Goal: Task Accomplishment & Management: Manage account settings

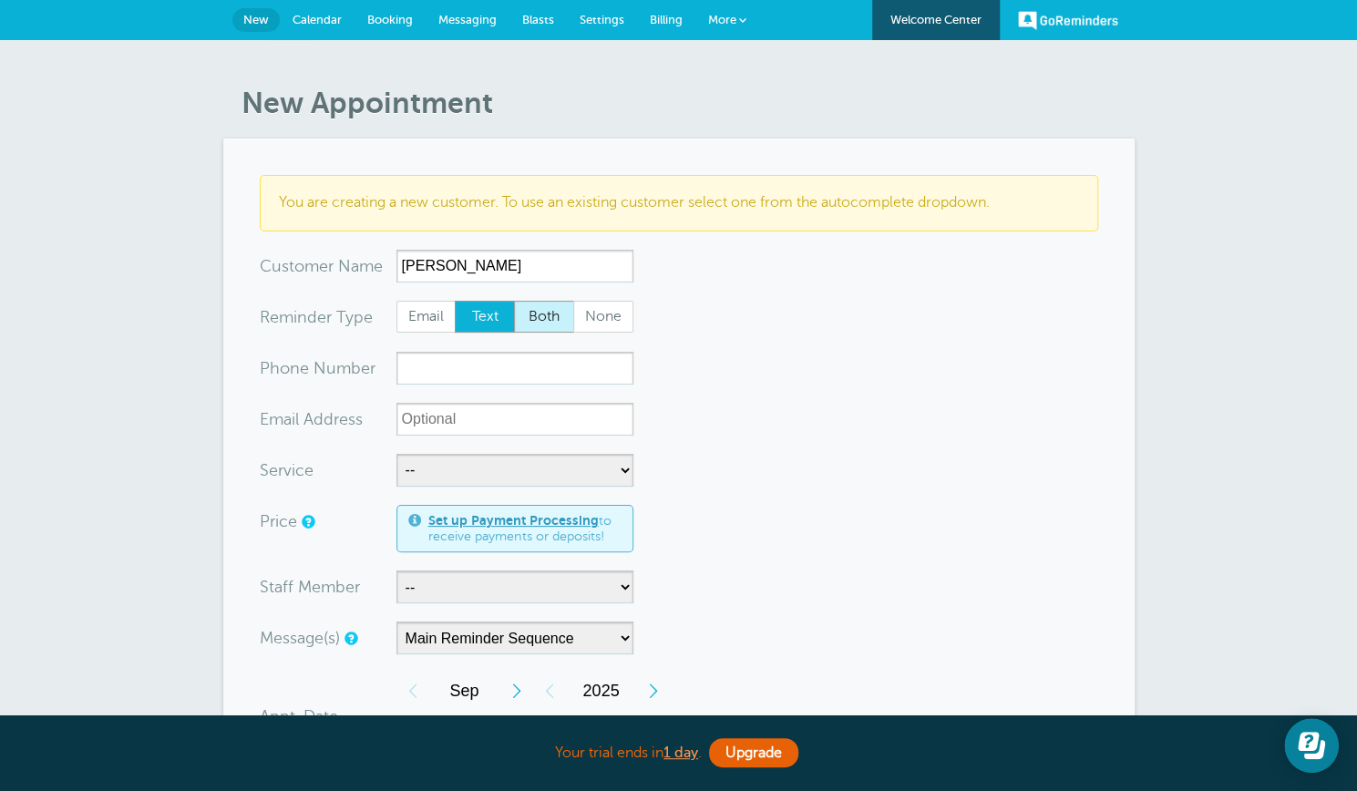
type input "[PERSON_NAME]"
click at [536, 322] on span "Both" at bounding box center [544, 317] width 58 height 31
click at [514, 301] on input "Both" at bounding box center [513, 300] width 1 height 1
radio input "true"
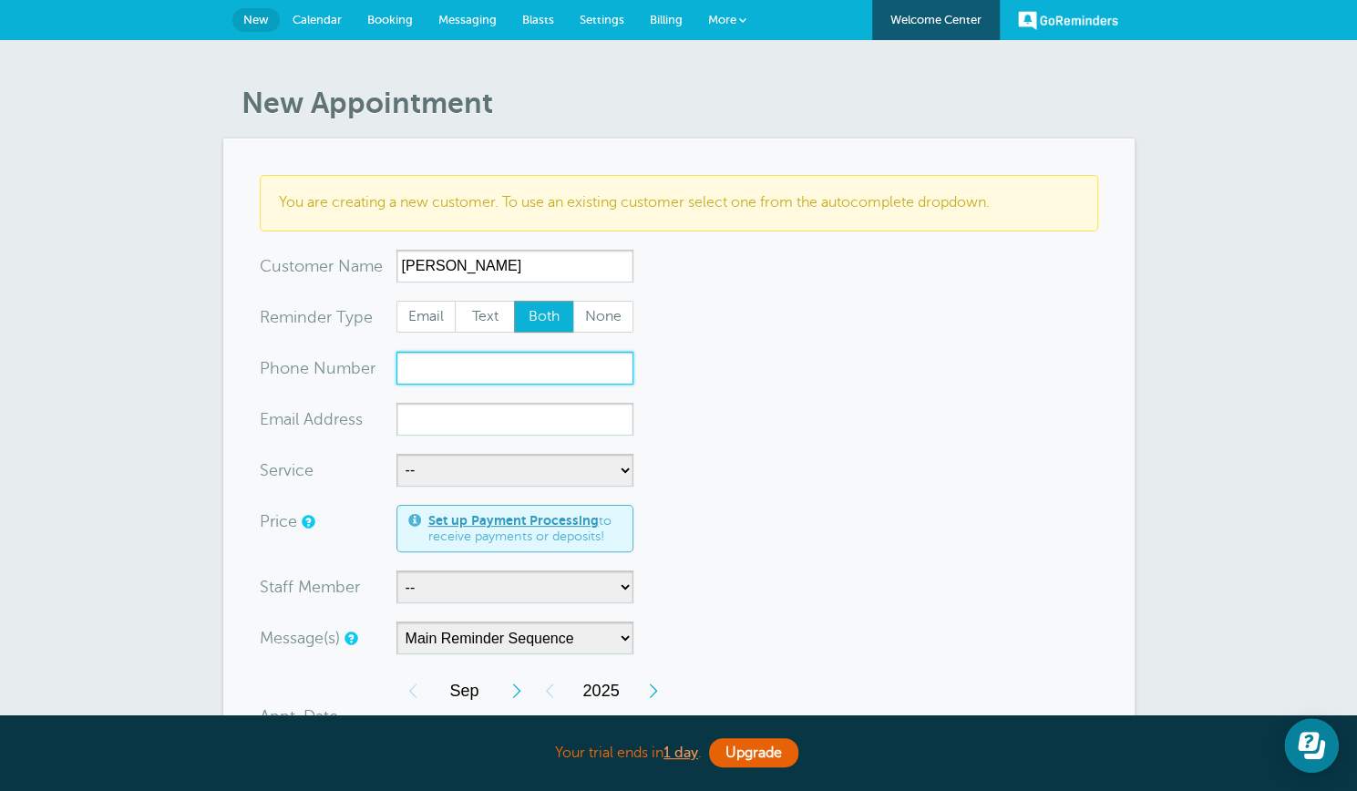
click at [408, 370] on input "xxx-no-autofill" at bounding box center [514, 368] width 237 height 33
type input "2059662040"
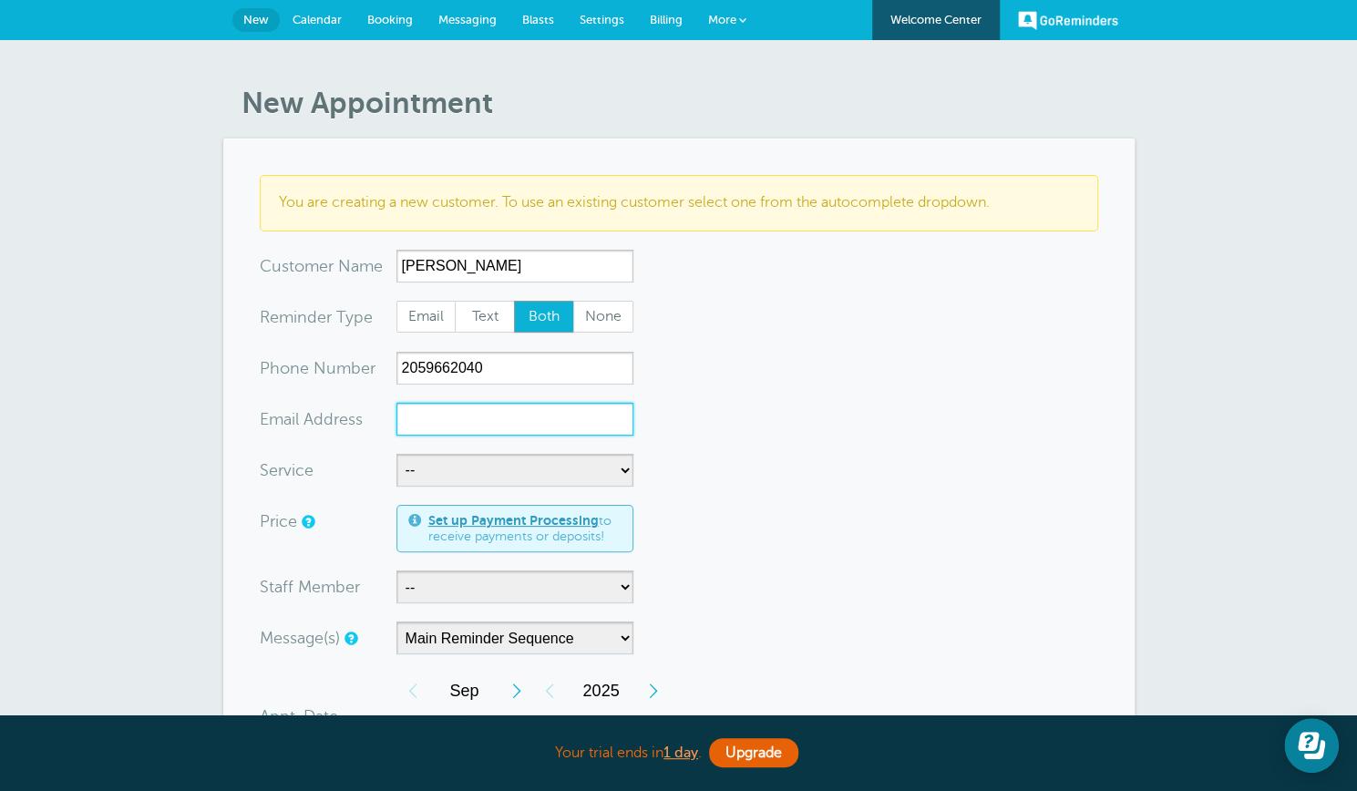
click at [405, 422] on input "xx-no-autofill" at bounding box center [514, 419] width 237 height 33
type input "[EMAIL_ADDRESS][DOMAIN_NAME]"
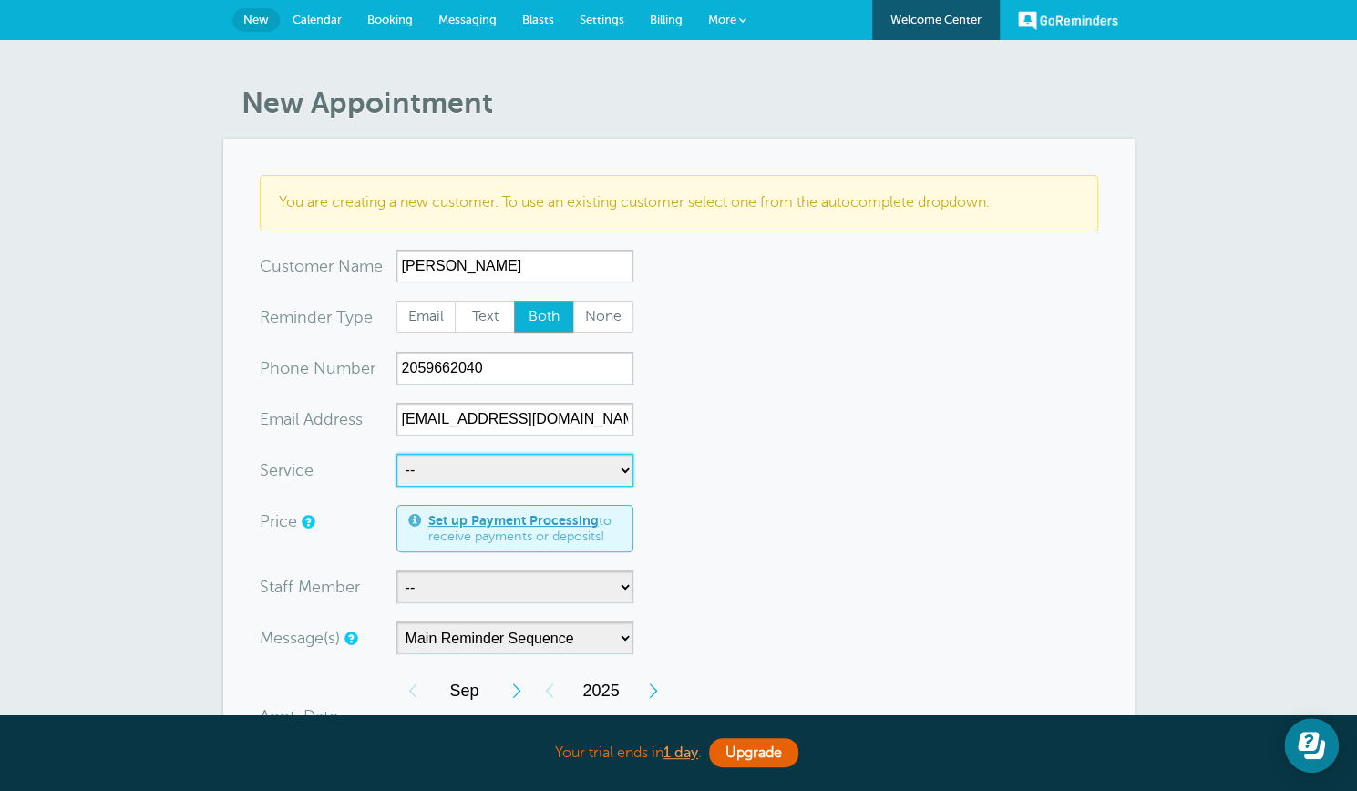
click at [625, 467] on select "-- Inspection Installation - closets Installation- doors Measuring Showroom app…" at bounding box center [514, 470] width 237 height 33
select select "28222"
click at [396, 454] on select "-- Inspection Installation - closets Installation- doors Measuring Showroom app…" at bounding box center [514, 470] width 237 height 33
select select "90"
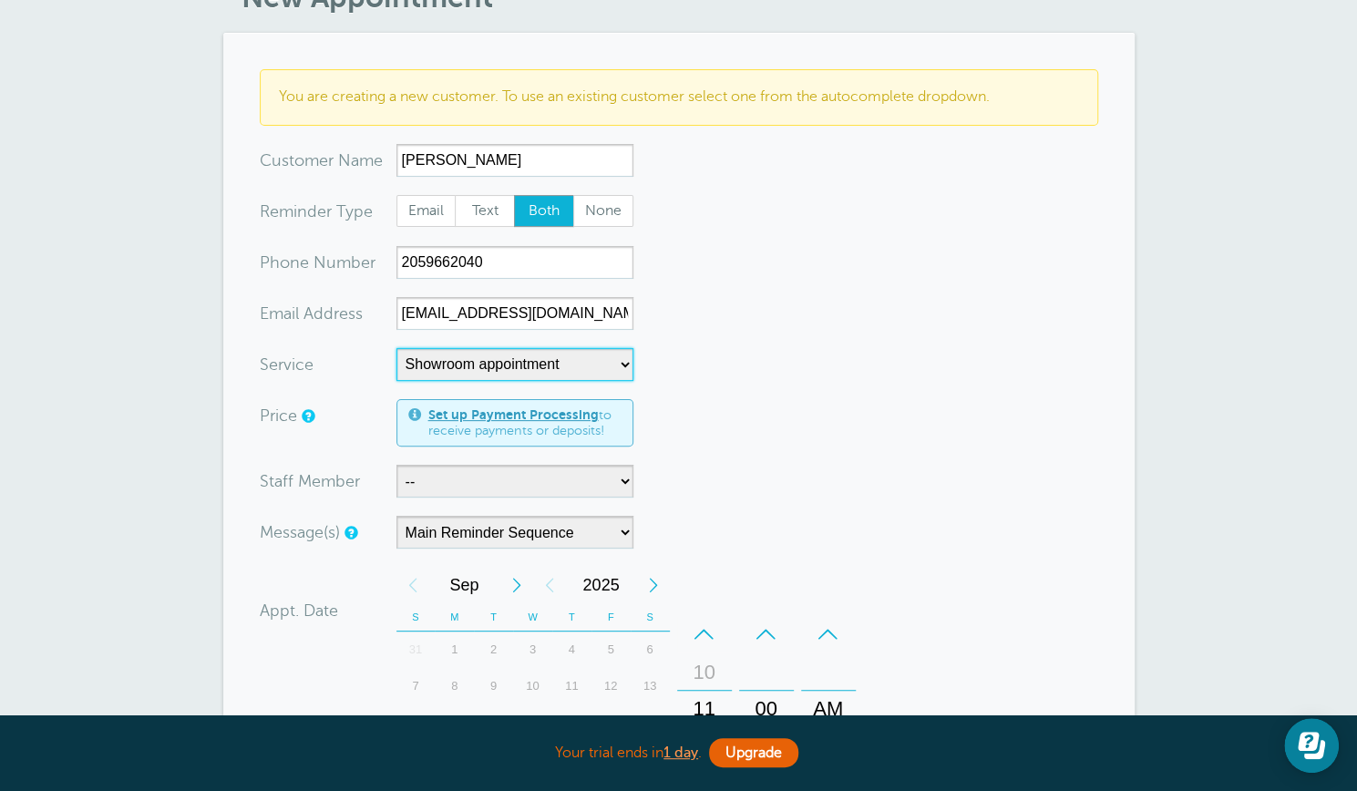
scroll to position [115, 0]
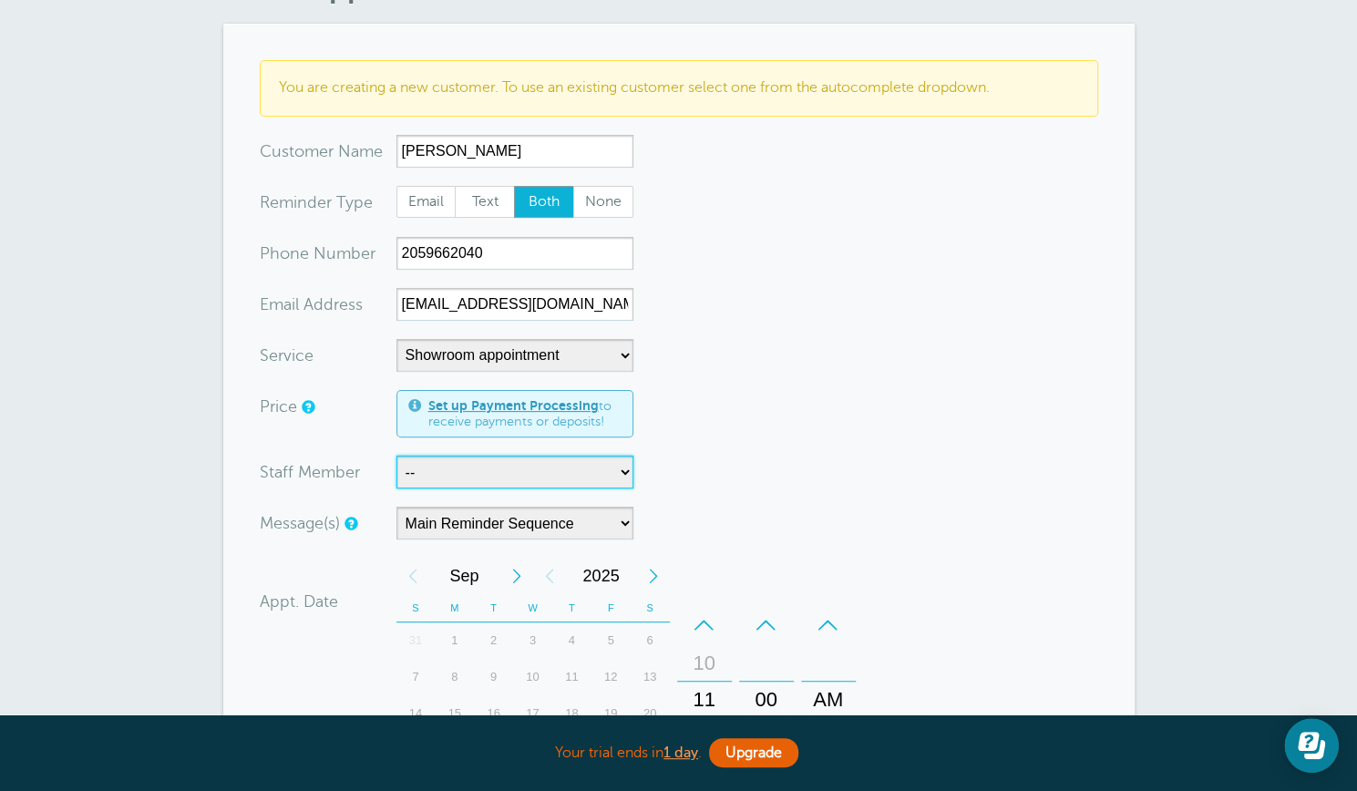
click at [625, 471] on select "-- Lisa Polhill" at bounding box center [514, 472] width 237 height 33
select select "21605"
click at [396, 456] on select "-- Lisa Polhill" at bounding box center [514, 472] width 237 height 33
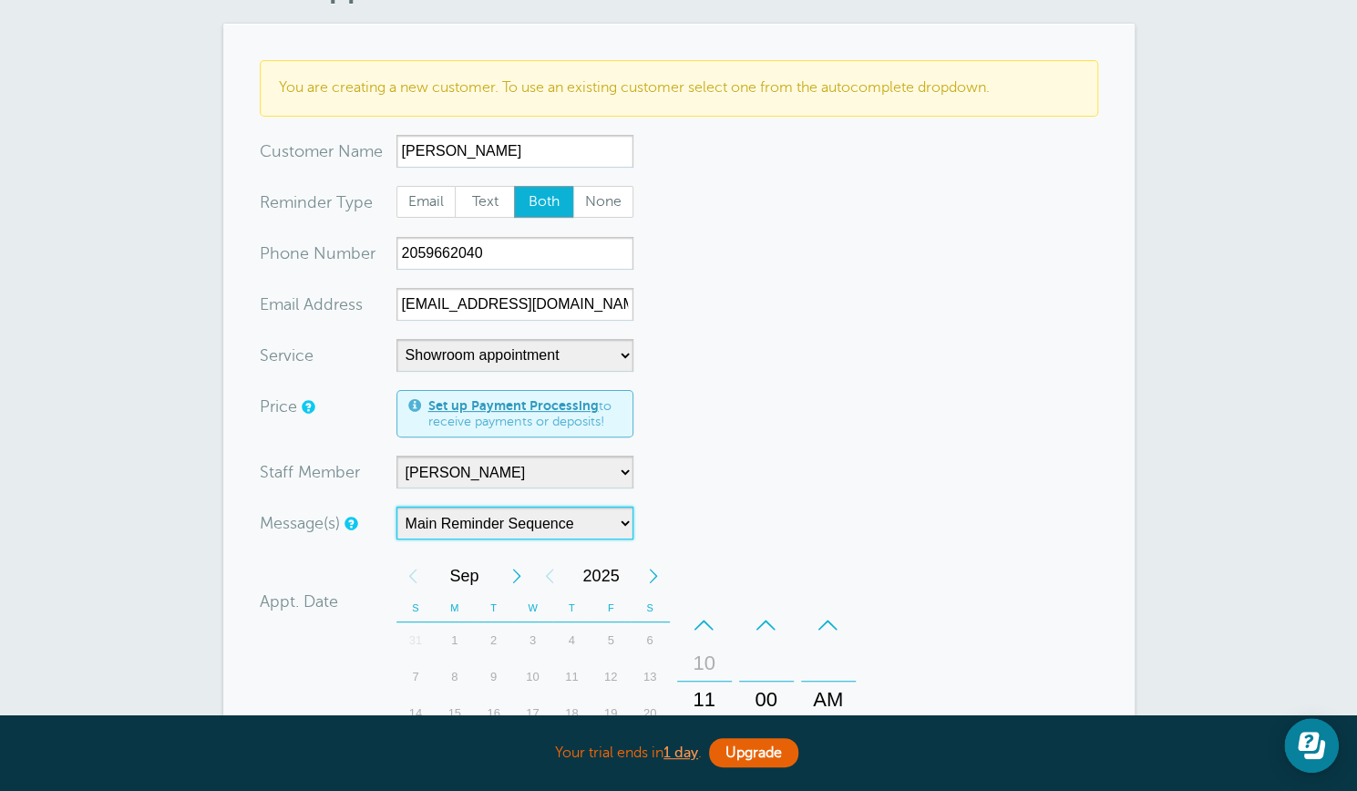
click at [625, 524] on select "Main Reminder Sequence" at bounding box center [514, 523] width 237 height 33
click at [396, 507] on select "Main Reminder Sequence" at bounding box center [514, 523] width 237 height 33
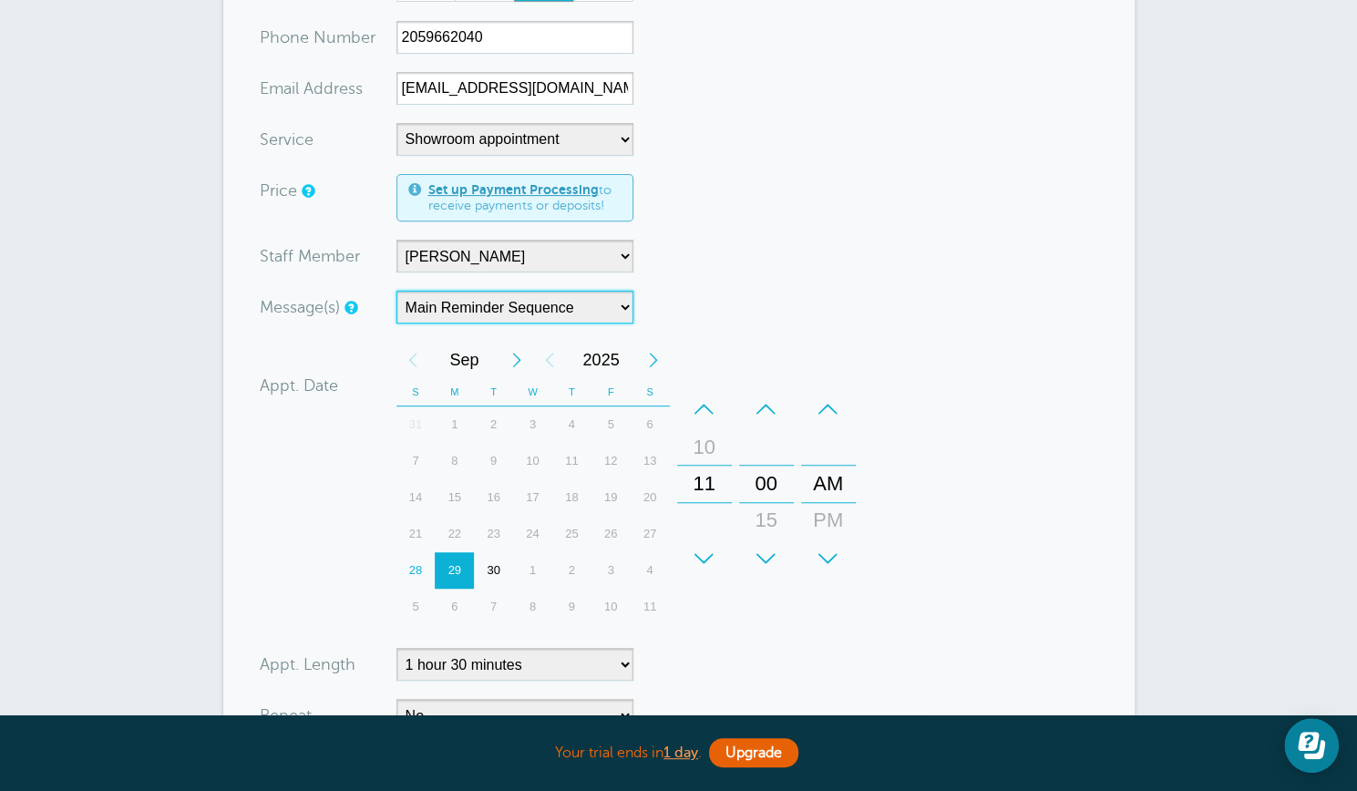
scroll to position [338, 0]
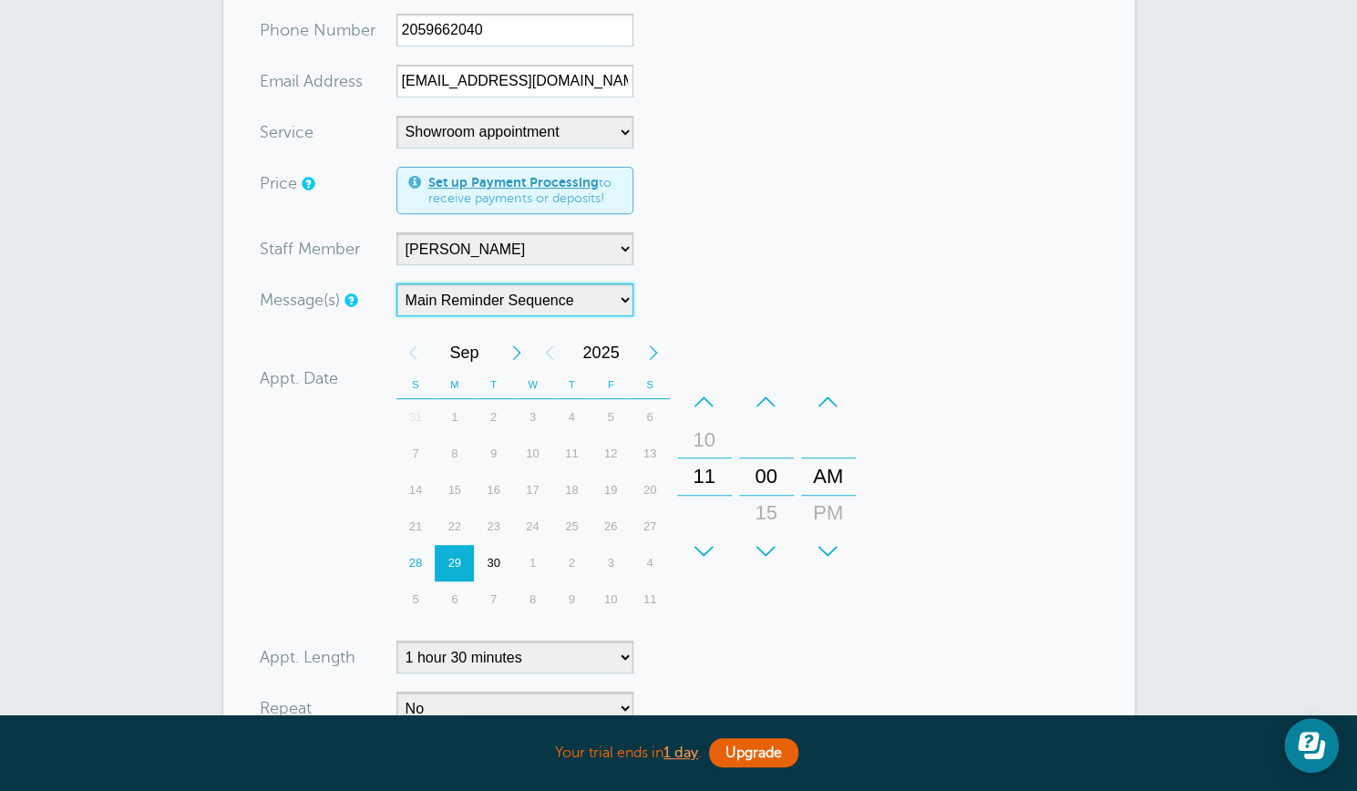
click at [453, 561] on div "29" at bounding box center [454, 563] width 39 height 36
click at [830, 399] on div "–" at bounding box center [828, 402] width 55 height 36
click at [703, 541] on div "+" at bounding box center [704, 551] width 55 height 36
click at [703, 396] on div "–" at bounding box center [704, 402] width 55 height 36
click at [702, 396] on div "–" at bounding box center [704, 402] width 55 height 36
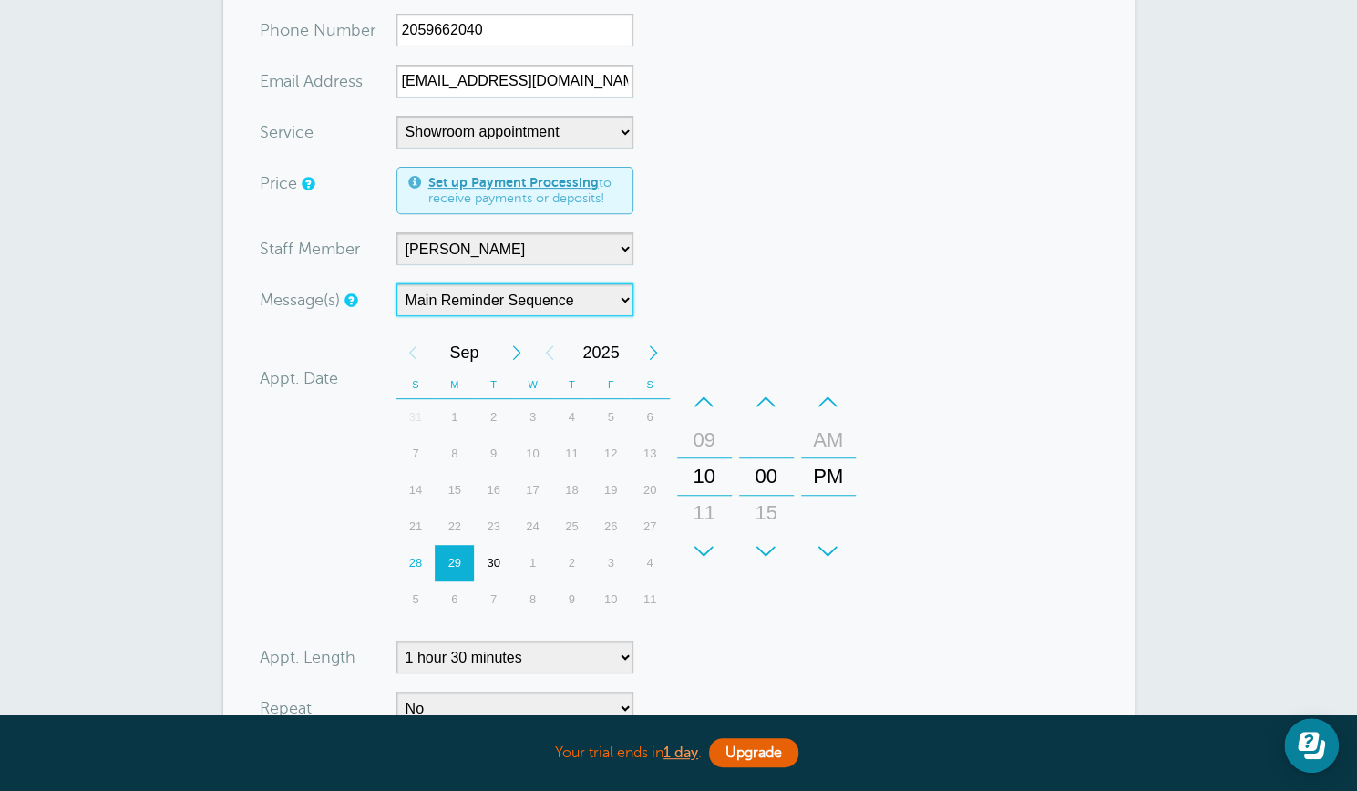
click at [703, 396] on div "–" at bounding box center [704, 402] width 55 height 36
click at [707, 396] on div "–" at bounding box center [704, 402] width 55 height 36
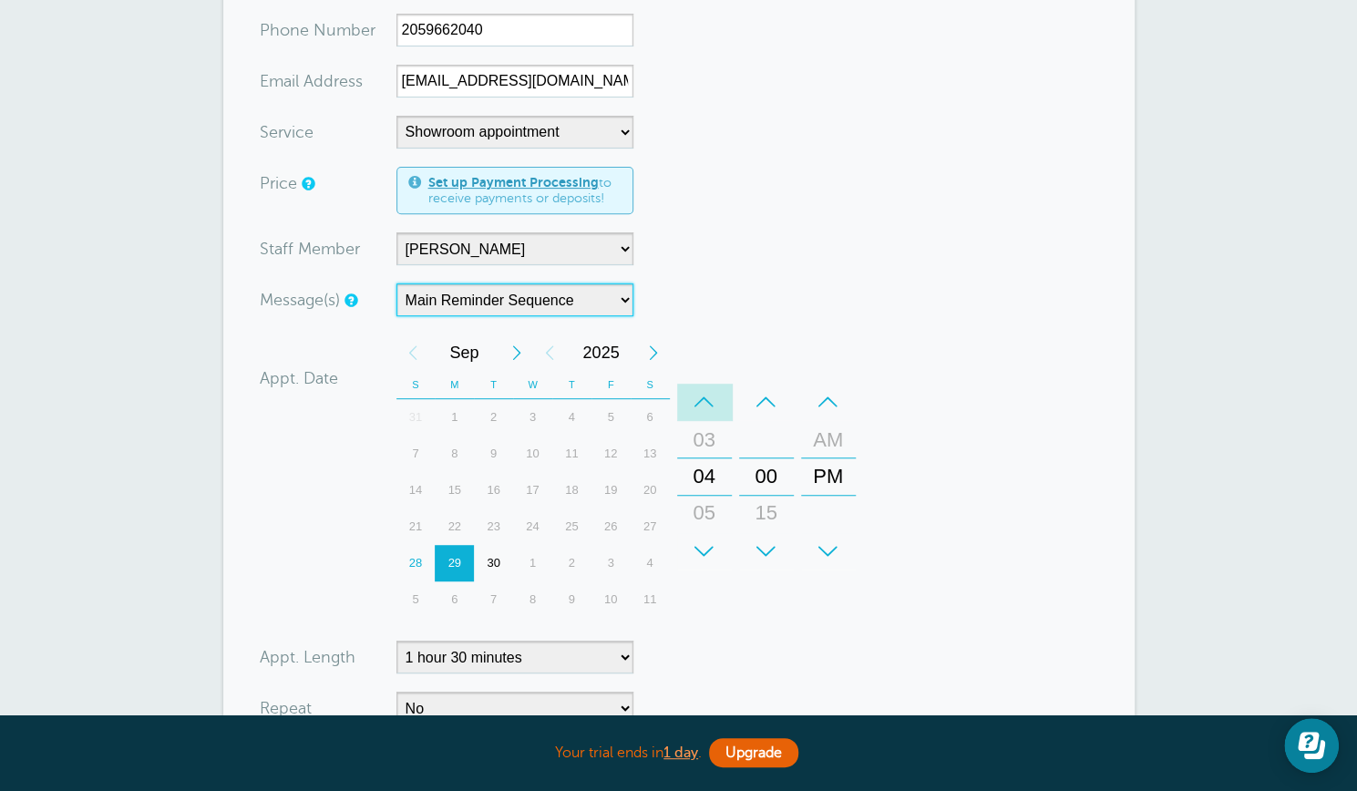
click at [707, 396] on div "–" at bounding box center [704, 402] width 55 height 36
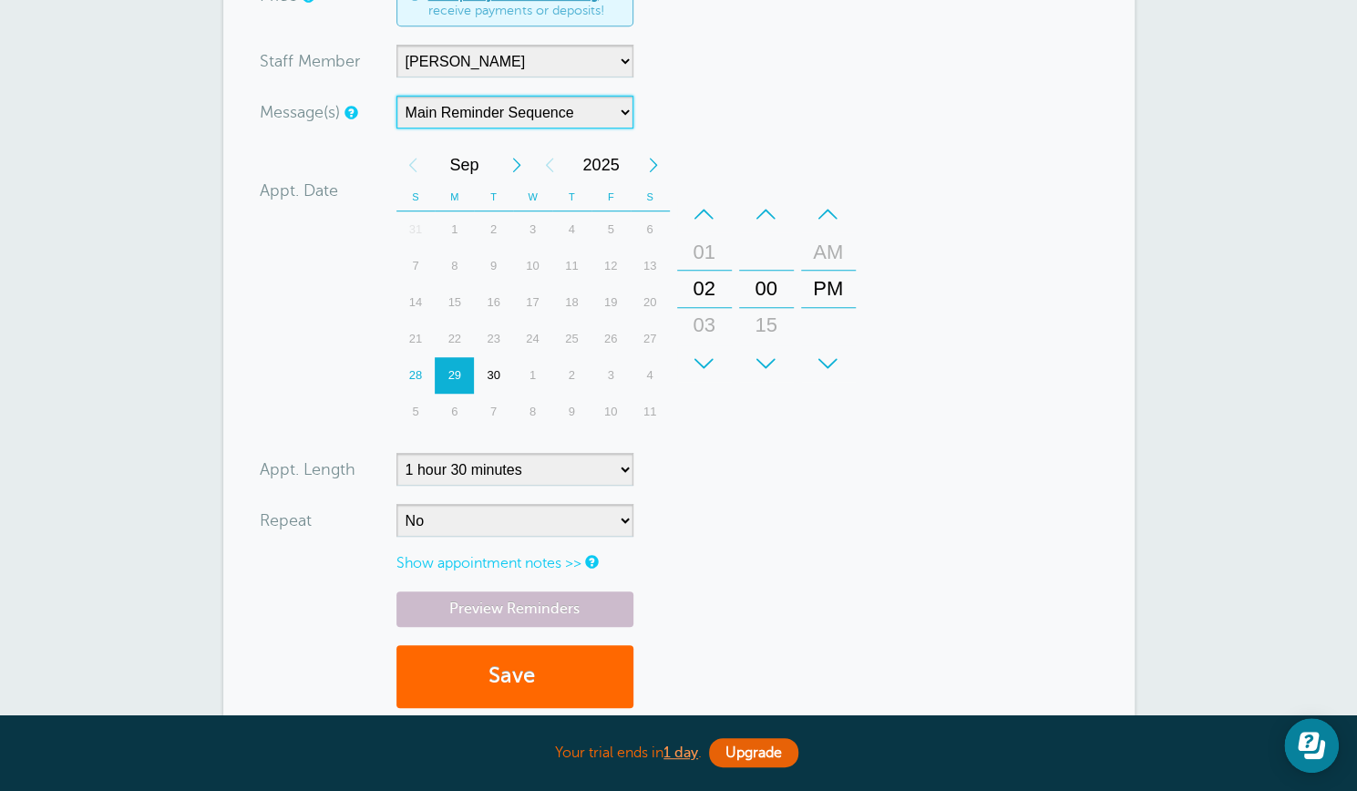
scroll to position [560, 0]
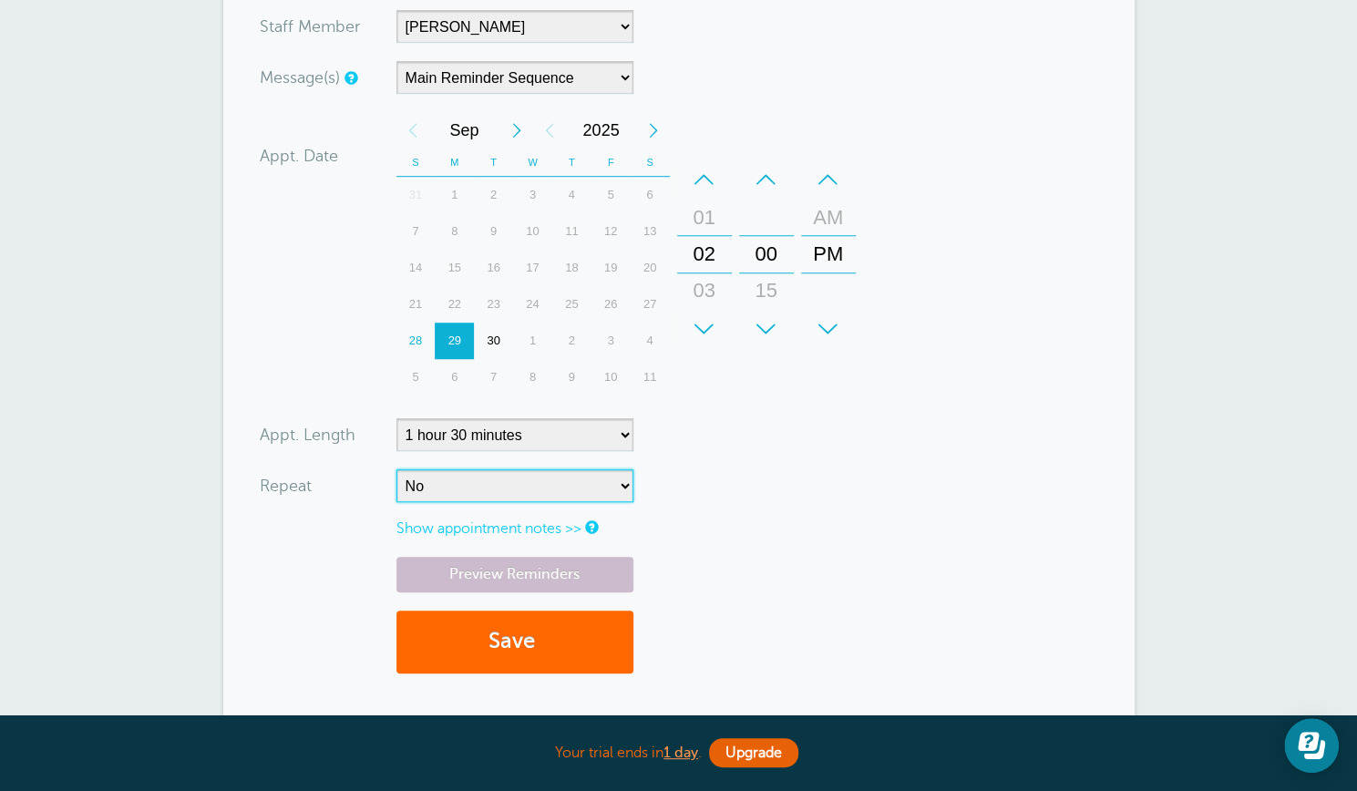
click at [625, 482] on select "No Daily Weekly Every 2 weeks Every 3 weeks Every 4 weeks Monthly Every 5 weeks…" at bounding box center [514, 485] width 237 height 33
click at [661, 494] on form "You are creating a new customer. To use an existing customer select one from th…" at bounding box center [679, 153] width 838 height 1076
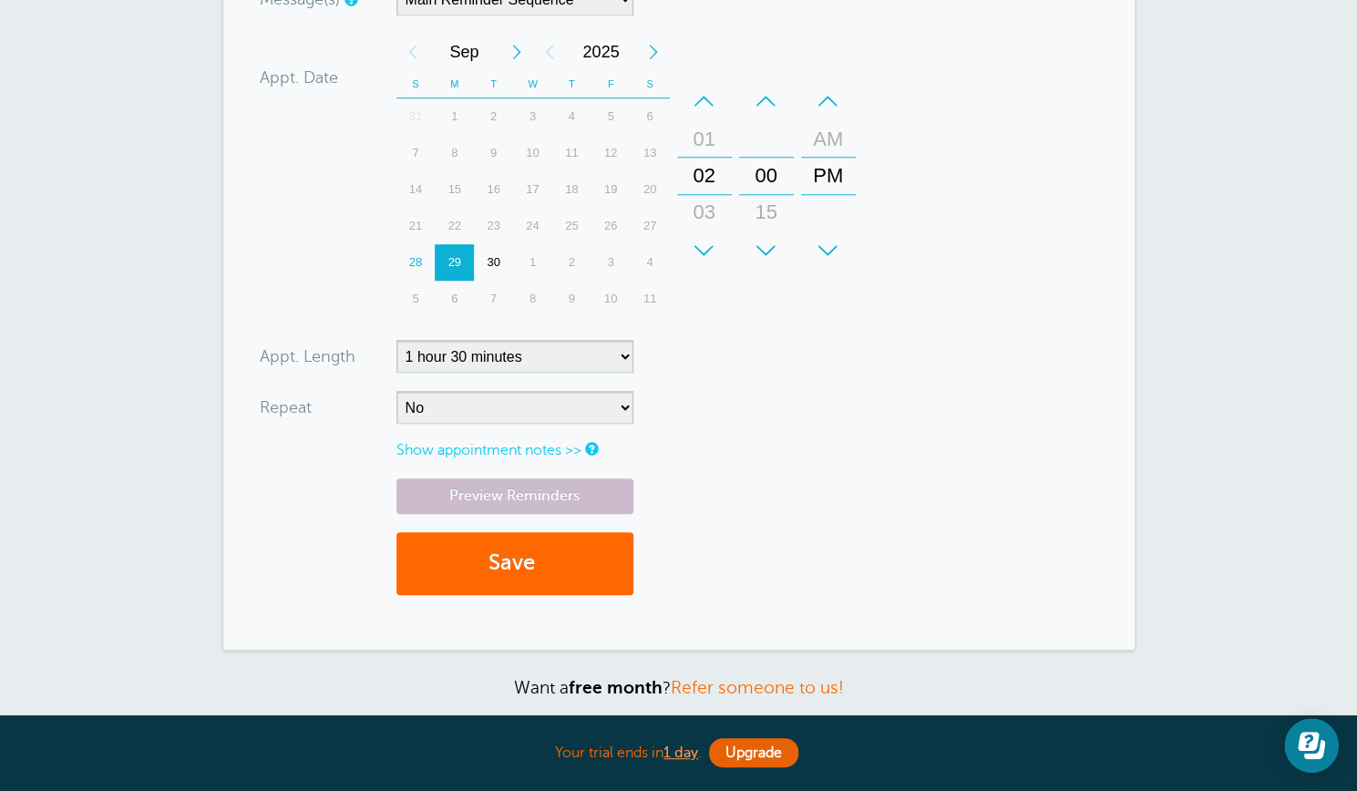
scroll to position [604, 0]
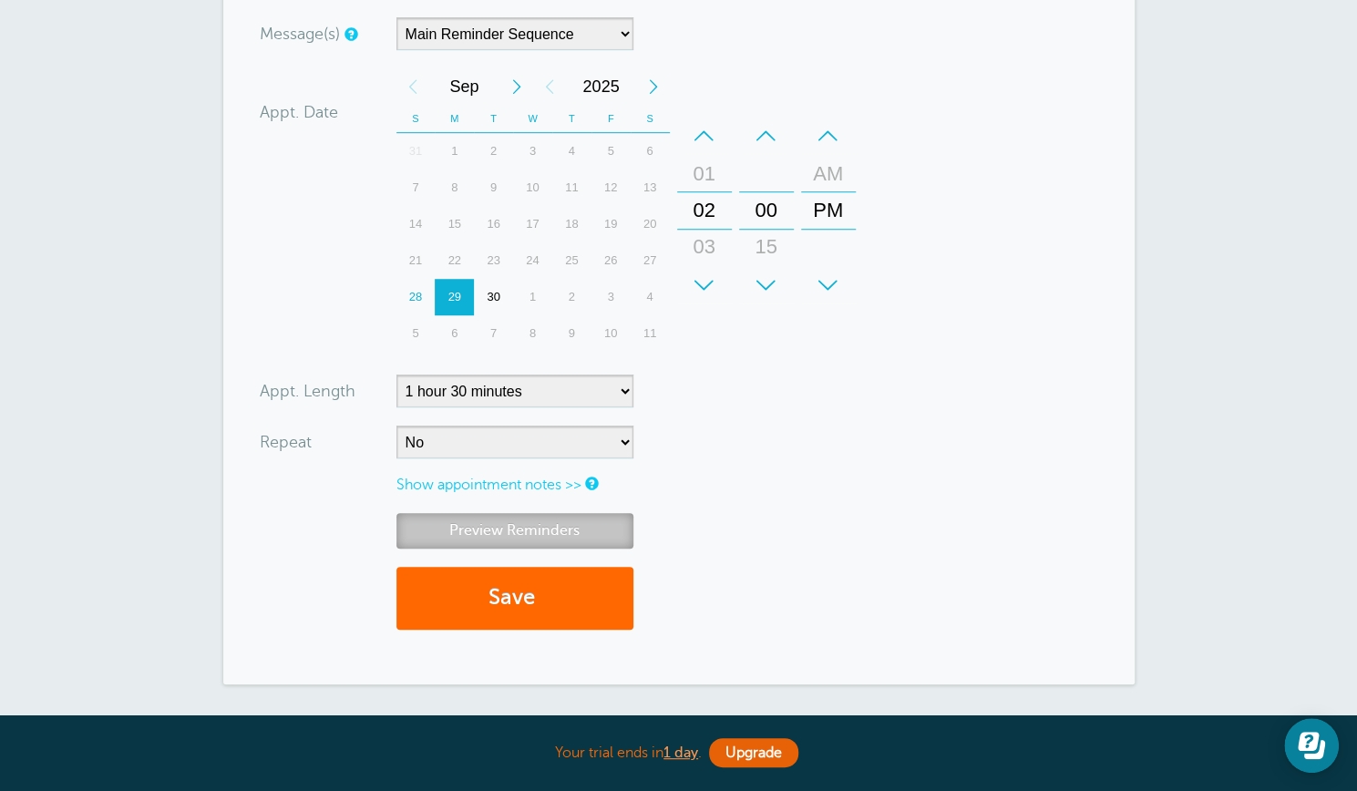
click at [539, 526] on link "Preview Reminders" at bounding box center [514, 531] width 237 height 36
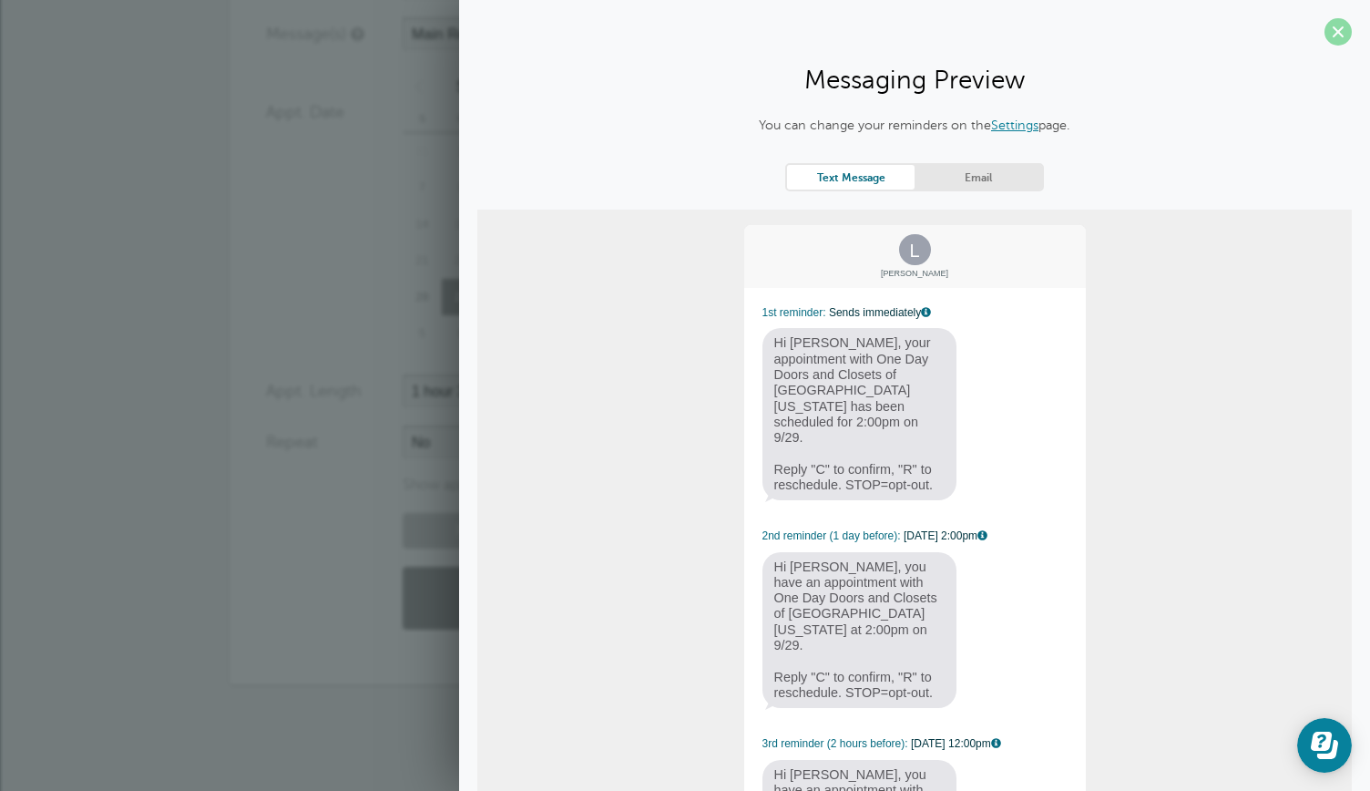
click at [1325, 34] on span at bounding box center [1338, 31] width 27 height 27
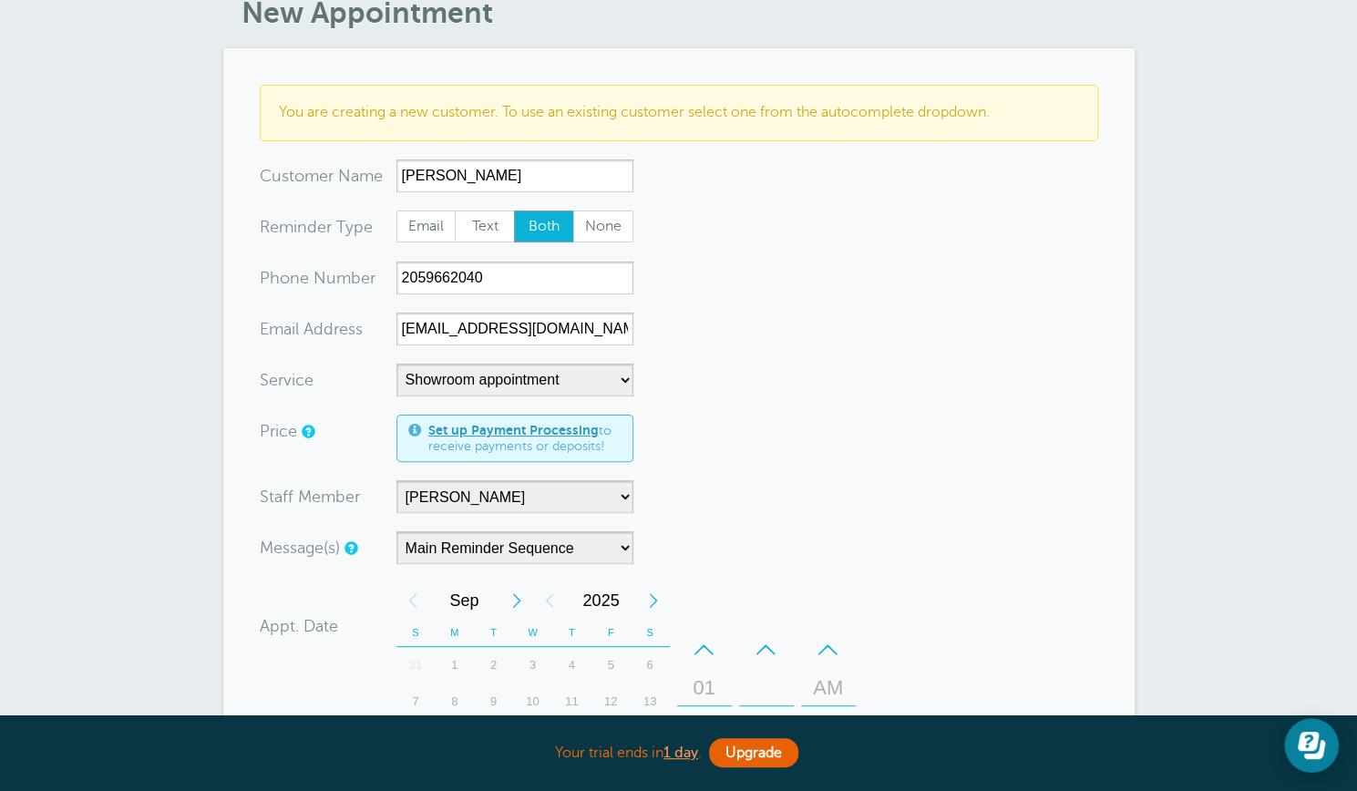
scroll to position [0, 0]
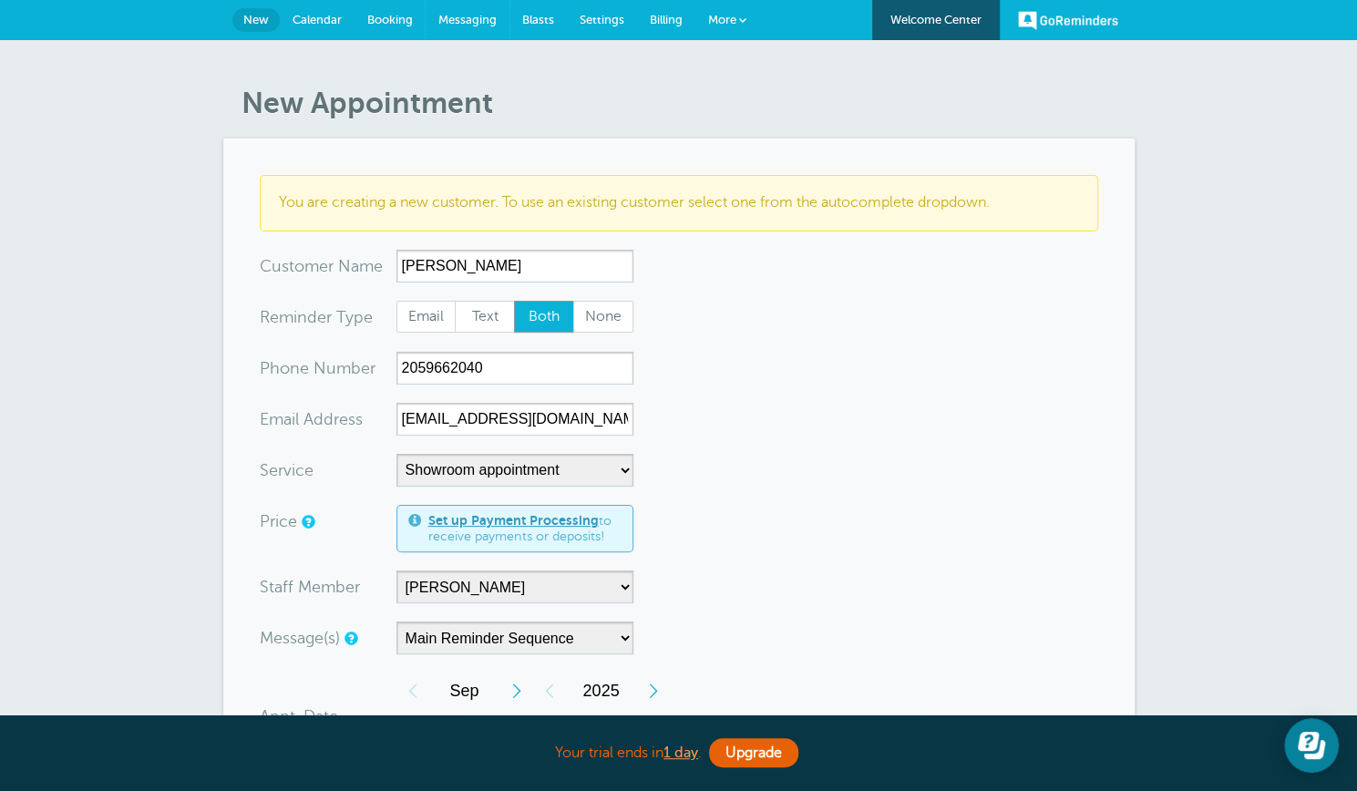
drag, startPoint x: 470, startPoint y: 14, endPoint x: 758, endPoint y: 115, distance: 305.1
click at [470, 14] on span "Messaging" at bounding box center [467, 20] width 58 height 14
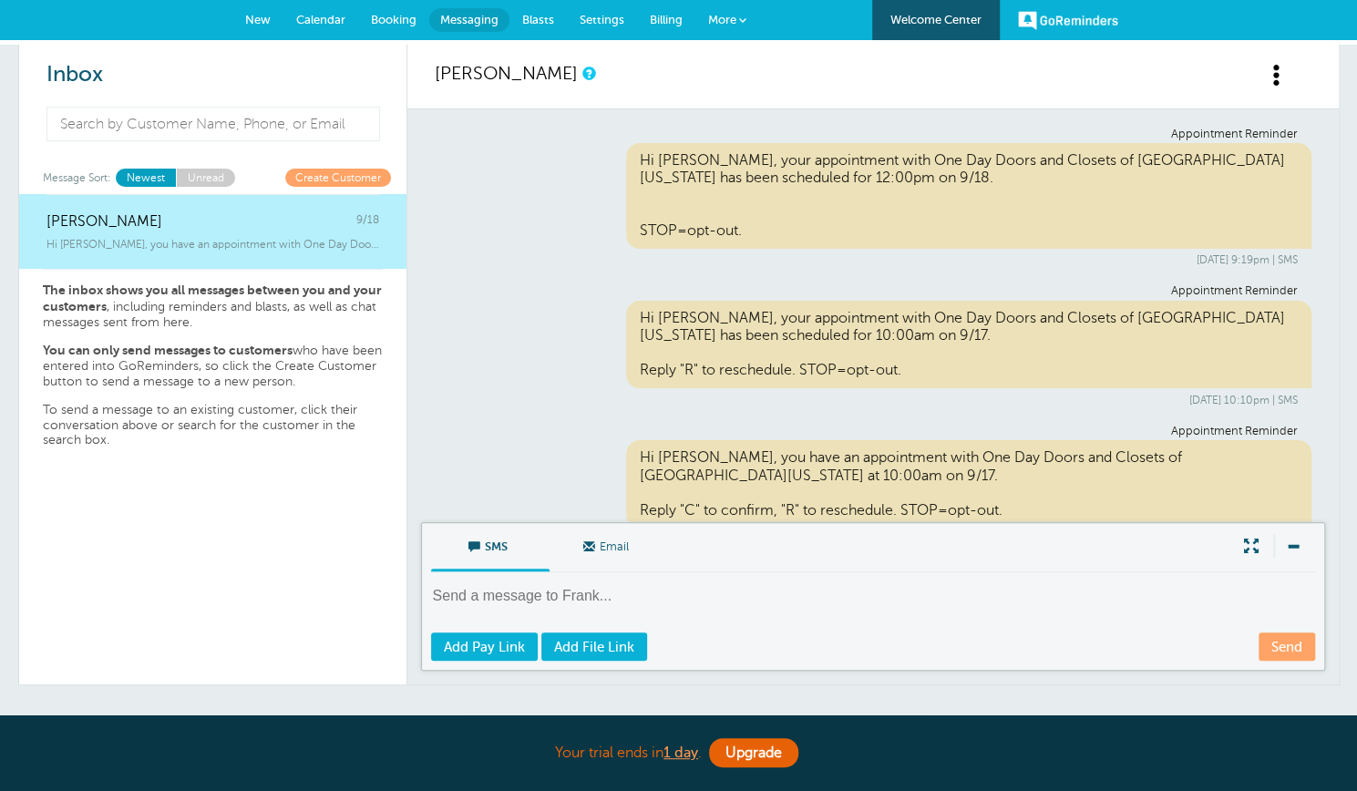
scroll to position [760, 0]
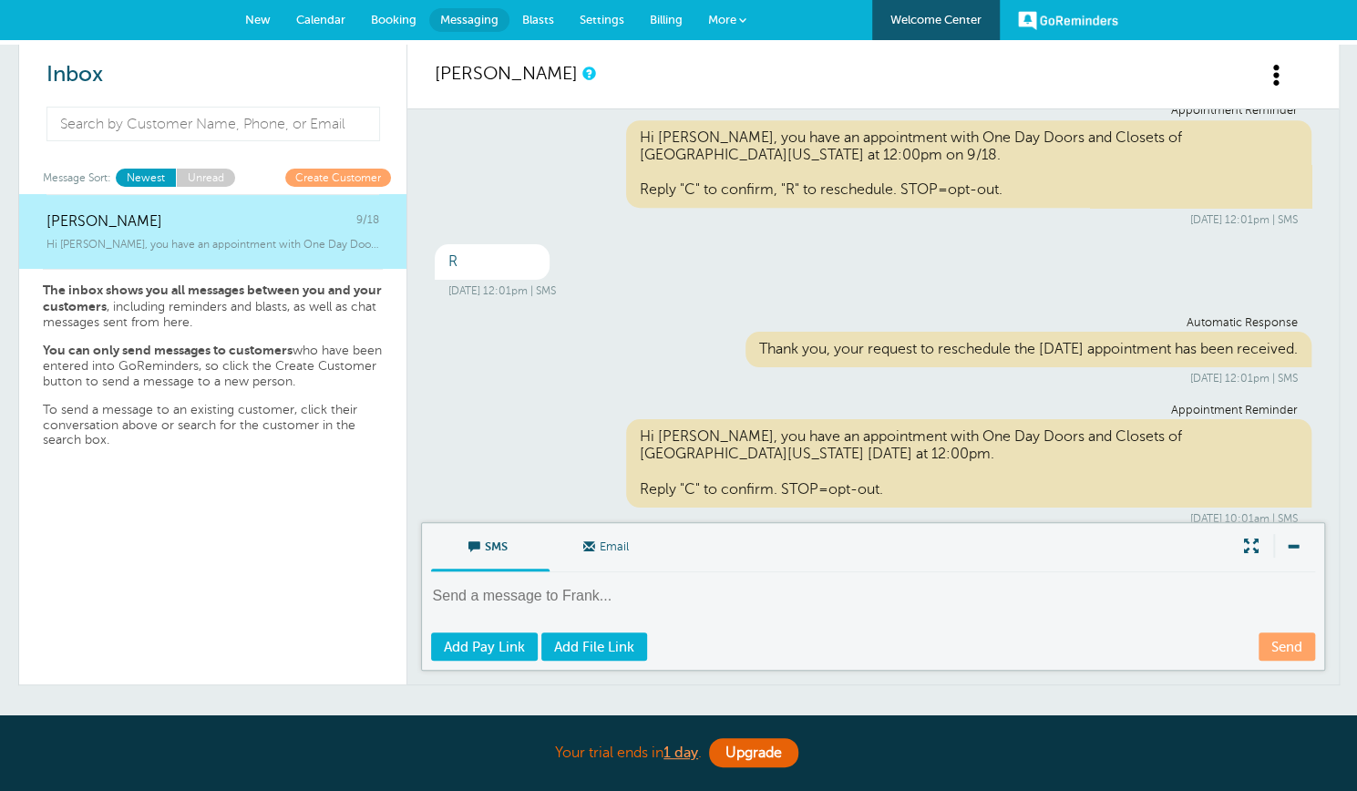
click at [595, 16] on span "Settings" at bounding box center [601, 20] width 45 height 14
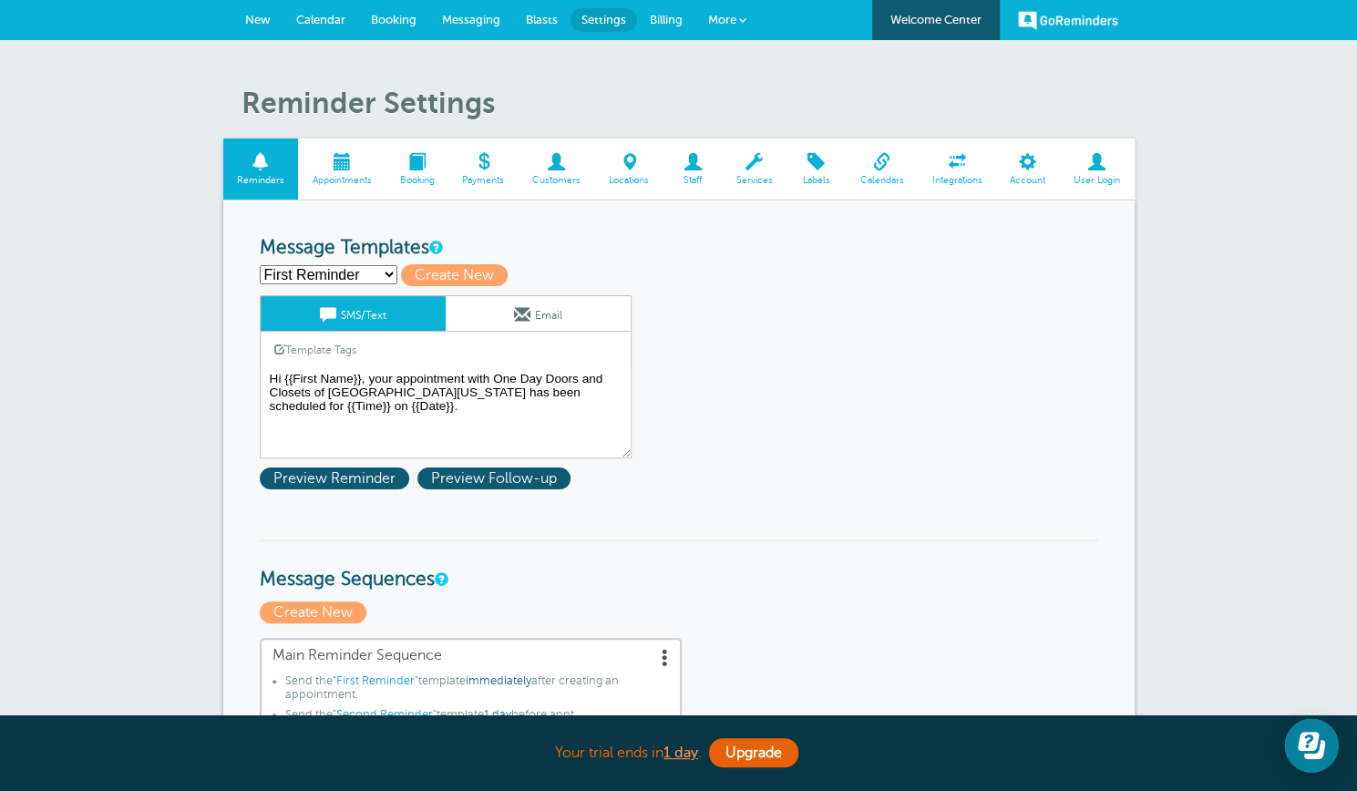
click at [761, 168] on span at bounding box center [754, 161] width 65 height 17
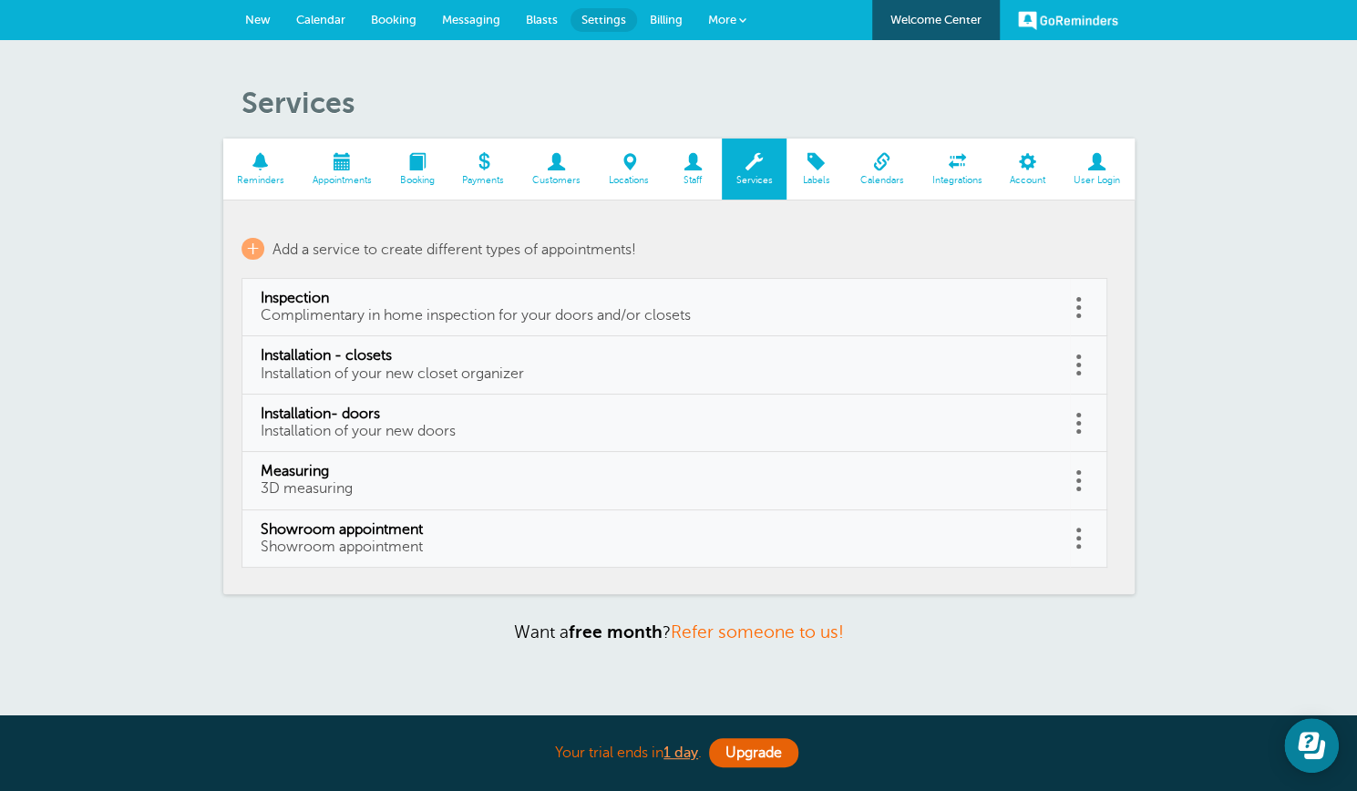
click at [272, 181] on span "Reminders" at bounding box center [260, 180] width 57 height 11
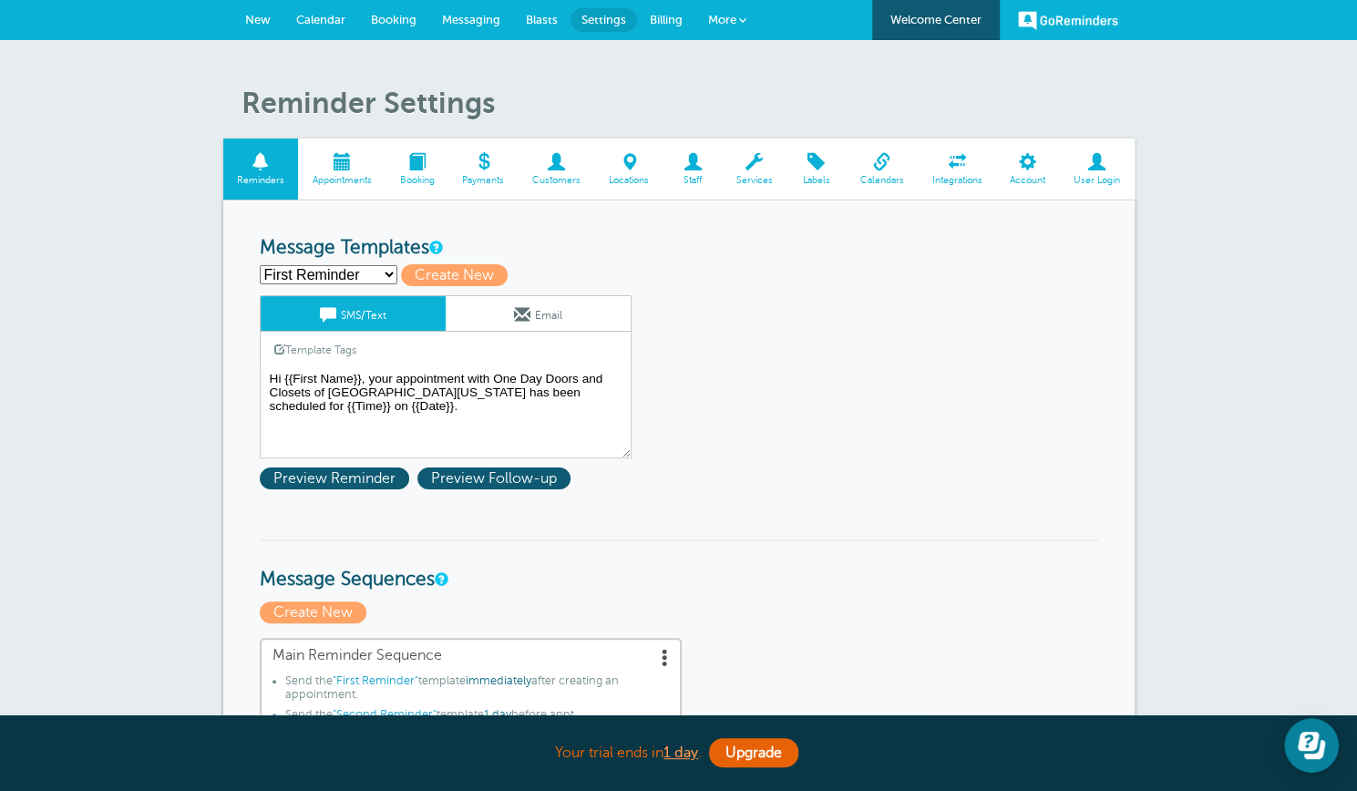
click at [335, 178] on span "Appointments" at bounding box center [341, 180] width 69 height 11
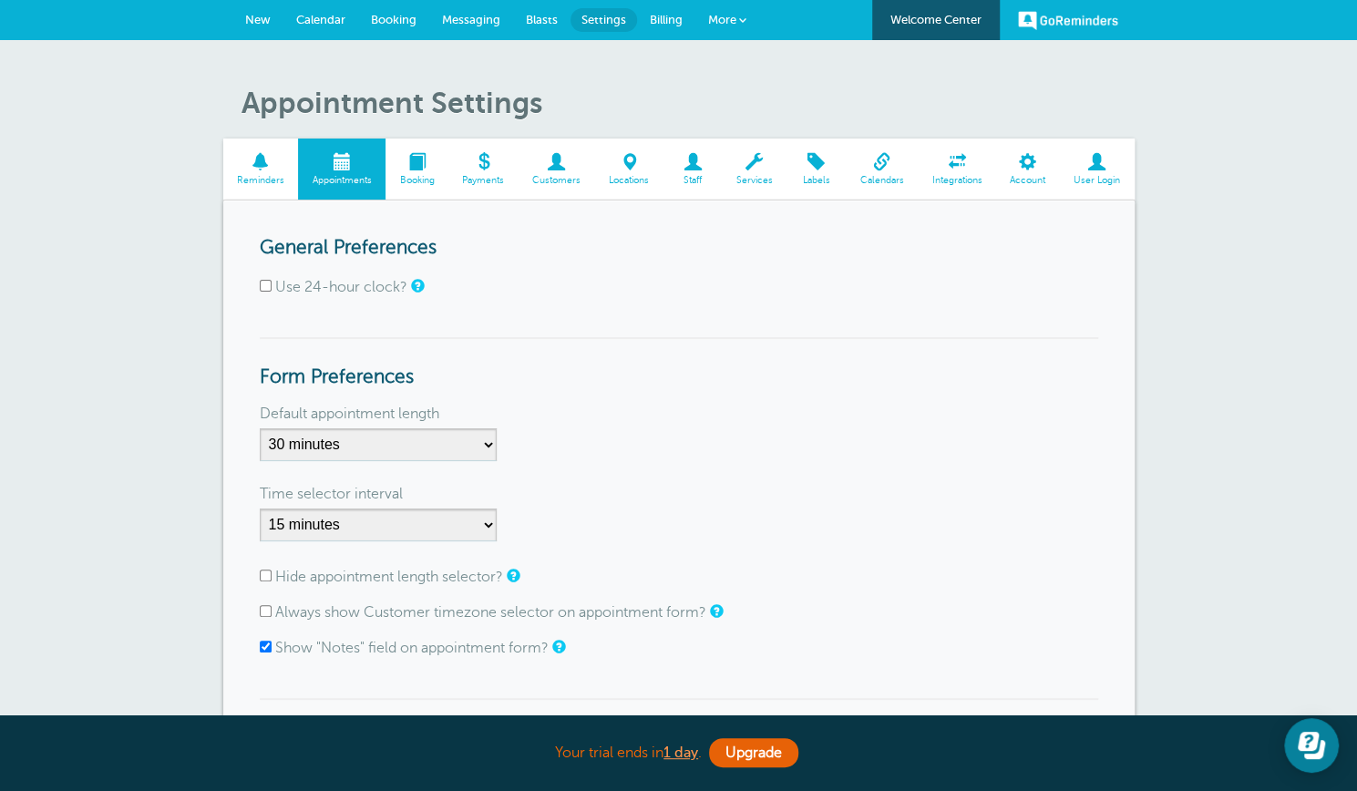
click at [419, 169] on span at bounding box center [416, 161] width 63 height 17
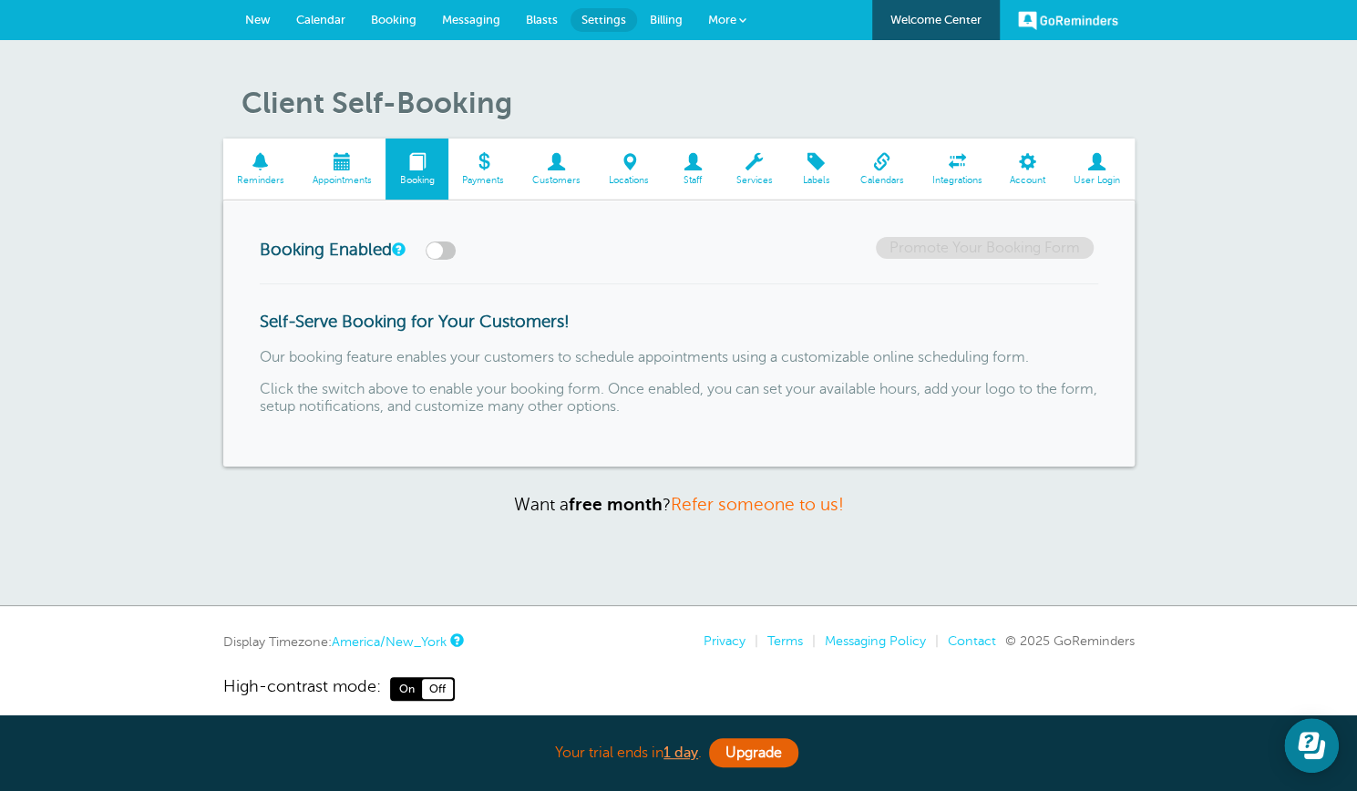
click at [558, 176] on span "Customers" at bounding box center [557, 180] width 58 height 11
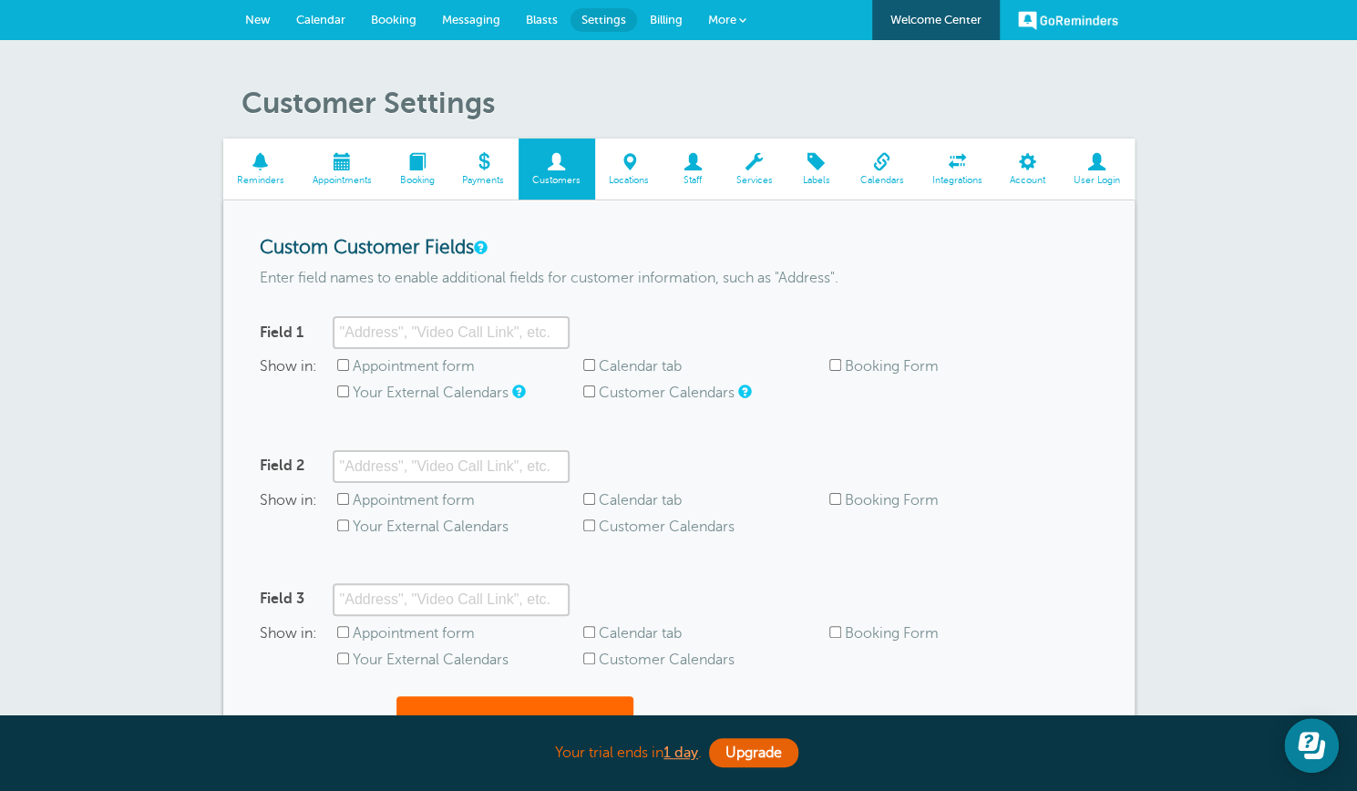
click at [629, 170] on span at bounding box center [629, 161] width 68 height 17
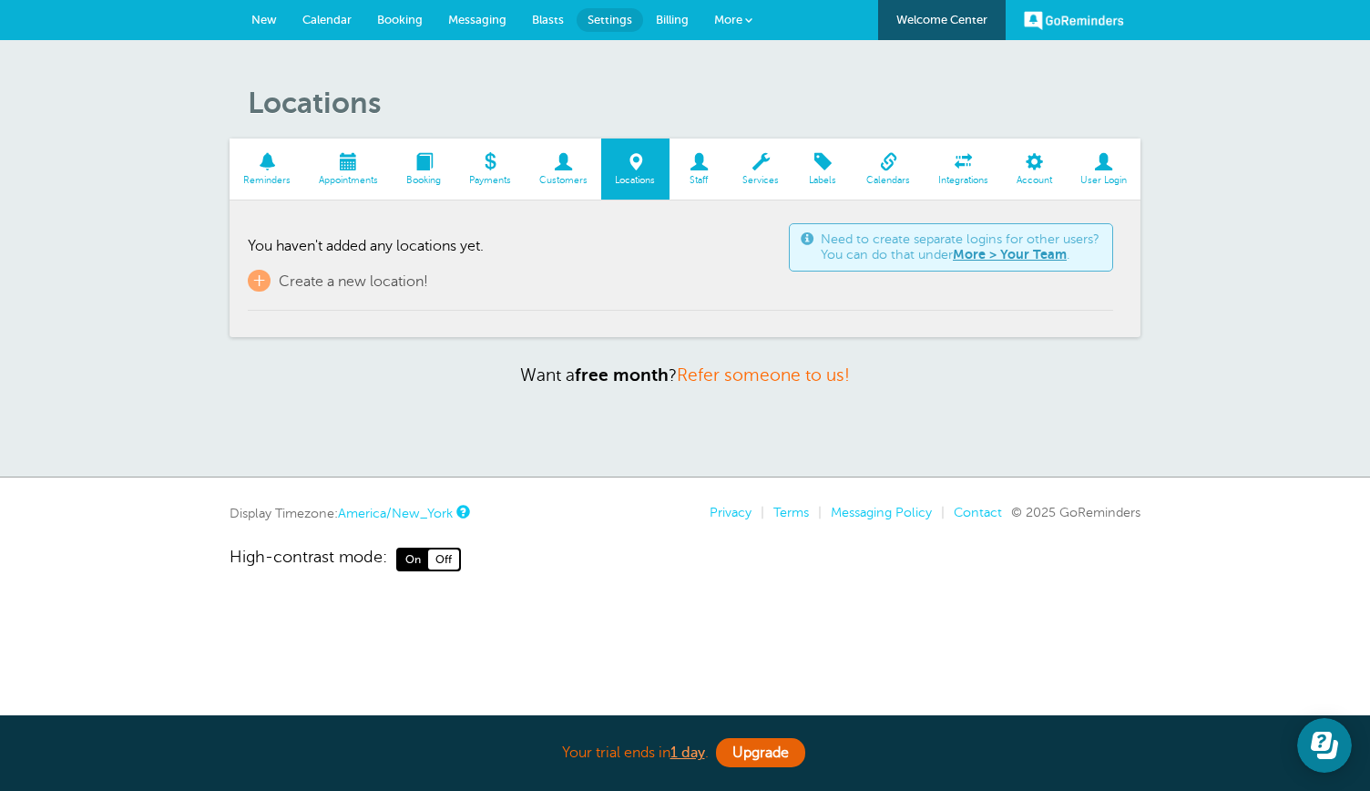
click at [759, 177] on span "Services" at bounding box center [761, 180] width 46 height 11
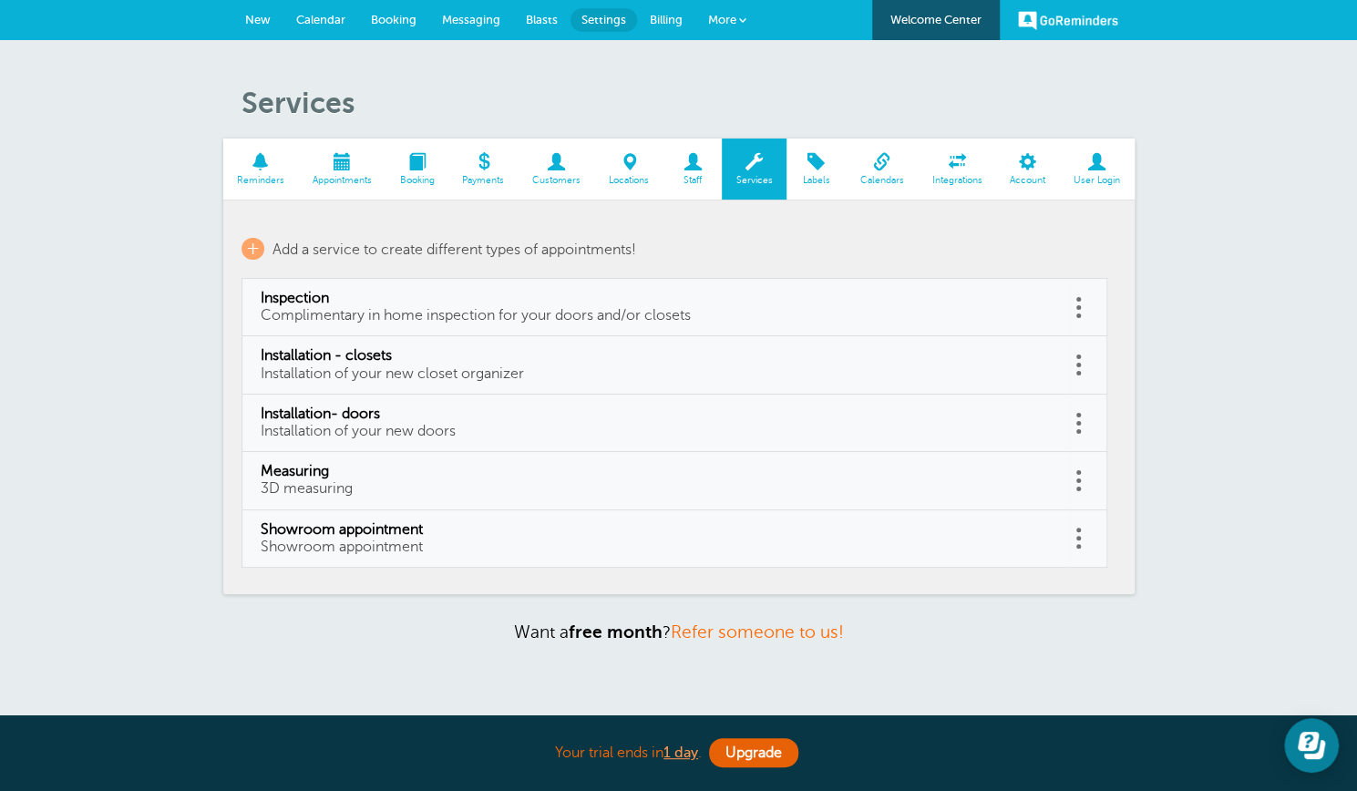
click at [660, 317] on span "Complimentary in home inspection for your doors and/or closets" at bounding box center [476, 315] width 430 height 16
type input "Inspection"
type input "Complimentary in home inspection for your doors and/or closets"
checkbox input "false"
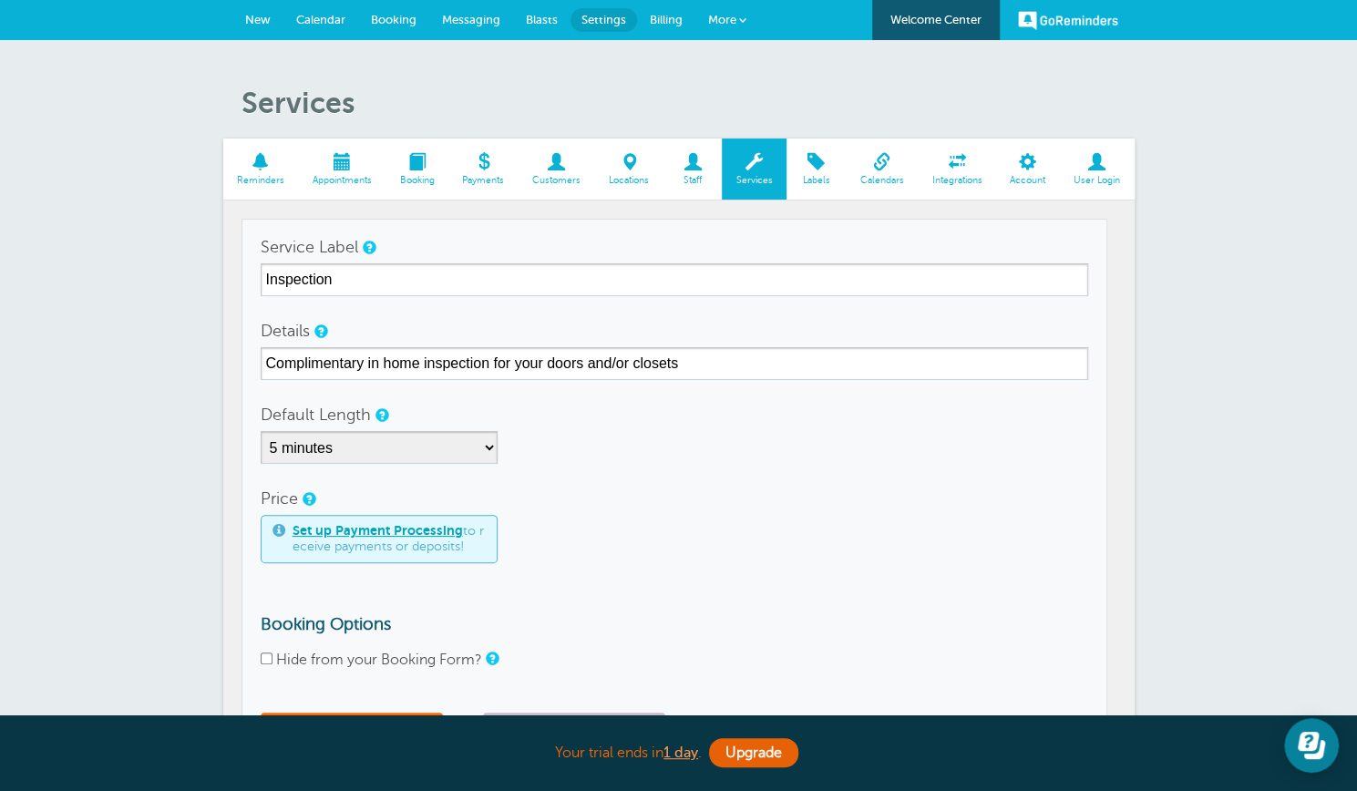
click at [813, 166] on span at bounding box center [815, 161] width 59 height 17
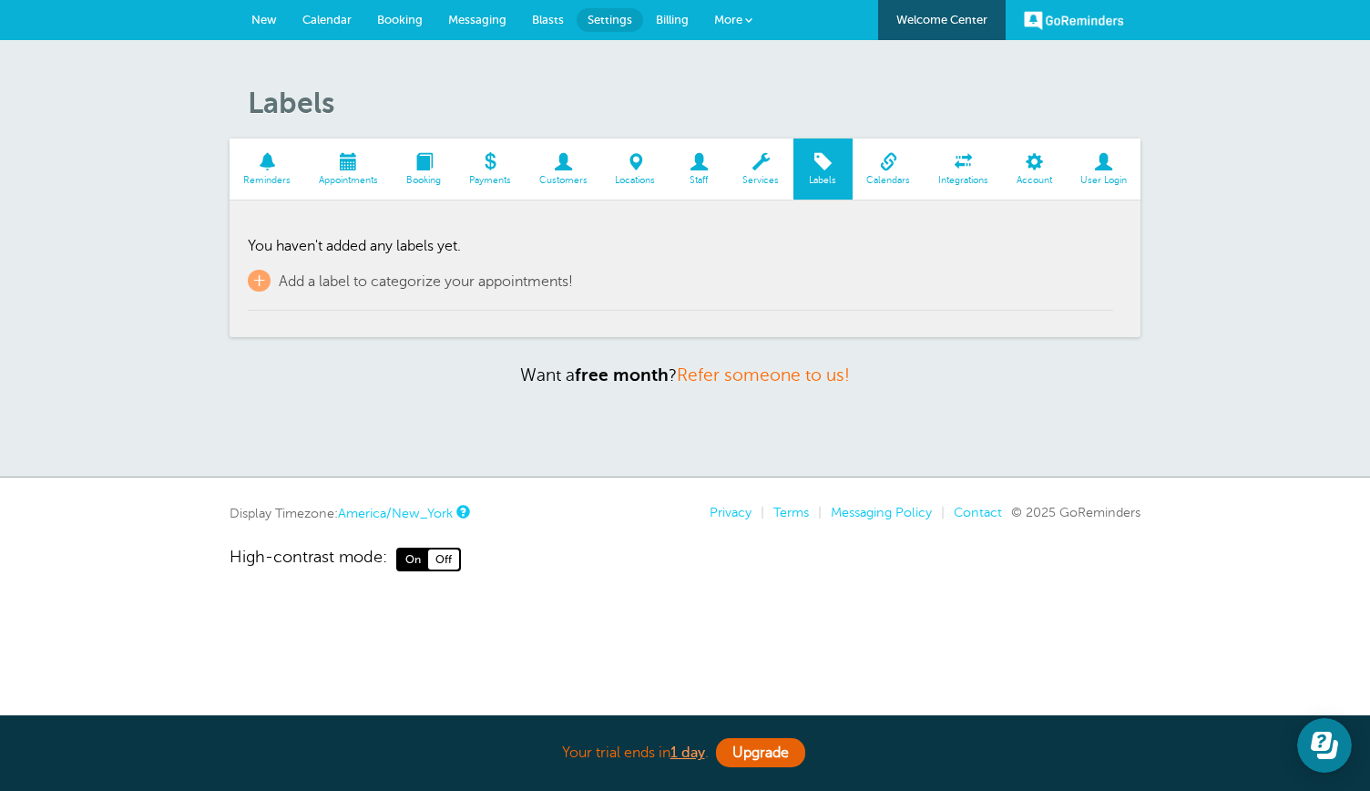
click at [888, 180] on span "Calendars" at bounding box center [889, 180] width 54 height 11
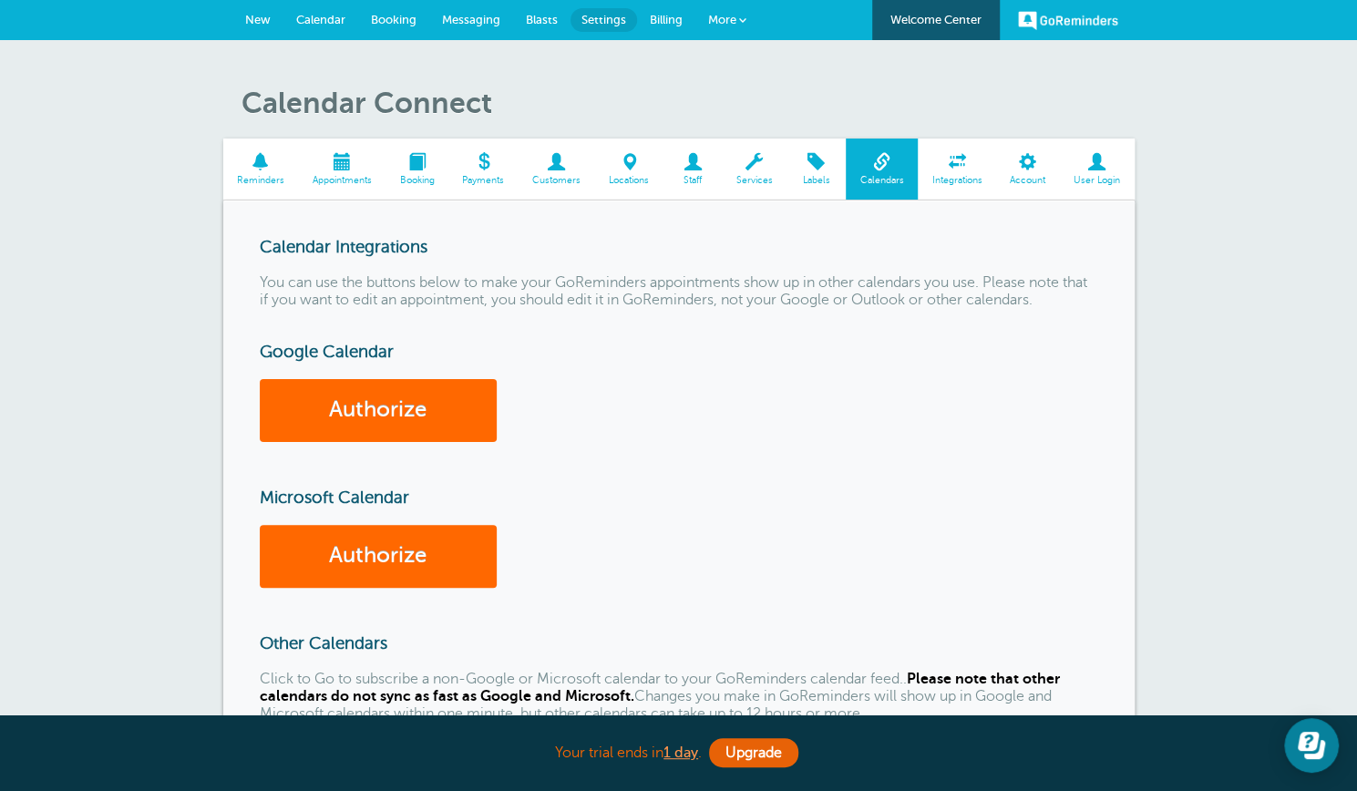
click at [261, 173] on link "Reminders" at bounding box center [261, 168] width 76 height 61
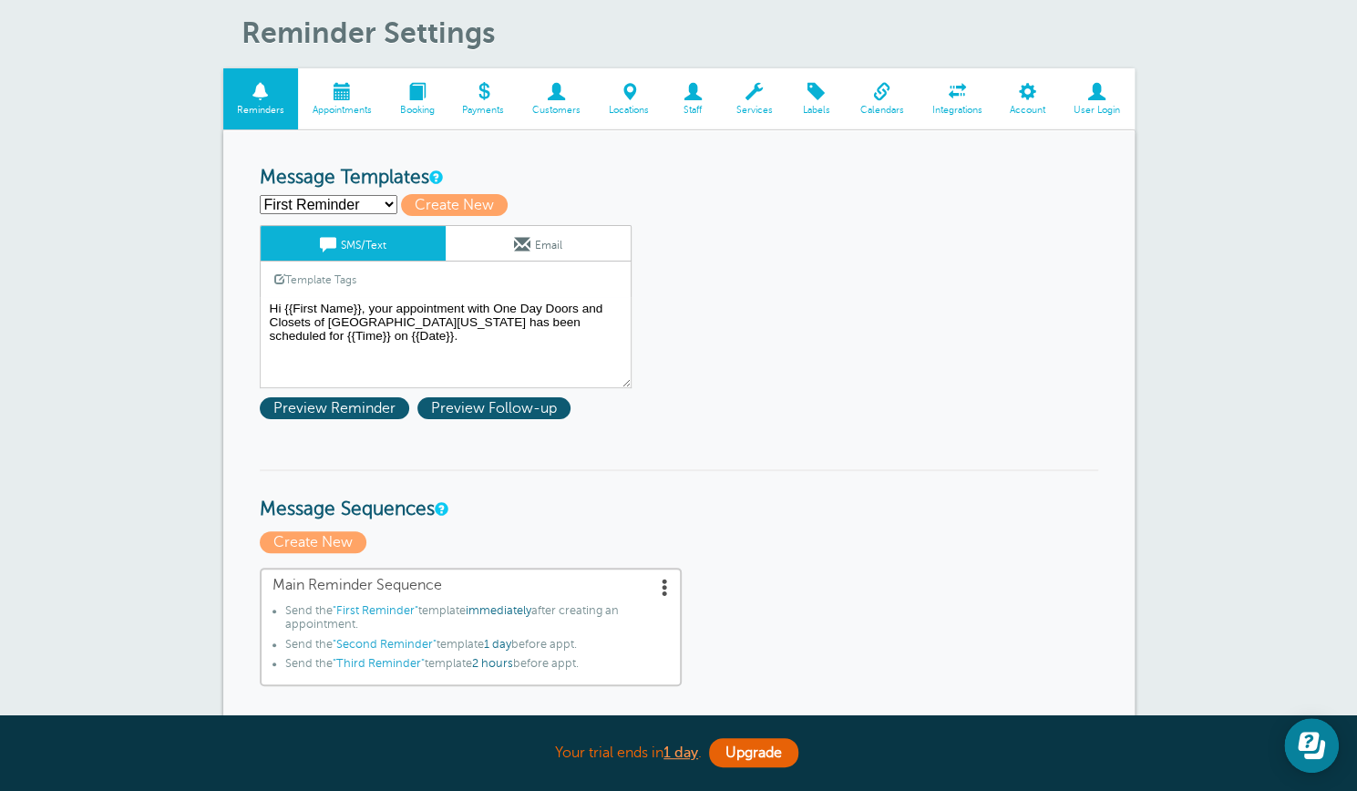
scroll to position [71, 0]
click at [282, 276] on span at bounding box center [279, 277] width 11 height 11
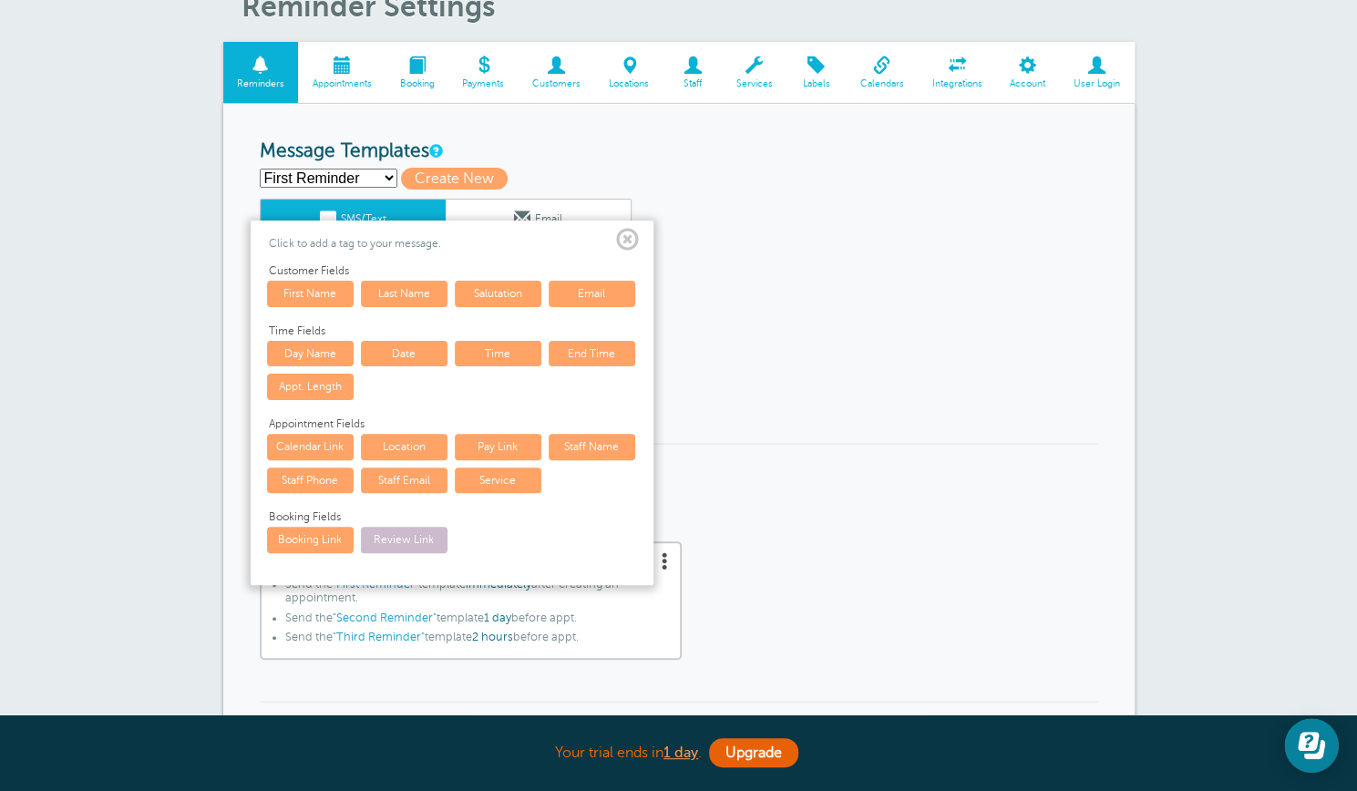
scroll to position [96, 0]
click at [514, 484] on link "Service" at bounding box center [498, 481] width 87 height 26
type textarea "{{Service}}Hi {{First Name}}, your appointment with One Day Doors and Closets o…"
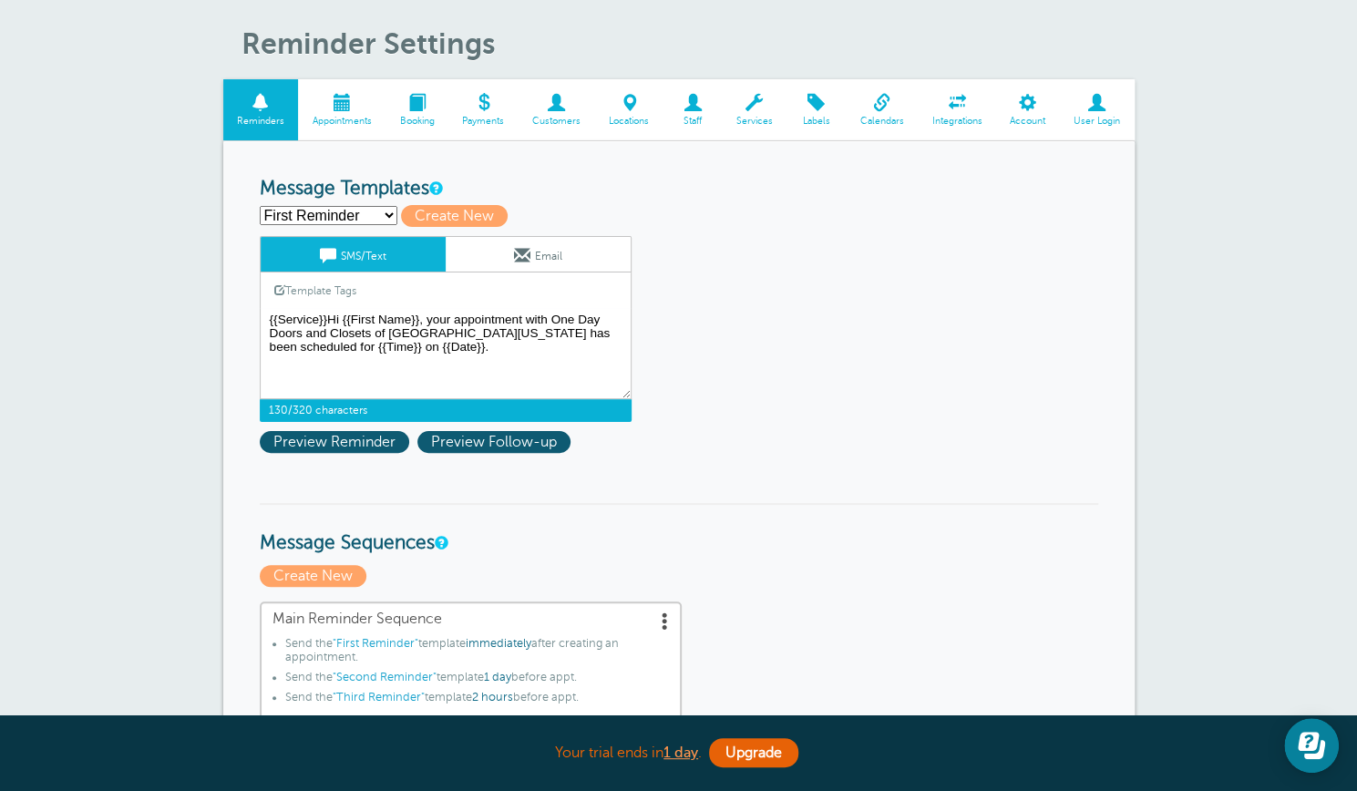
scroll to position [25, 0]
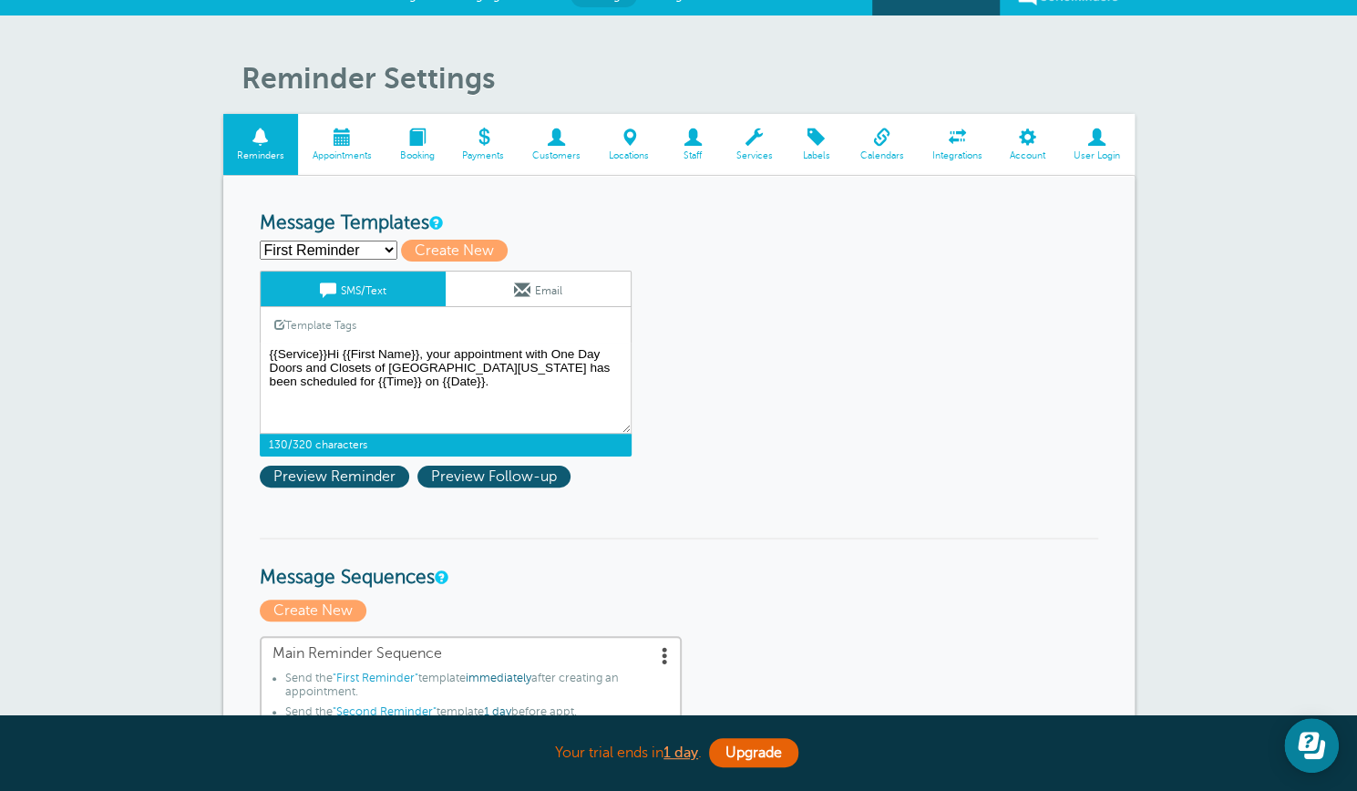
click at [270, 143] on span at bounding box center [261, 136] width 76 height 17
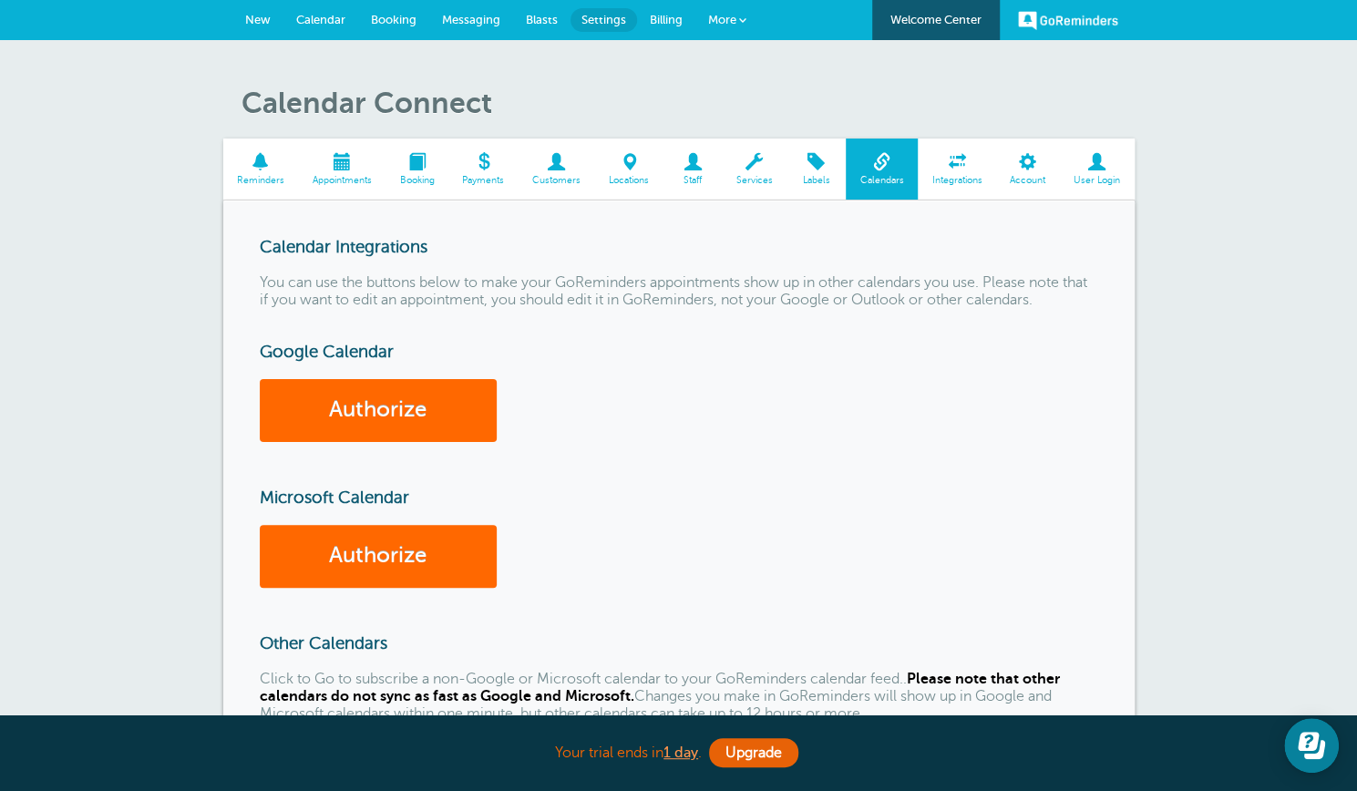
click at [255, 169] on span at bounding box center [261, 161] width 76 height 17
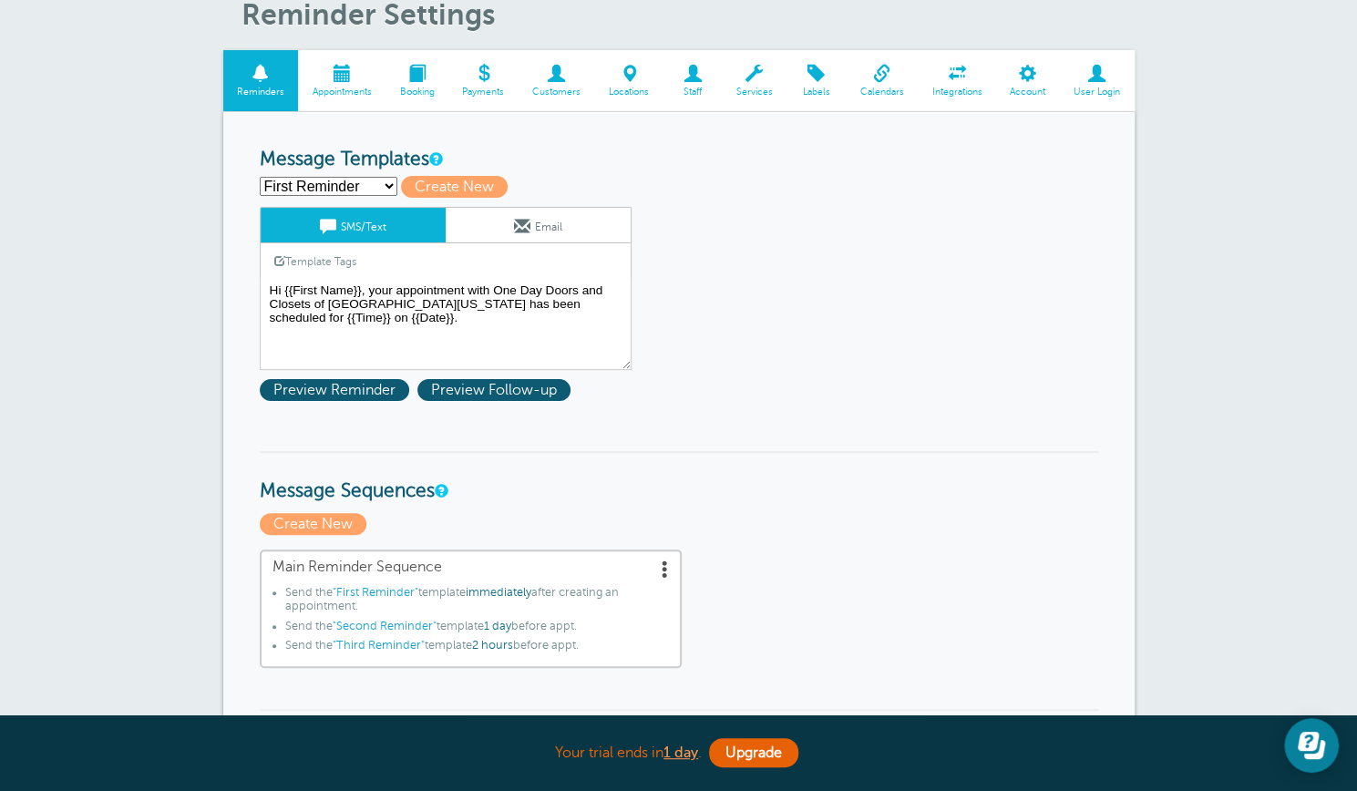
scroll to position [36, 0]
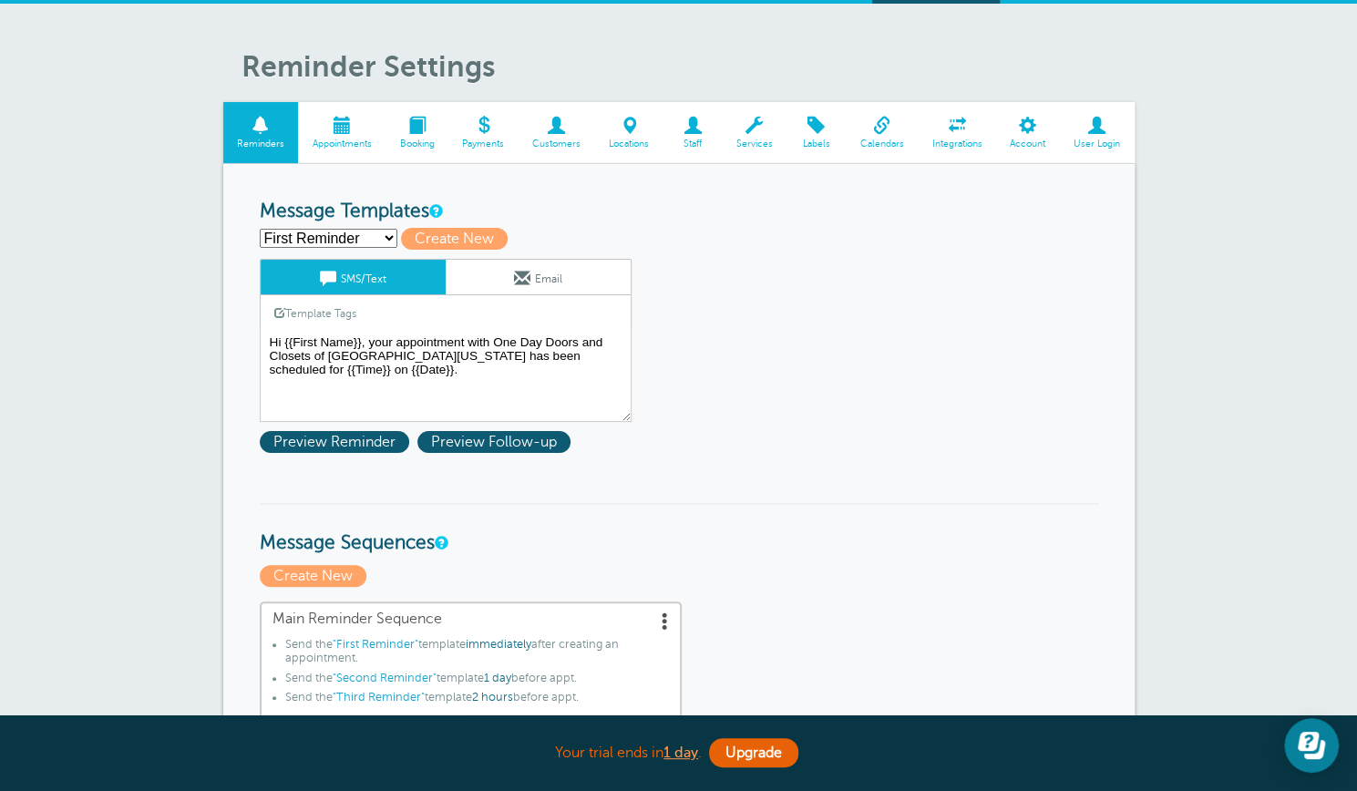
click at [816, 138] on span "Labels" at bounding box center [815, 143] width 41 height 11
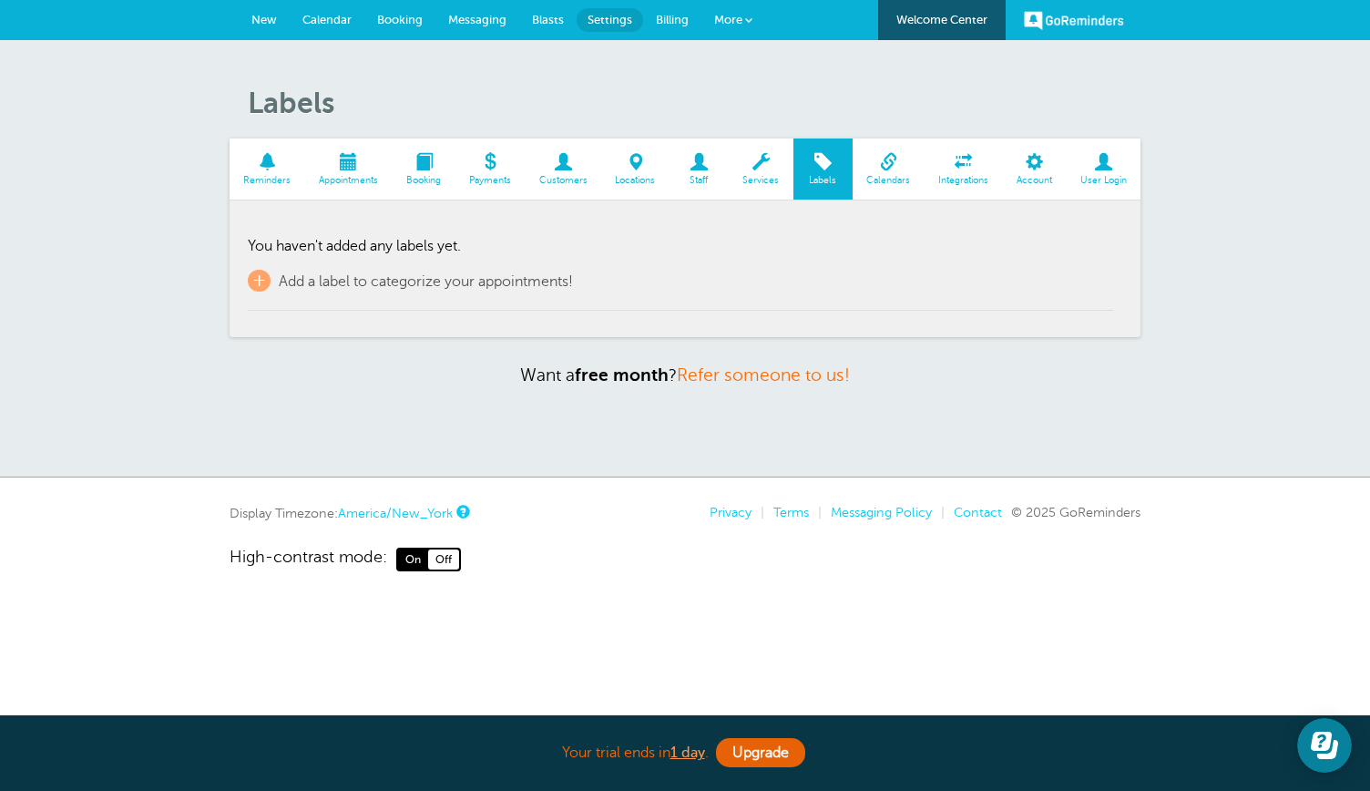
click at [765, 169] on span at bounding box center [761, 161] width 65 height 17
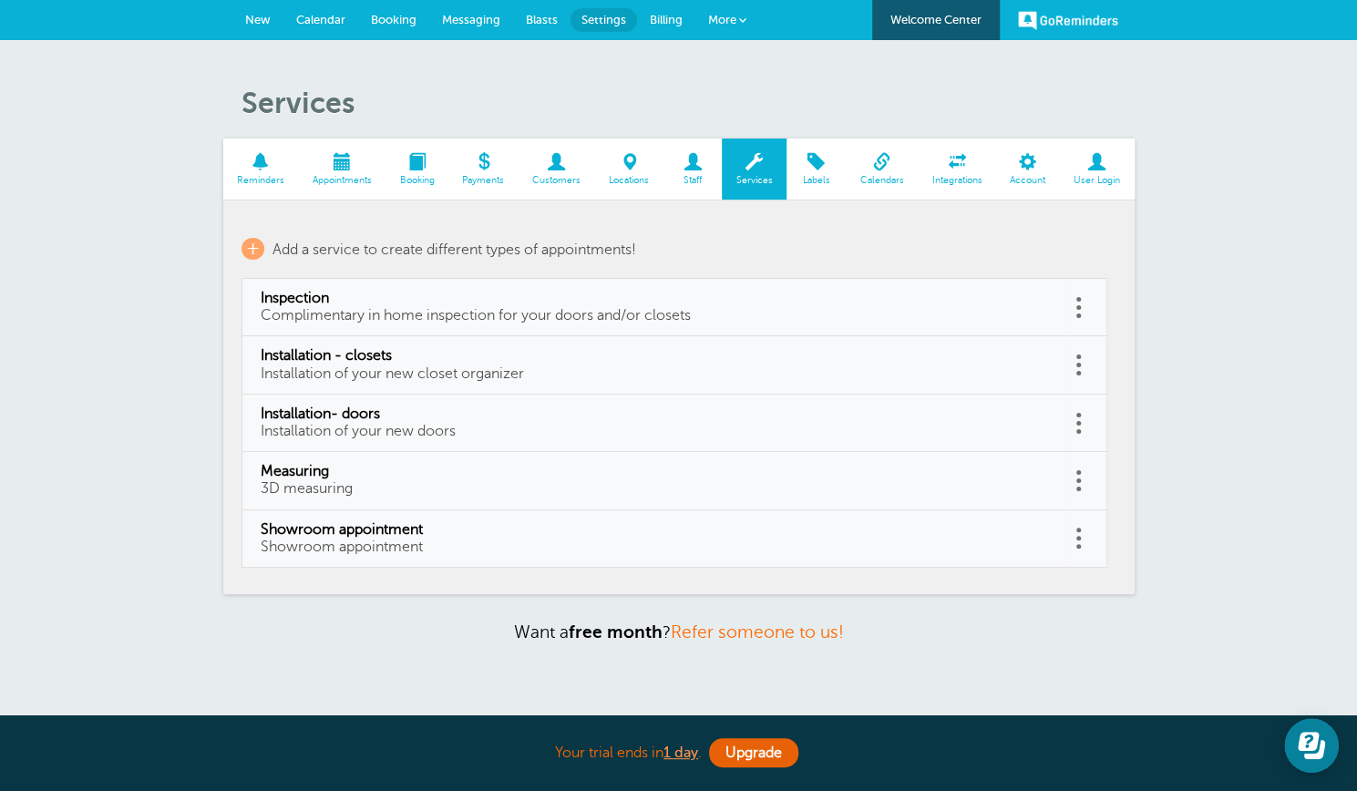
click at [339, 175] on span "Appointments" at bounding box center [341, 180] width 69 height 11
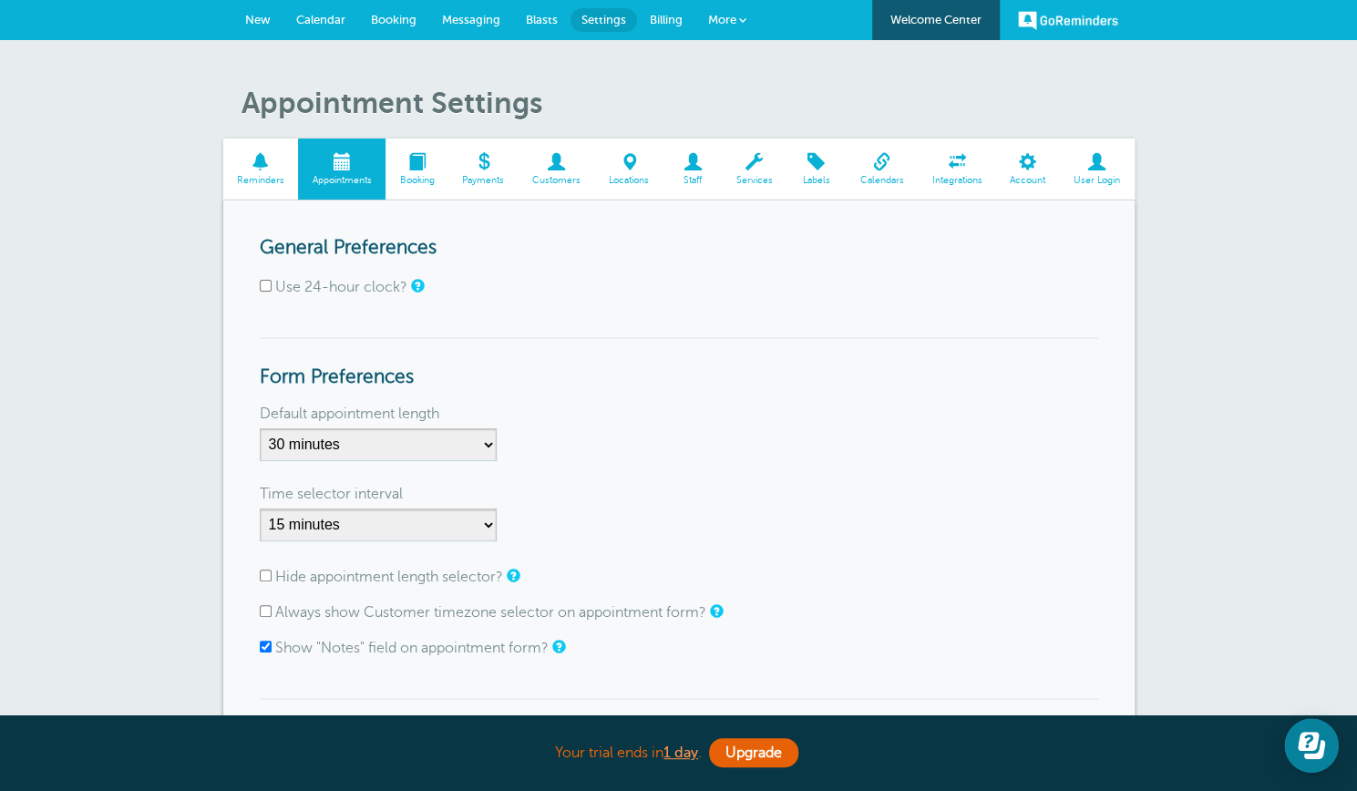
click at [556, 175] on span "Customers" at bounding box center [557, 180] width 58 height 11
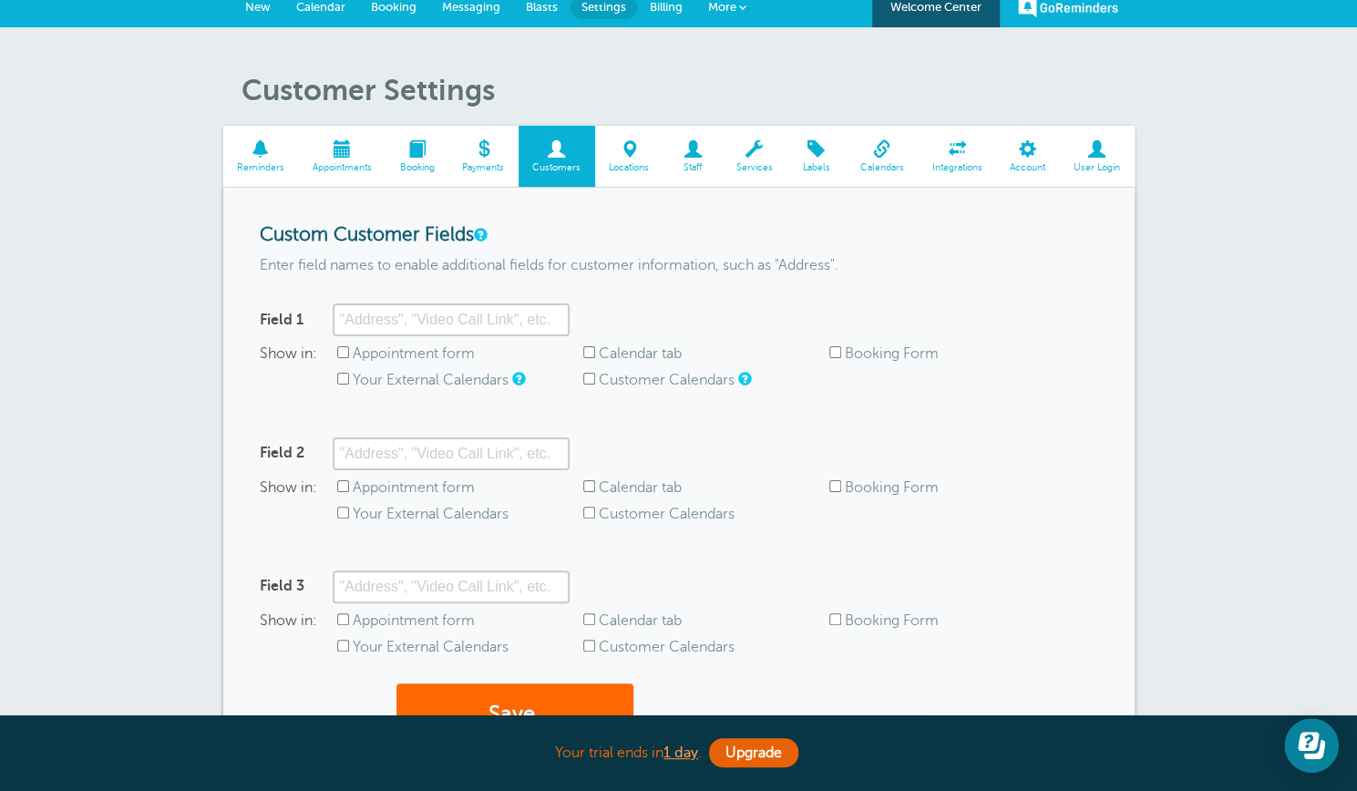
scroll to position [7, 0]
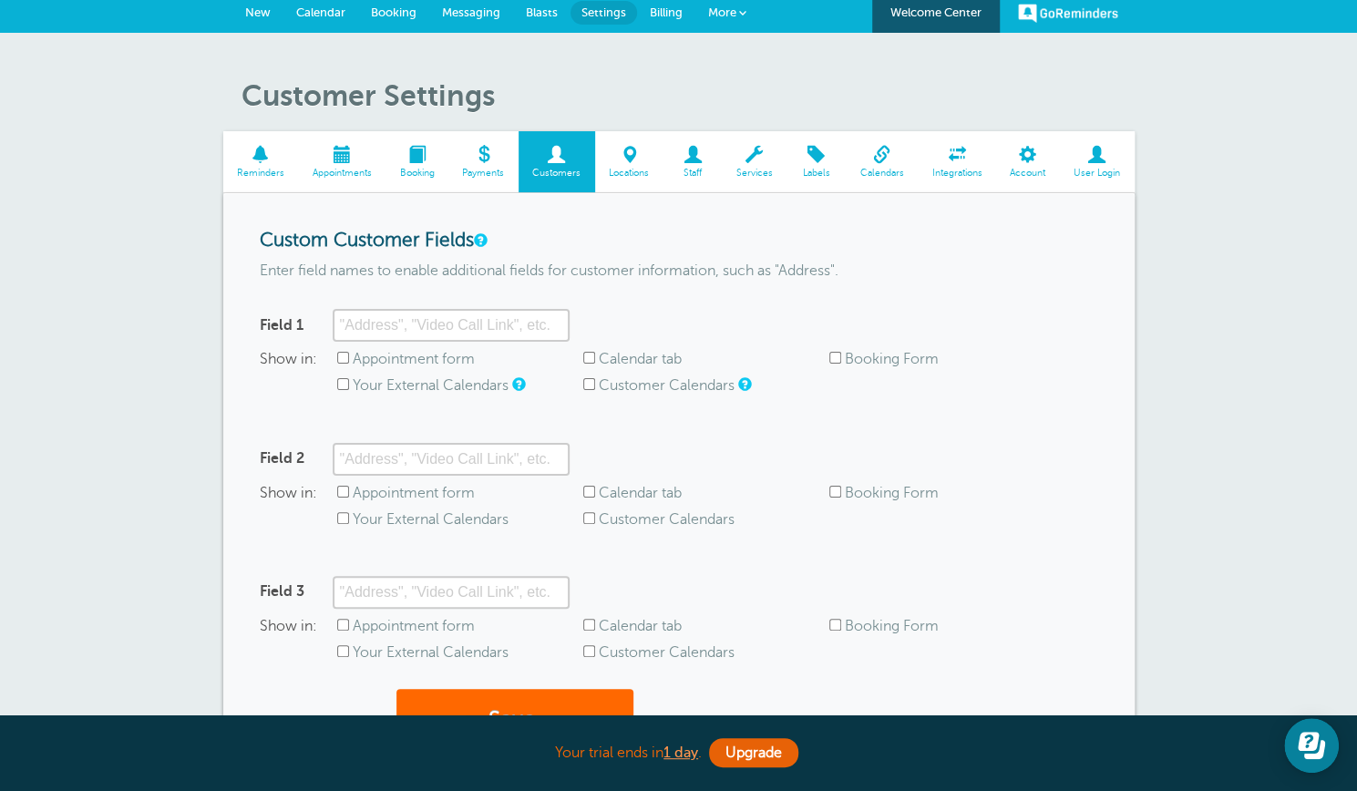
click at [261, 169] on span "Reminders" at bounding box center [260, 173] width 57 height 11
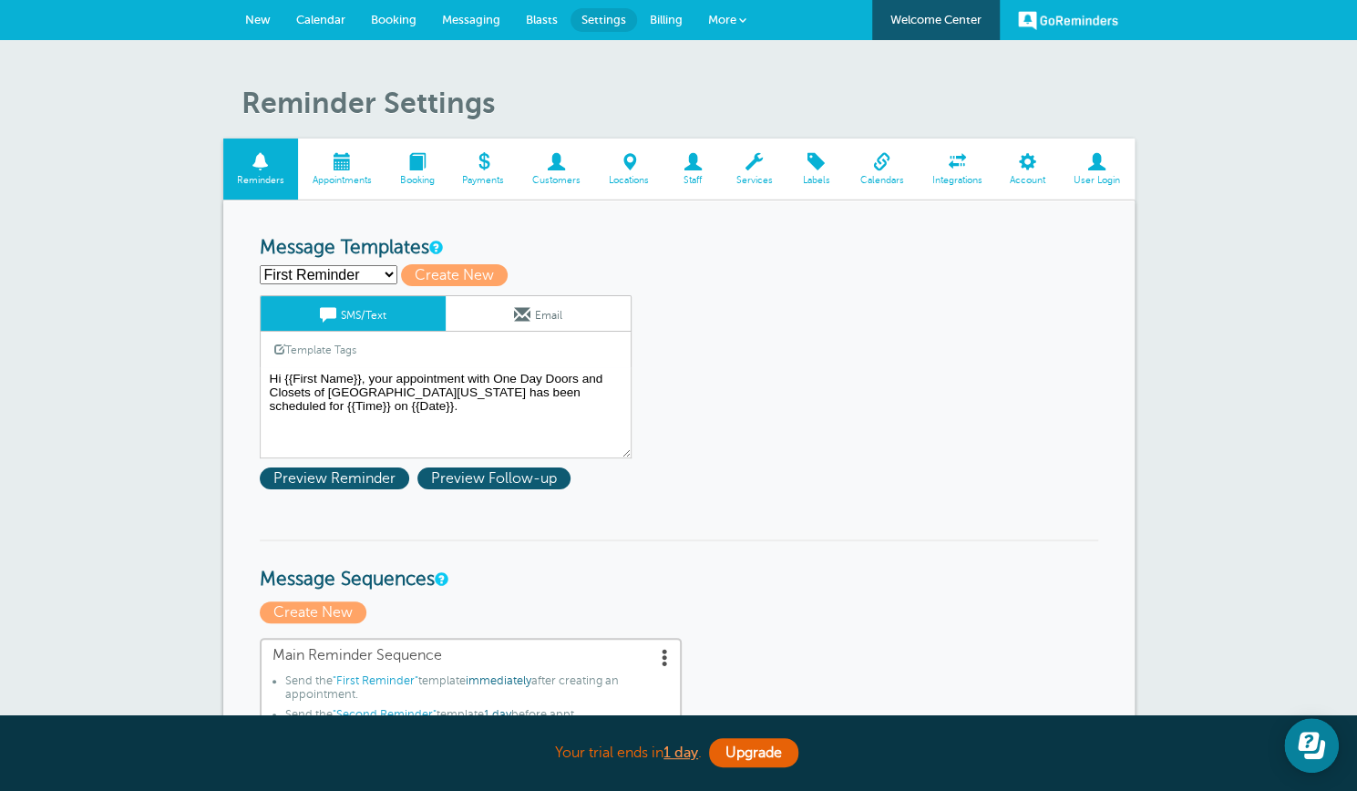
click at [528, 311] on span at bounding box center [522, 314] width 16 height 16
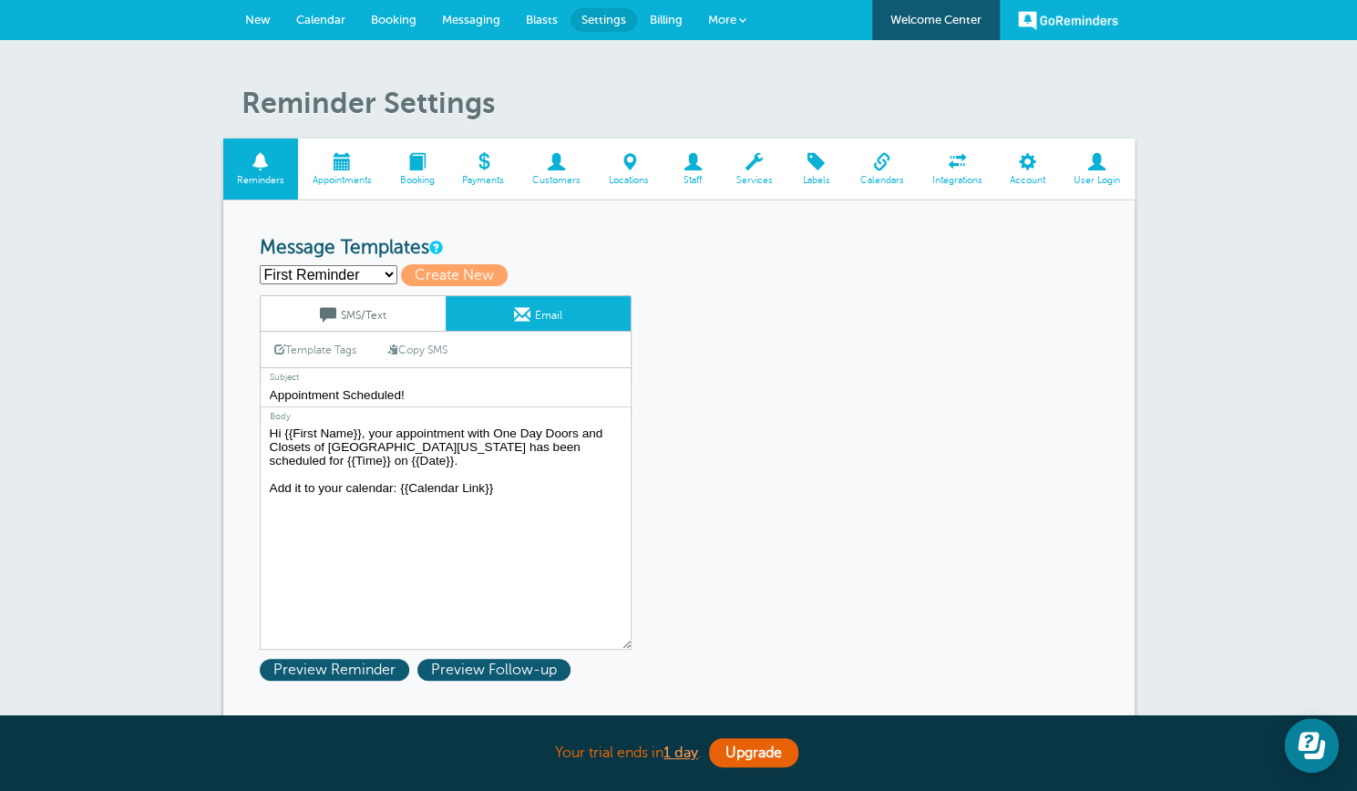
click at [364, 316] on link "SMS/Text" at bounding box center [353, 313] width 185 height 35
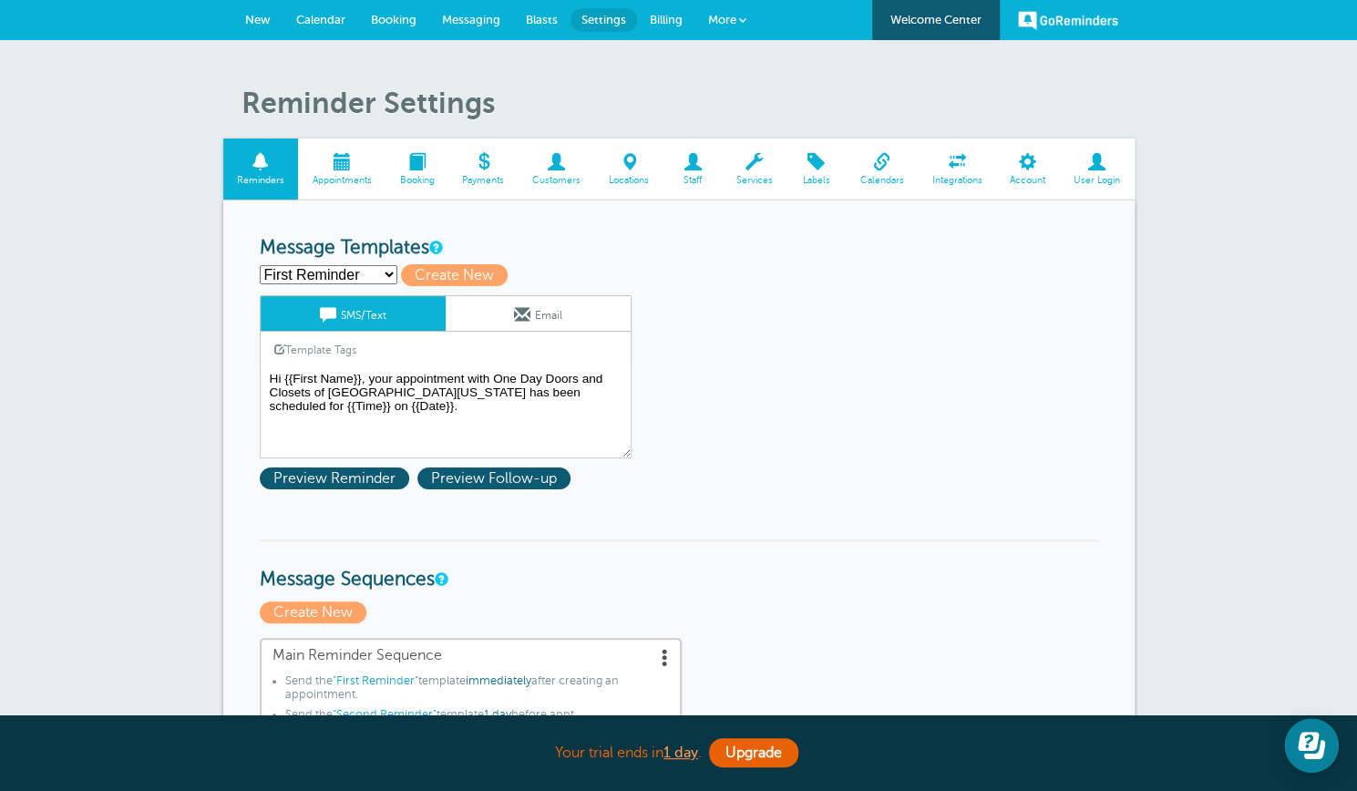
click at [387, 271] on select "First Reminder Second Reminder Third Reminder Create new..." at bounding box center [329, 274] width 138 height 19
select select "161717"
click at [260, 265] on select "First Reminder Second Reminder Third Reminder Create new..." at bounding box center [329, 274] width 138 height 19
type input "Second Reminder"
type textarea "Hi {{First Name}}, you have an appointment with One Day Doors and Closets of Ce…"
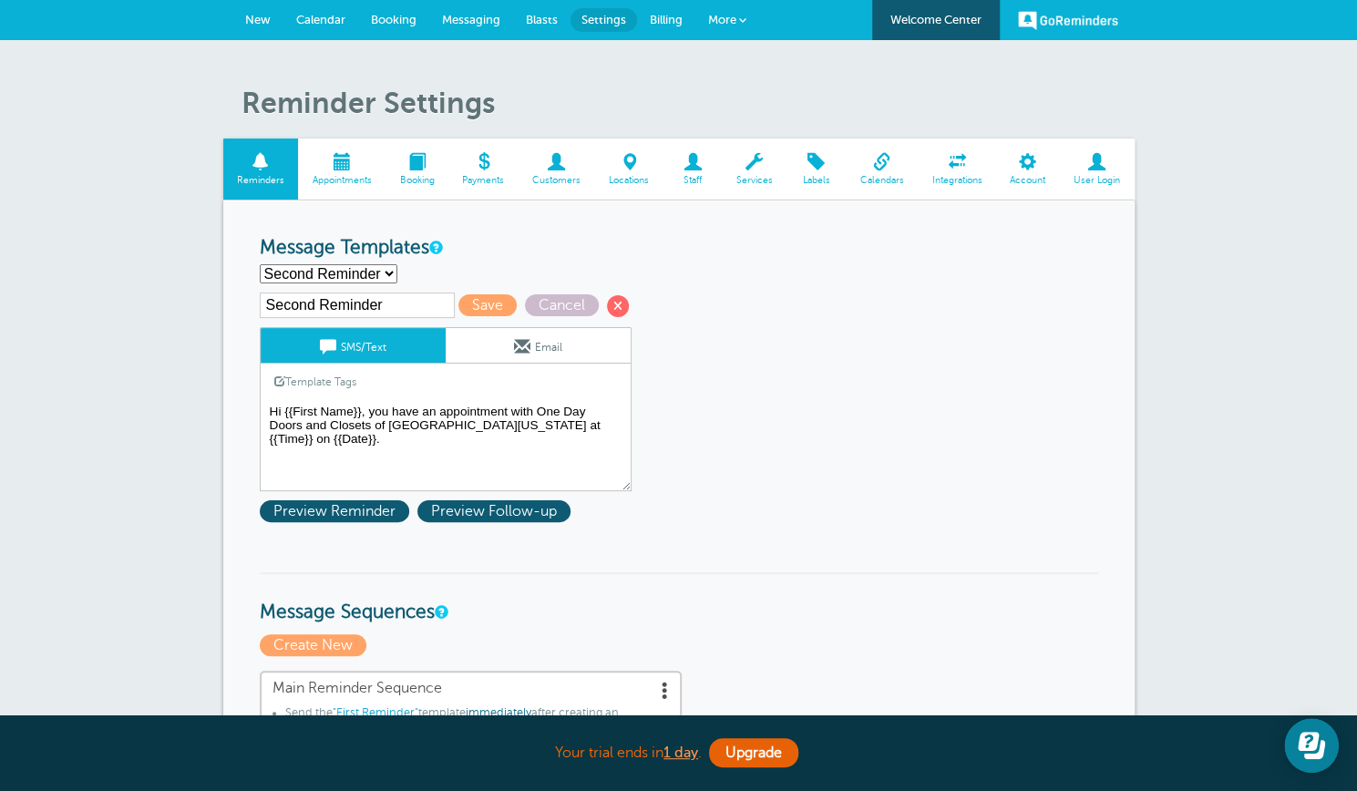
click at [597, 422] on textarea "Hi {{First Name}}, your appointment with One Day Doors and Closets of Central F…" at bounding box center [446, 445] width 372 height 91
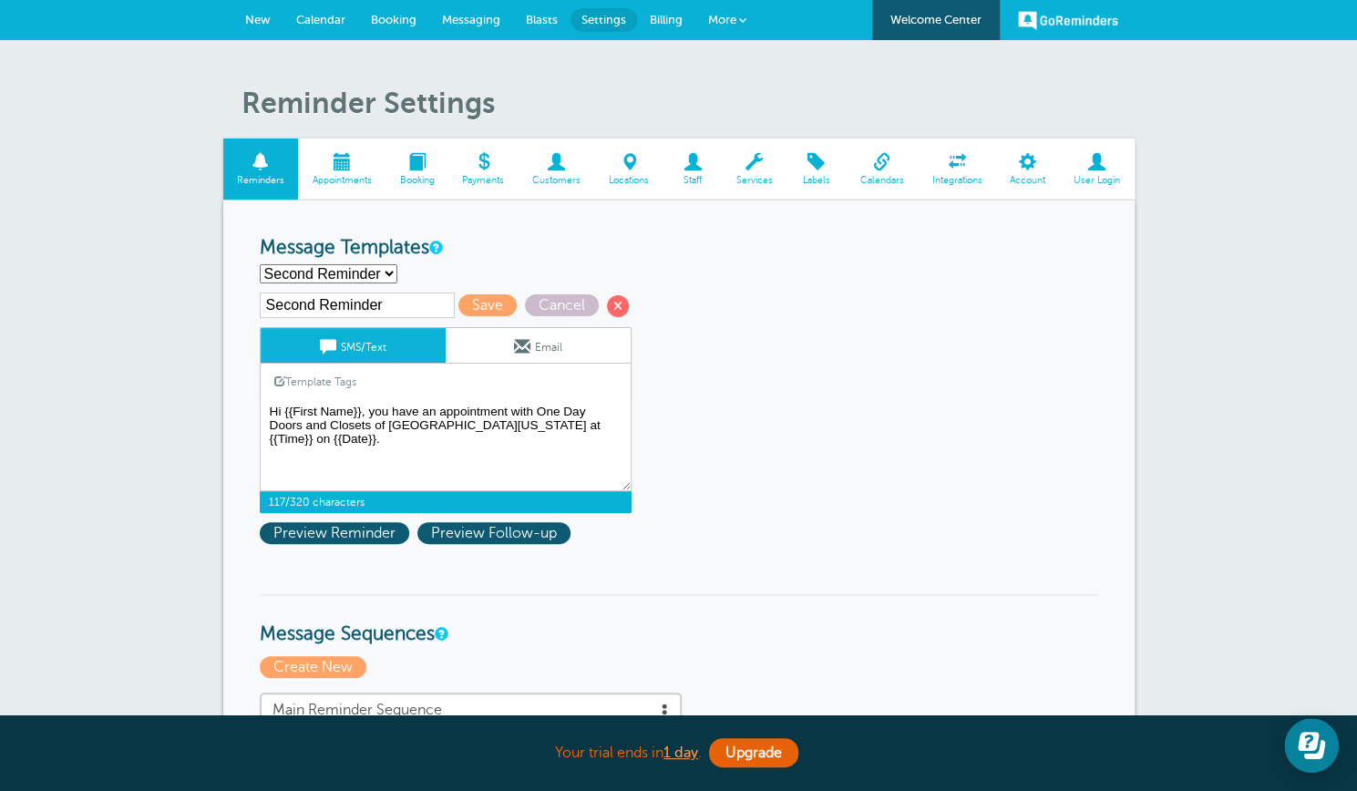
click at [813, 178] on span "Labels" at bounding box center [815, 180] width 41 height 11
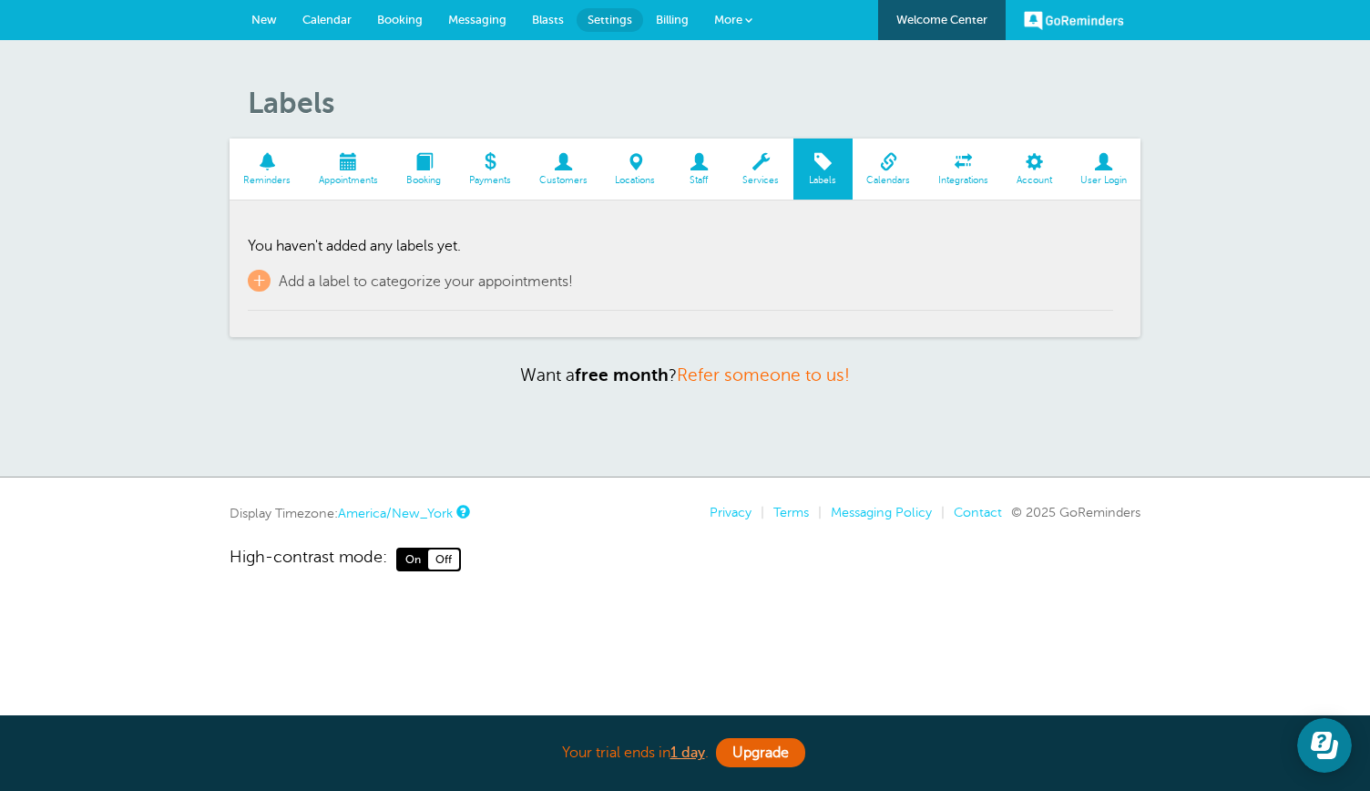
click at [754, 163] on span at bounding box center [761, 161] width 65 height 17
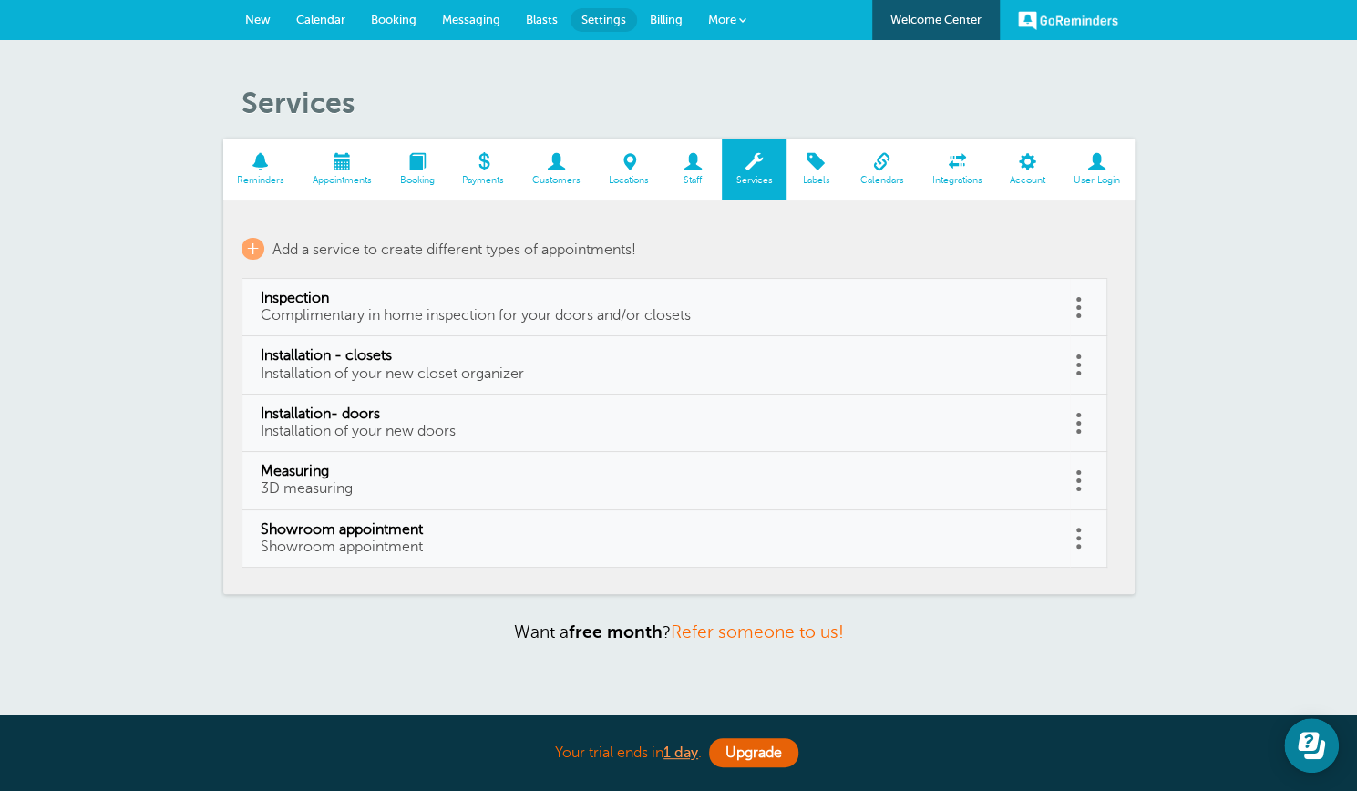
click at [476, 23] on span "Messaging" at bounding box center [471, 20] width 58 height 14
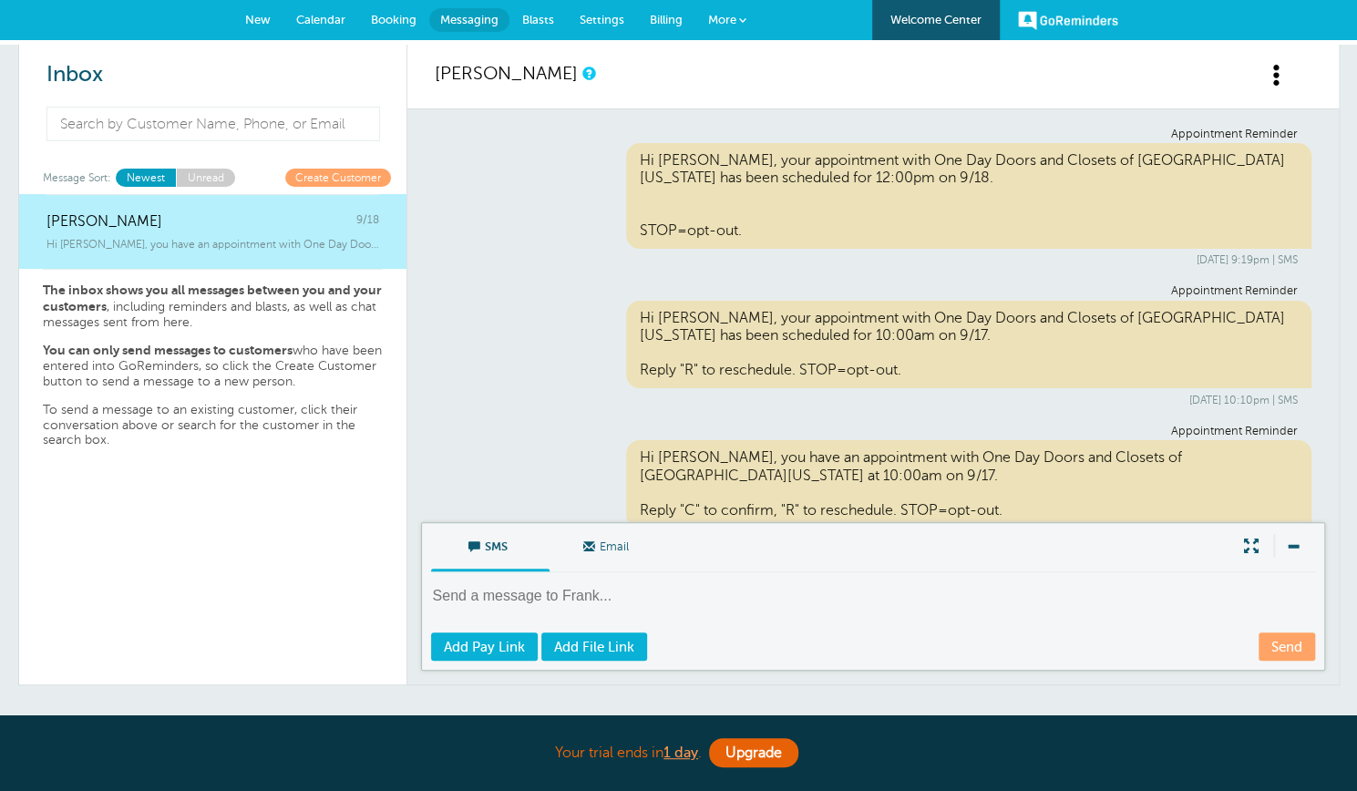
scroll to position [760, 0]
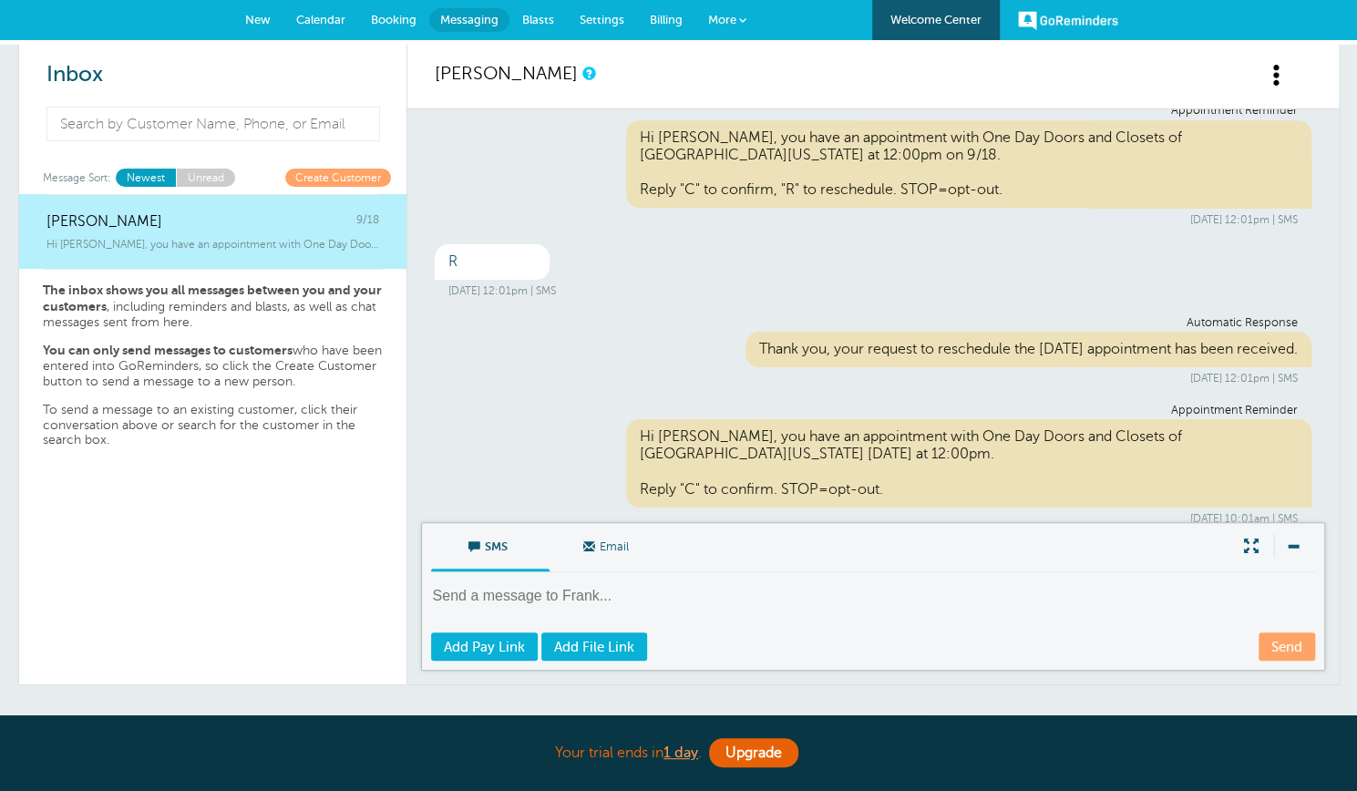
click at [256, 23] on span "New" at bounding box center [258, 20] width 26 height 14
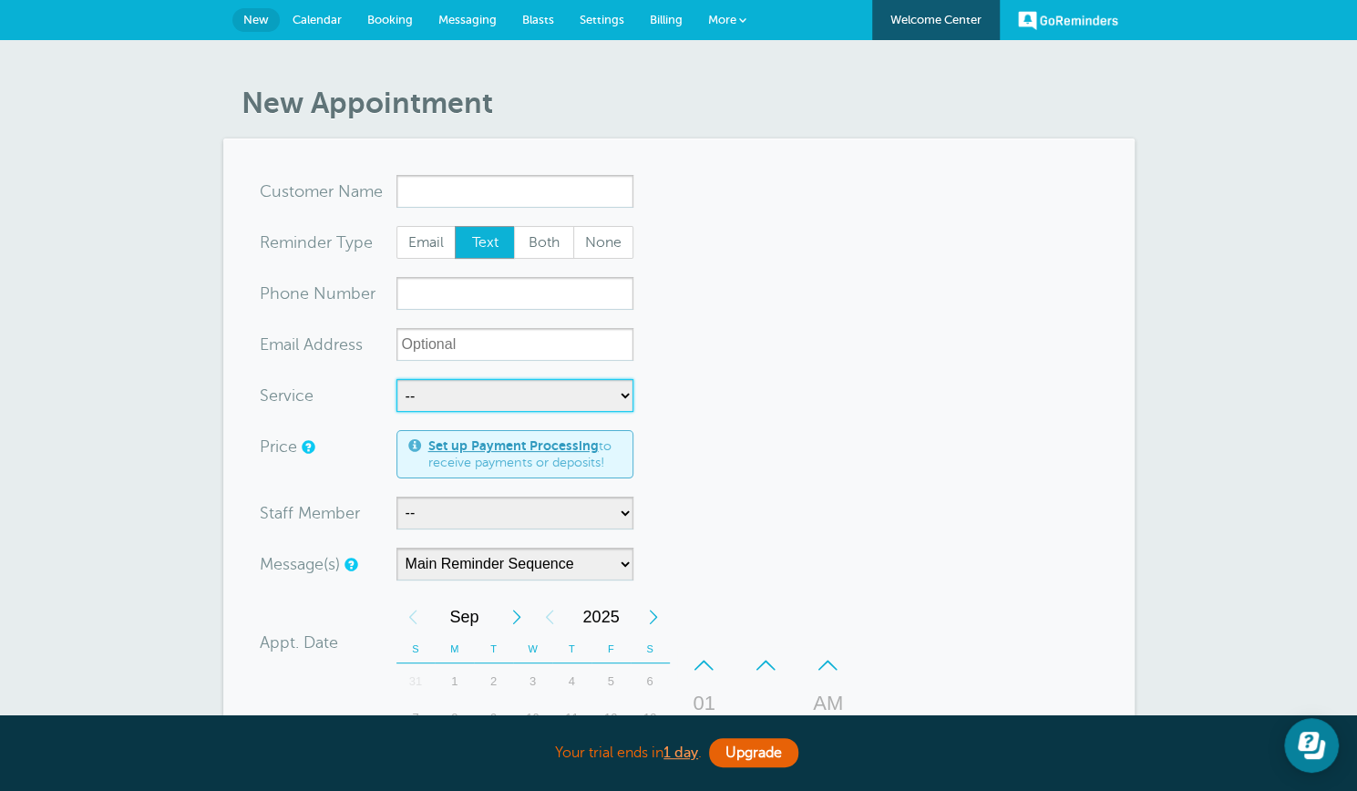
click at [625, 394] on select "-- Inspection Installation - closets Installation- doors Measuring Showroom app…" at bounding box center [514, 395] width 237 height 33
select select "28220"
click at [396, 379] on select "-- Inspection Installation - closets Installation- doors Measuring Showroom app…" at bounding box center [514, 395] width 237 height 33
select select "5"
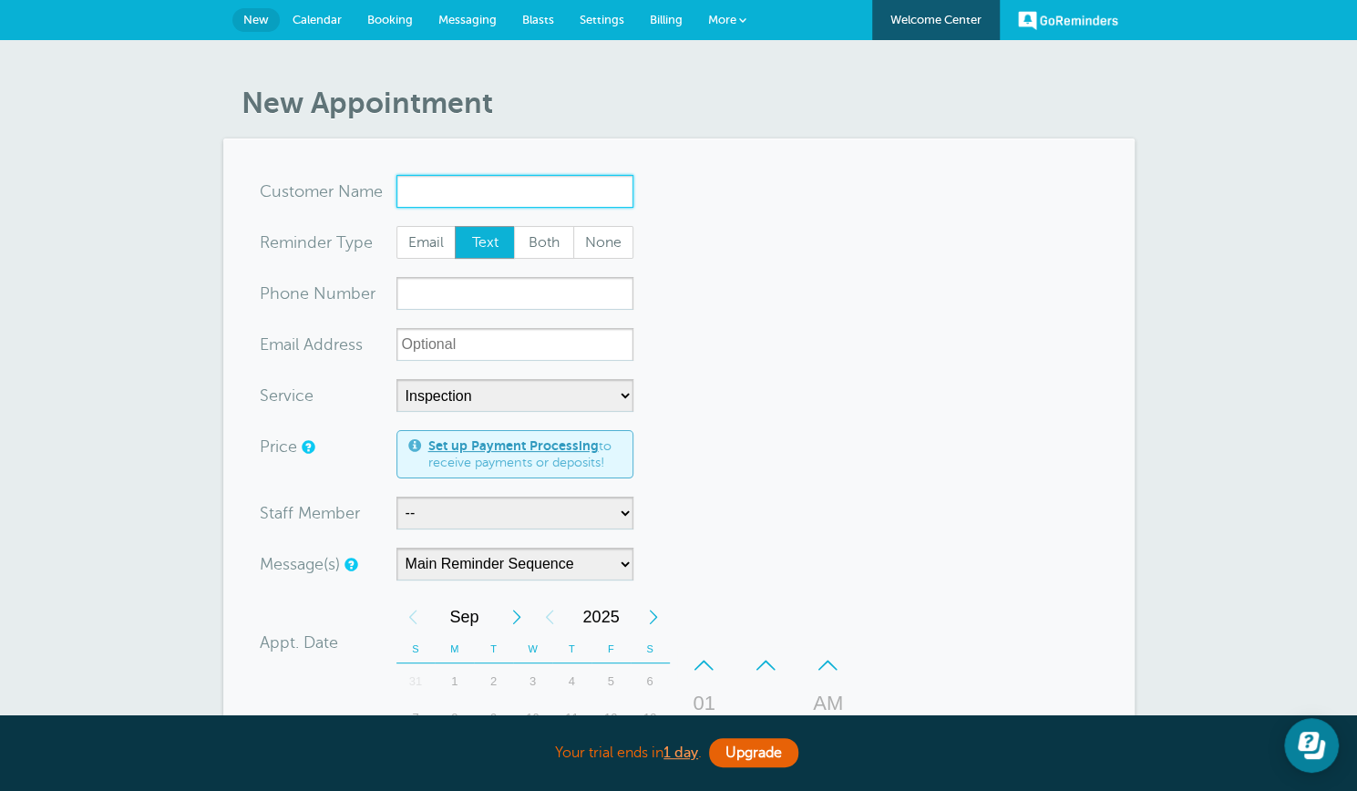
click at [435, 200] on input "x-no-autofill" at bounding box center [514, 191] width 237 height 33
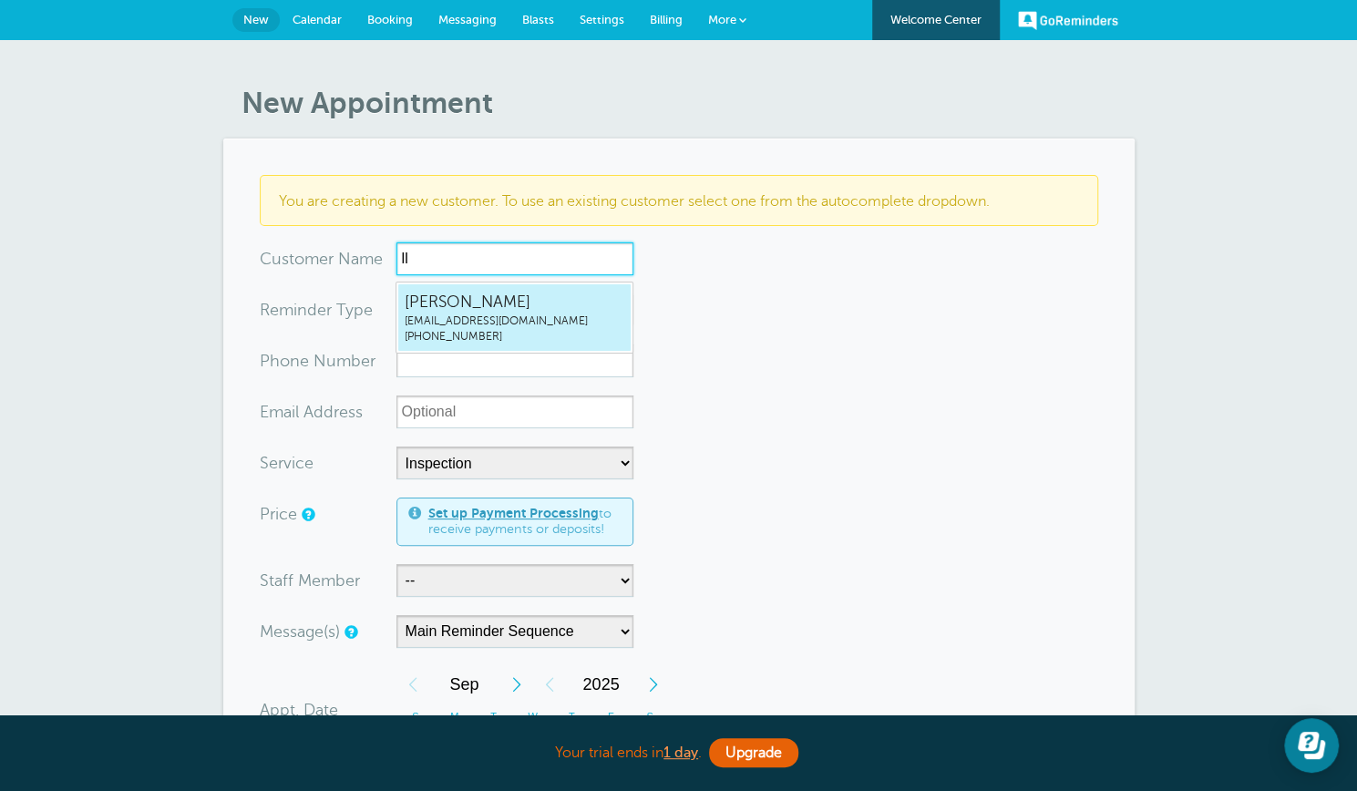
type input "l"
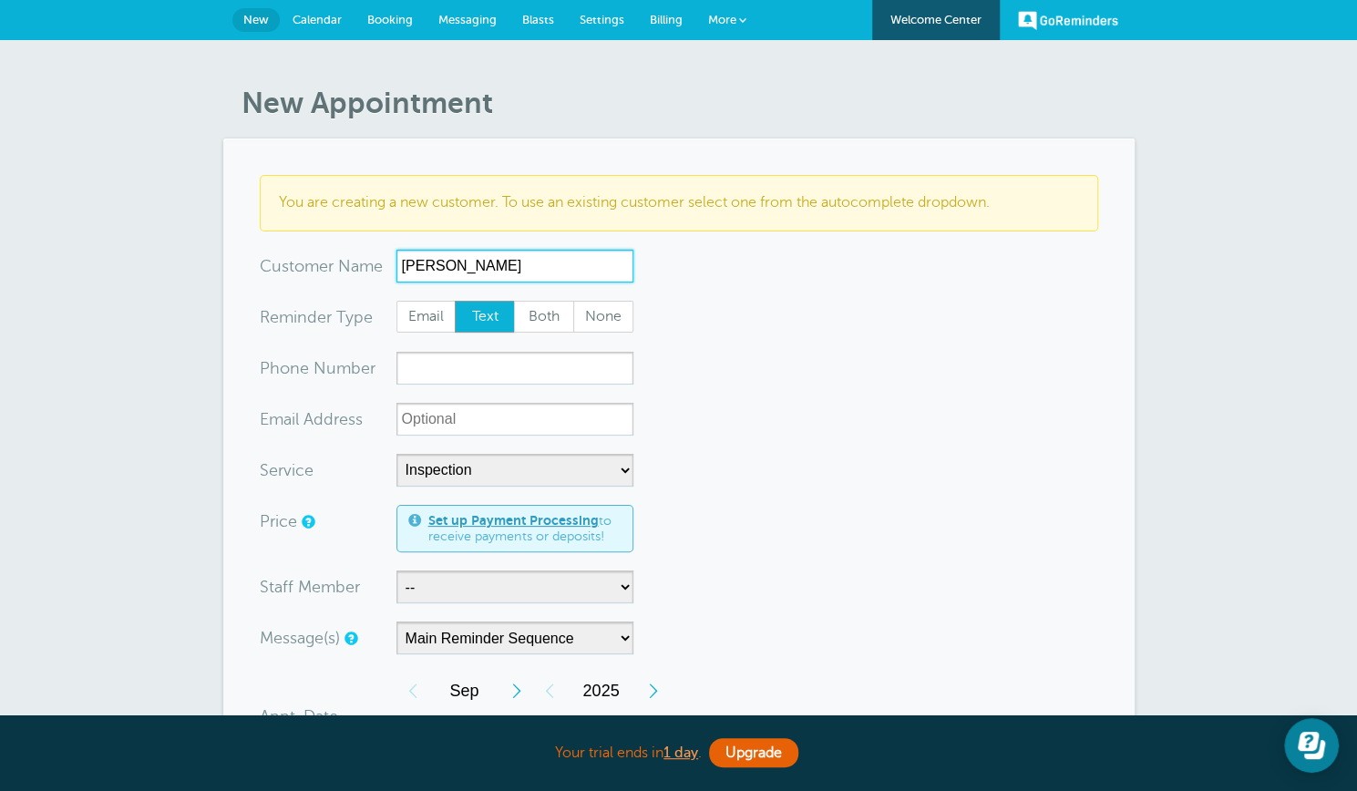
type input "lloyd"
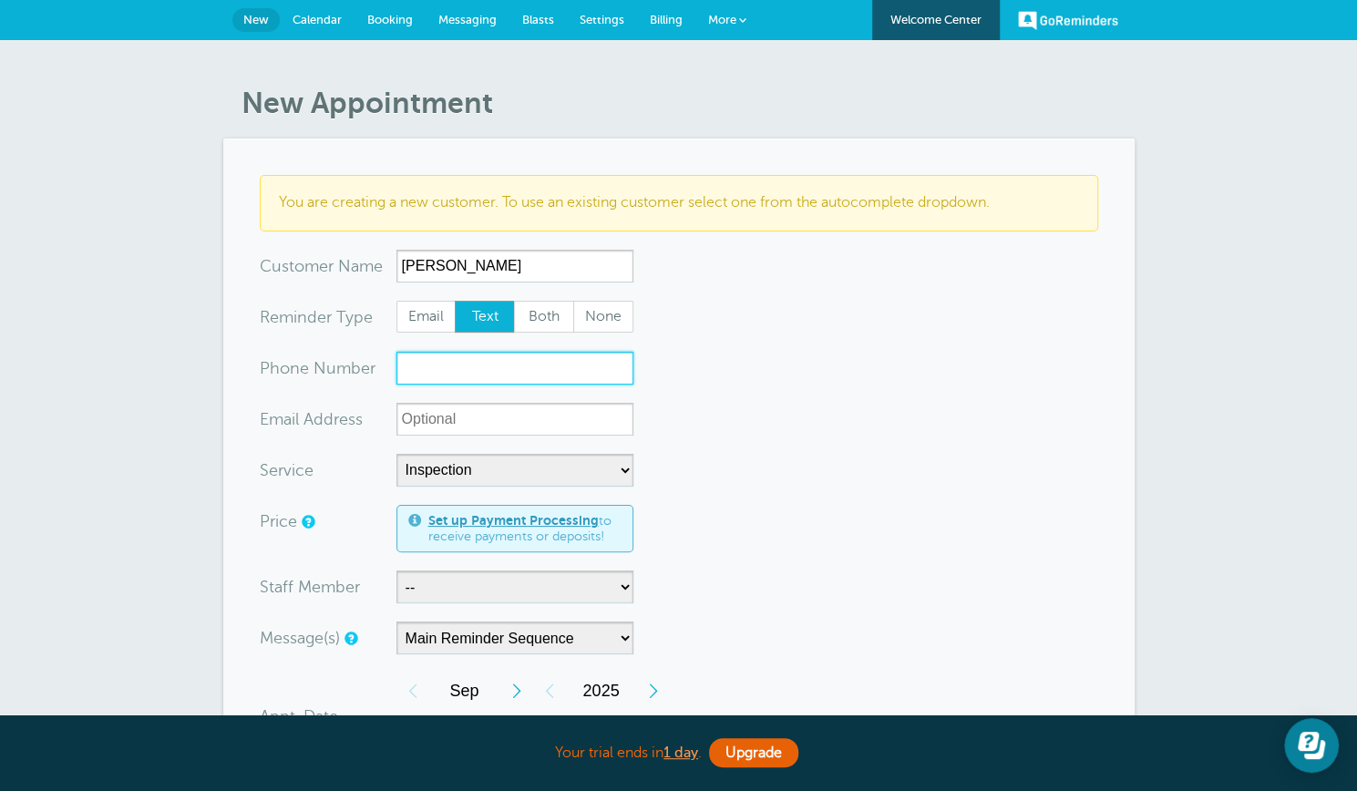
click at [421, 372] on input "xxx-no-autofill" at bounding box center [514, 368] width 237 height 33
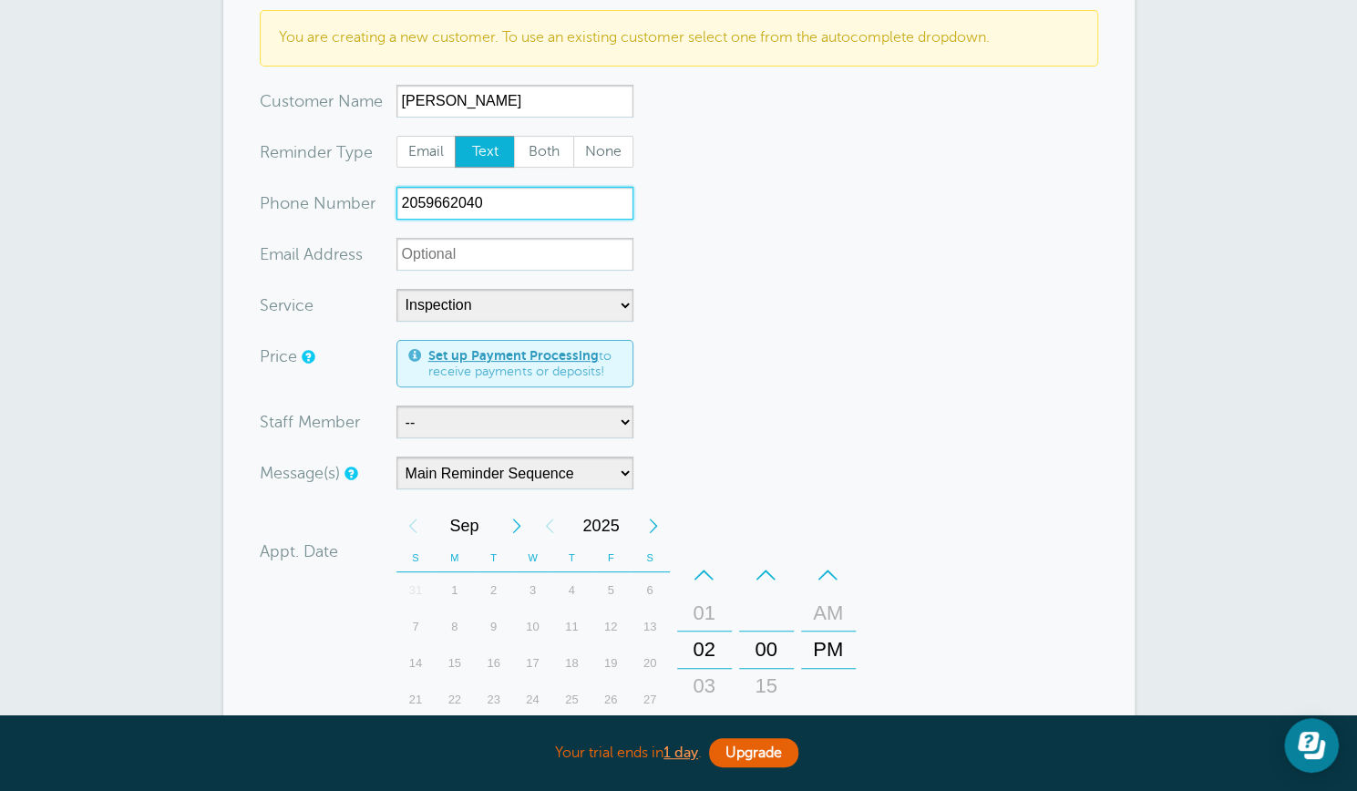
scroll to position [167, 0]
type input "2059662040"
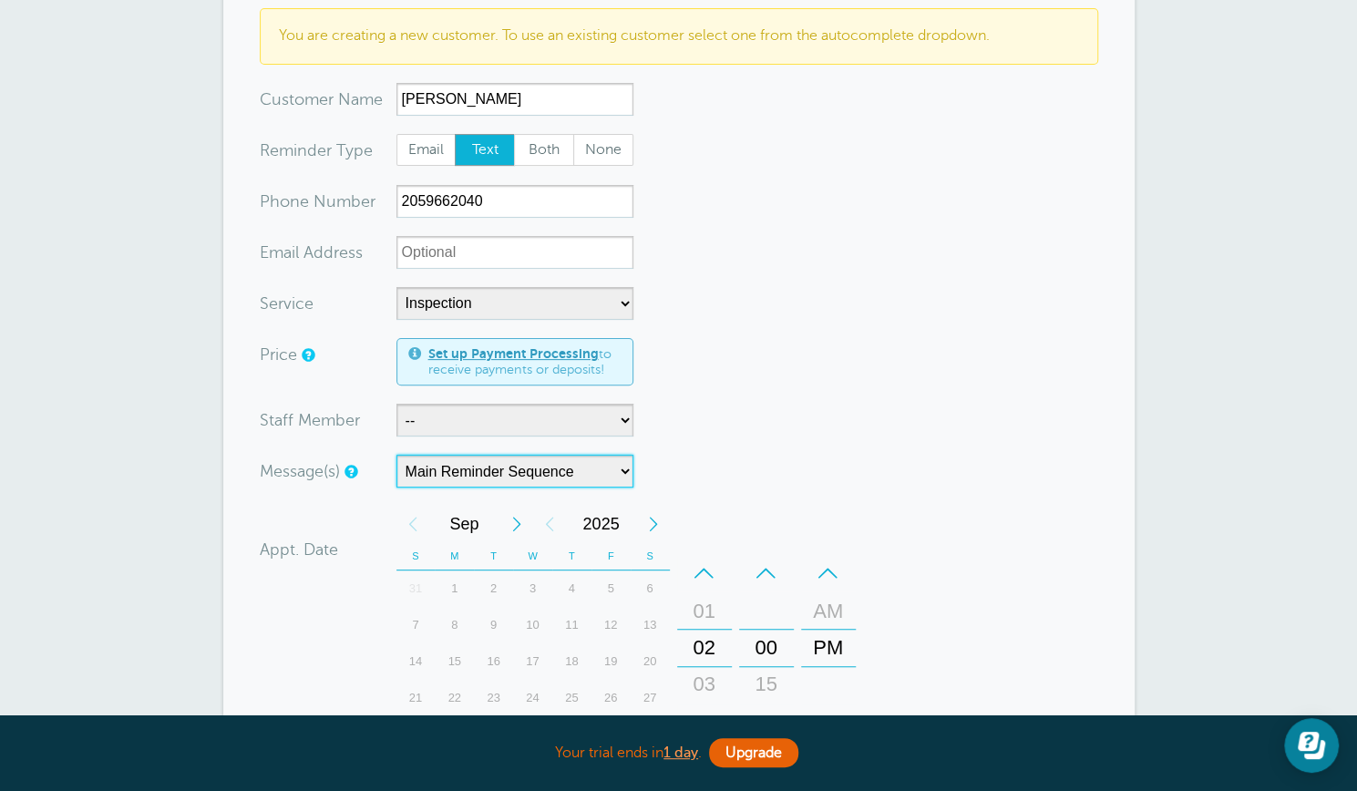
click at [623, 467] on select "Main Reminder Sequence" at bounding box center [514, 471] width 237 height 33
click at [396, 455] on select "Main Reminder Sequence" at bounding box center [514, 471] width 237 height 33
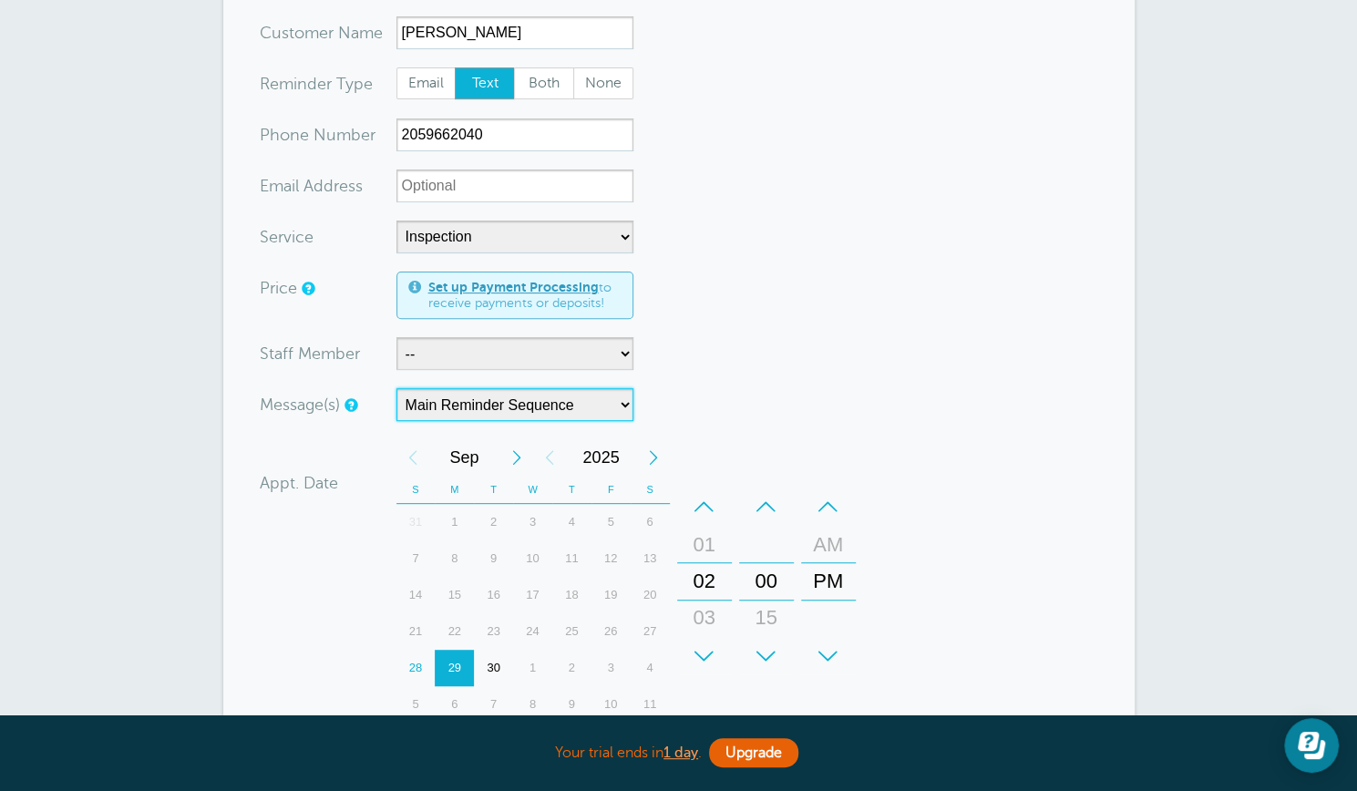
scroll to position [237, 0]
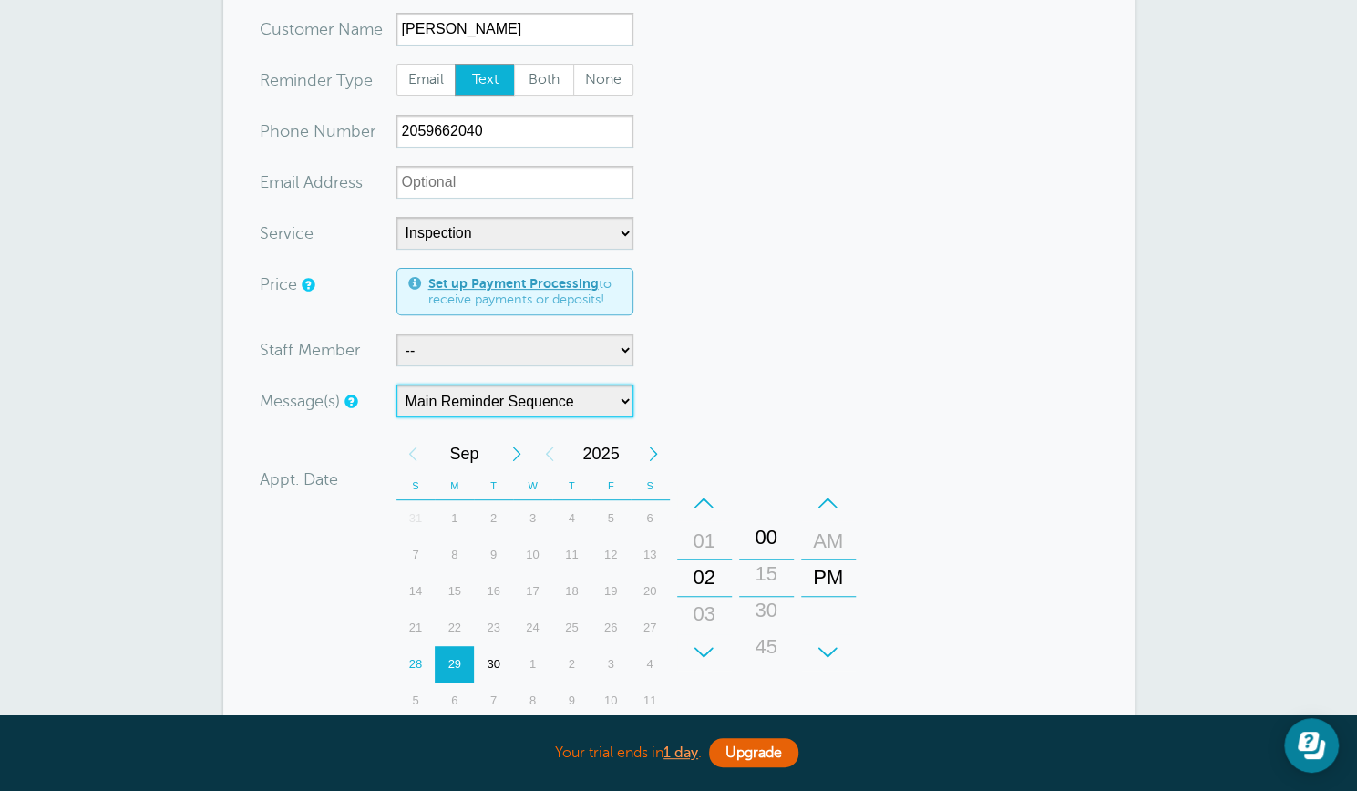
drag, startPoint x: 769, startPoint y: 580, endPoint x: 764, endPoint y: 540, distance: 40.3
click at [764, 540] on div "00" at bounding box center [766, 537] width 44 height 36
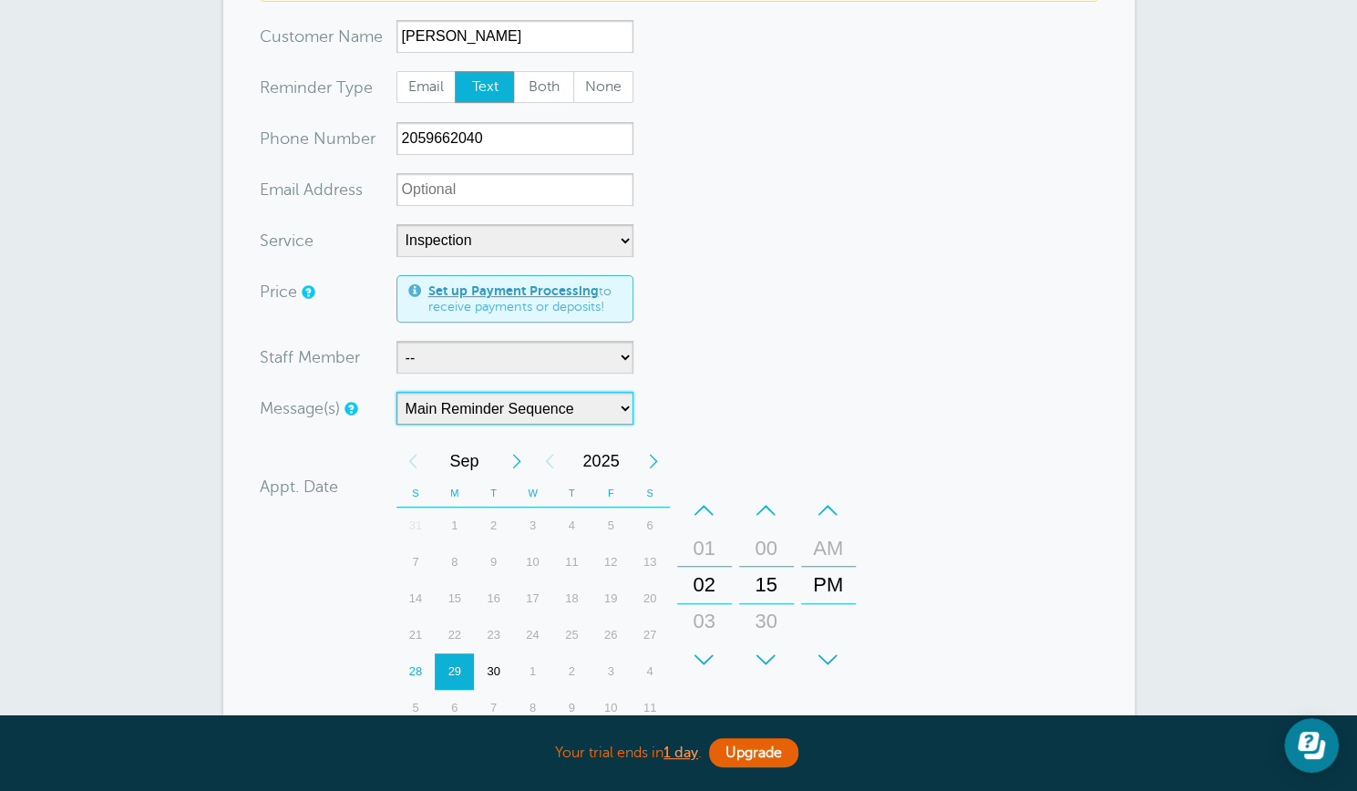
scroll to position [229, 0]
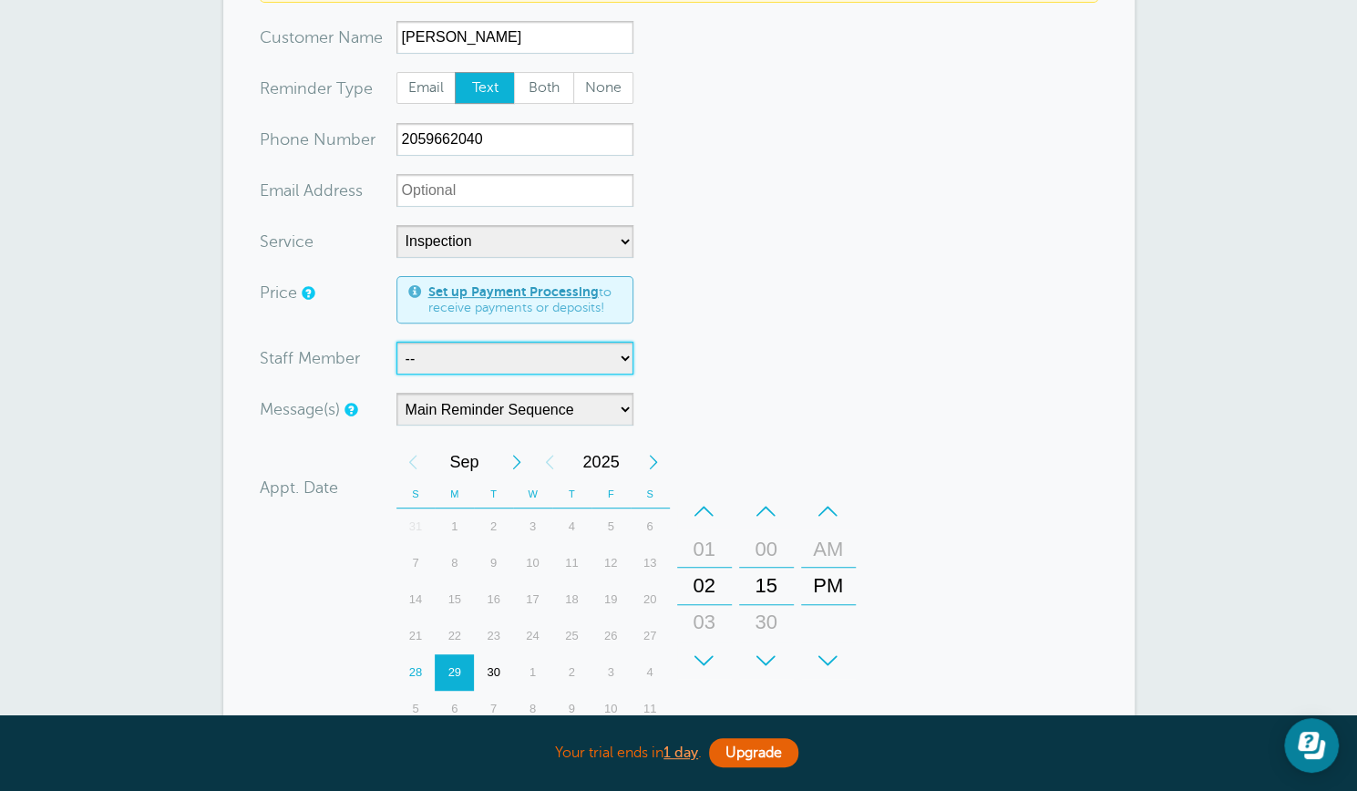
click at [622, 351] on select "-- Lisa Polhill" at bounding box center [514, 358] width 237 height 33
select select "21605"
click at [396, 342] on select "-- Lisa Polhill" at bounding box center [514, 358] width 237 height 33
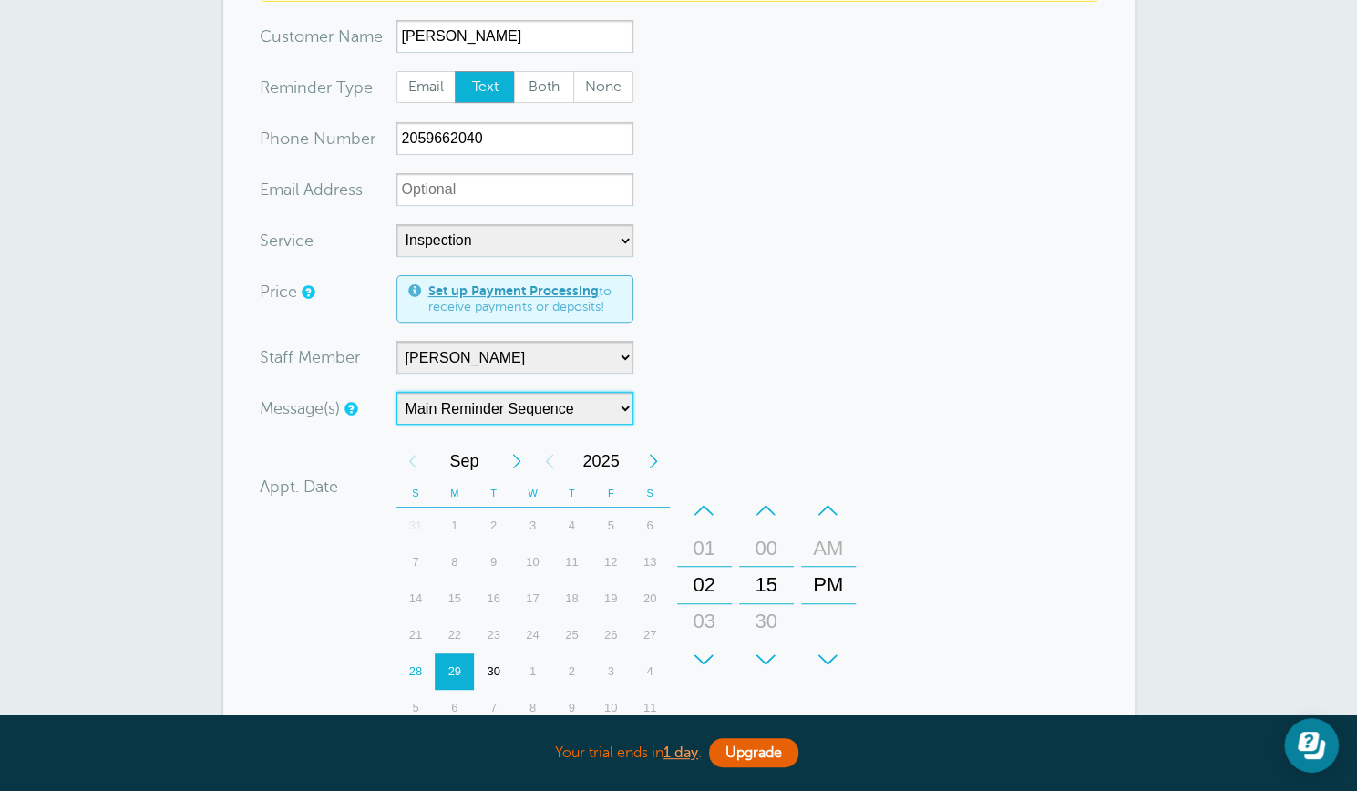
click at [624, 413] on select "Main Reminder Sequence" at bounding box center [514, 408] width 237 height 33
click at [396, 392] on select "Main Reminder Sequence" at bounding box center [514, 408] width 237 height 33
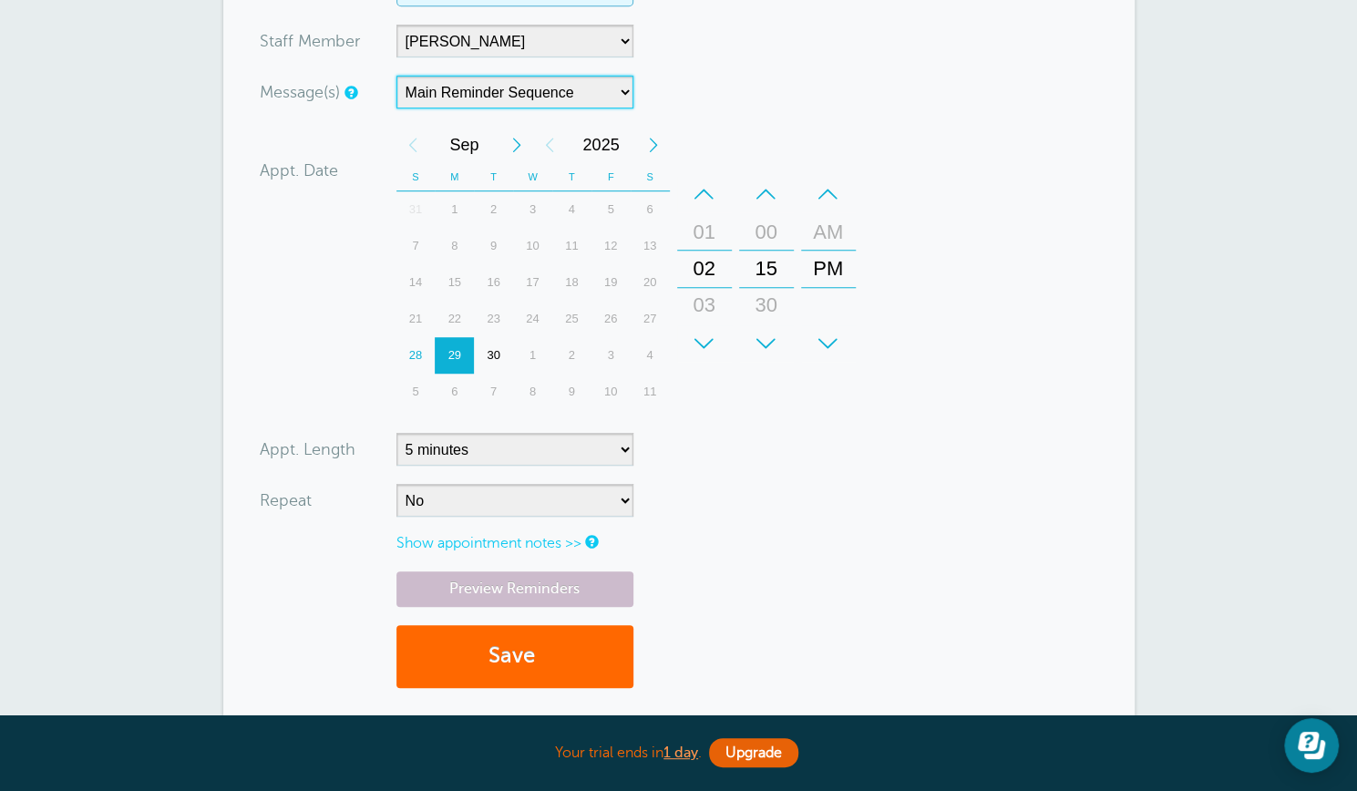
scroll to position [547, 0]
click at [517, 660] on button "Save" at bounding box center [514, 655] width 237 height 63
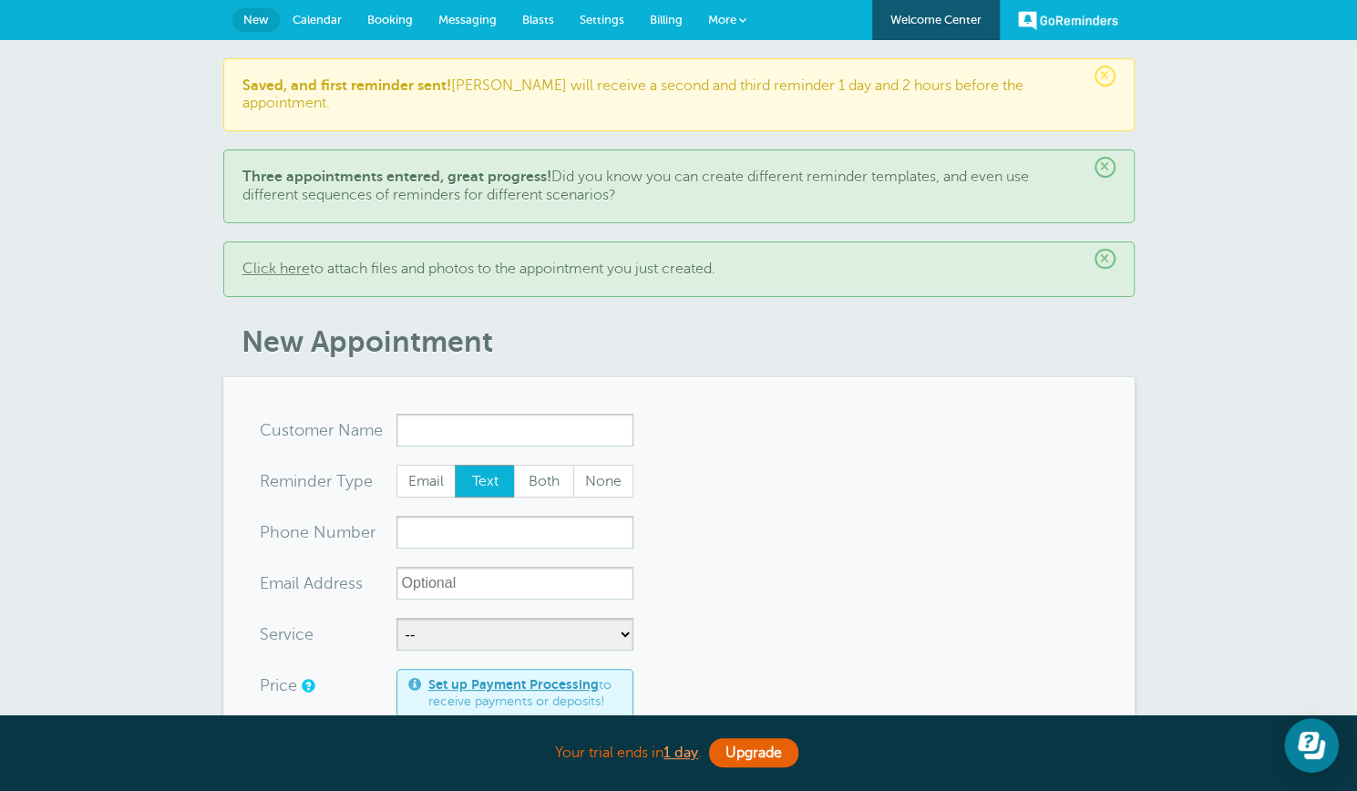
click at [398, 13] on span "Booking" at bounding box center [390, 20] width 46 height 14
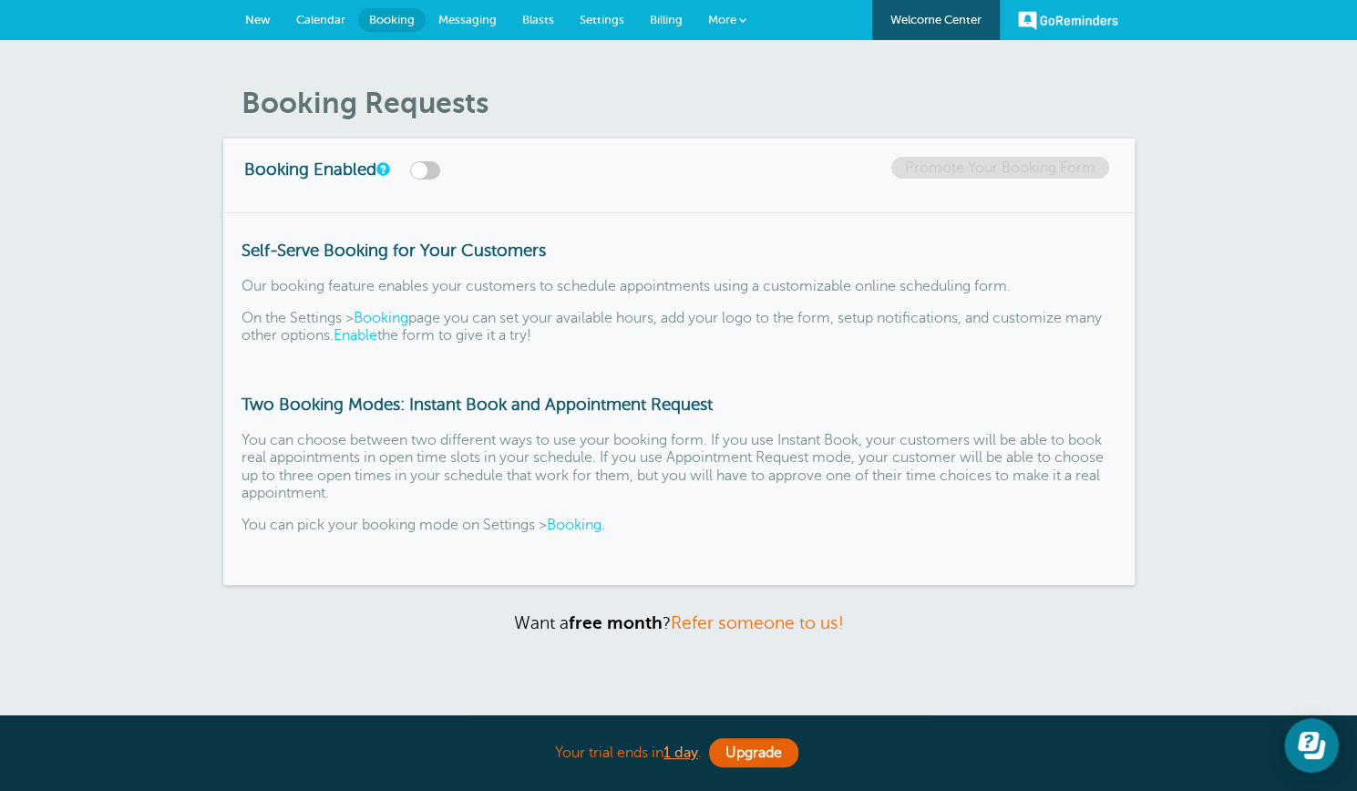
click at [466, 14] on span "Messaging" at bounding box center [467, 20] width 58 height 14
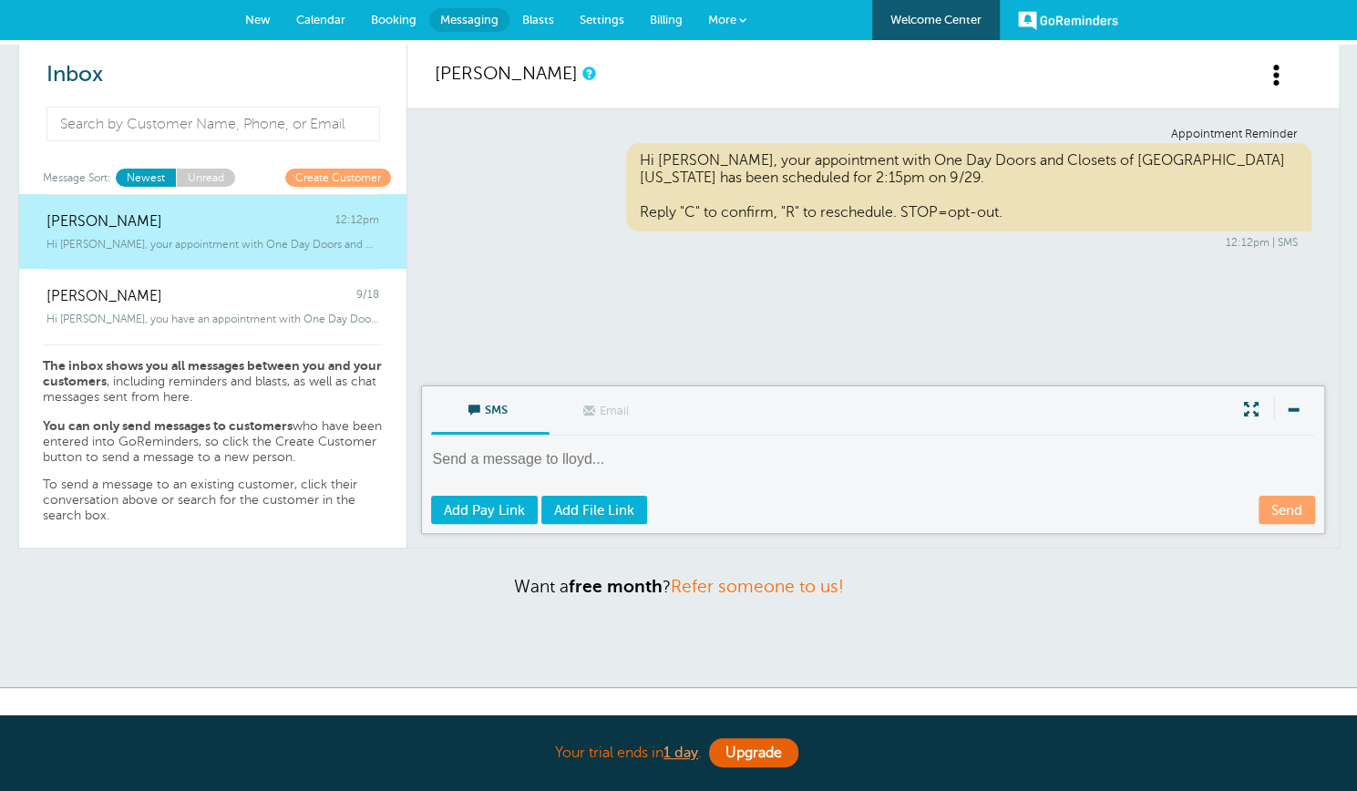
click at [586, 19] on span "Settings" at bounding box center [601, 20] width 45 height 14
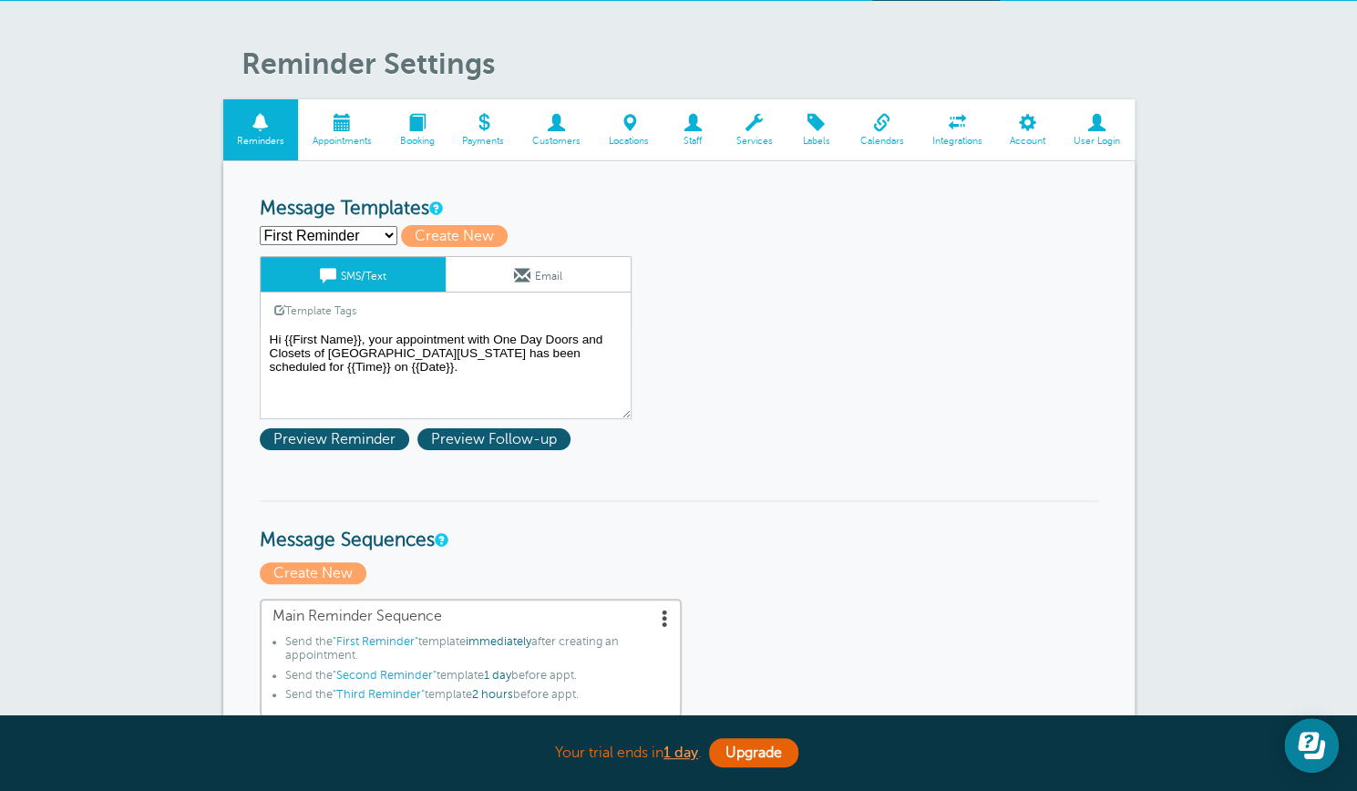
scroll to position [42, 0]
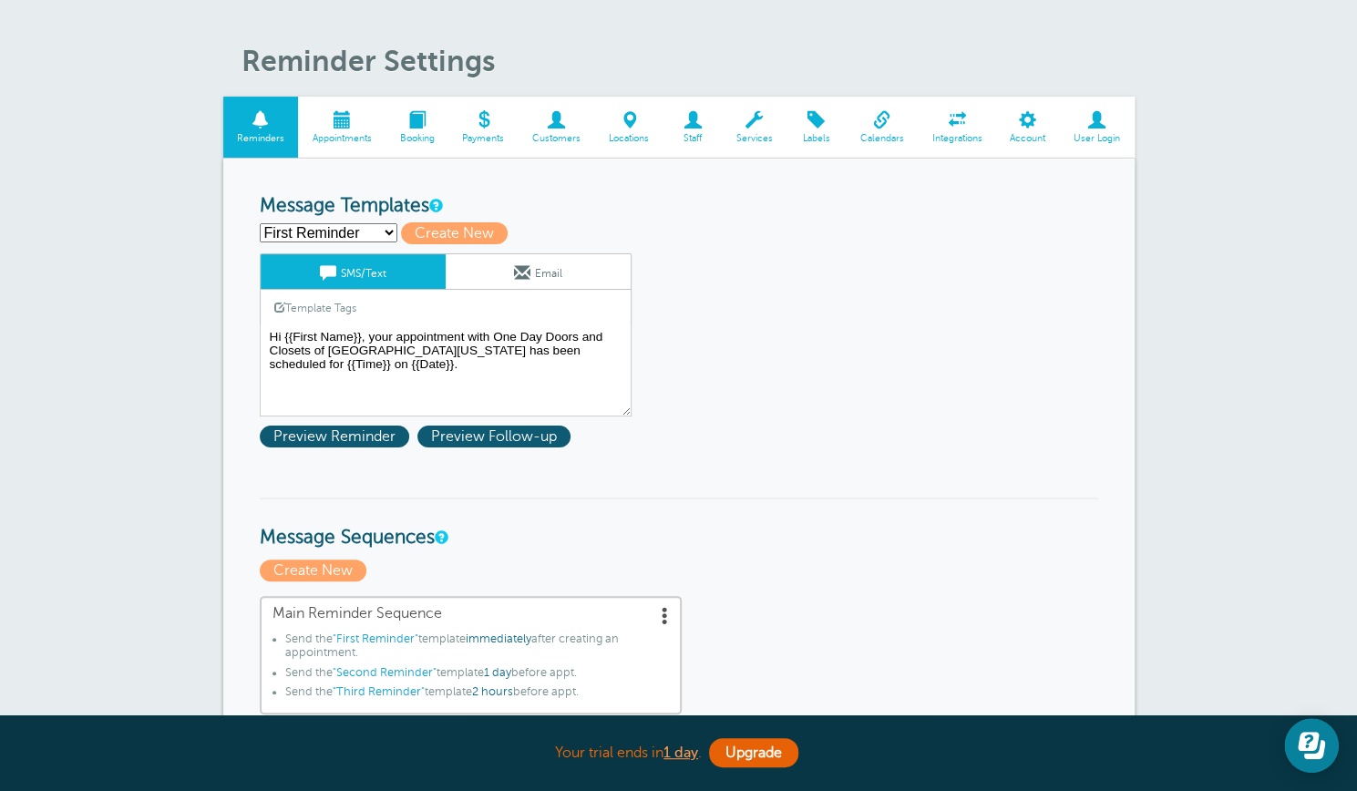
click at [388, 233] on select "First Reminder Second Reminder Third Reminder Create new..." at bounding box center [329, 232] width 138 height 19
select select "161717"
click at [260, 223] on select "First Reminder Second Reminder Third Reminder Create new..." at bounding box center [329, 232] width 138 height 19
type input "Second Reminder"
type textarea "Hi {{First Name}}, you have an appointment with One Day Doors and Closets of [G…"
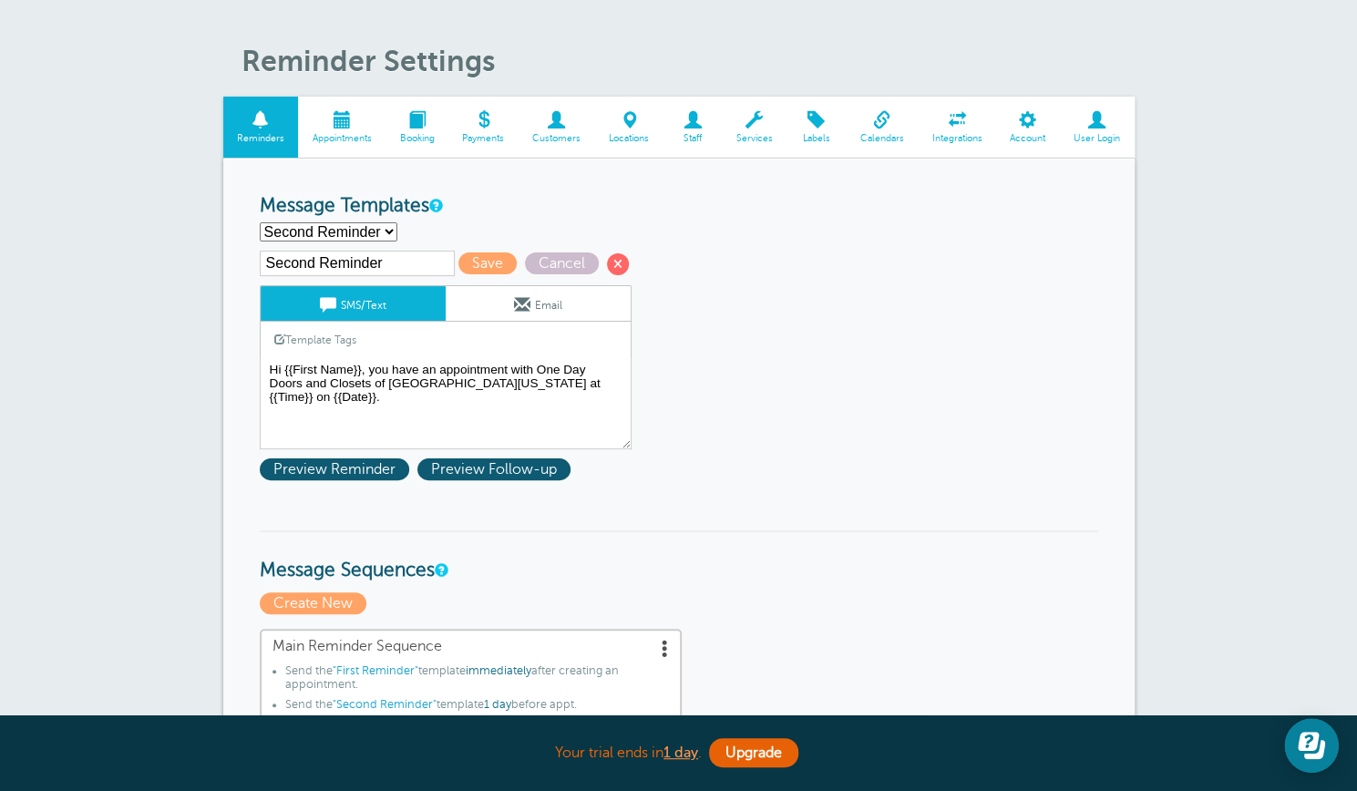
click at [386, 229] on select "First Reminder Second Reminder Third Reminder Create new..." at bounding box center [329, 231] width 138 height 19
select select "161718"
click at [260, 222] on select "First Reminder Second Reminder Third Reminder Create new..." at bounding box center [329, 231] width 138 height 19
type input "Third Reminder"
type textarea "Hi {{First Name}}, you have an appointment with One Day Doors and Closets of Ce…"
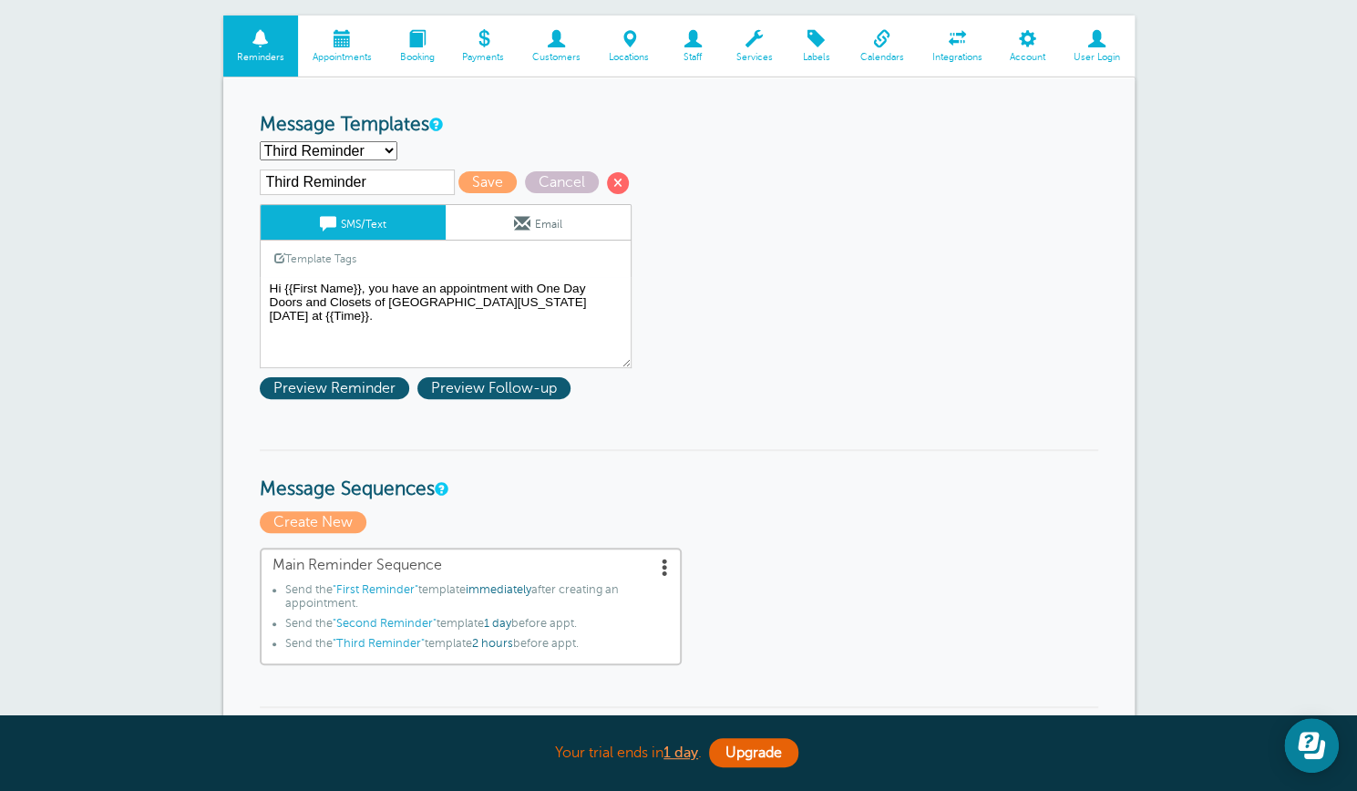
scroll to position [0, 0]
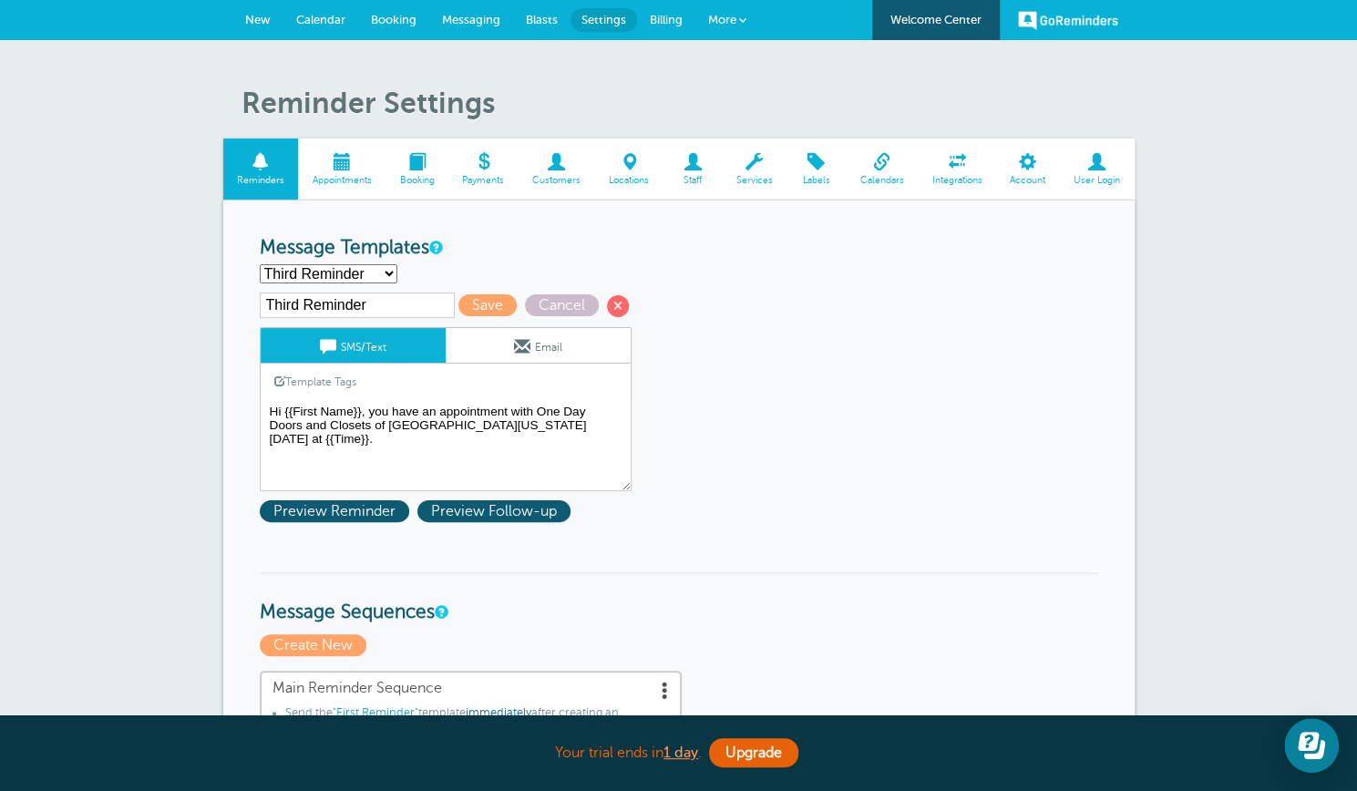
click at [248, 12] on link "New" at bounding box center [257, 20] width 51 height 40
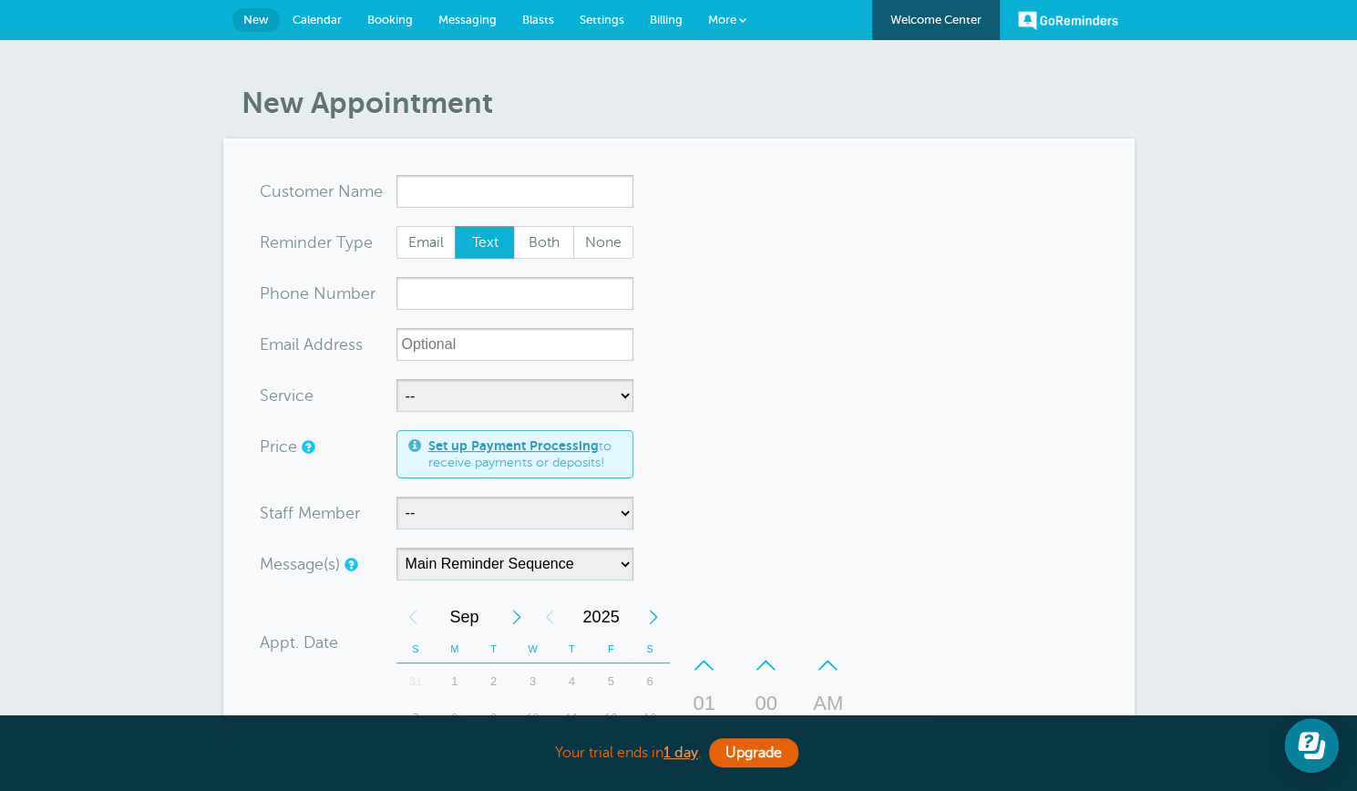
click at [599, 19] on span "Settings" at bounding box center [601, 20] width 45 height 14
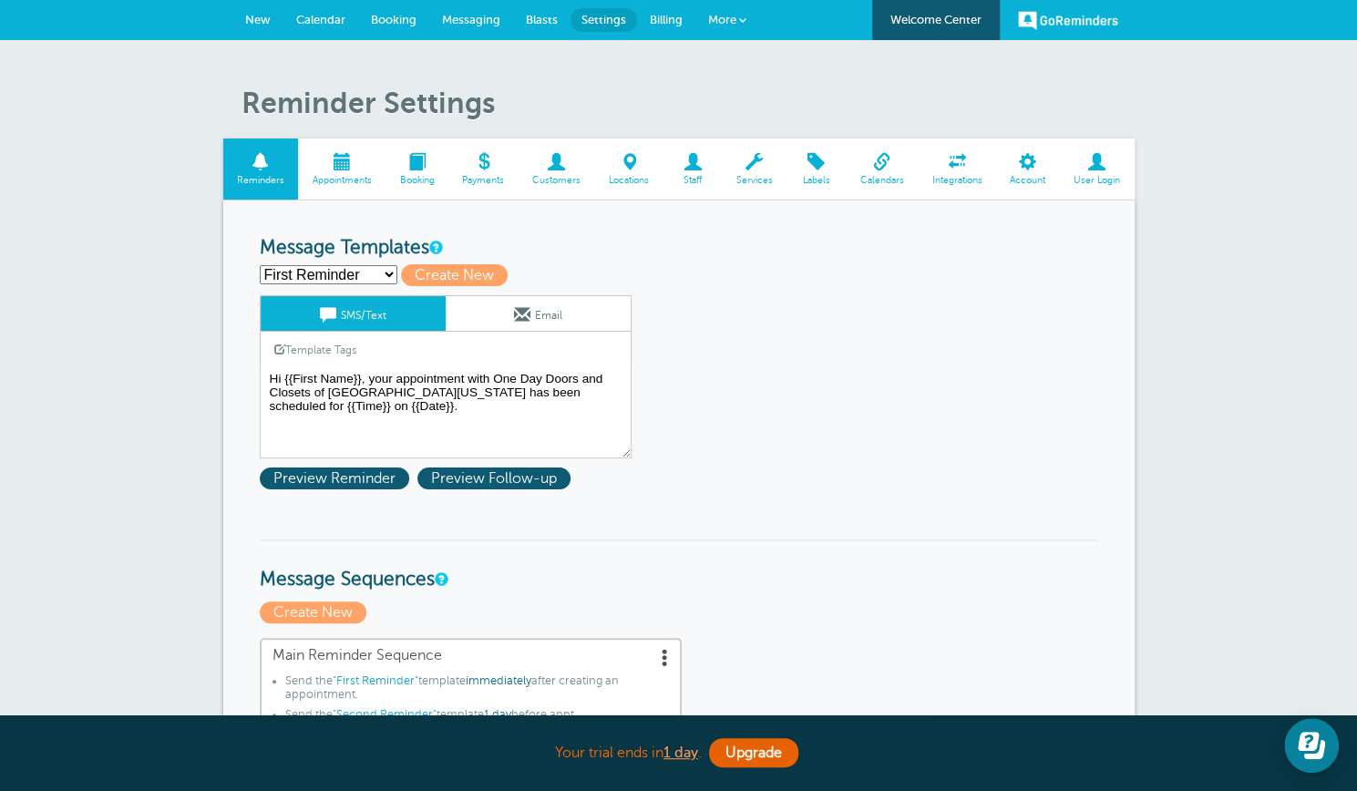
click at [341, 169] on span at bounding box center [341, 161] width 87 height 17
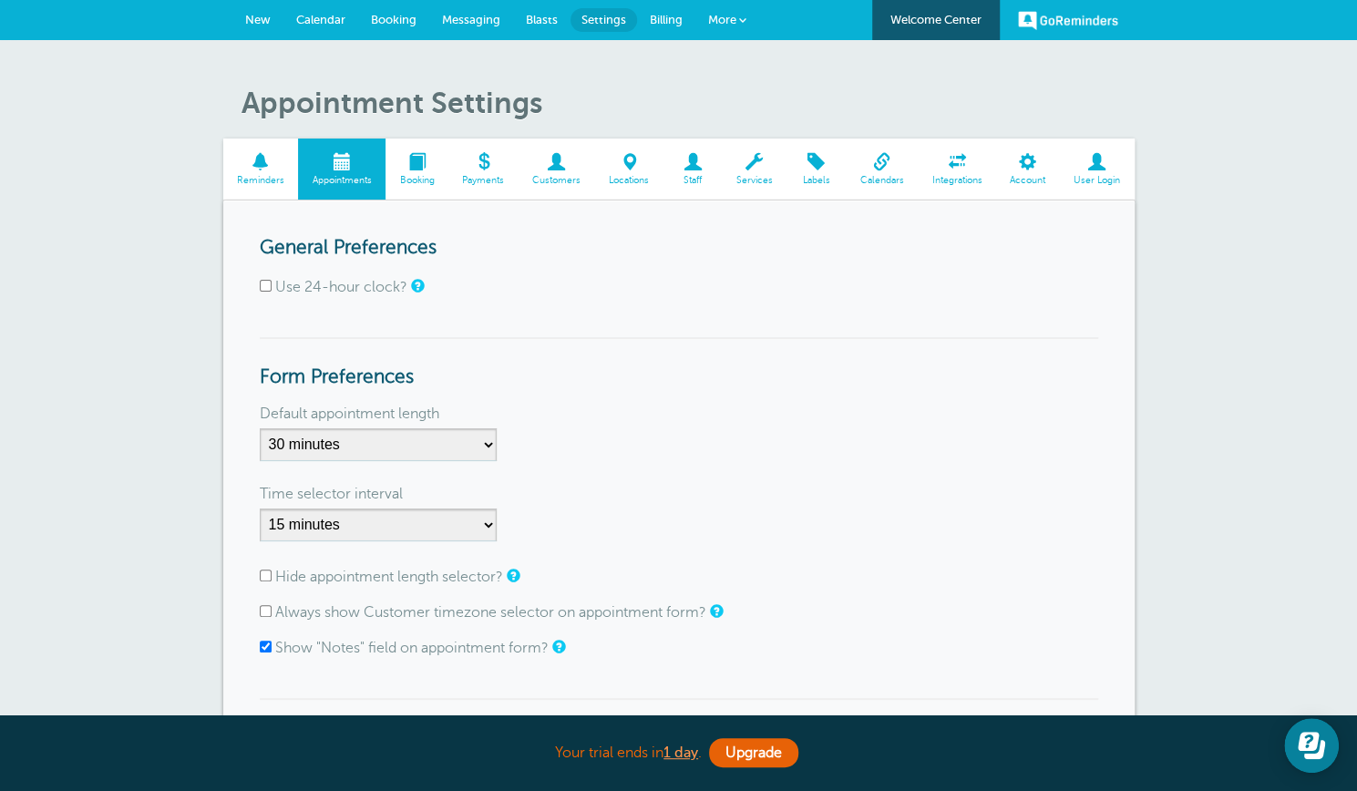
click at [435, 178] on span "Booking" at bounding box center [416, 180] width 45 height 11
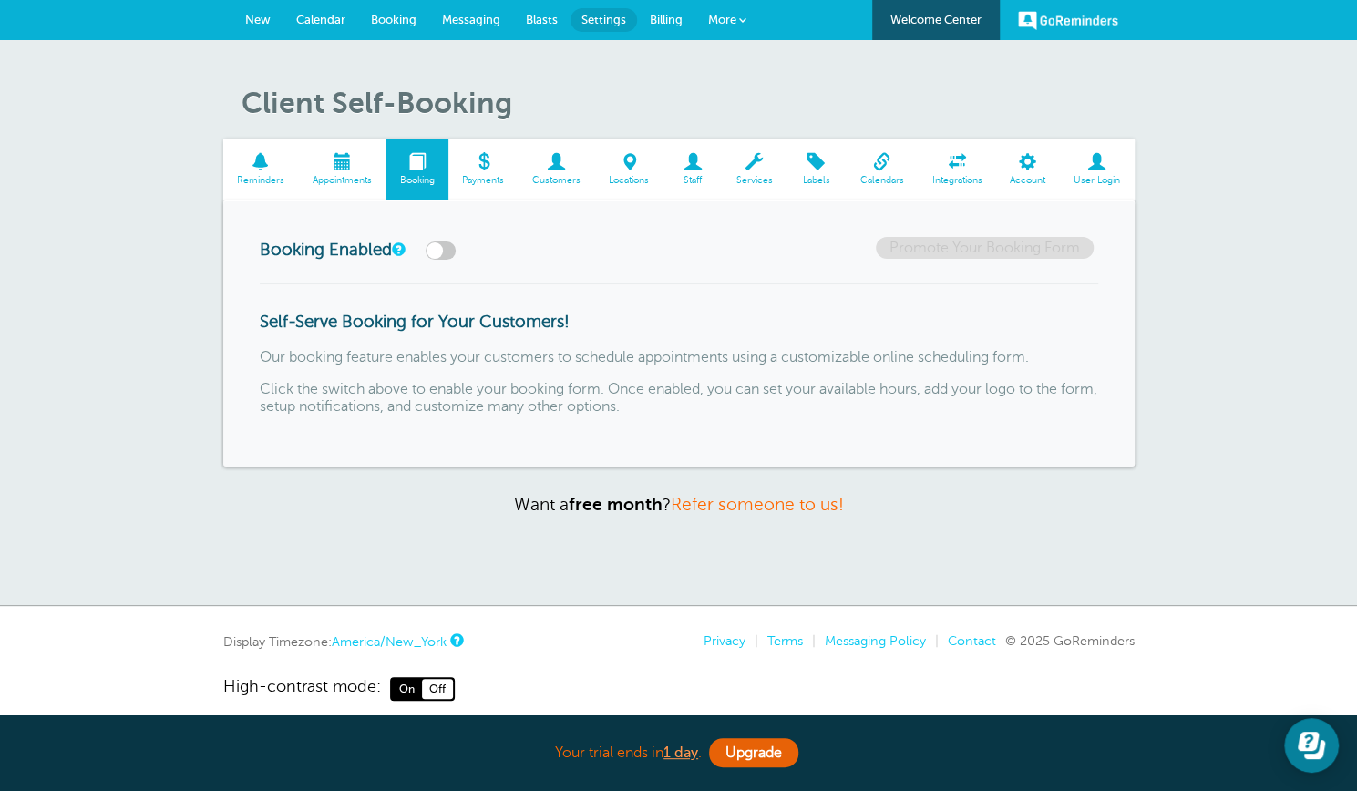
click at [556, 169] on span at bounding box center [556, 161] width 77 height 17
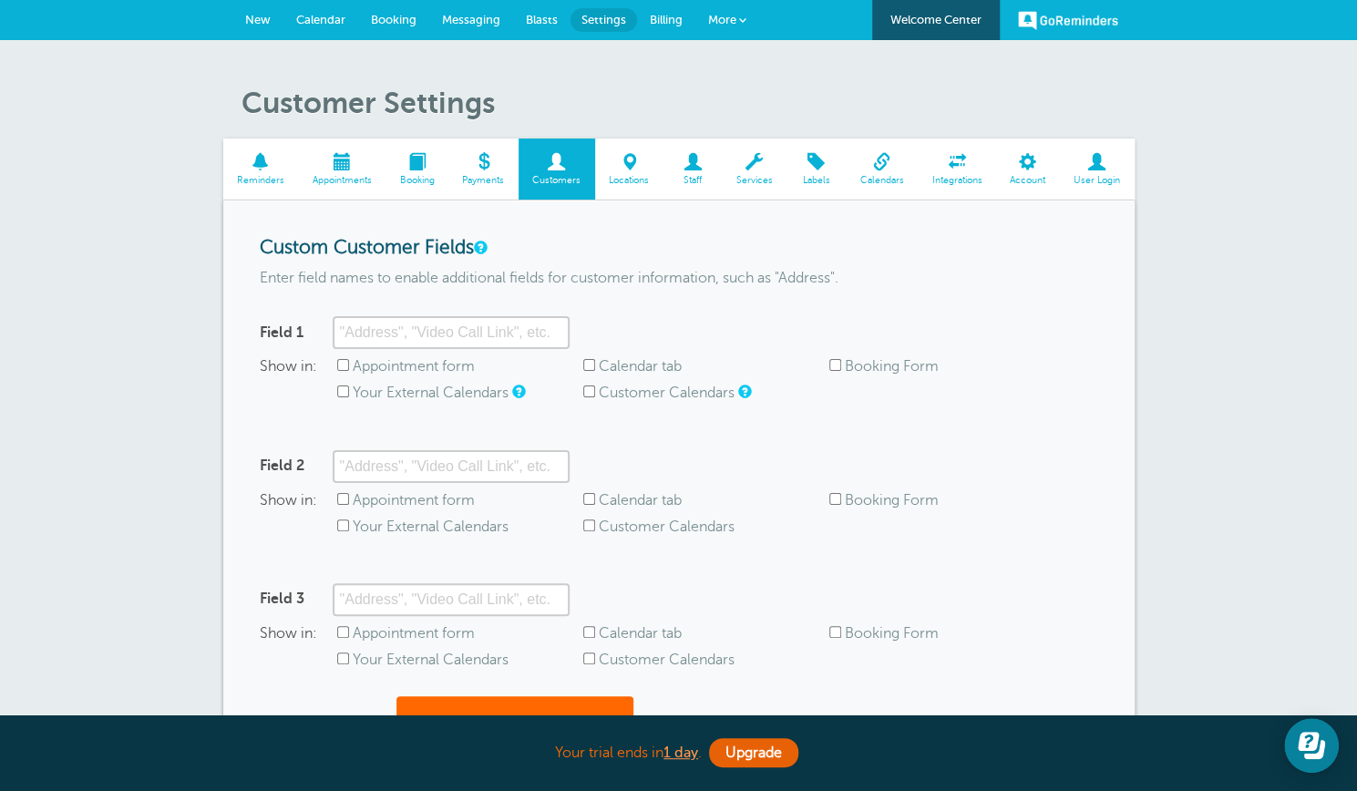
click at [754, 165] on span at bounding box center [754, 161] width 65 height 17
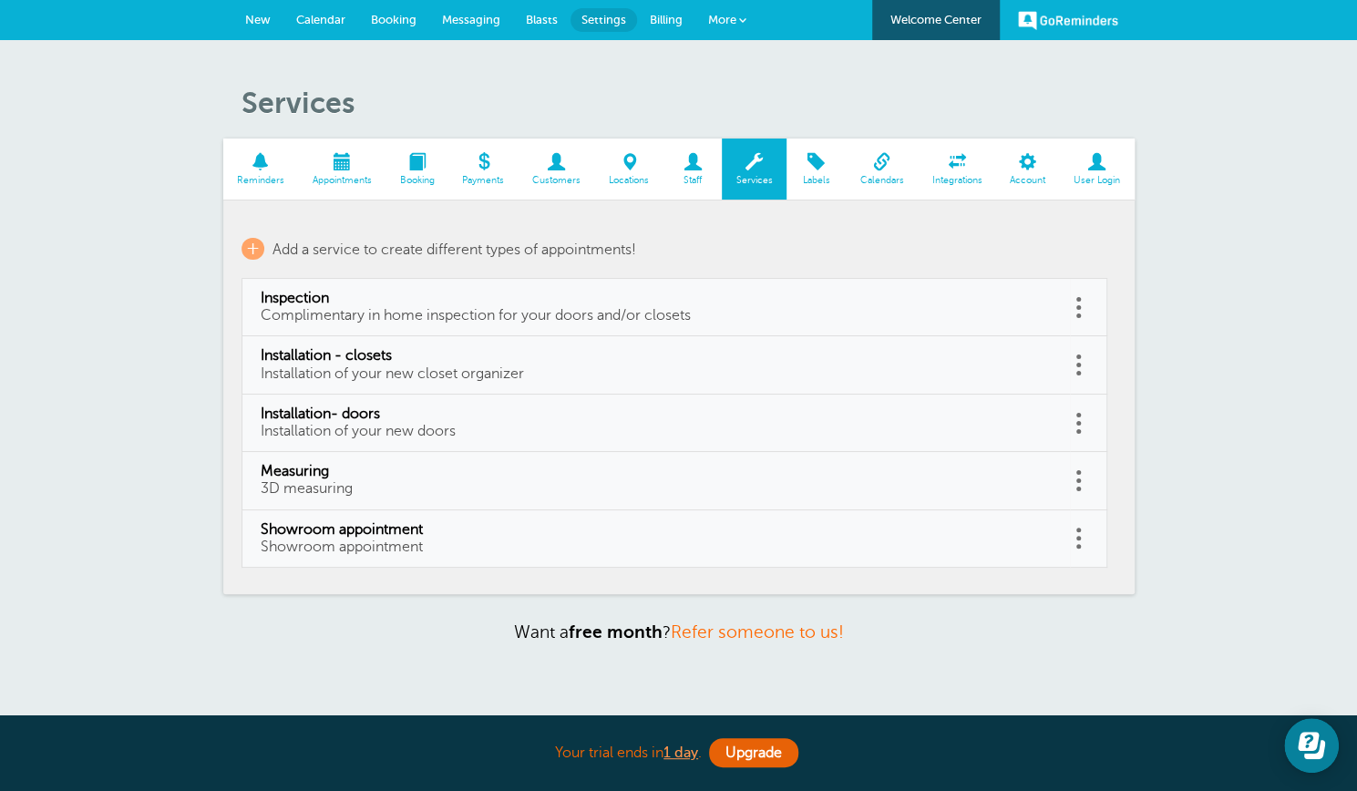
click at [813, 175] on span "Labels" at bounding box center [815, 180] width 41 height 11
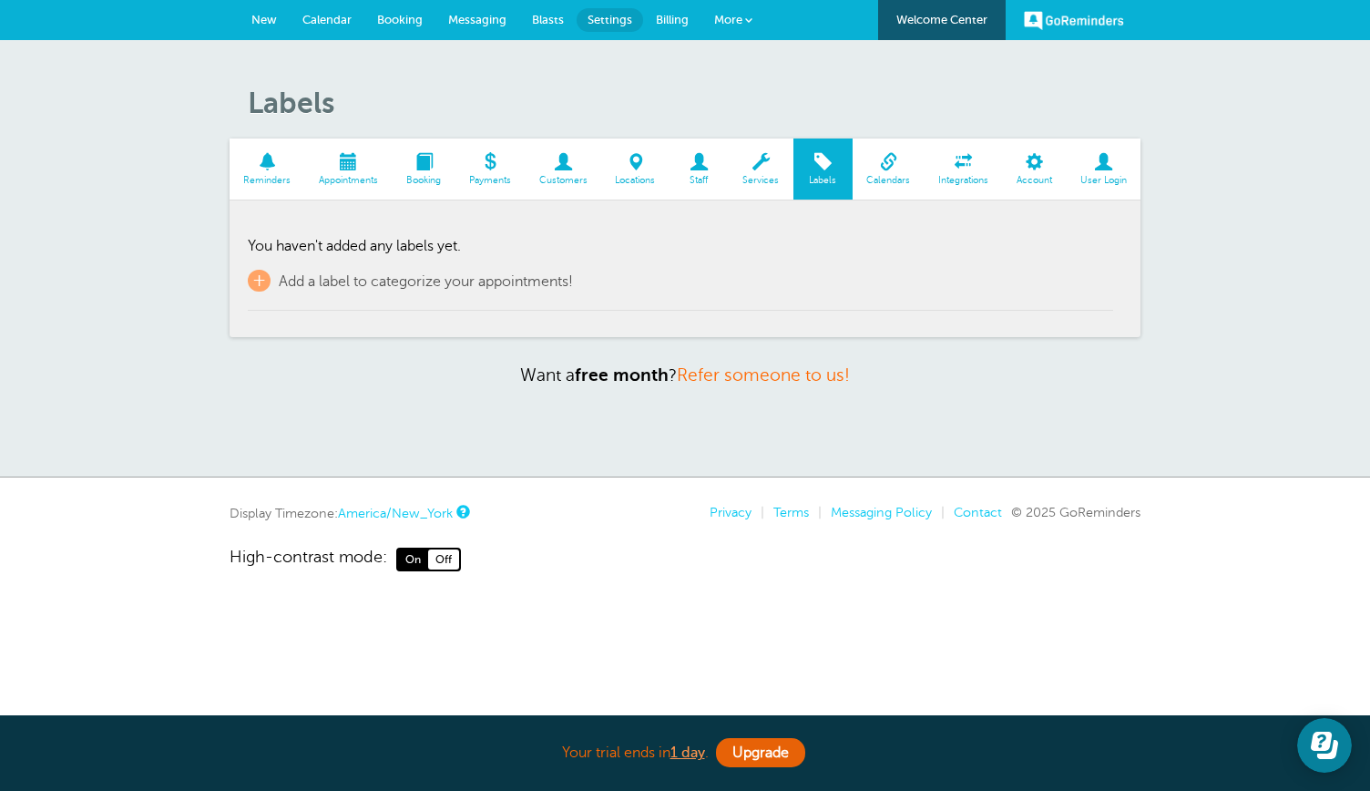
click at [487, 25] on span "Messaging" at bounding box center [477, 20] width 58 height 14
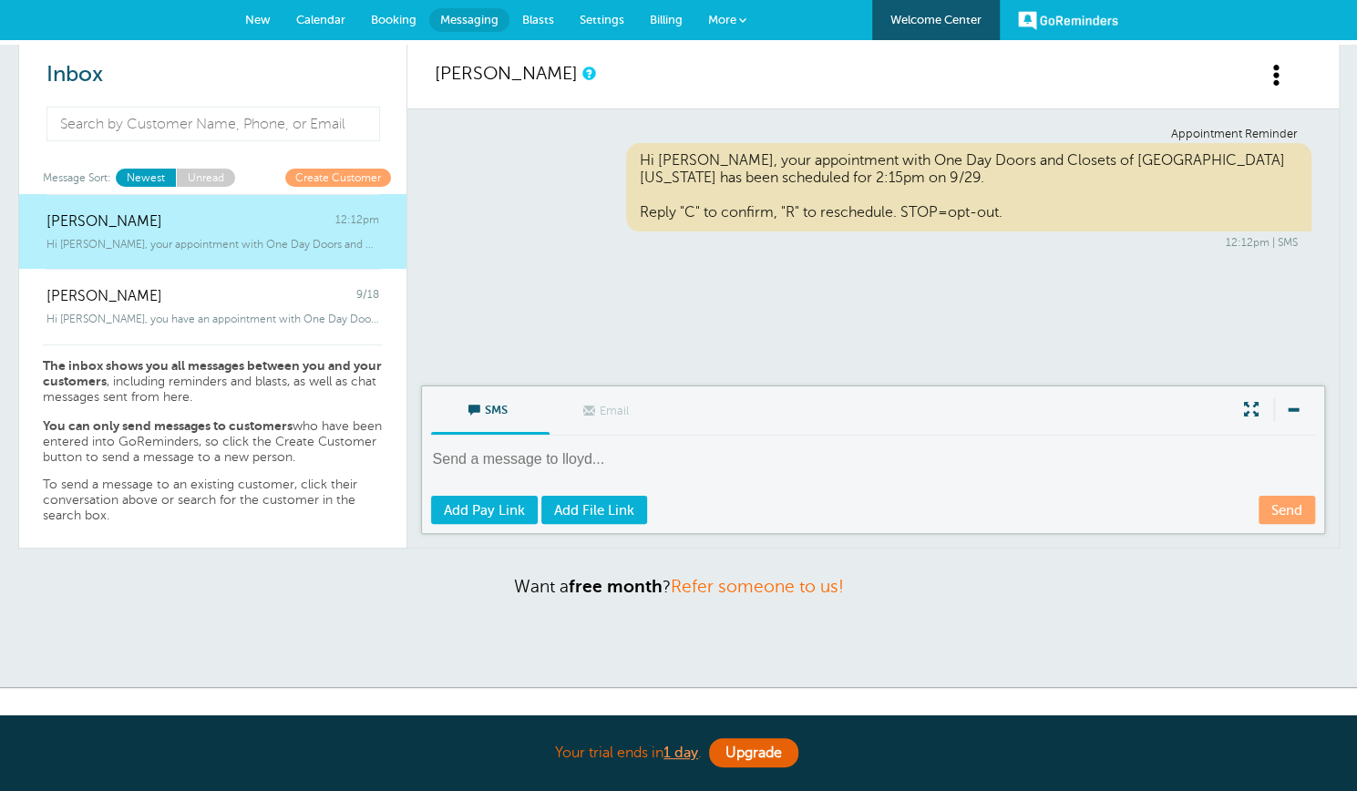
click at [389, 19] on span "Booking" at bounding box center [394, 20] width 46 height 14
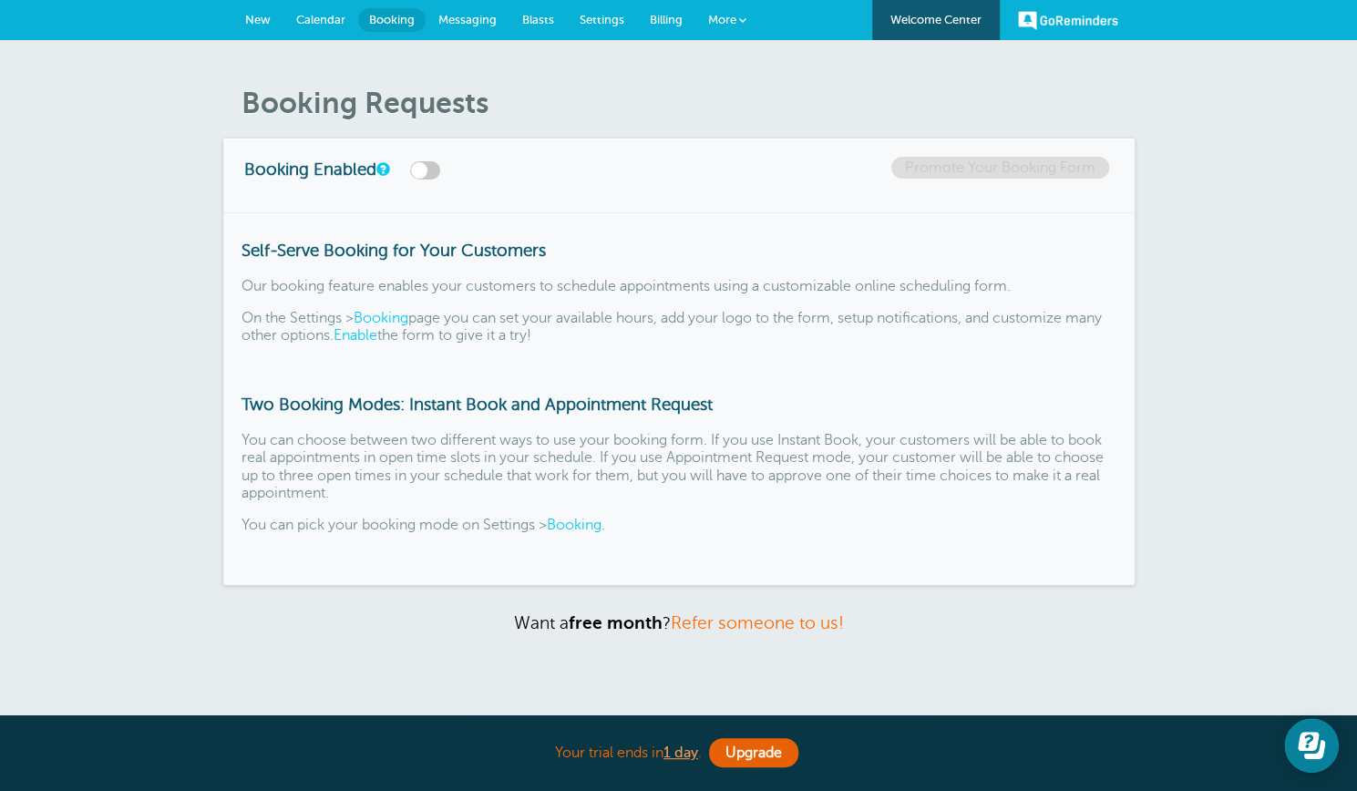
click at [252, 14] on span "New" at bounding box center [258, 20] width 26 height 14
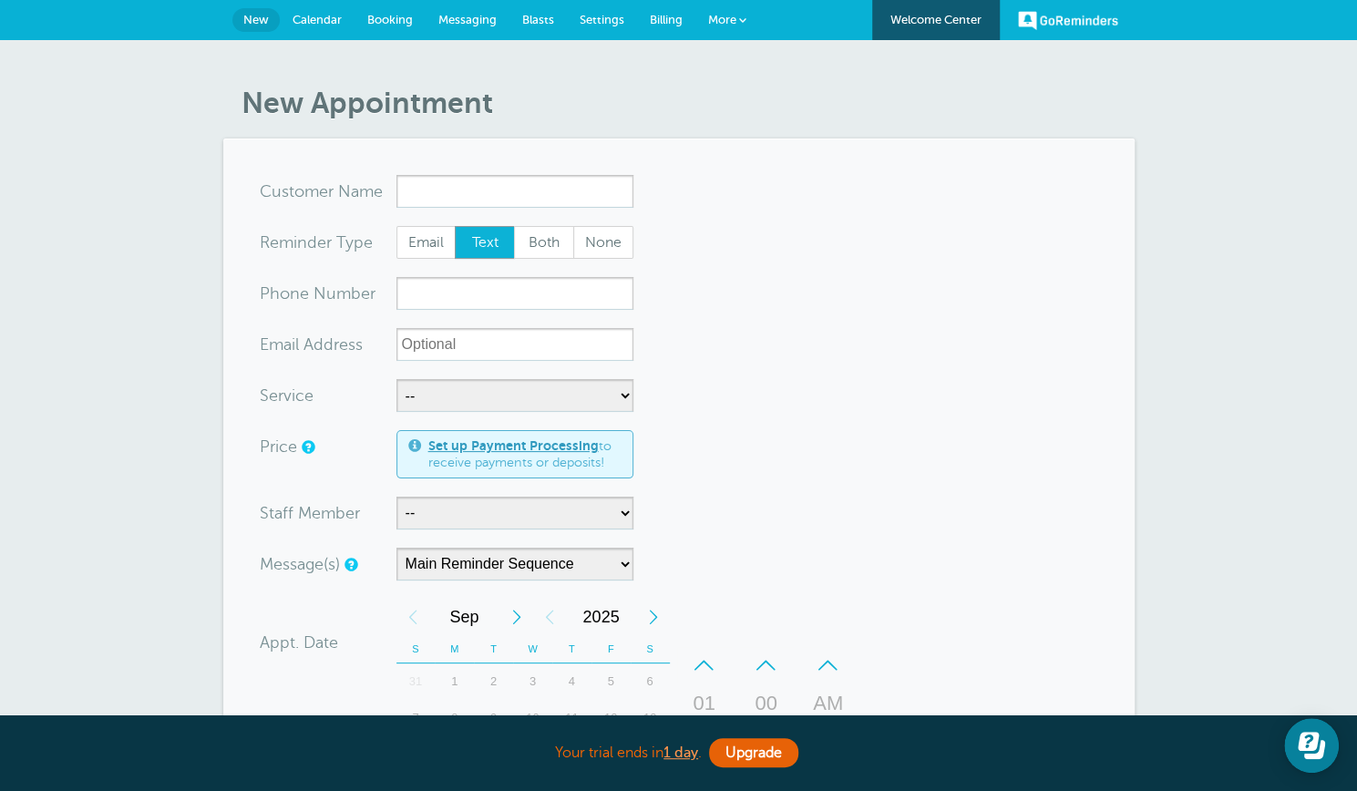
click at [323, 17] on span "Calendar" at bounding box center [316, 20] width 49 height 14
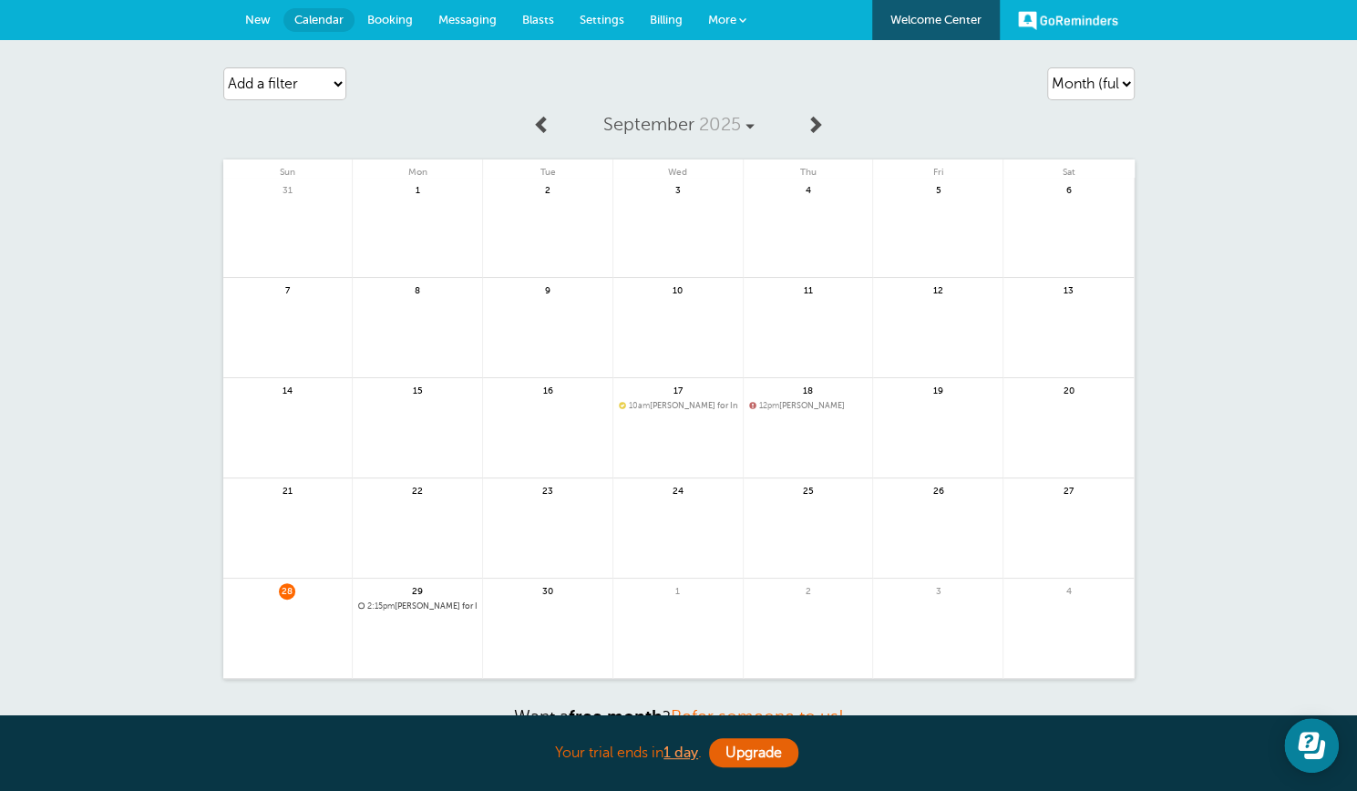
click at [388, 19] on span "Booking" at bounding box center [390, 20] width 46 height 14
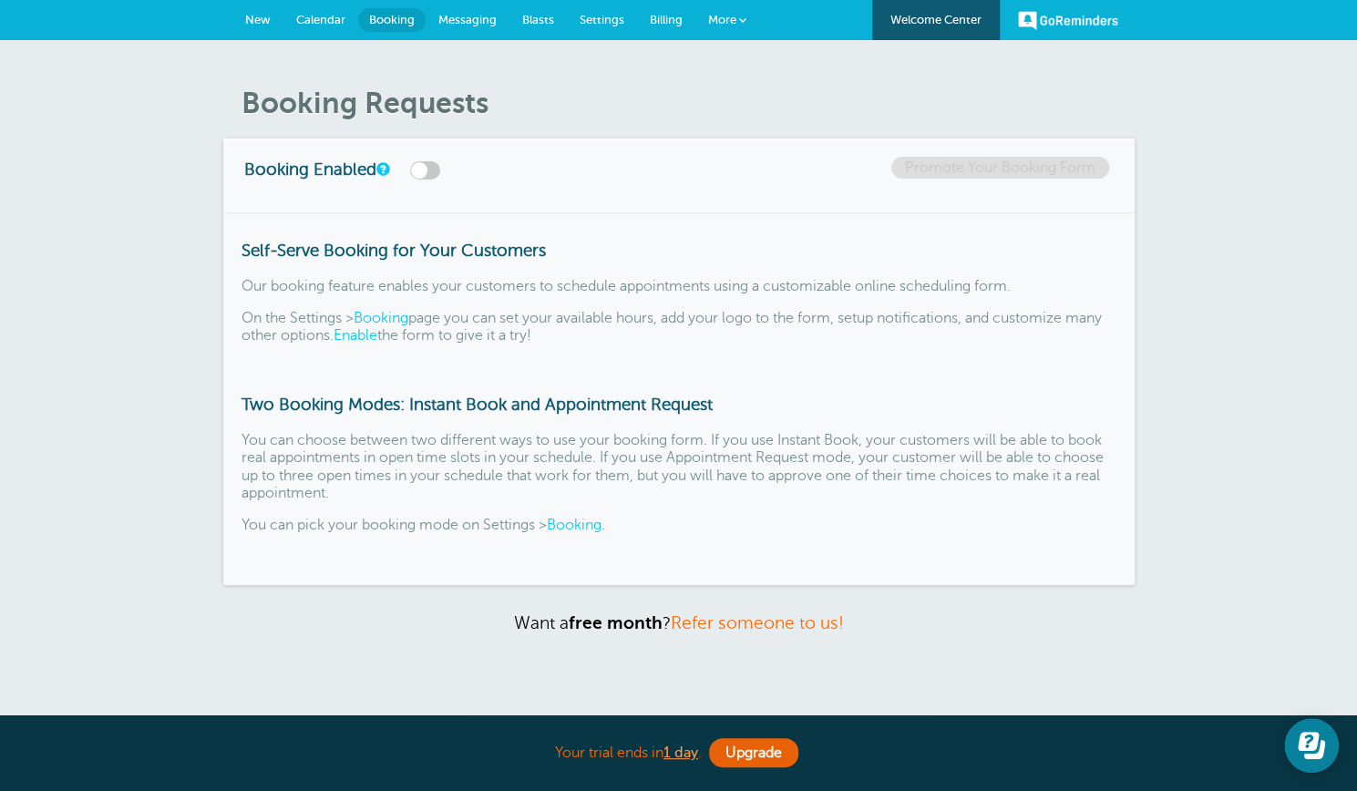
click at [465, 18] on span "Messaging" at bounding box center [467, 20] width 58 height 14
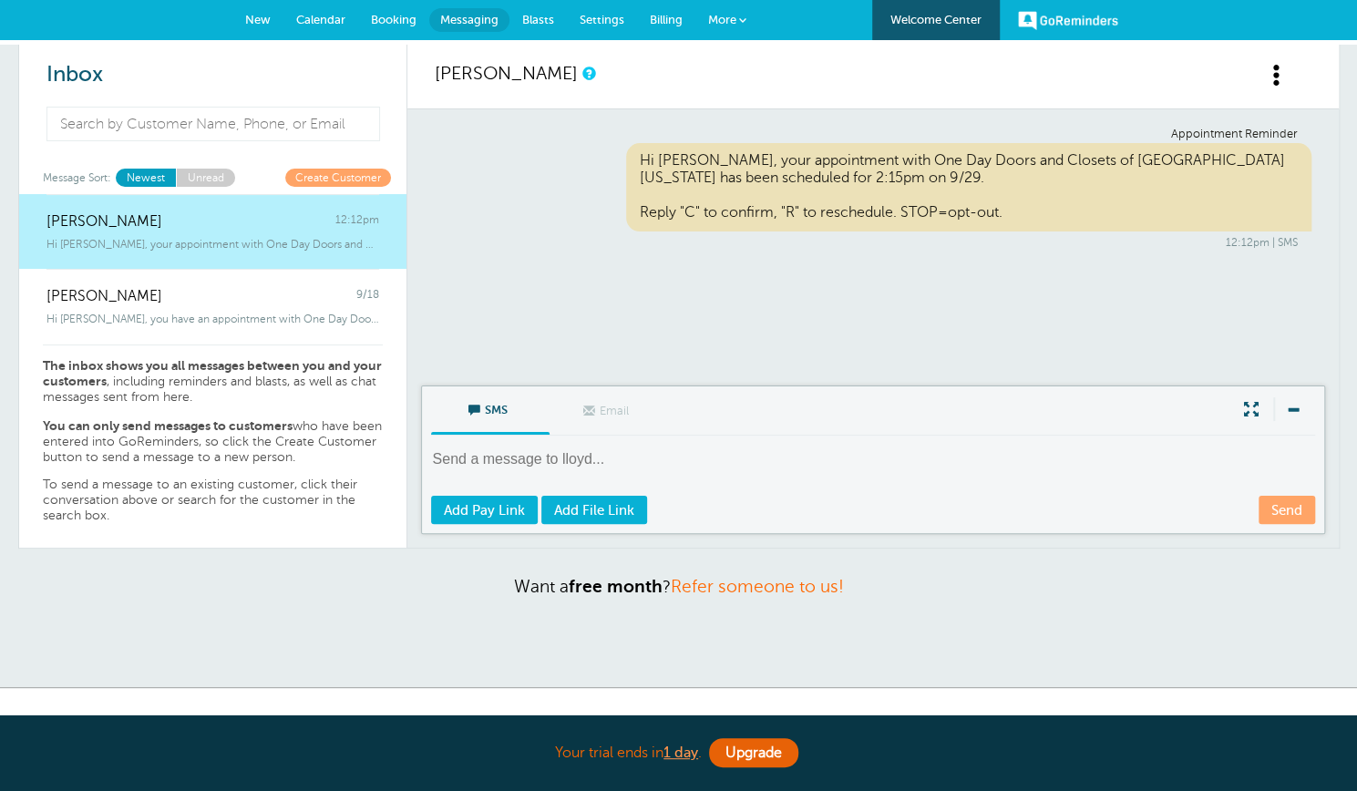
click at [591, 17] on span "Settings" at bounding box center [601, 20] width 45 height 14
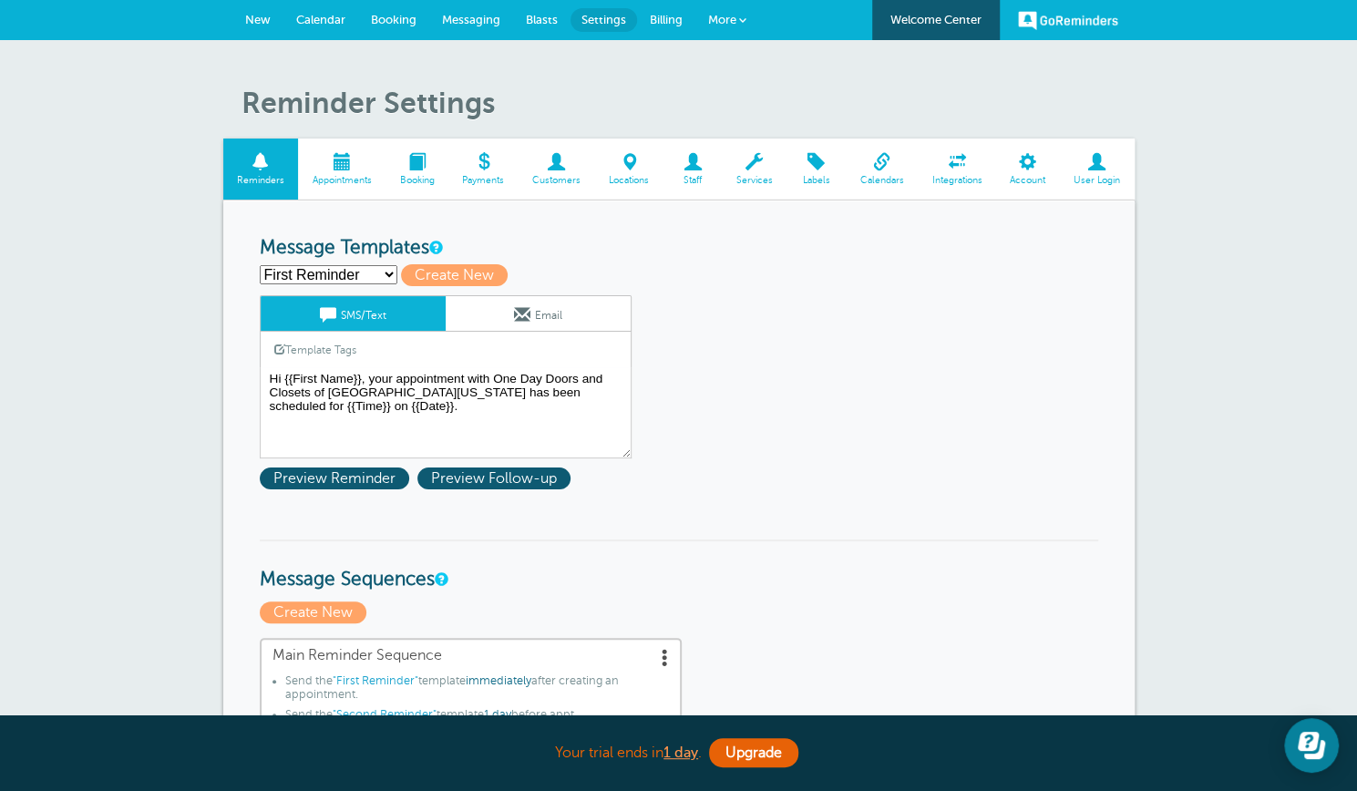
click at [329, 175] on span "Appointments" at bounding box center [341, 180] width 69 height 11
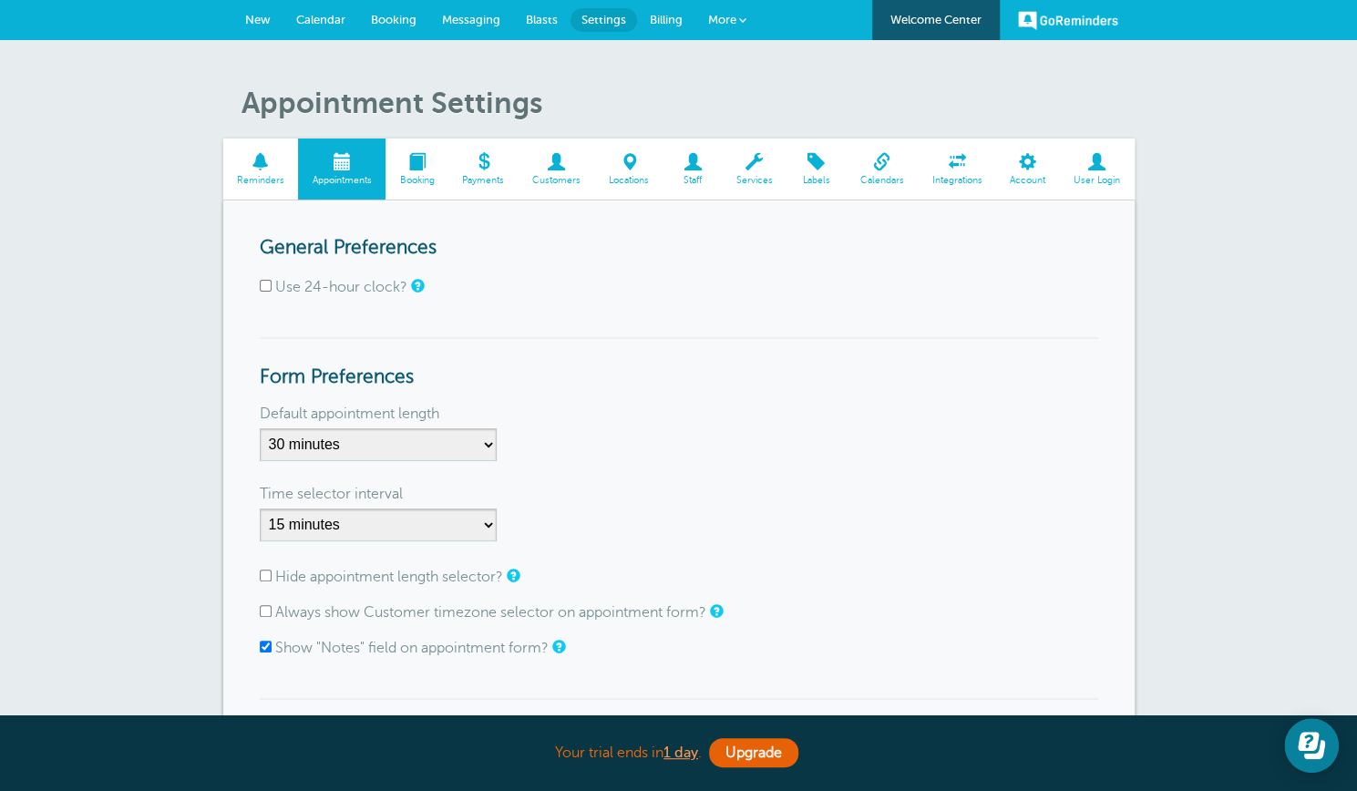
click at [425, 176] on span "Booking" at bounding box center [416, 180] width 45 height 11
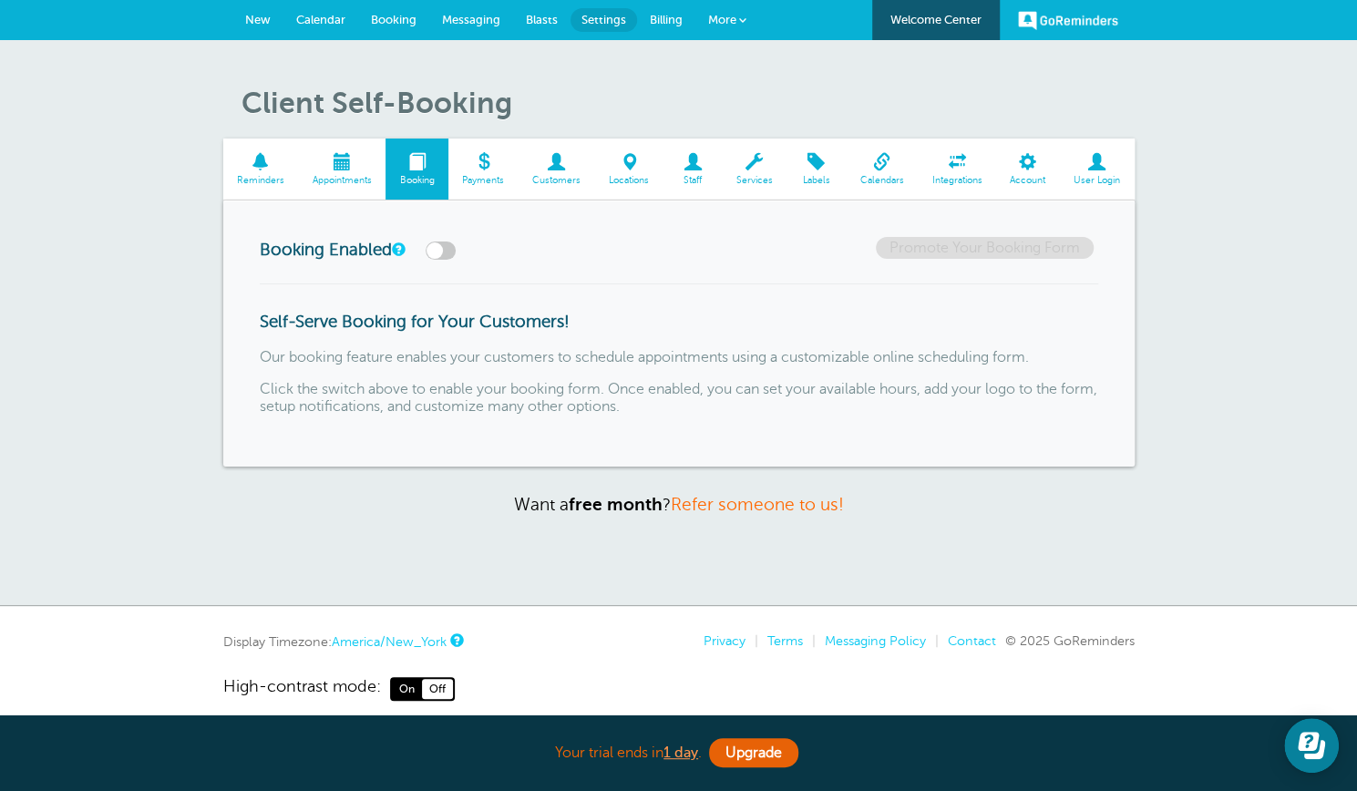
click at [558, 170] on span at bounding box center [556, 161] width 77 height 17
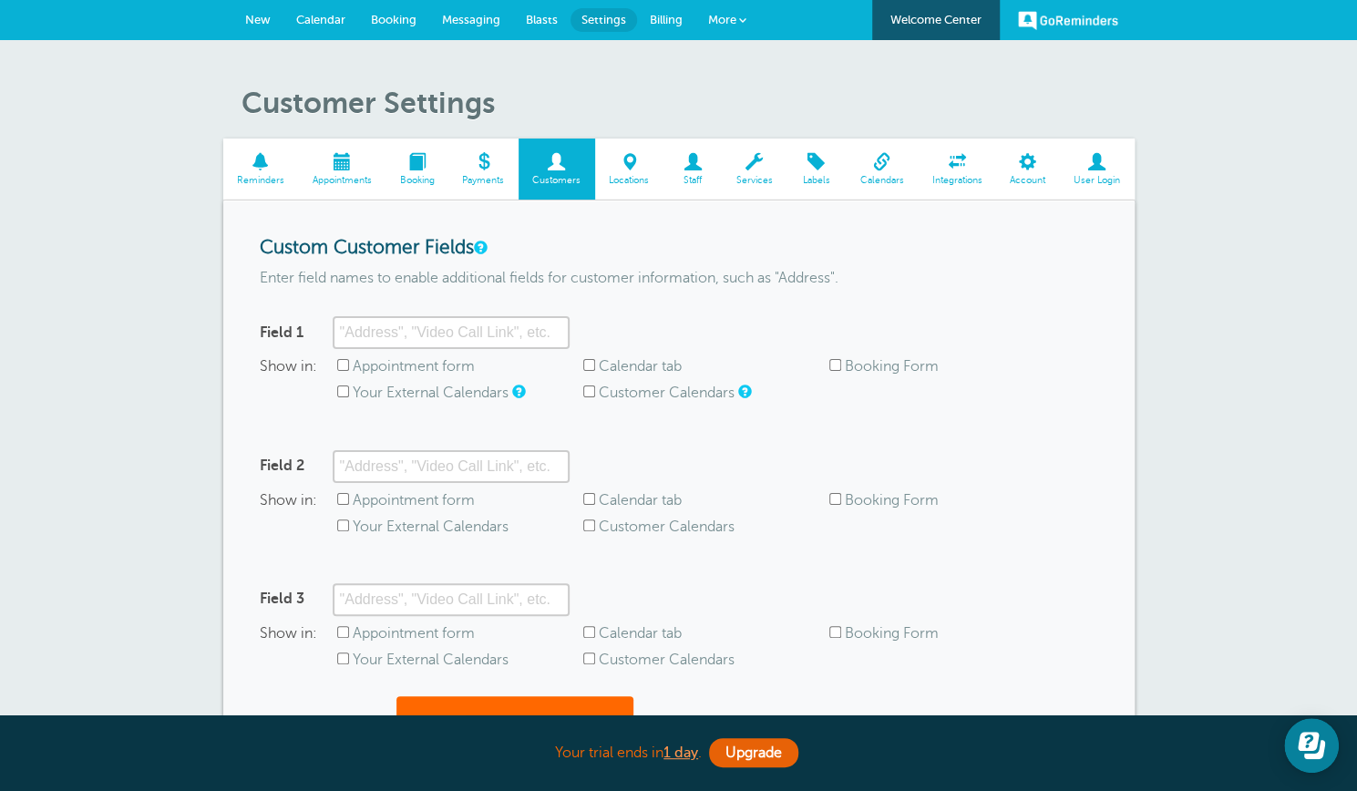
click at [693, 175] on span "Staff" at bounding box center [691, 180] width 41 height 11
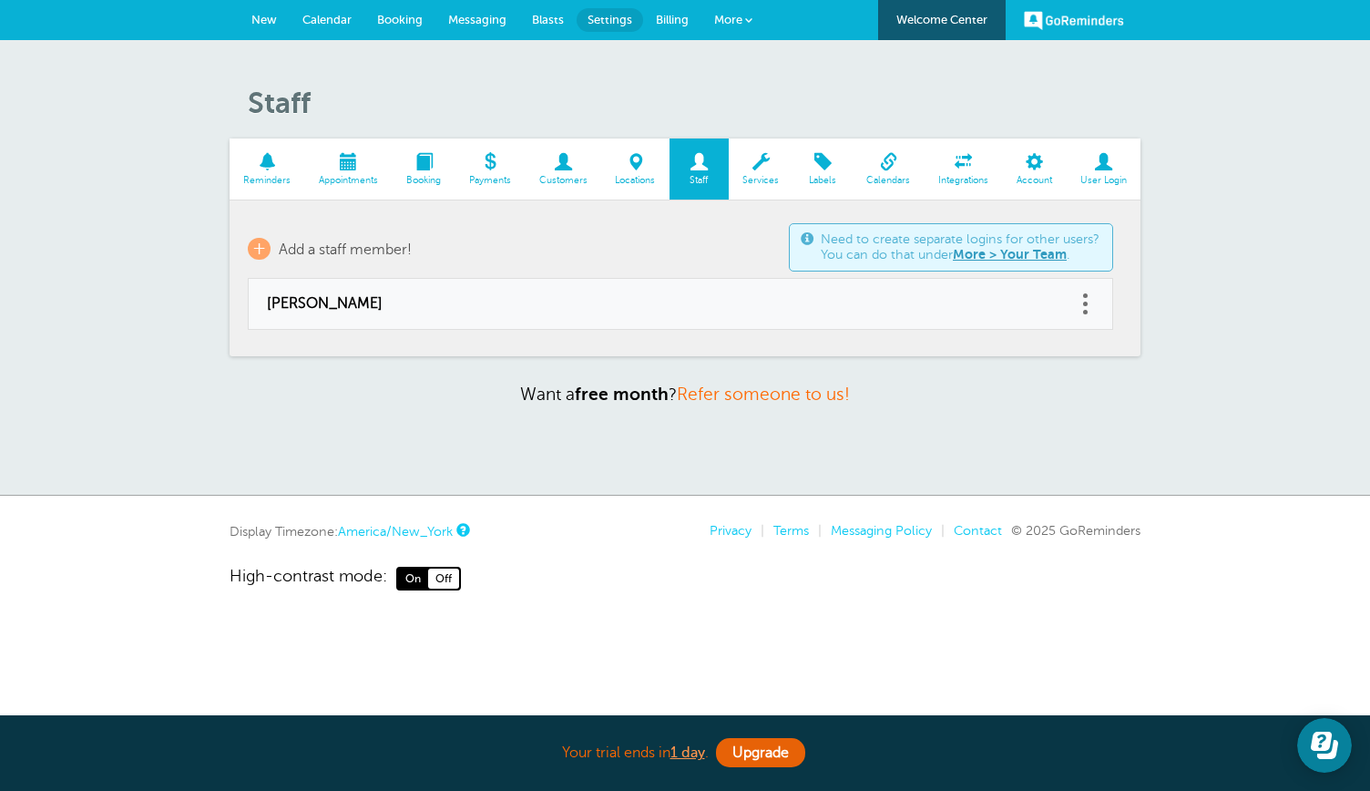
click at [756, 173] on link "Services" at bounding box center [761, 168] width 65 height 61
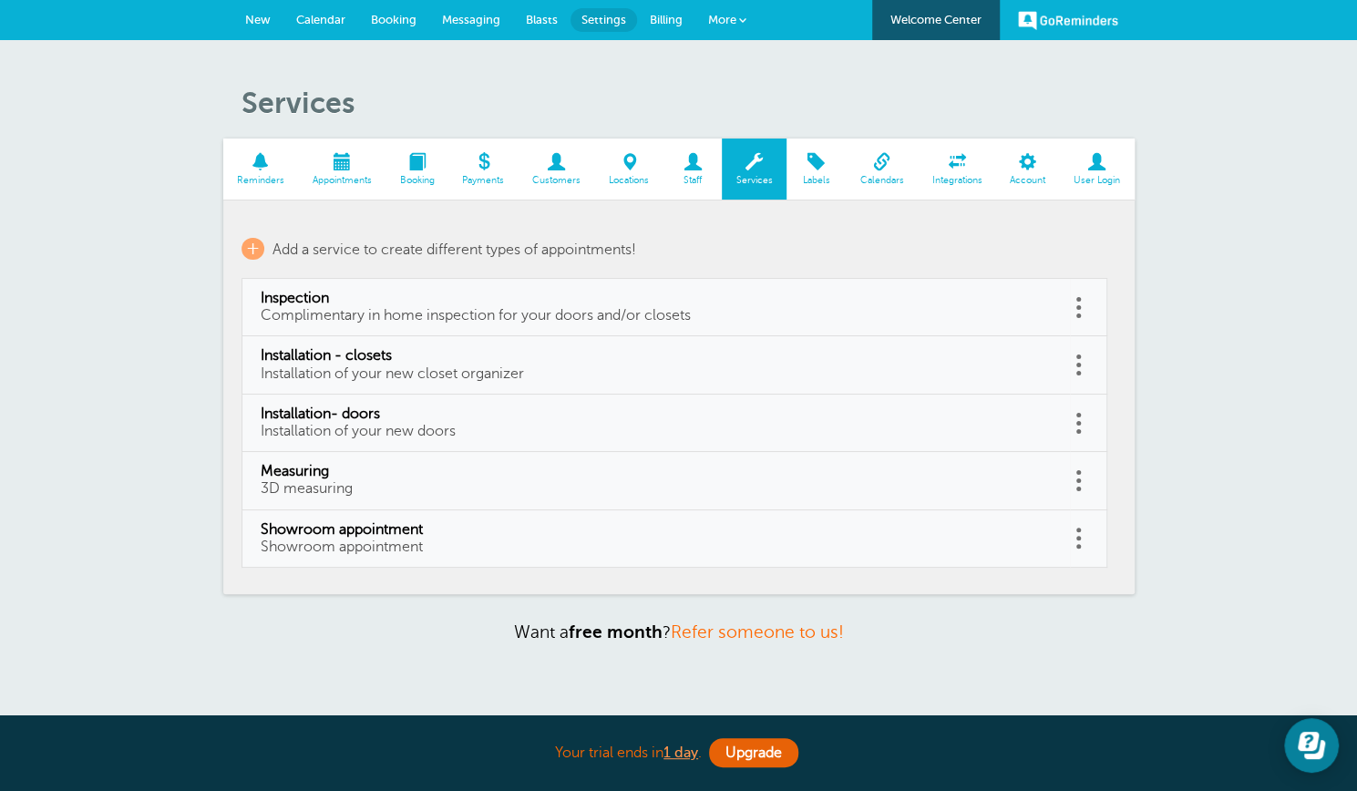
click at [740, 309] on link "Inspection Complimentary in home inspection for your doors and/or closets" at bounding box center [656, 307] width 791 height 35
type input "Inspection"
type input "Complimentary in home inspection for your doors and/or closets"
checkbox input "false"
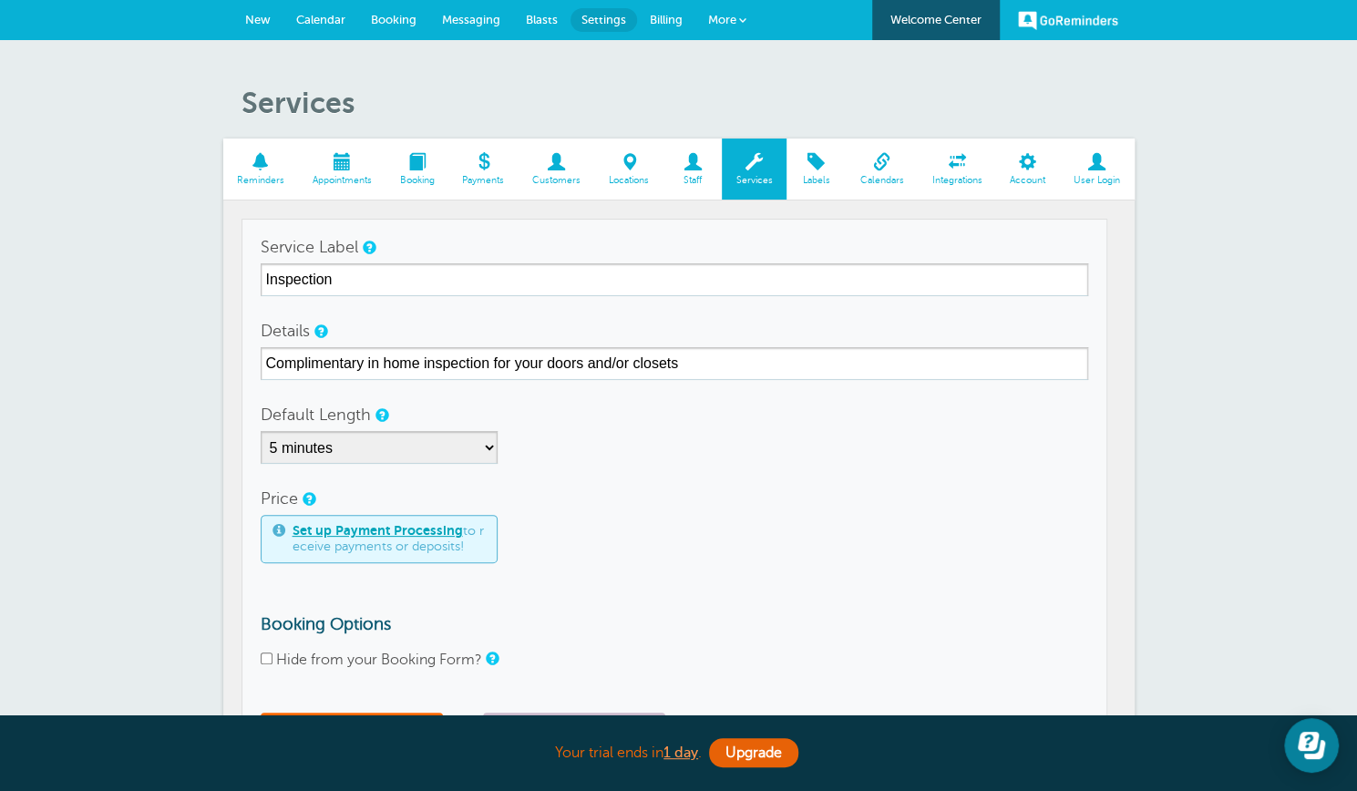
click at [813, 181] on span "Labels" at bounding box center [815, 180] width 41 height 11
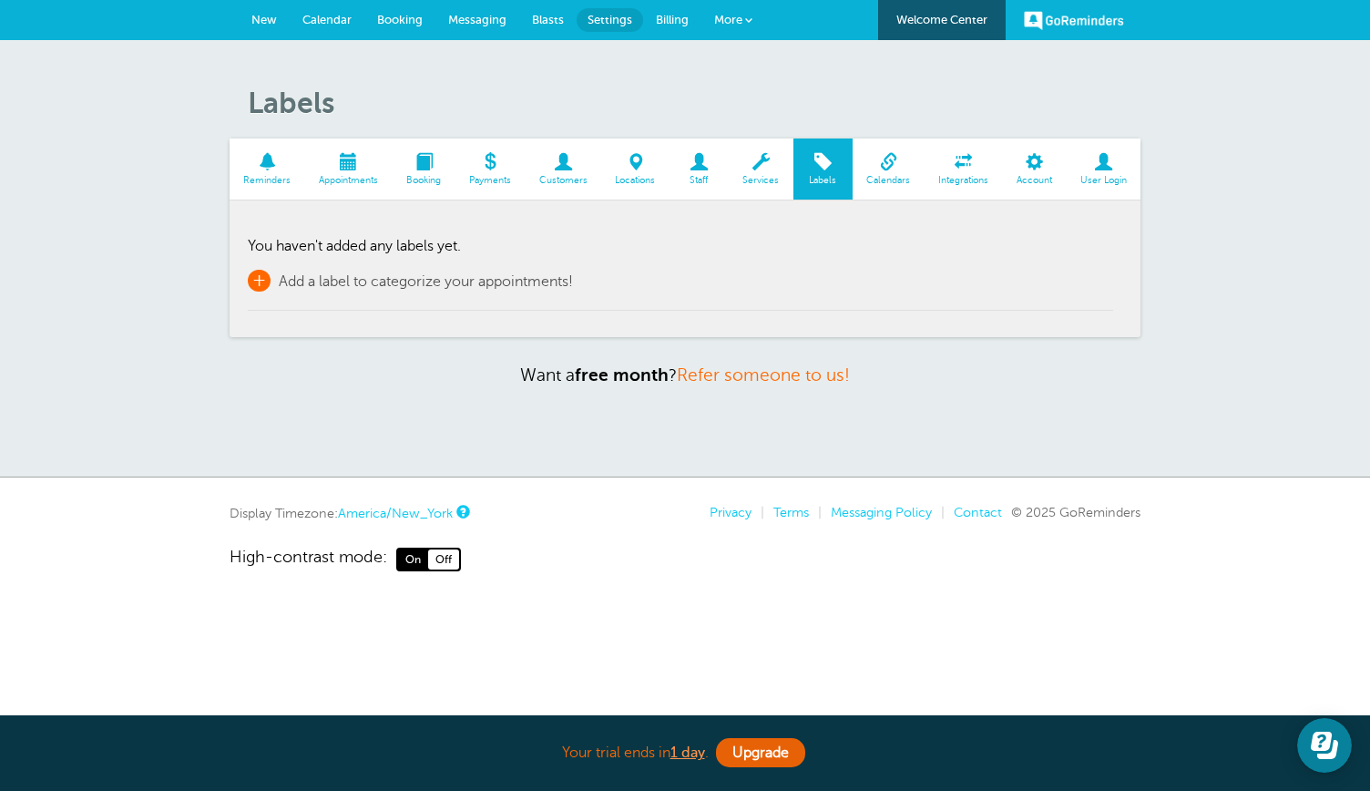
click at [251, 282] on span "+" at bounding box center [259, 281] width 23 height 22
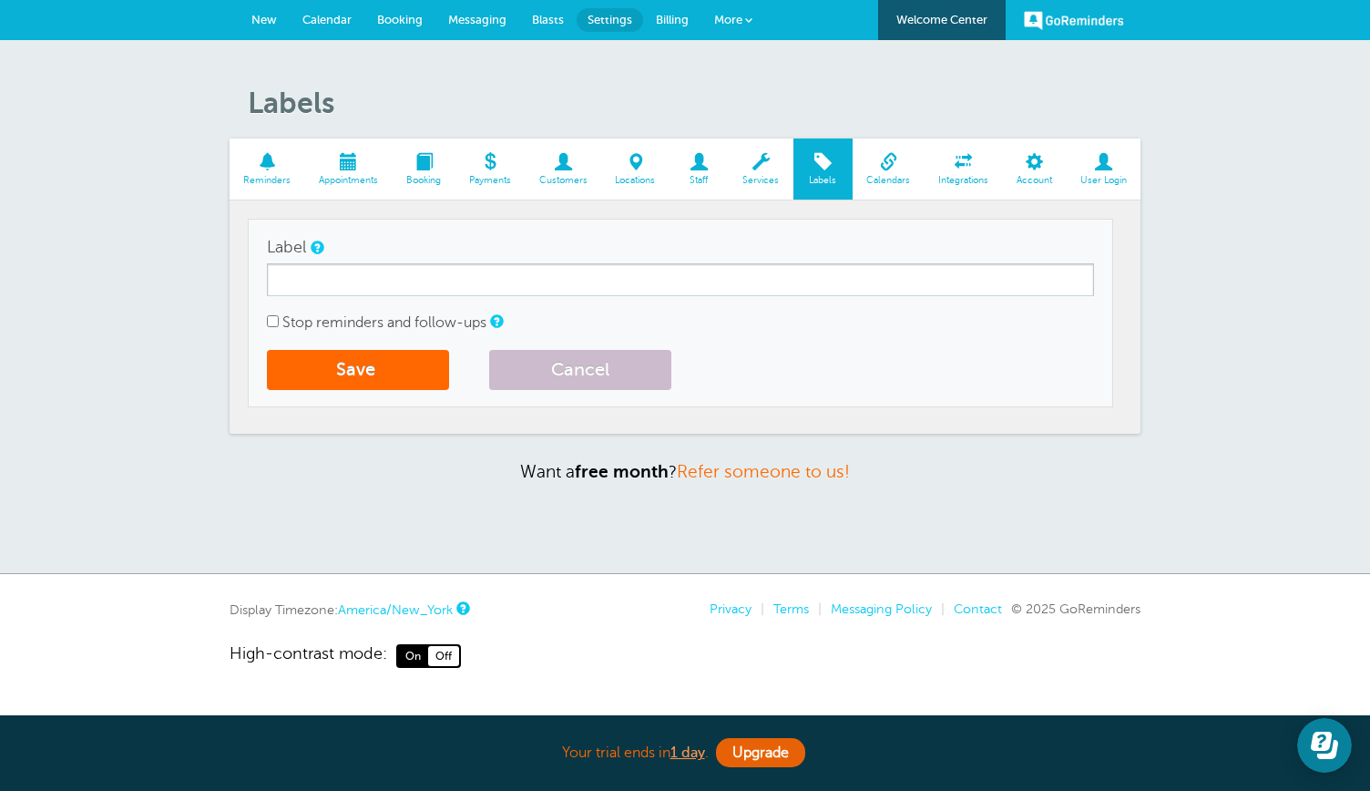
click at [889, 175] on span "Calendars" at bounding box center [889, 180] width 54 height 11
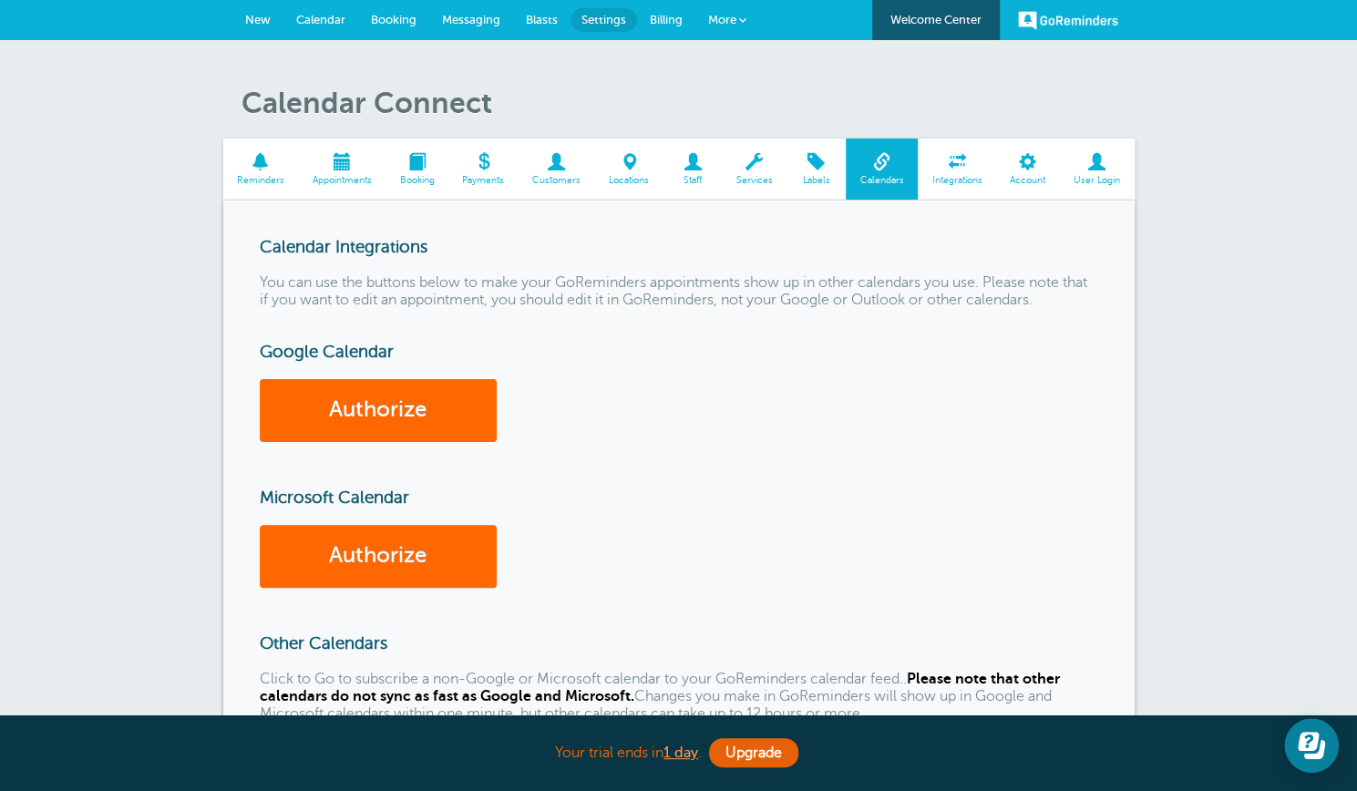
click at [756, 169] on span at bounding box center [754, 161] width 65 height 17
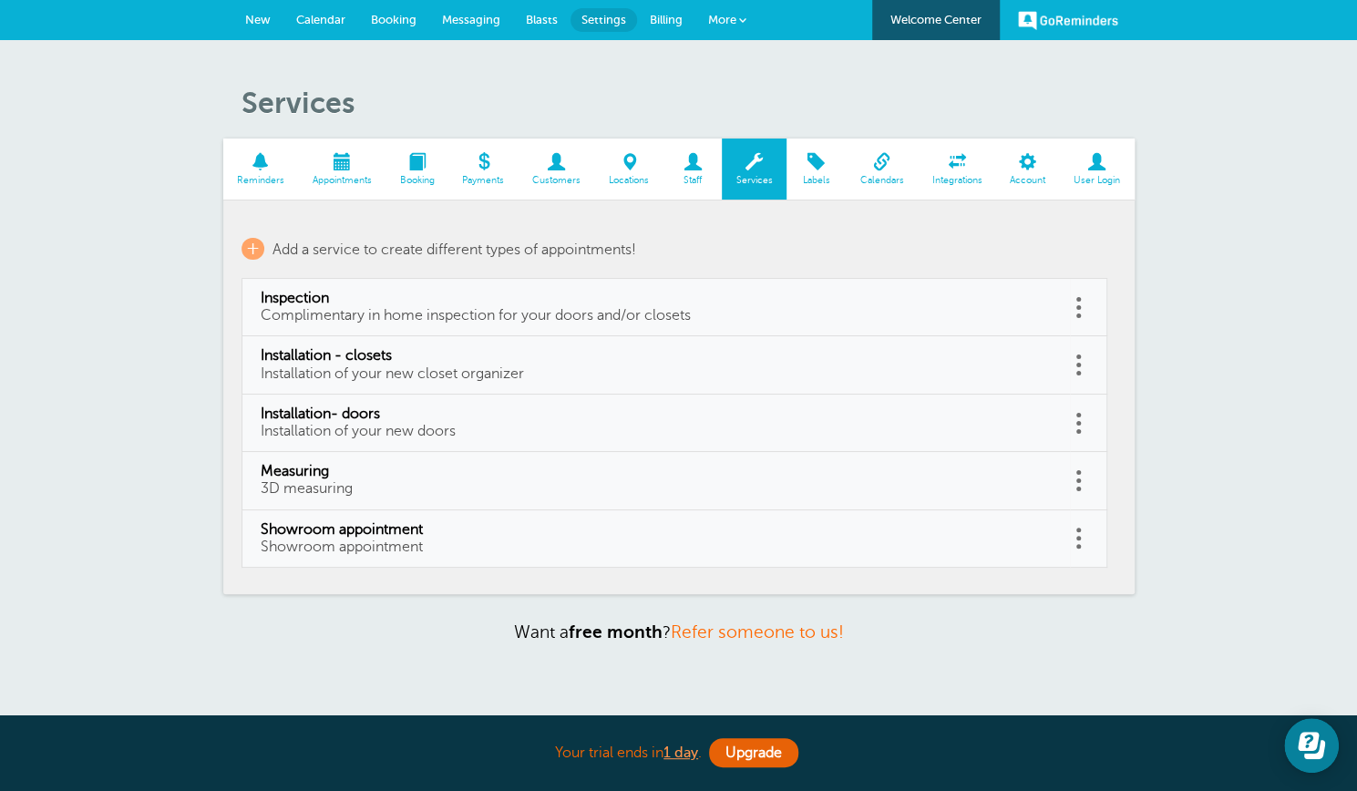
click at [261, 163] on span at bounding box center [261, 161] width 76 height 17
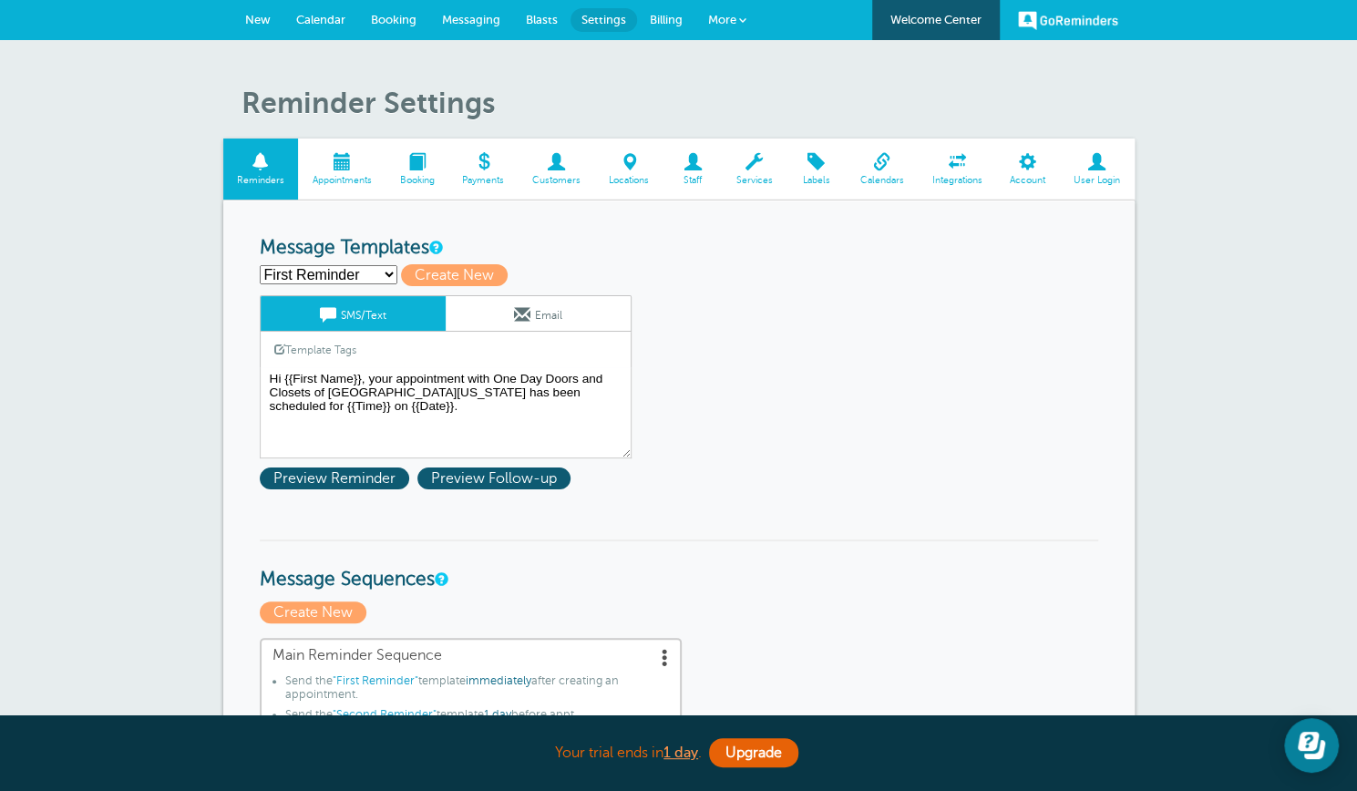
click at [279, 347] on span at bounding box center [279, 348] width 11 height 11
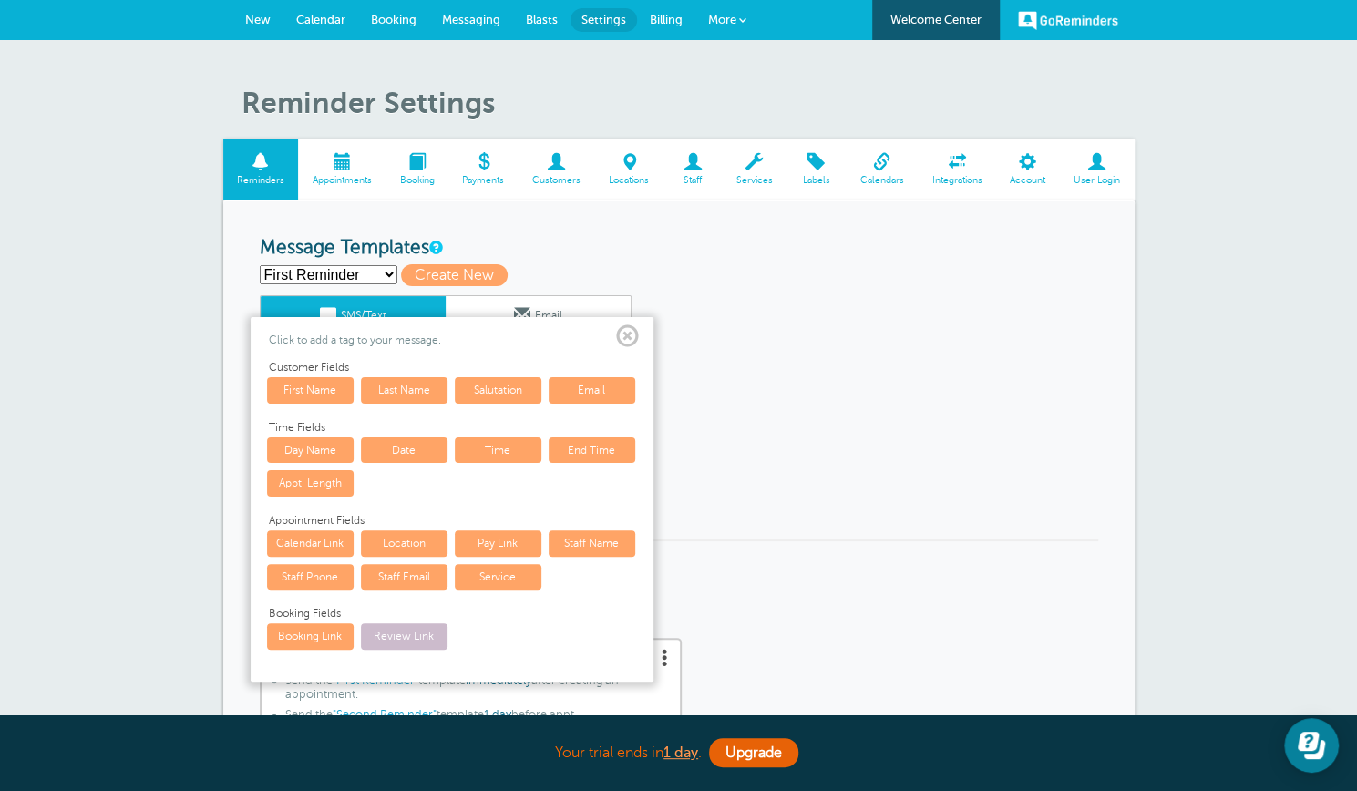
click at [629, 329] on span at bounding box center [627, 336] width 23 height 23
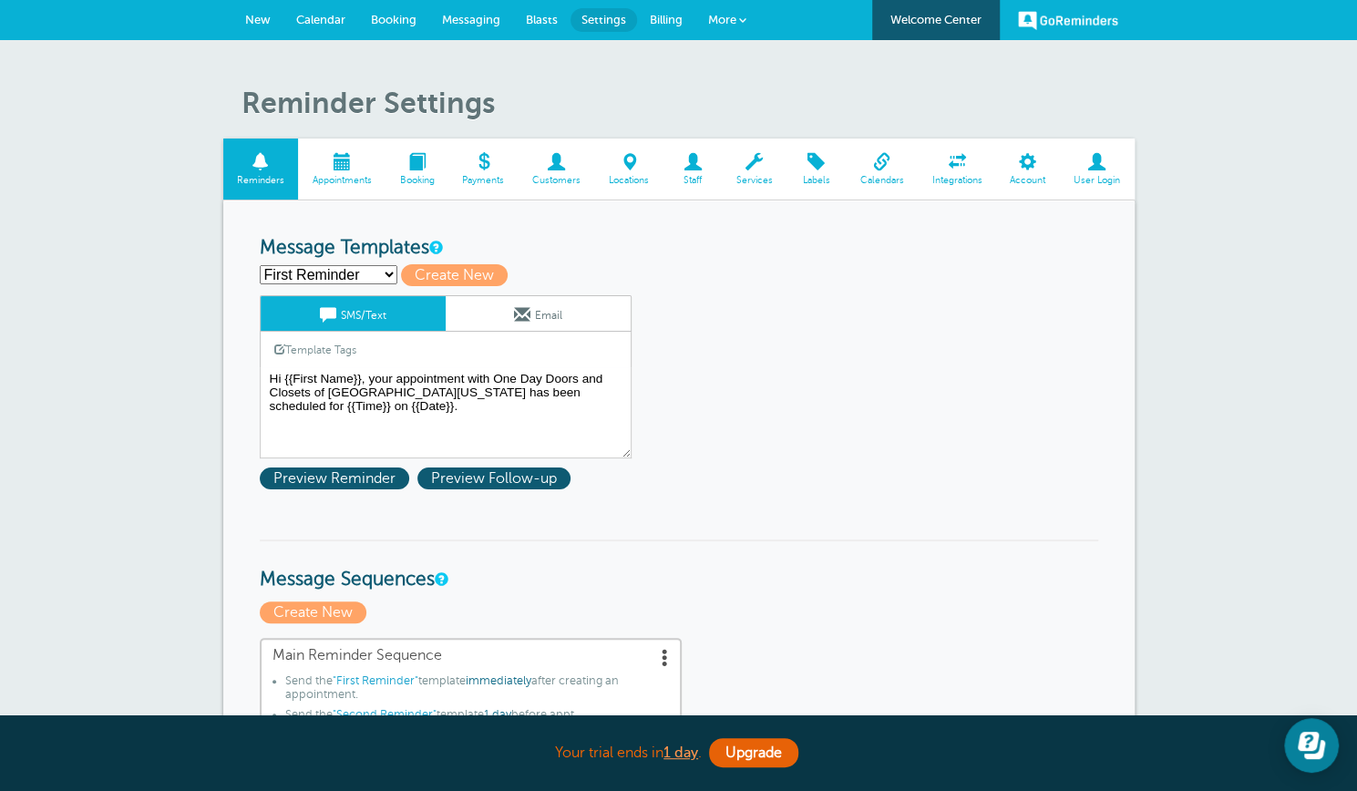
click at [766, 173] on link "Services" at bounding box center [754, 168] width 65 height 61
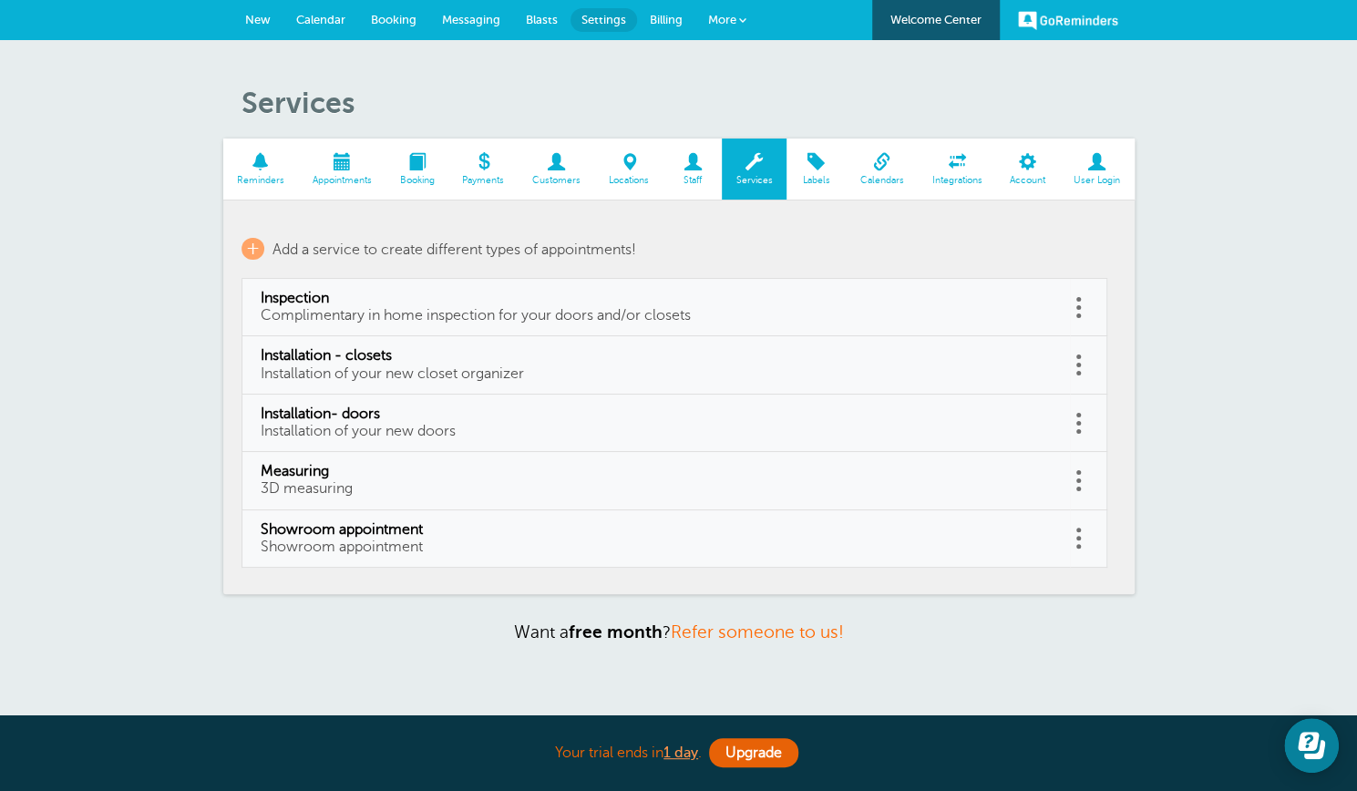
click at [1075, 309] on link at bounding box center [1079, 307] width 18 height 28
click at [942, 366] on link "Installation - closets Installation of your new closet organizer" at bounding box center [656, 364] width 791 height 35
type input "Installation - closets"
type input "Installation of your new closet organizer"
select select "240"
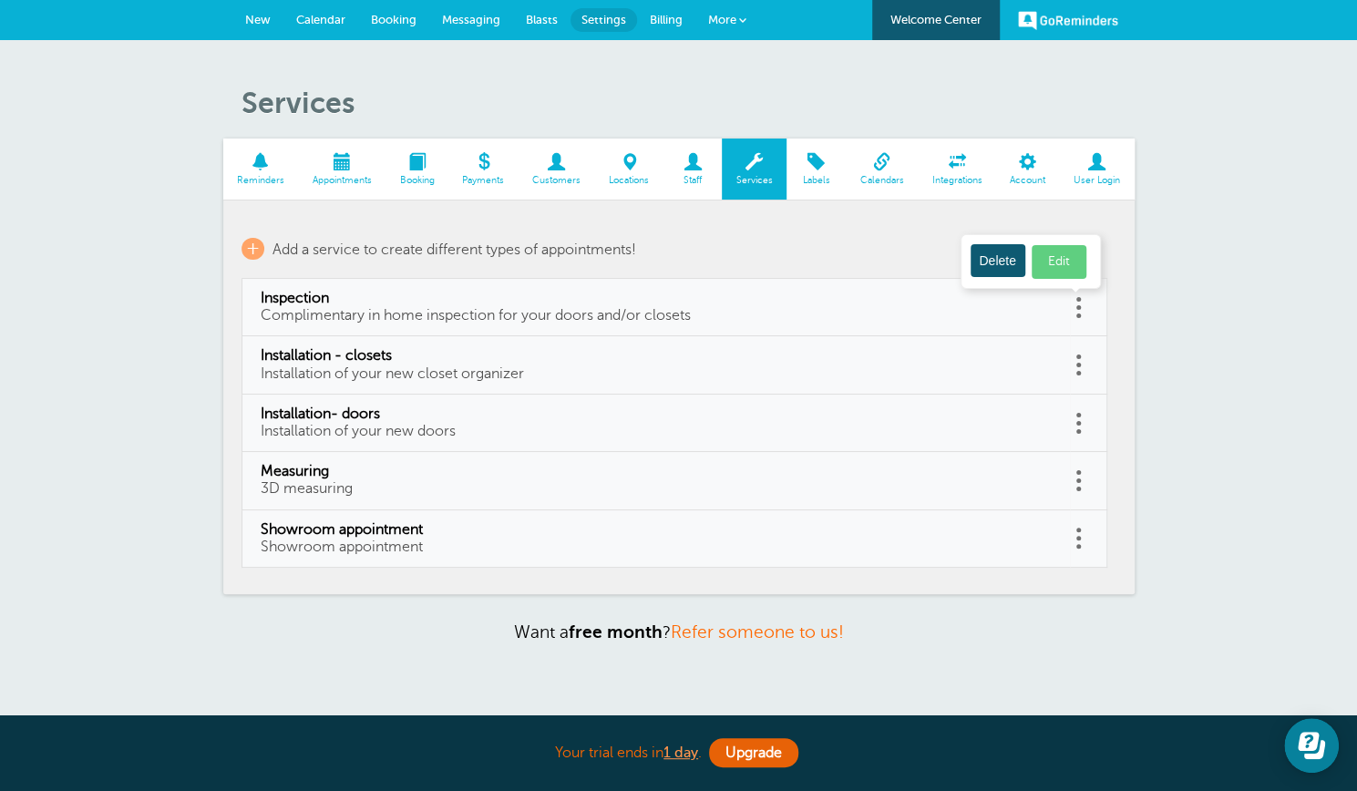
checkbox input "false"
select select "240"
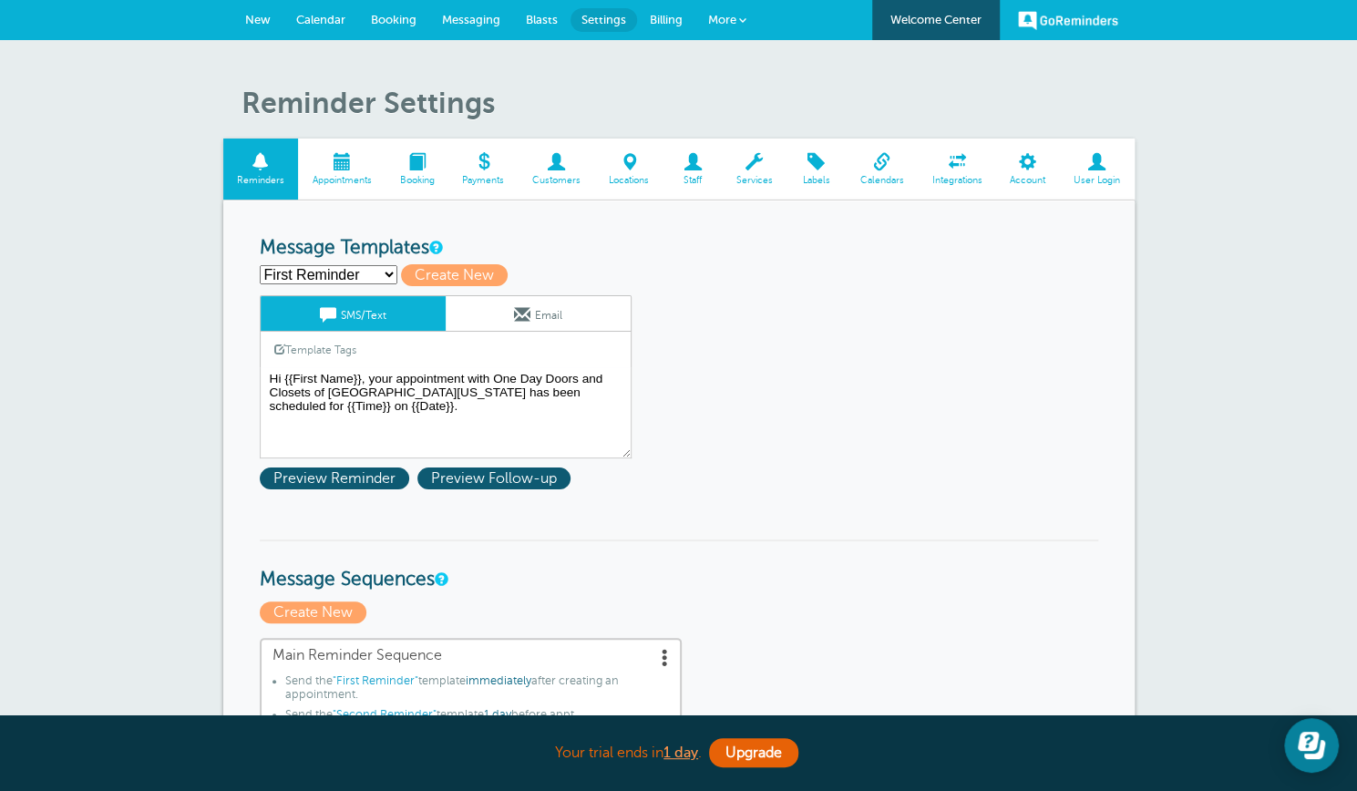
click at [752, 175] on span "Services" at bounding box center [754, 180] width 46 height 11
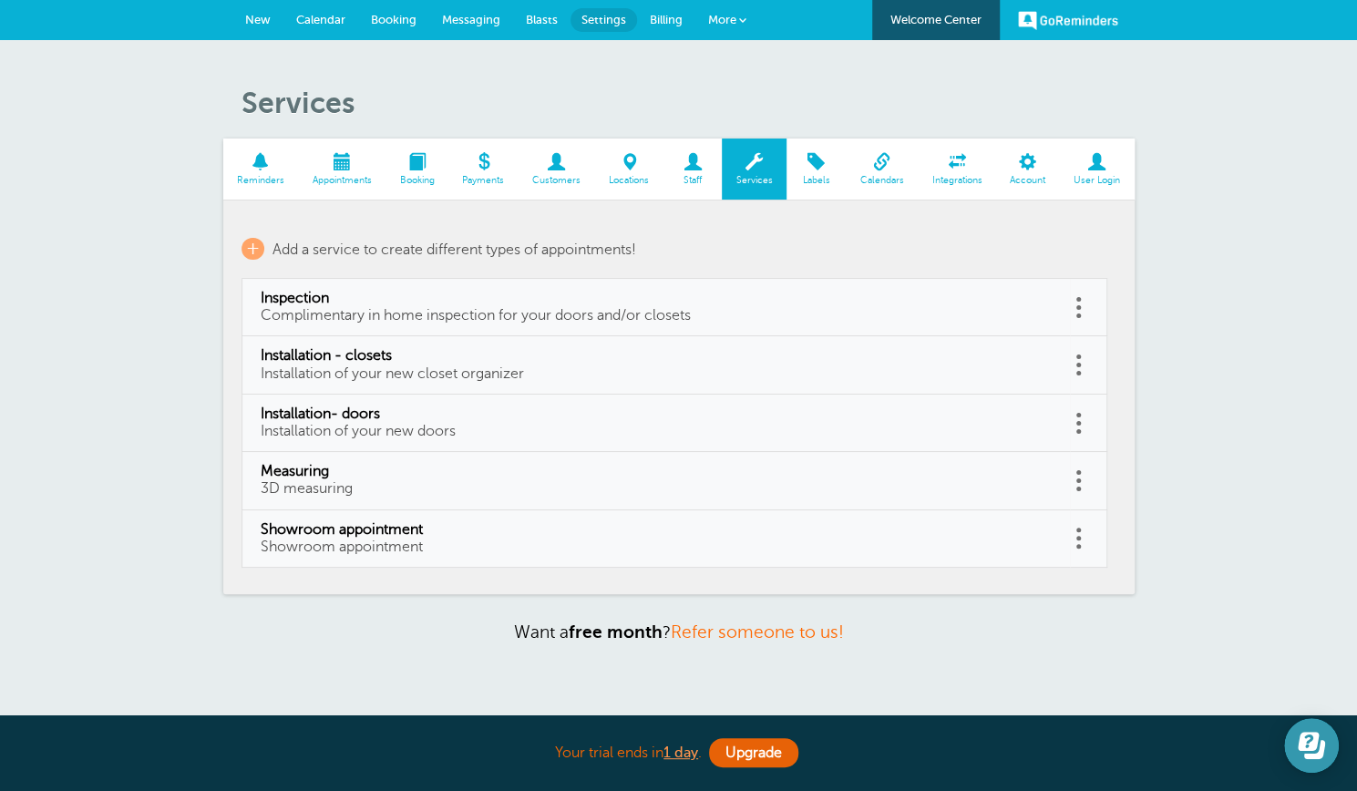
click at [1304, 745] on icon "Open Learn | Contact Us" at bounding box center [1307, 741] width 21 height 19
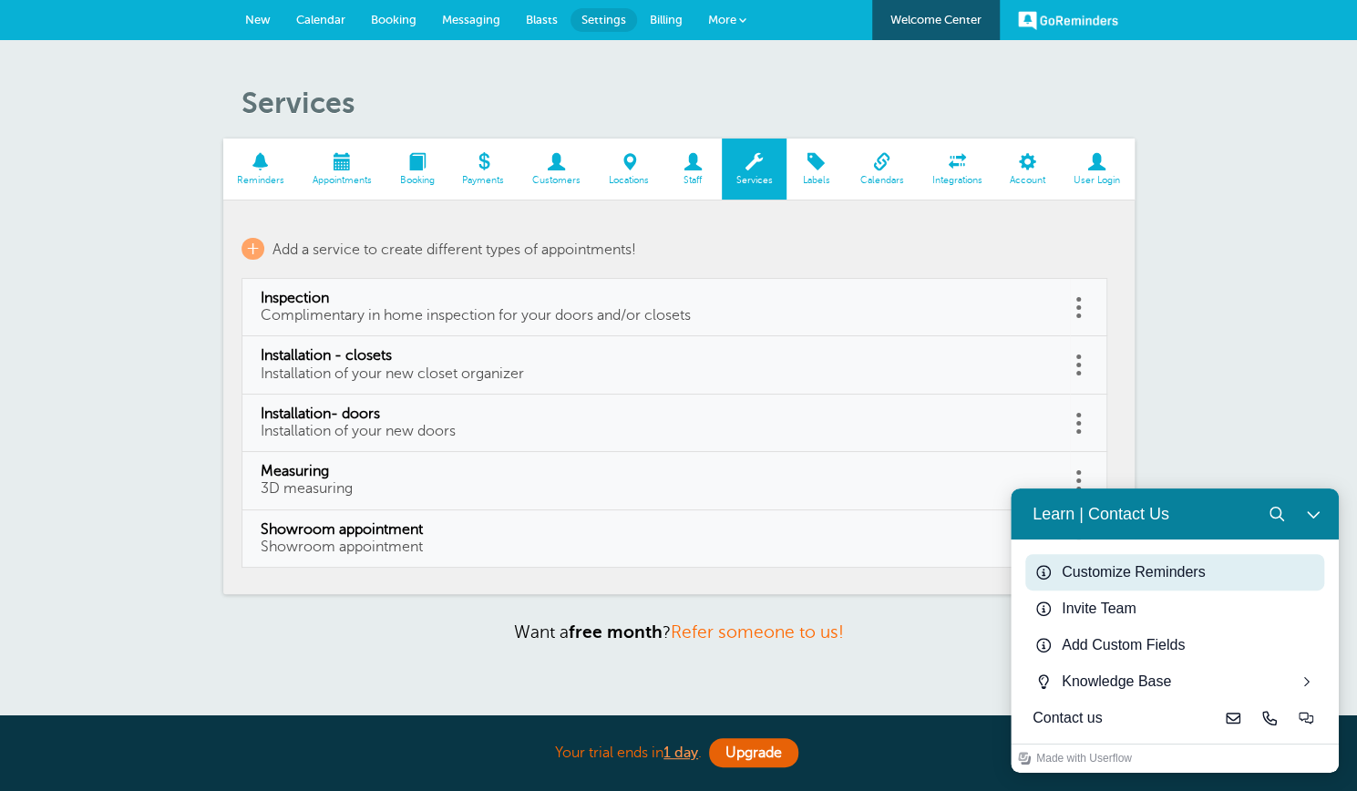
click at [1142, 569] on div "Customize Reminders" at bounding box center [1188, 572] width 255 height 22
click at [948, 640] on div "Services Reminders Appointments Booking Payments Customers Locations Staff Serv…" at bounding box center [678, 386] width 1357 height 693
click at [1305, 506] on button "Close Learn | Contact Us" at bounding box center [1313, 514] width 36 height 36
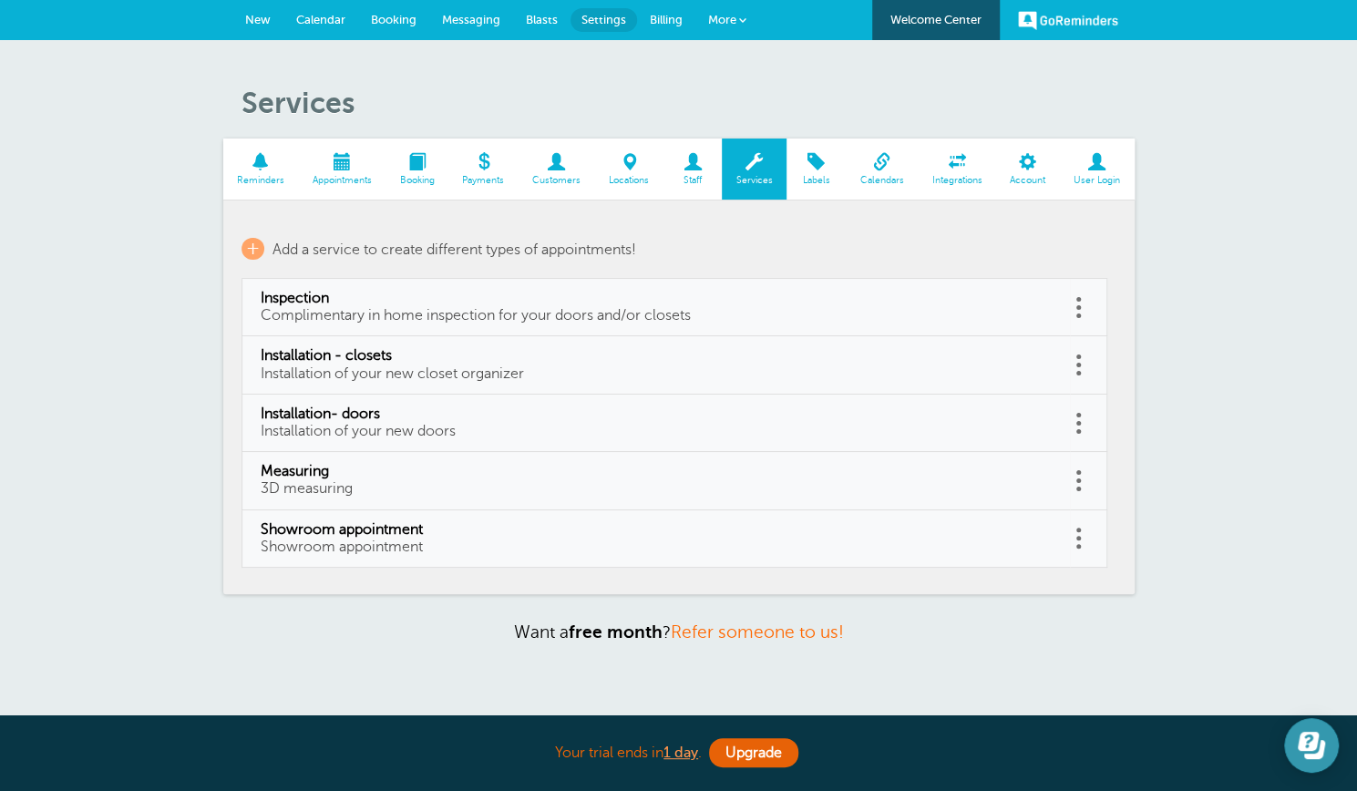
click at [1311, 745] on icon "Open Learn | Contact Us" at bounding box center [1307, 741] width 21 height 19
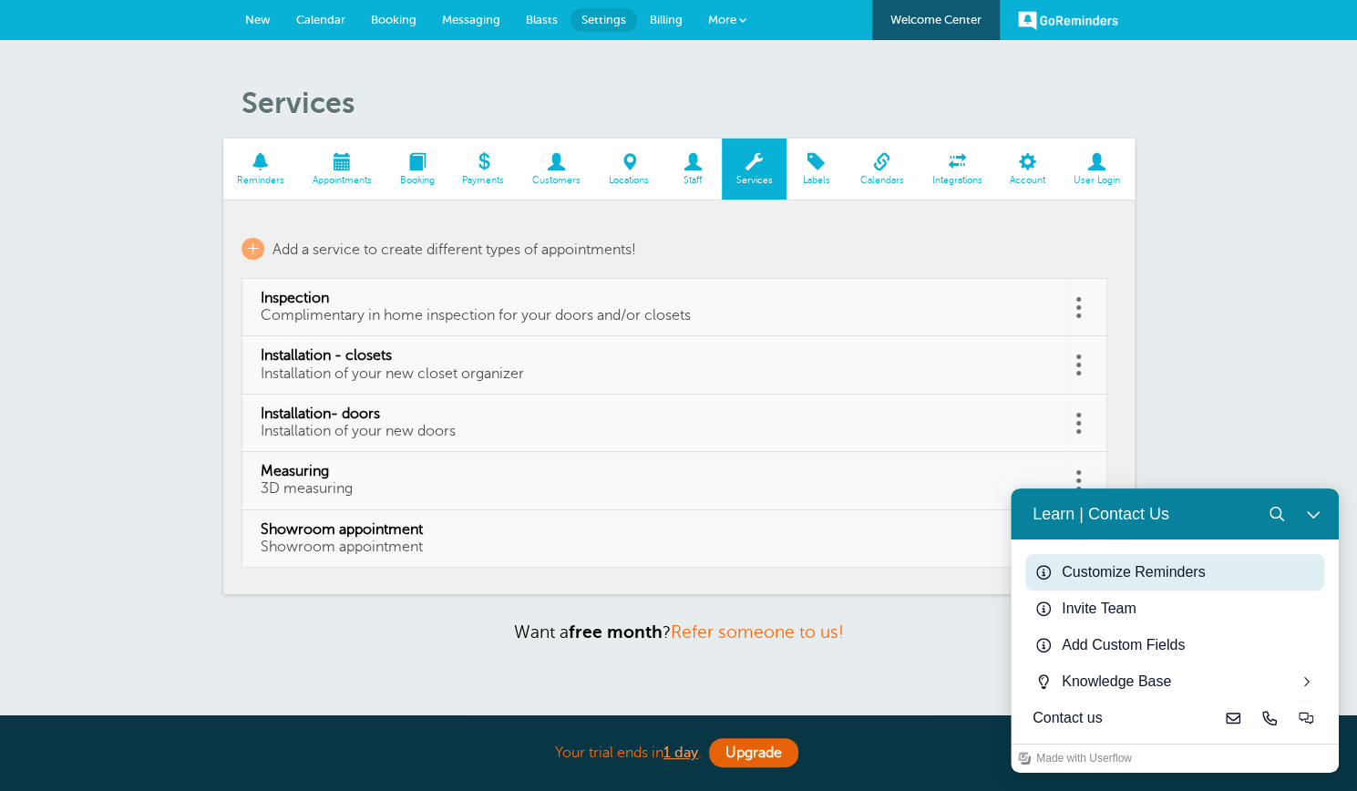
click at [1132, 576] on div "Customize Reminders" at bounding box center [1188, 572] width 255 height 22
click at [1315, 507] on icon "Close Learn | Contact Us" at bounding box center [1313, 514] width 15 height 15
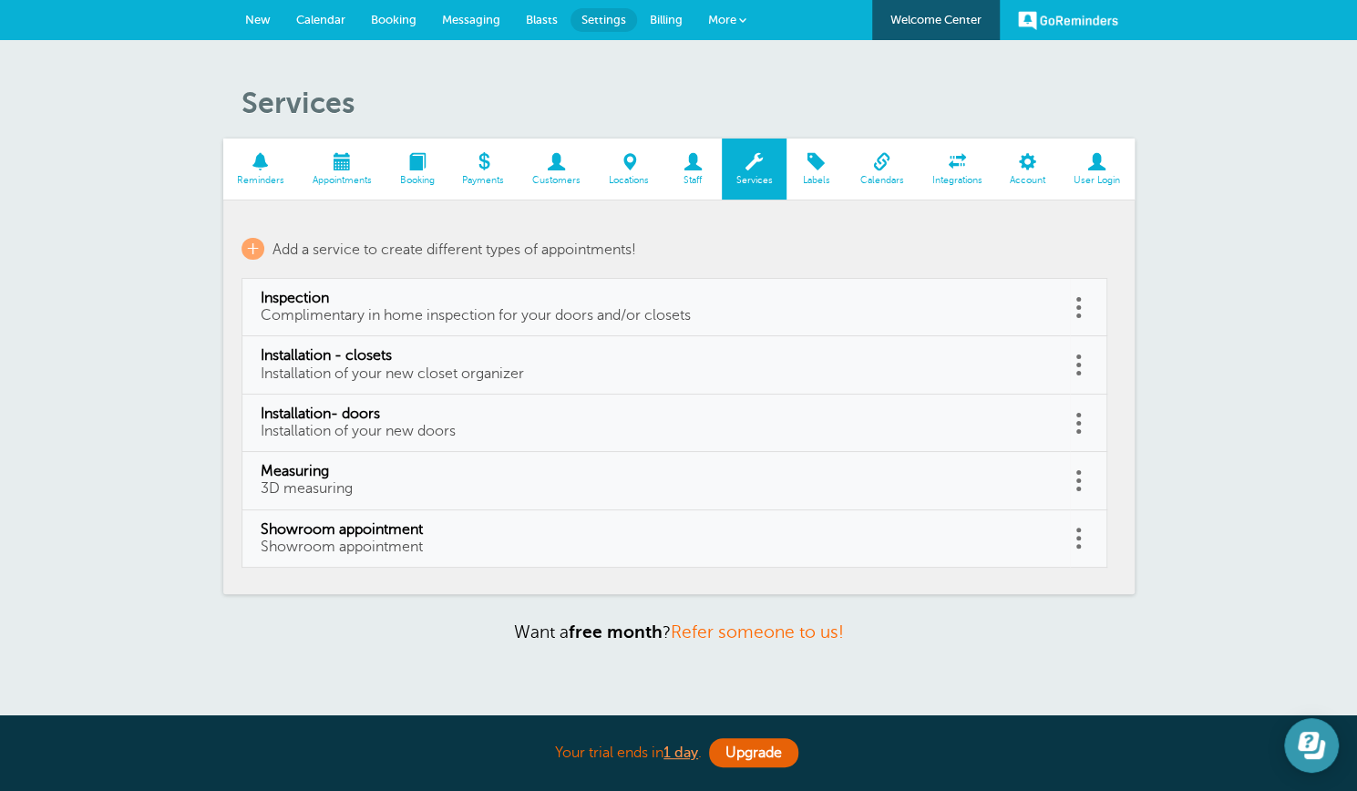
click at [1311, 737] on icon "Open Learn | Contact Us" at bounding box center [1310, 745] width 27 height 27
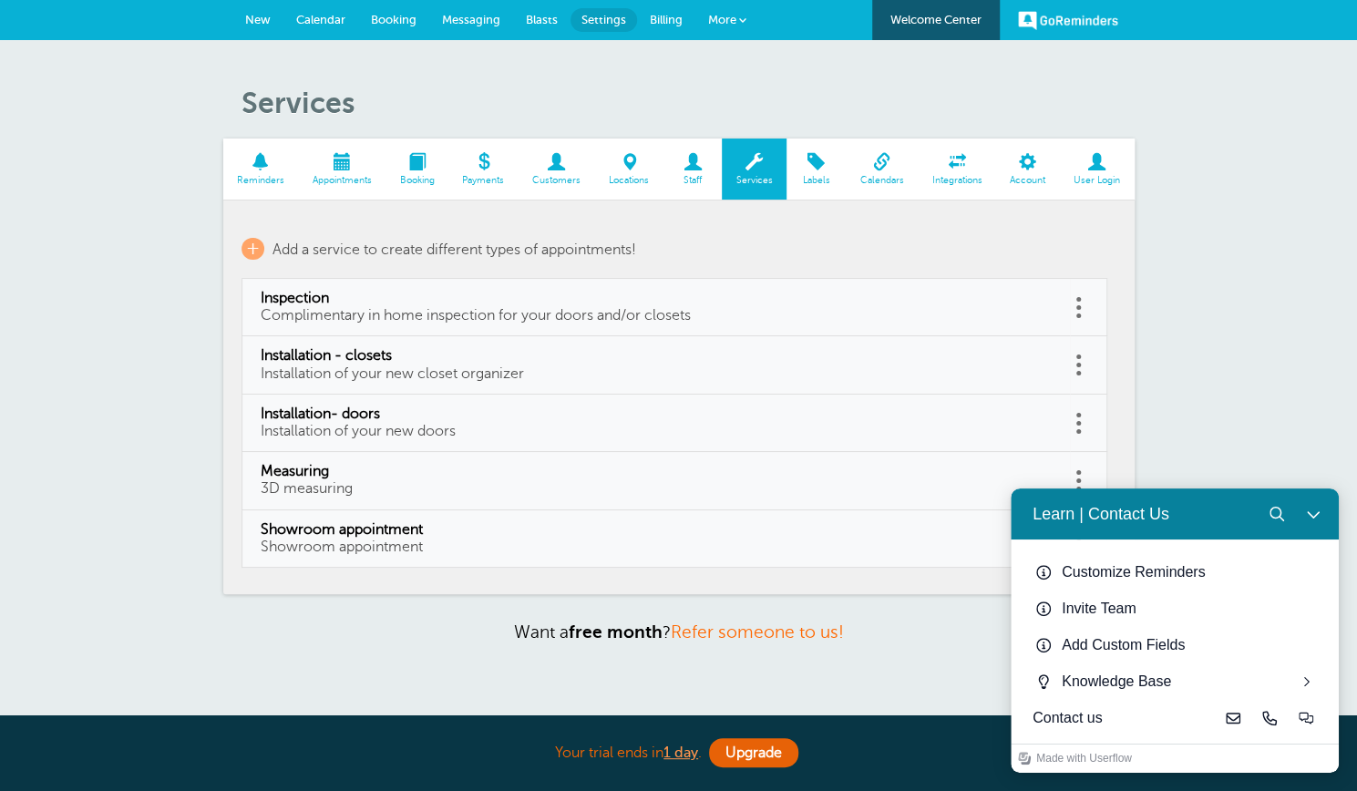
click at [1311, 737] on div "Customize Reminders Invite Team Add Custom Fields Knowledge Base Contact us Mad…" at bounding box center [1174, 630] width 328 height 284
click at [1138, 643] on div "Add Custom Fields" at bounding box center [1188, 645] width 255 height 22
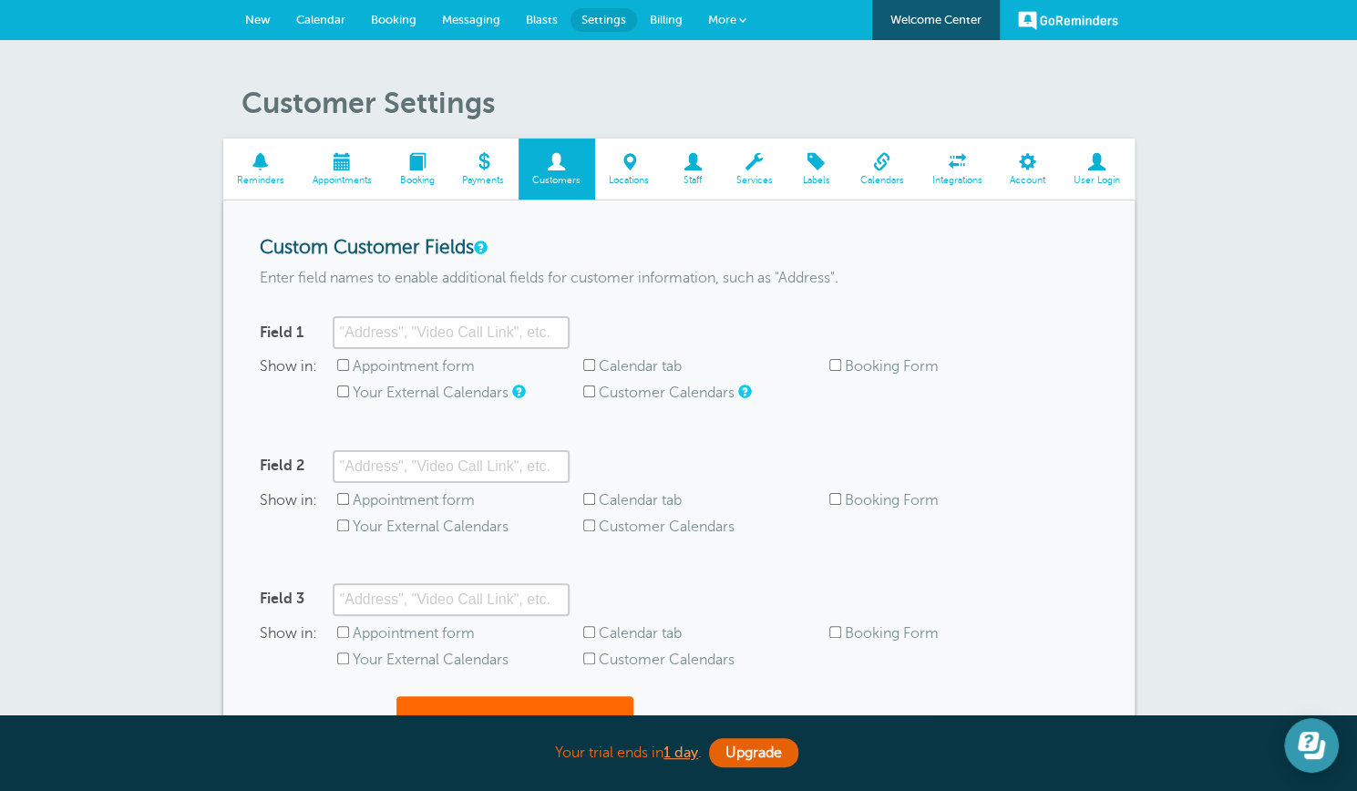
click at [1318, 753] on icon "Open Learn | Contact Us" at bounding box center [1314, 749] width 21 height 19
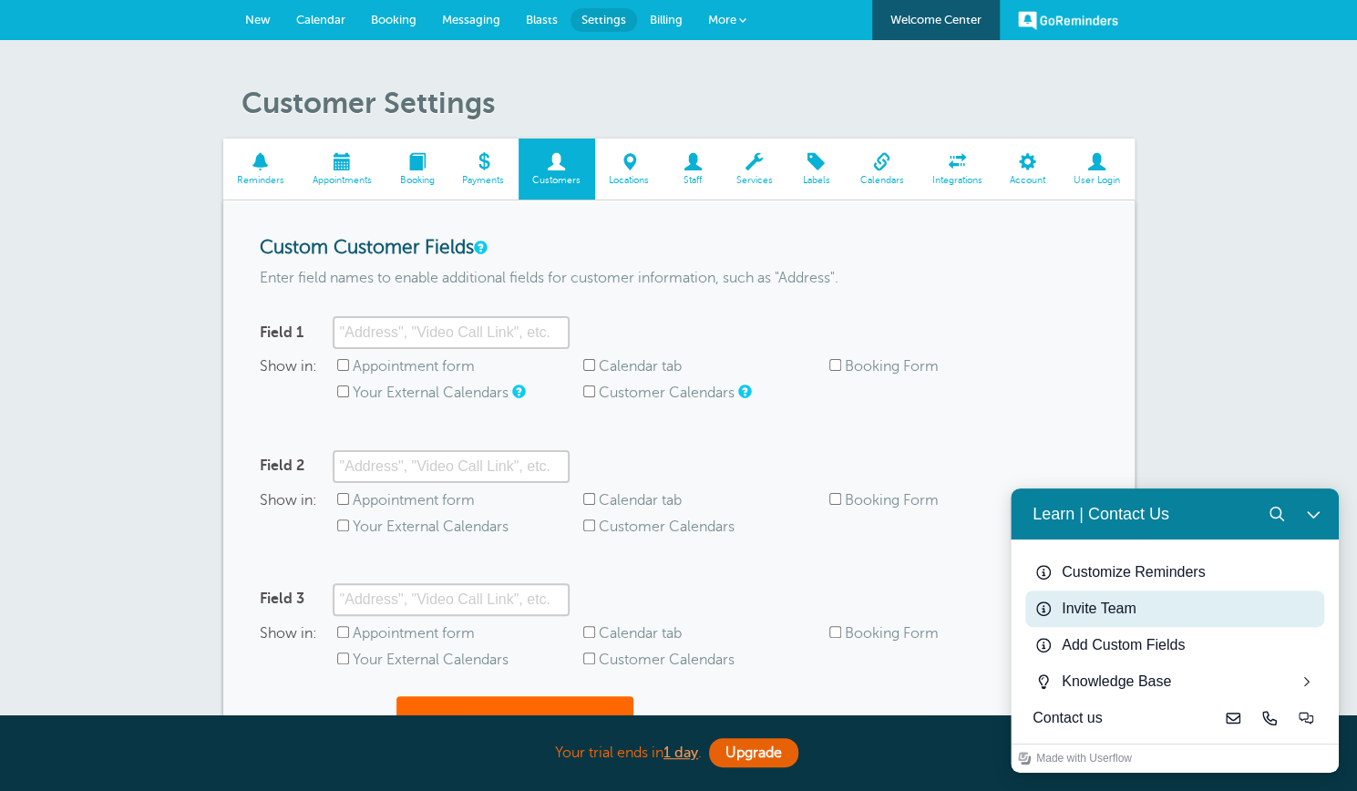
click at [1134, 604] on div "Invite Team" at bounding box center [1188, 609] width 255 height 22
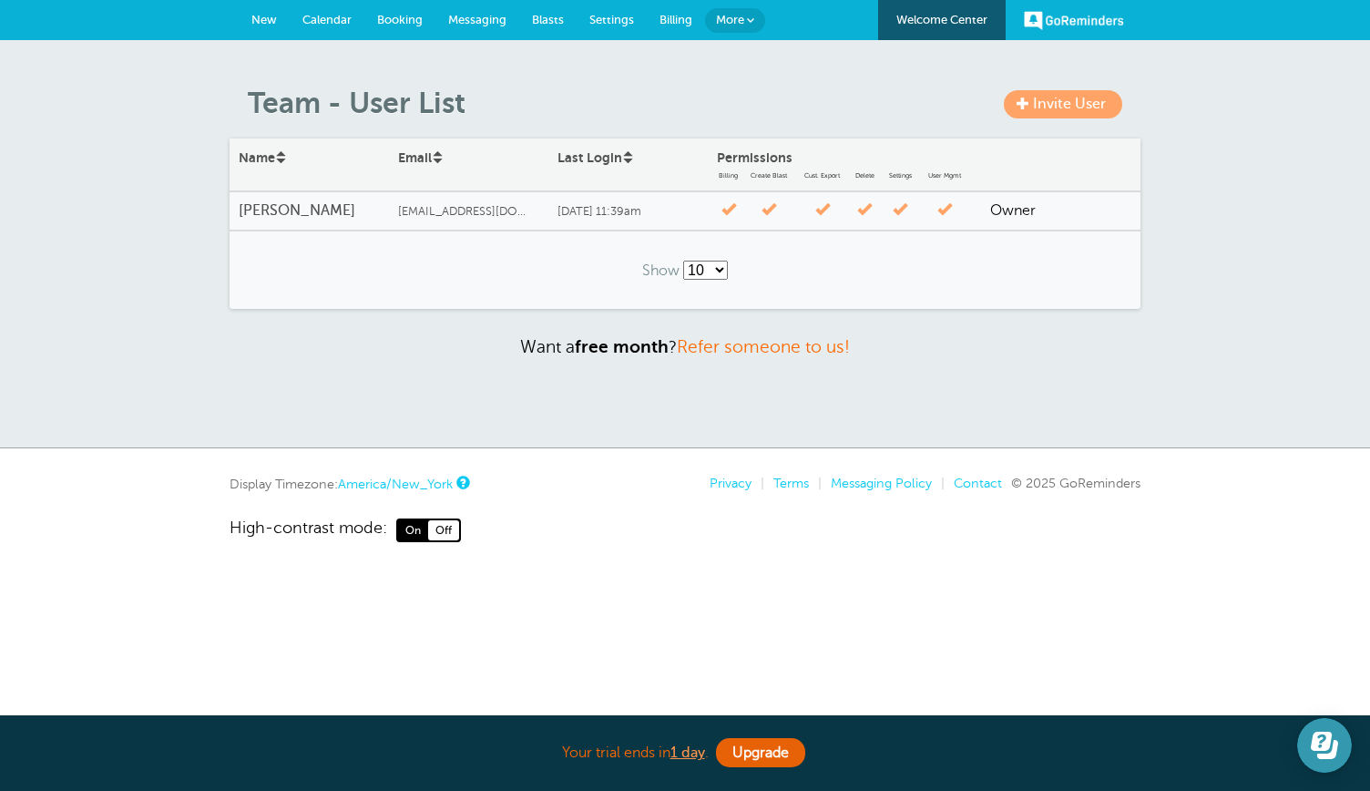
click at [1319, 730] on button "Open Learn | Contact Us" at bounding box center [1324, 745] width 55 height 55
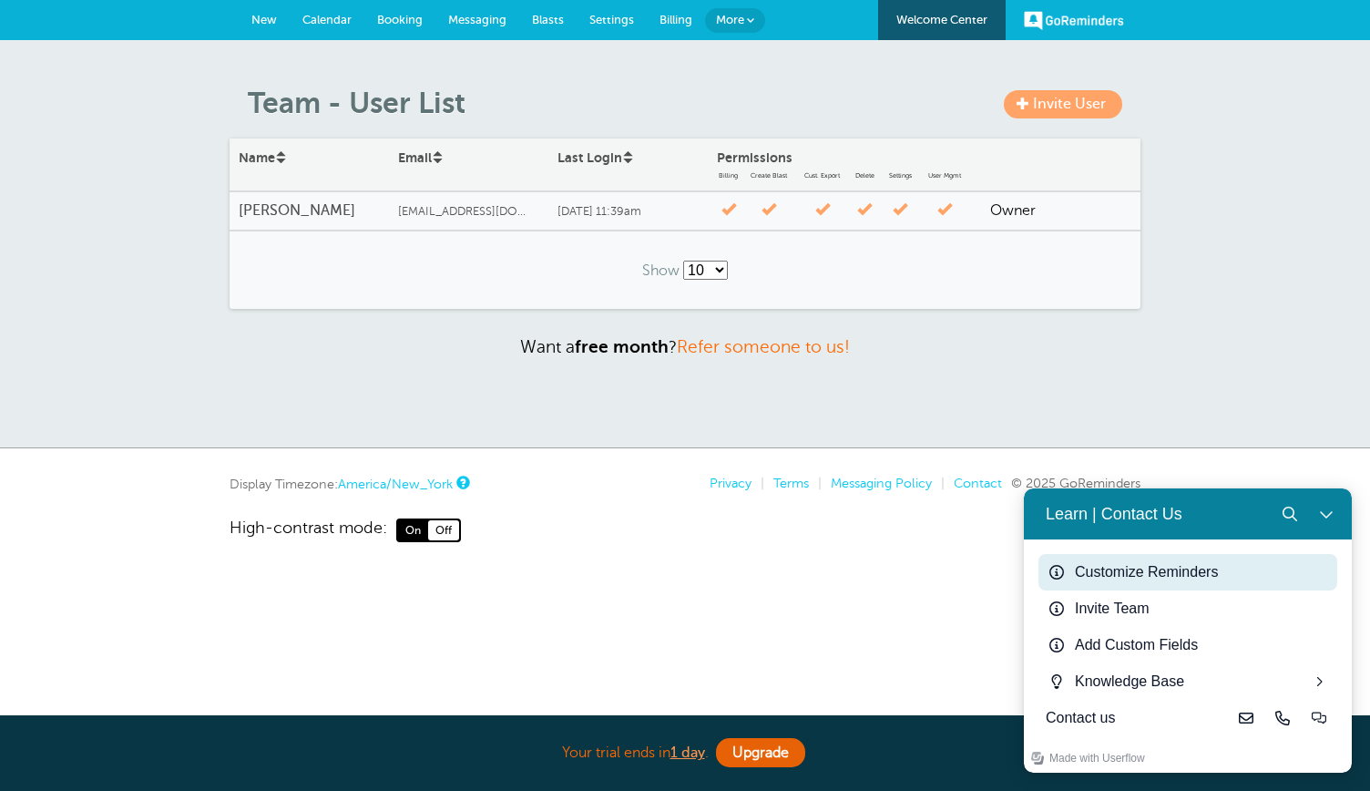
click at [1186, 575] on div "Customize Reminders" at bounding box center [1202, 572] width 255 height 22
click at [979, 651] on html "Your trial ends in 1 day . Upgrade Your trial ends in 1 day . Upgrade GoReminde…" at bounding box center [685, 325] width 1370 height 651
click at [1288, 507] on icon "Search" at bounding box center [1290, 514] width 15 height 15
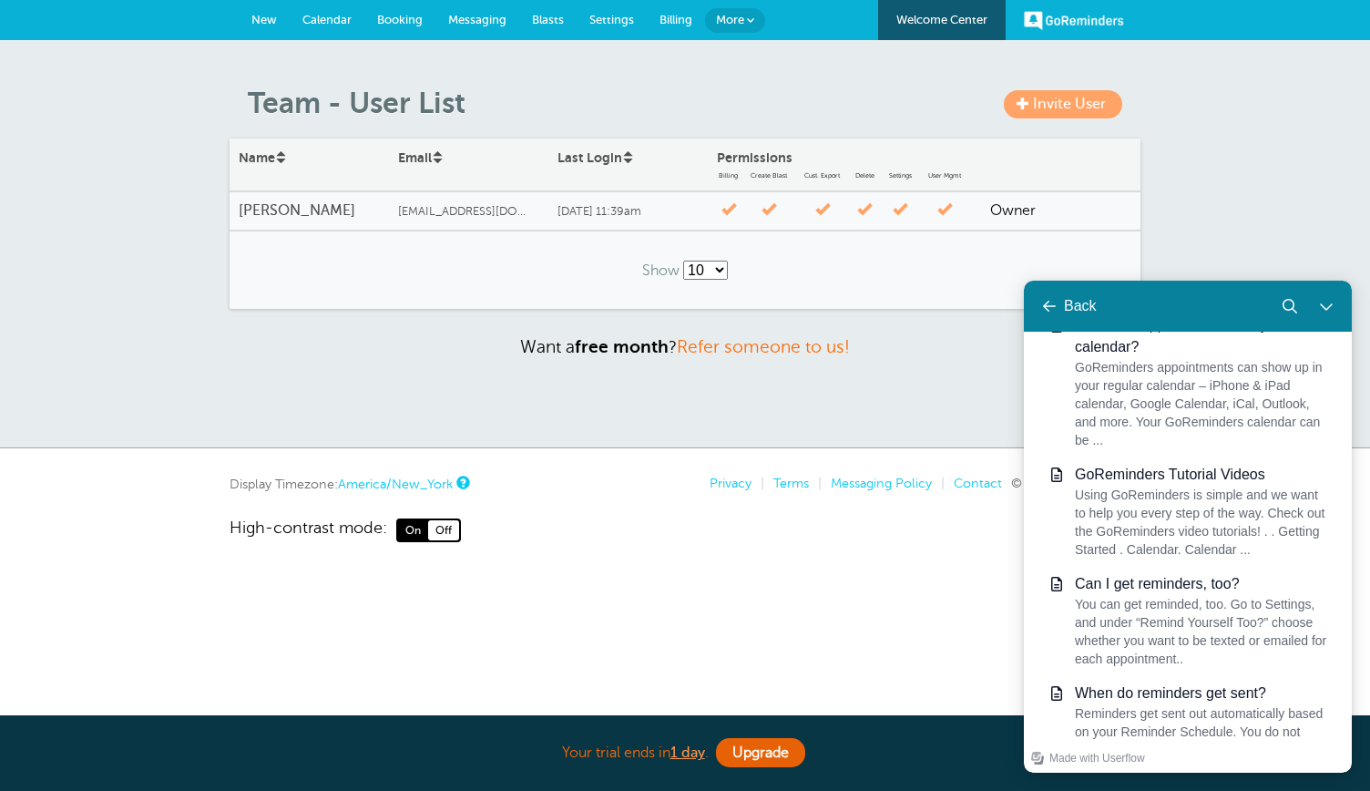
scroll to position [780, 0]
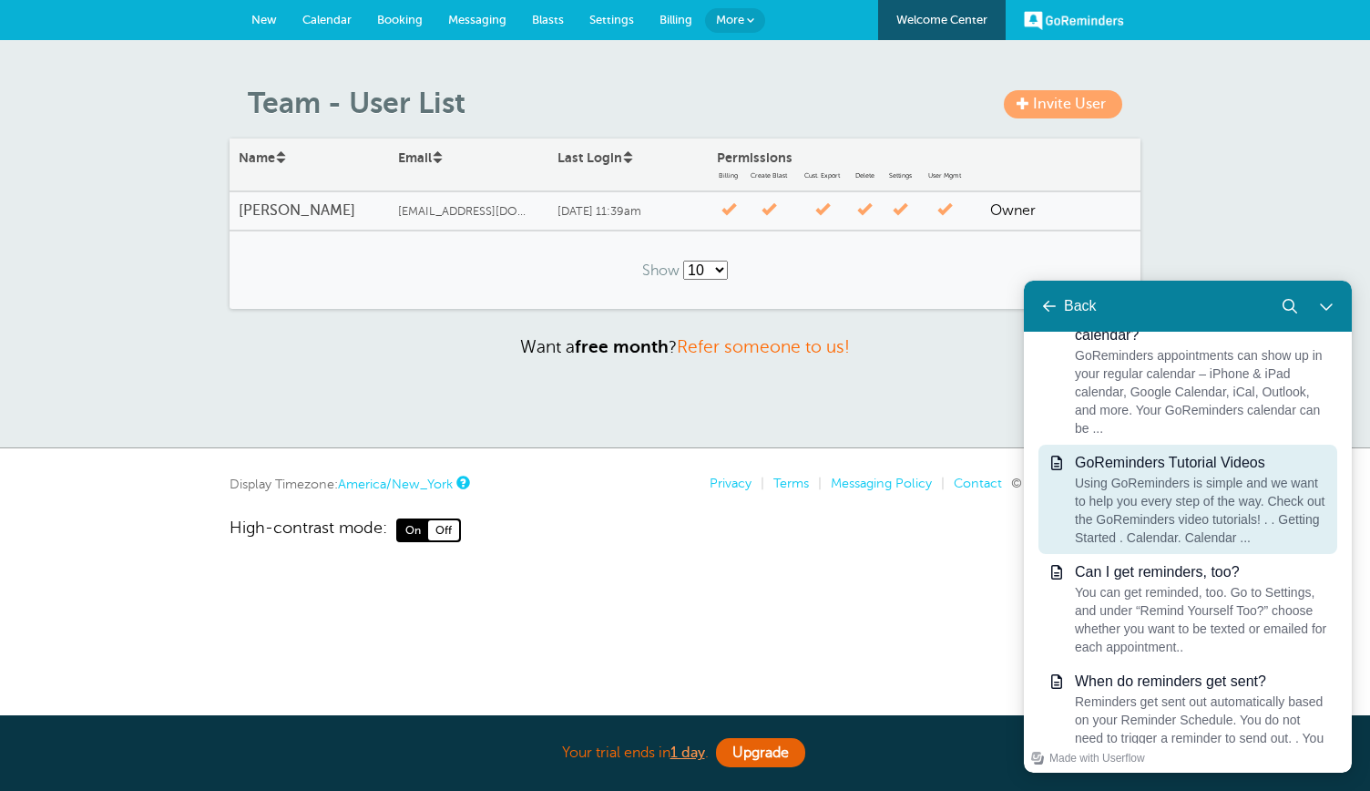
click at [1173, 547] on div "Using GoReminders is simple and we want to help you every step of the way. Chec…" at bounding box center [1202, 510] width 255 height 73
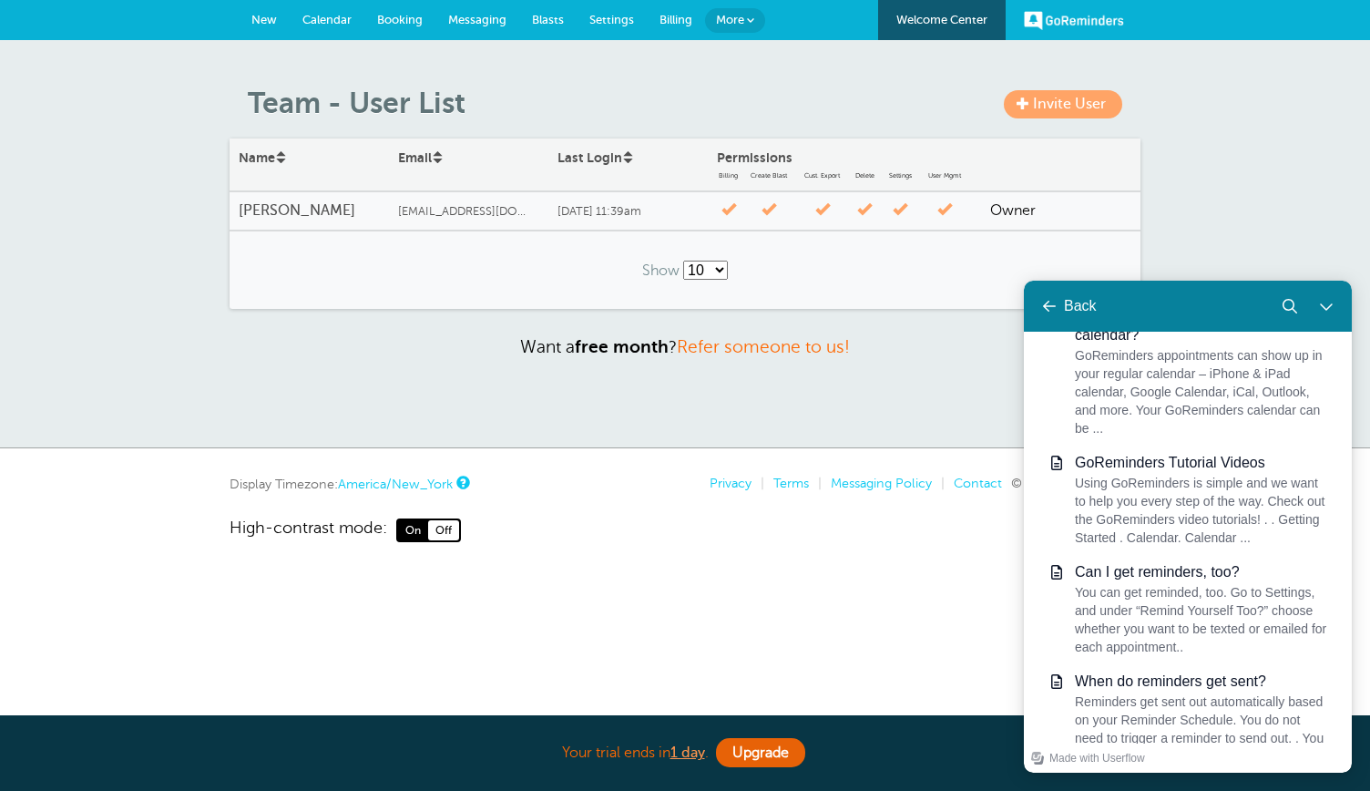
click at [264, 22] on span "New" at bounding box center [264, 20] width 26 height 14
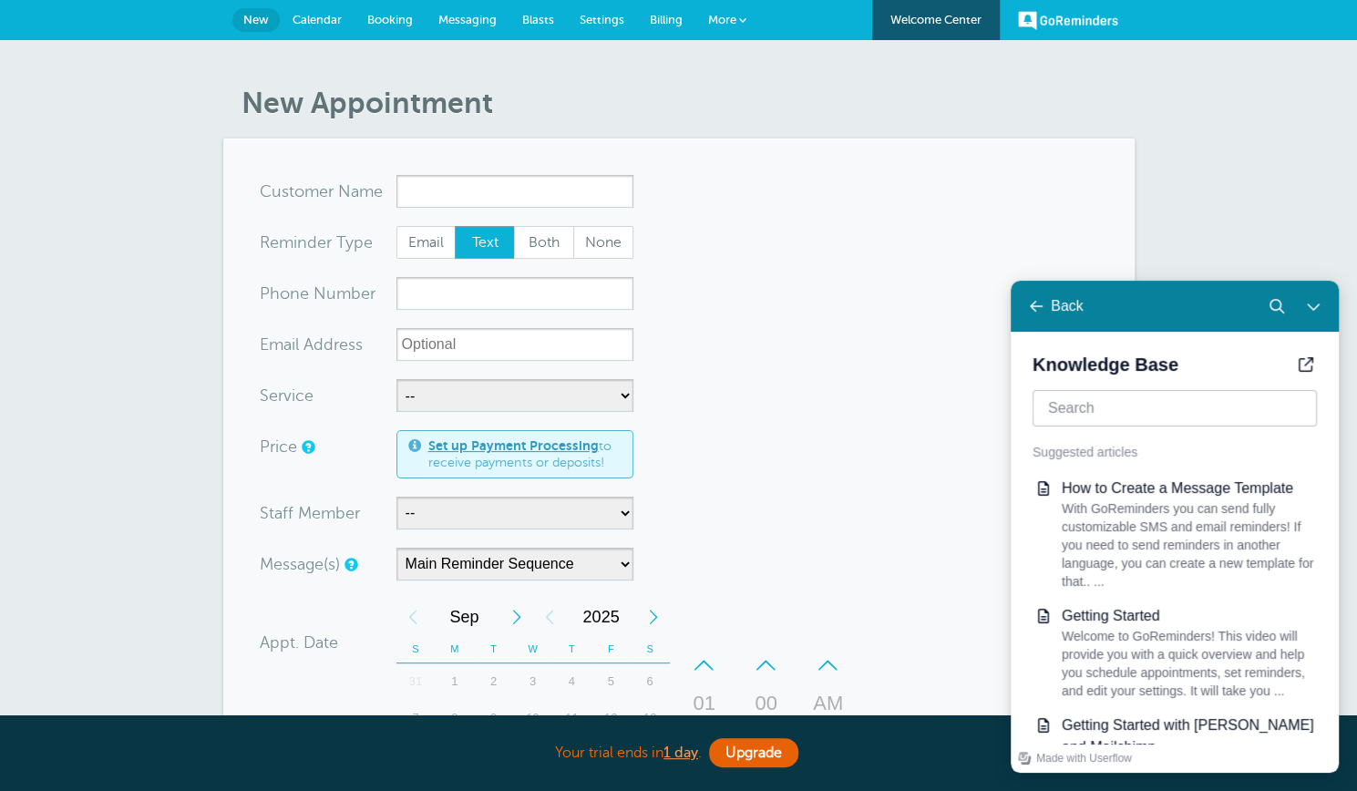
scroll to position [3, 0]
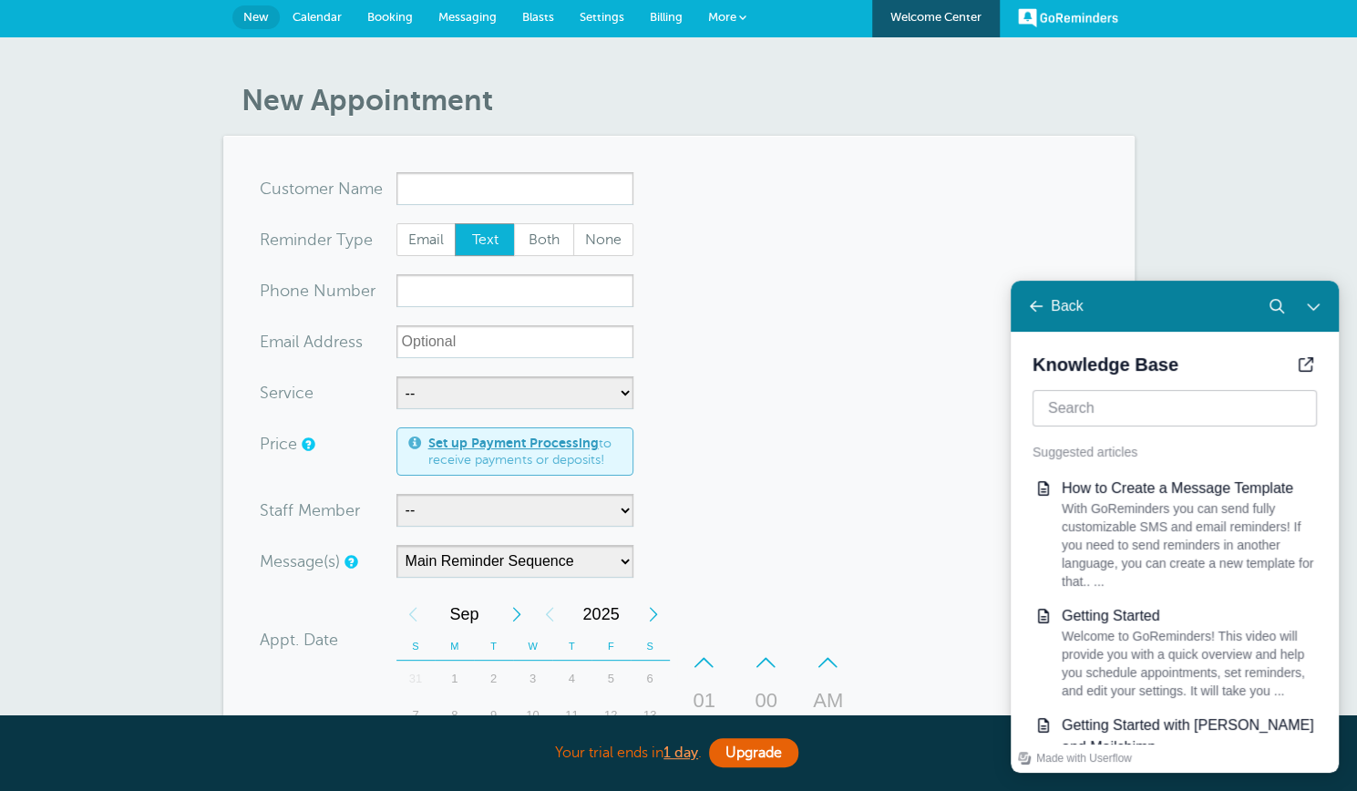
click at [468, 12] on span "Messaging" at bounding box center [467, 17] width 58 height 14
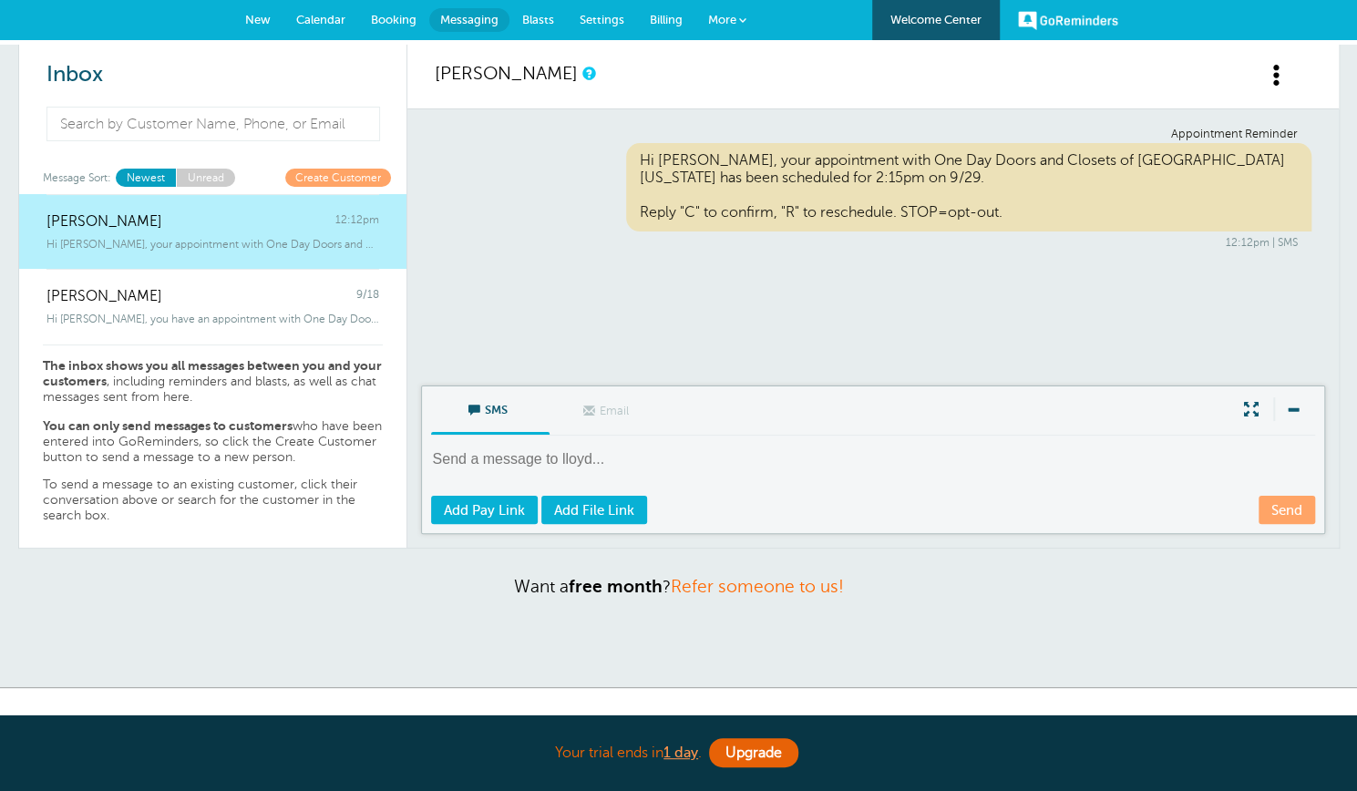
click at [261, 16] on span "New" at bounding box center [258, 20] width 26 height 14
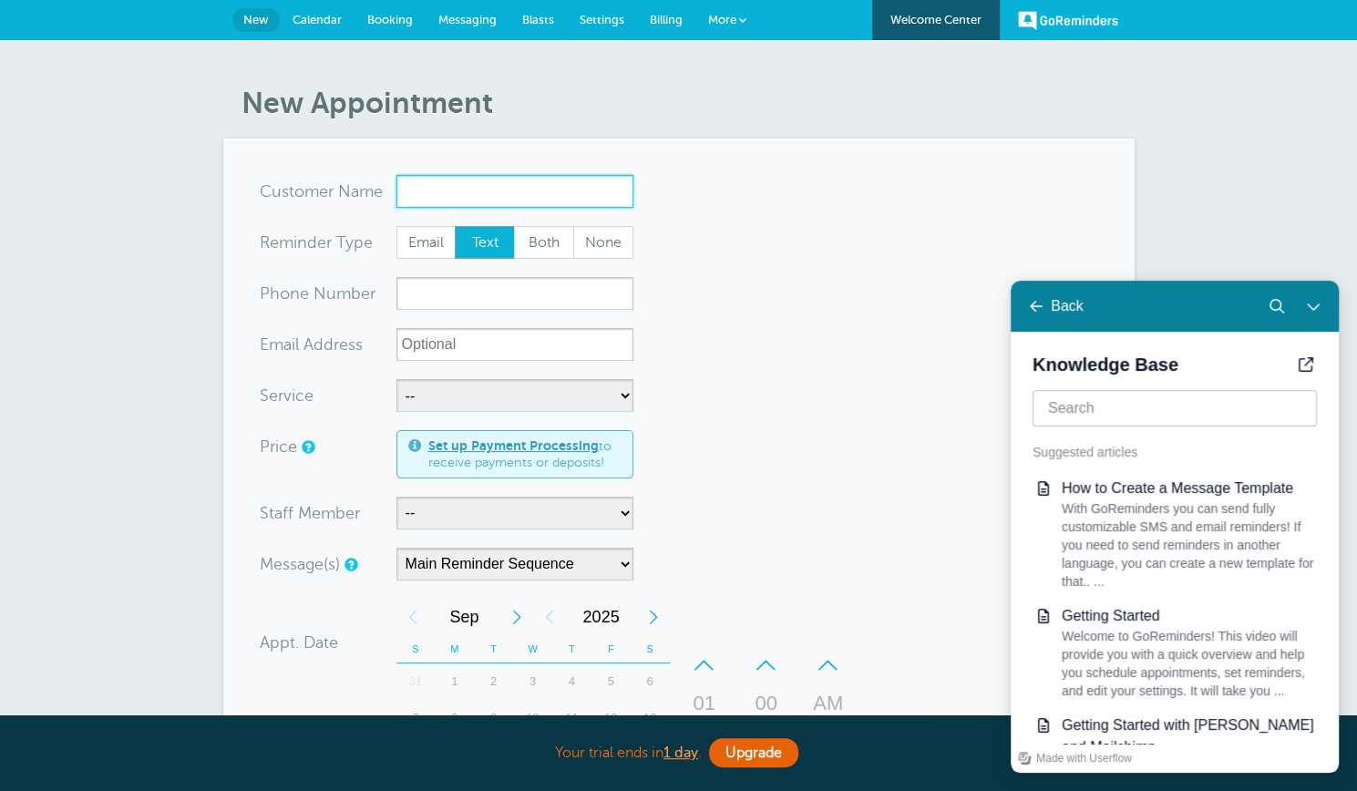
click at [427, 190] on input "x-no-autofill" at bounding box center [514, 191] width 237 height 33
click at [428, 224] on span "lloyd" at bounding box center [515, 228] width 220 height 23
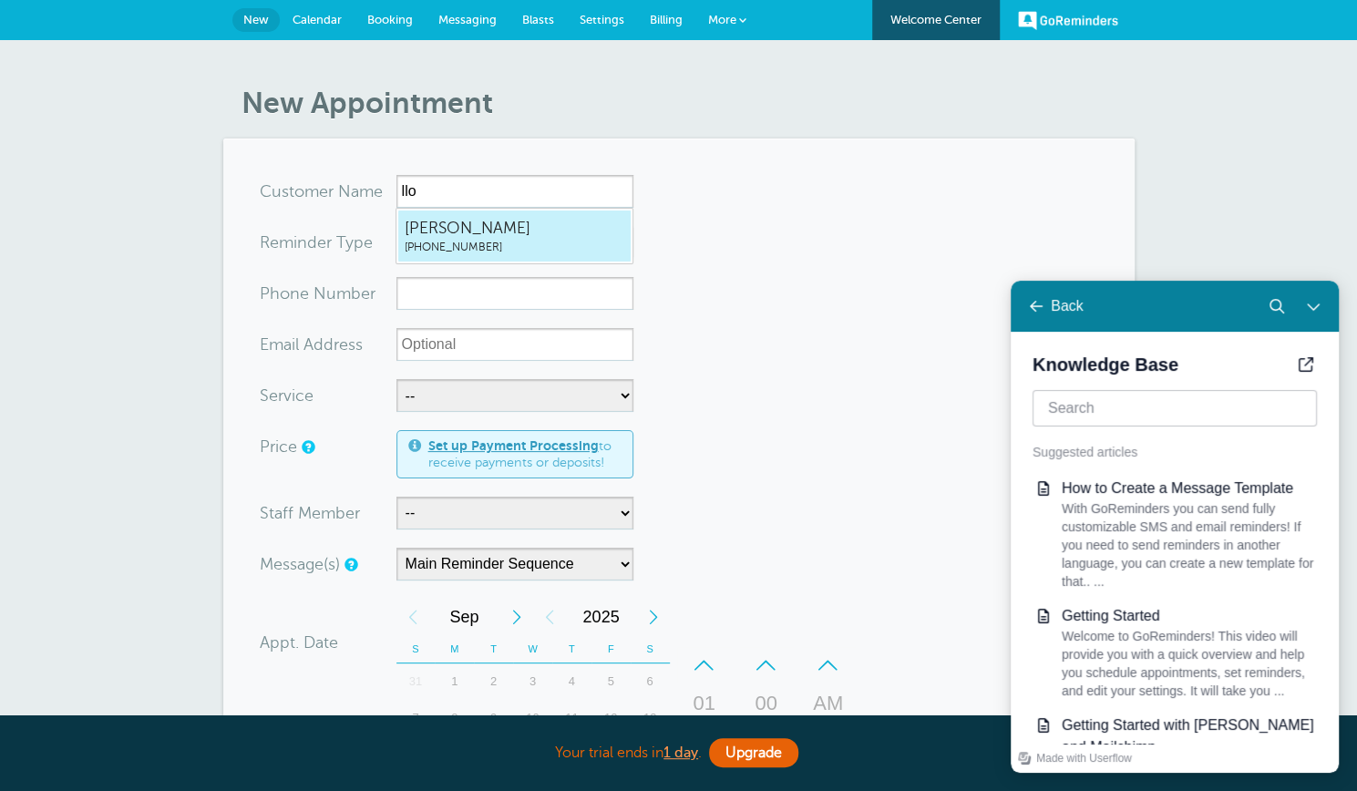
type input "lloyd2059662040"
type input "lloyd"
type input "(205) 966-2040"
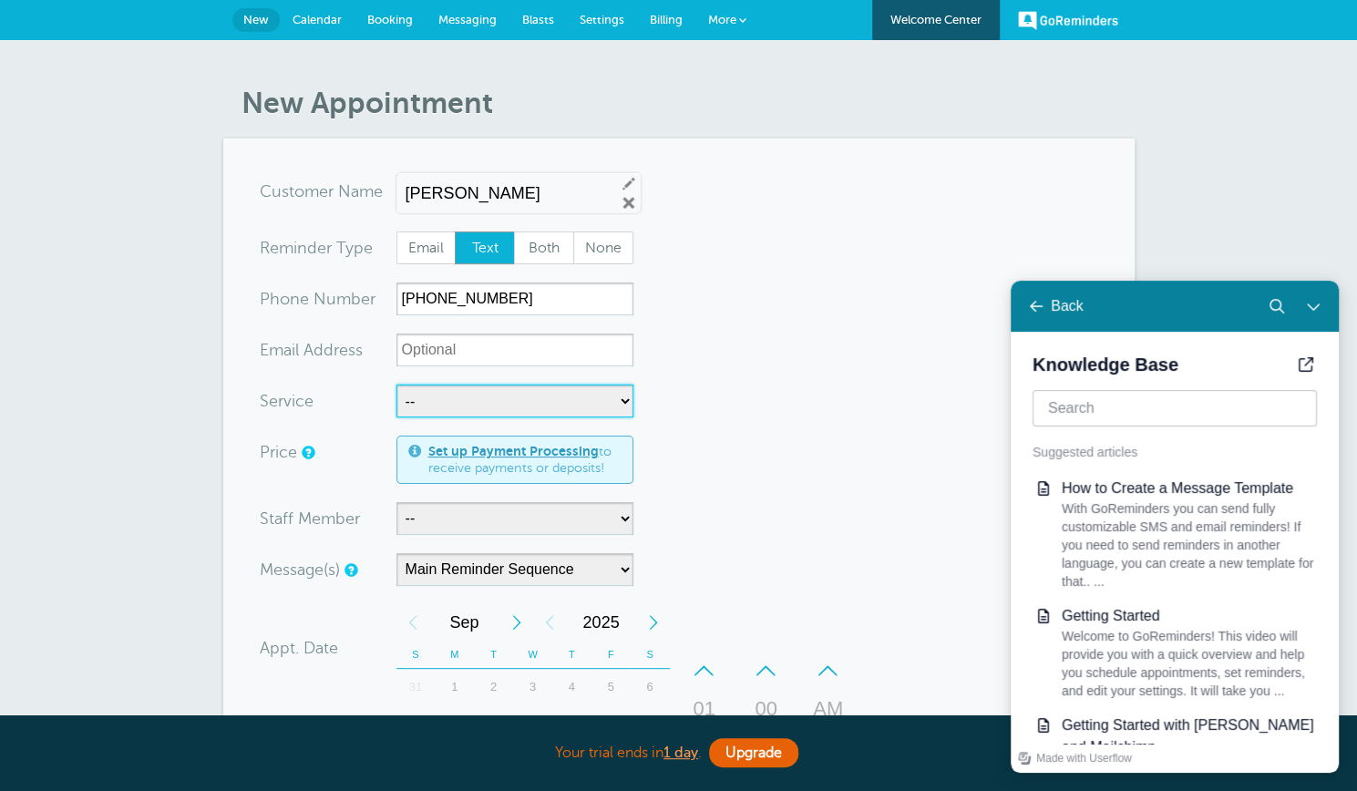
click at [620, 400] on select "-- Inspection Installation - closets Installation- doors Measuring Showroom app…" at bounding box center [514, 400] width 237 height 33
select select "28220"
click at [396, 384] on select "-- Inspection Installation - closets Installation- doors Measuring Showroom app…" at bounding box center [514, 400] width 237 height 33
select select "5"
click at [621, 398] on select "-- Inspection Installation - closets Installation- doors Measuring Showroom app…" at bounding box center [514, 400] width 237 height 33
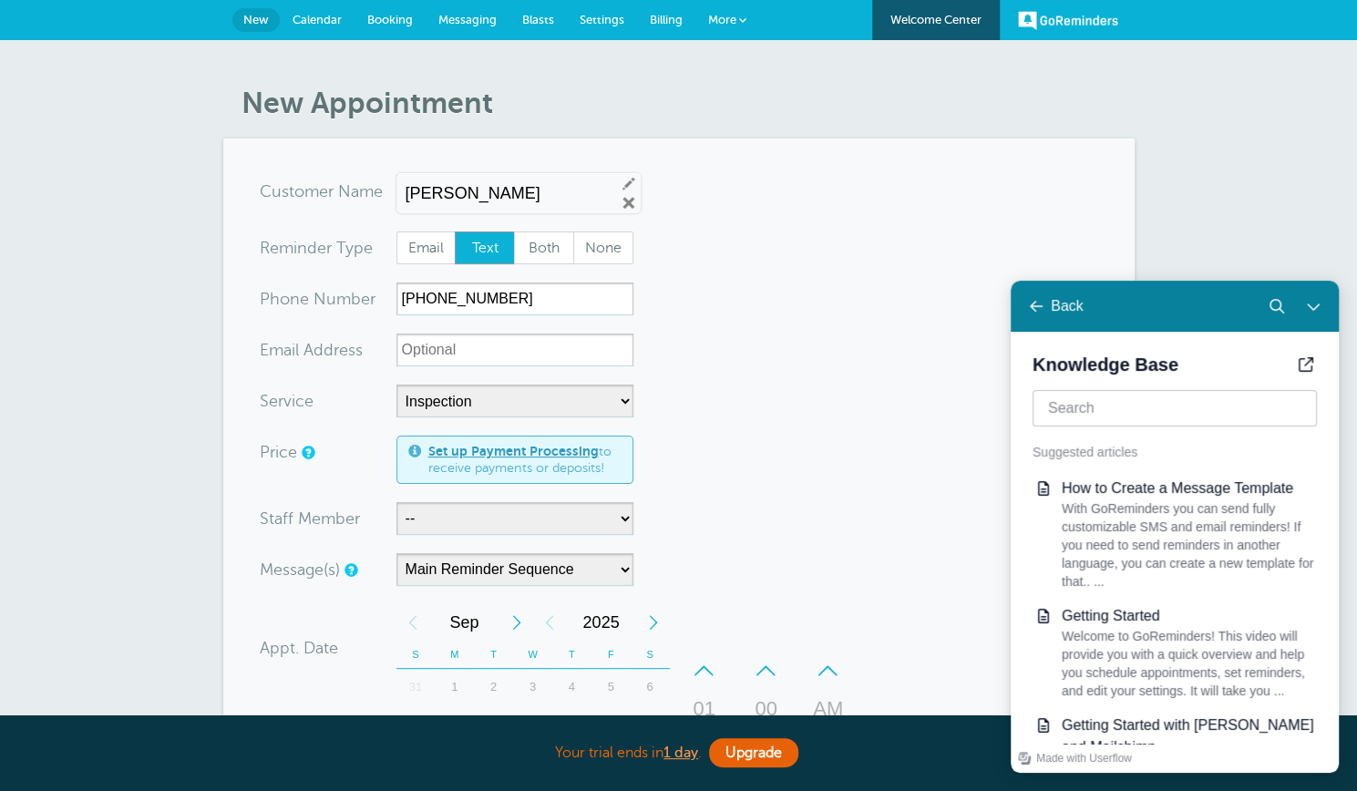
click at [594, 21] on span "Settings" at bounding box center [601, 20] width 45 height 14
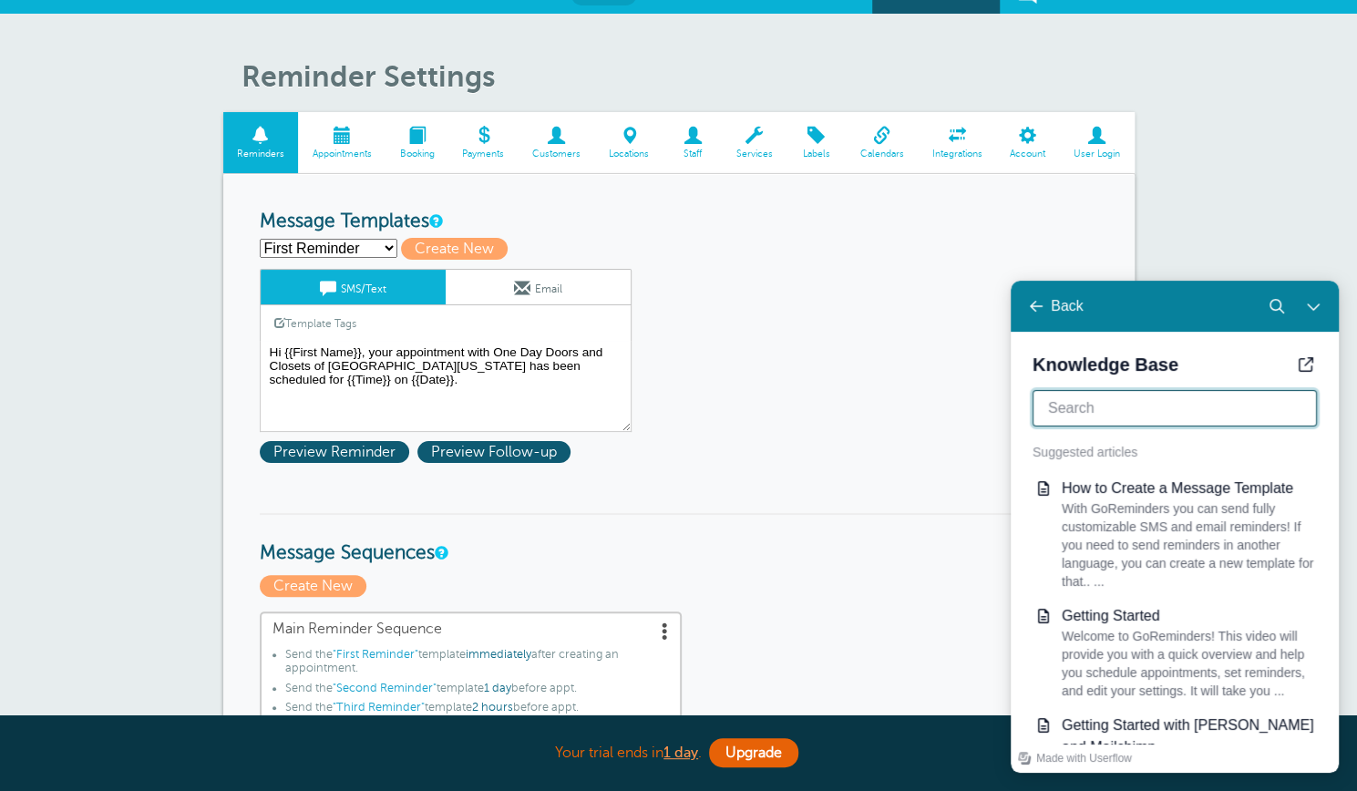
scroll to position [25, 0]
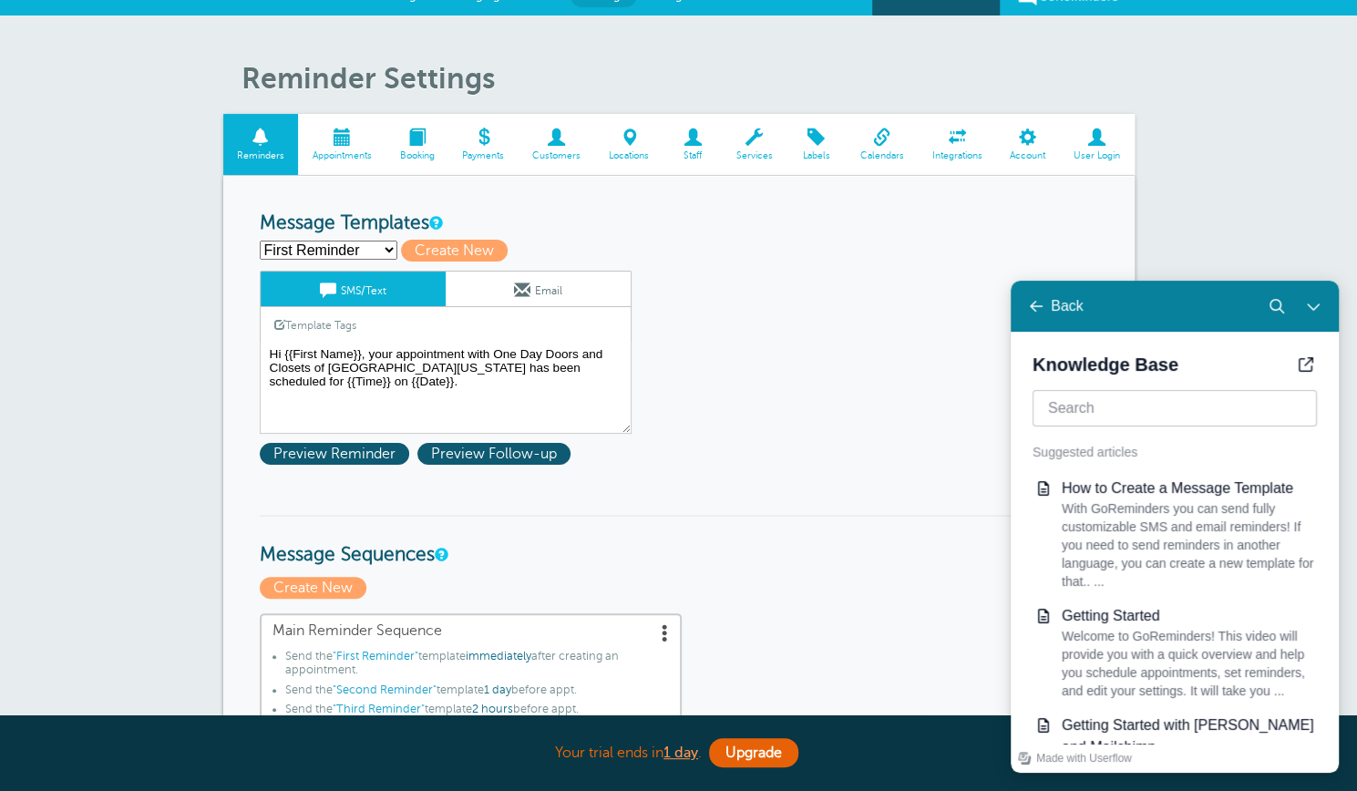
click at [387, 245] on select "First Reminder Second Reminder Third Reminder Create new..." at bounding box center [329, 250] width 138 height 19
click at [260, 241] on select "First Reminder Second Reminder Third Reminder Create new..." at bounding box center [329, 250] width 138 height 19
click at [385, 250] on select "First Reminder Second Reminder Third Reminder Create new..." at bounding box center [329, 250] width 138 height 19
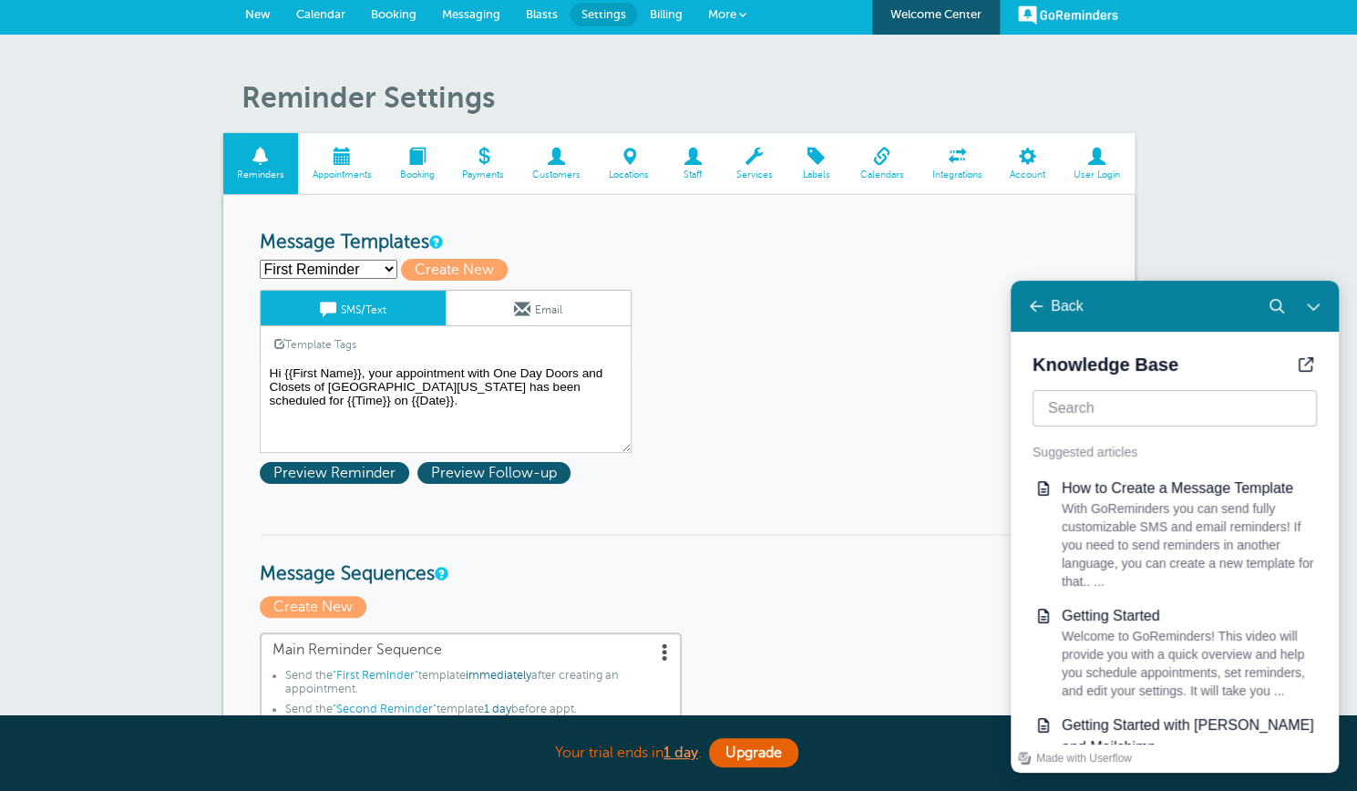
scroll to position [0, 0]
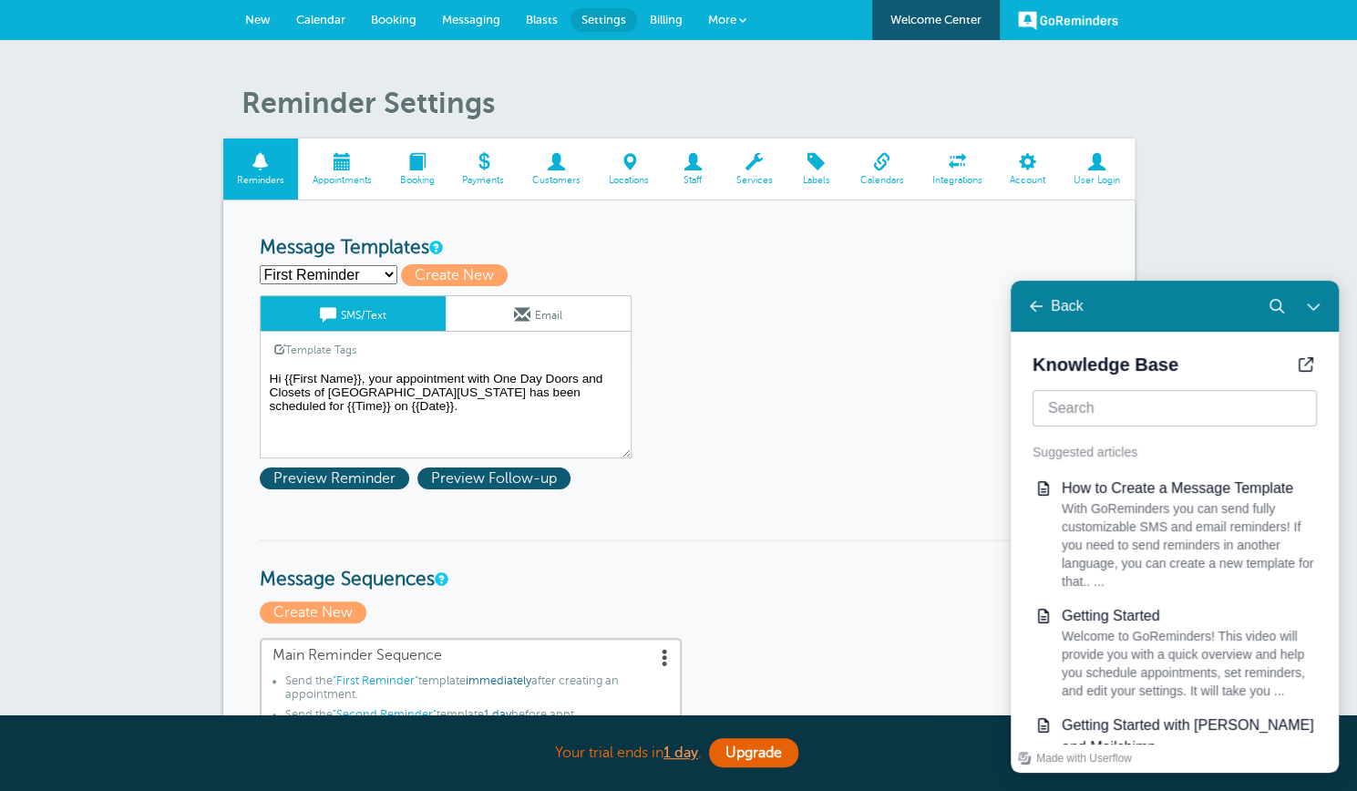
click at [817, 176] on span "Labels" at bounding box center [815, 180] width 41 height 11
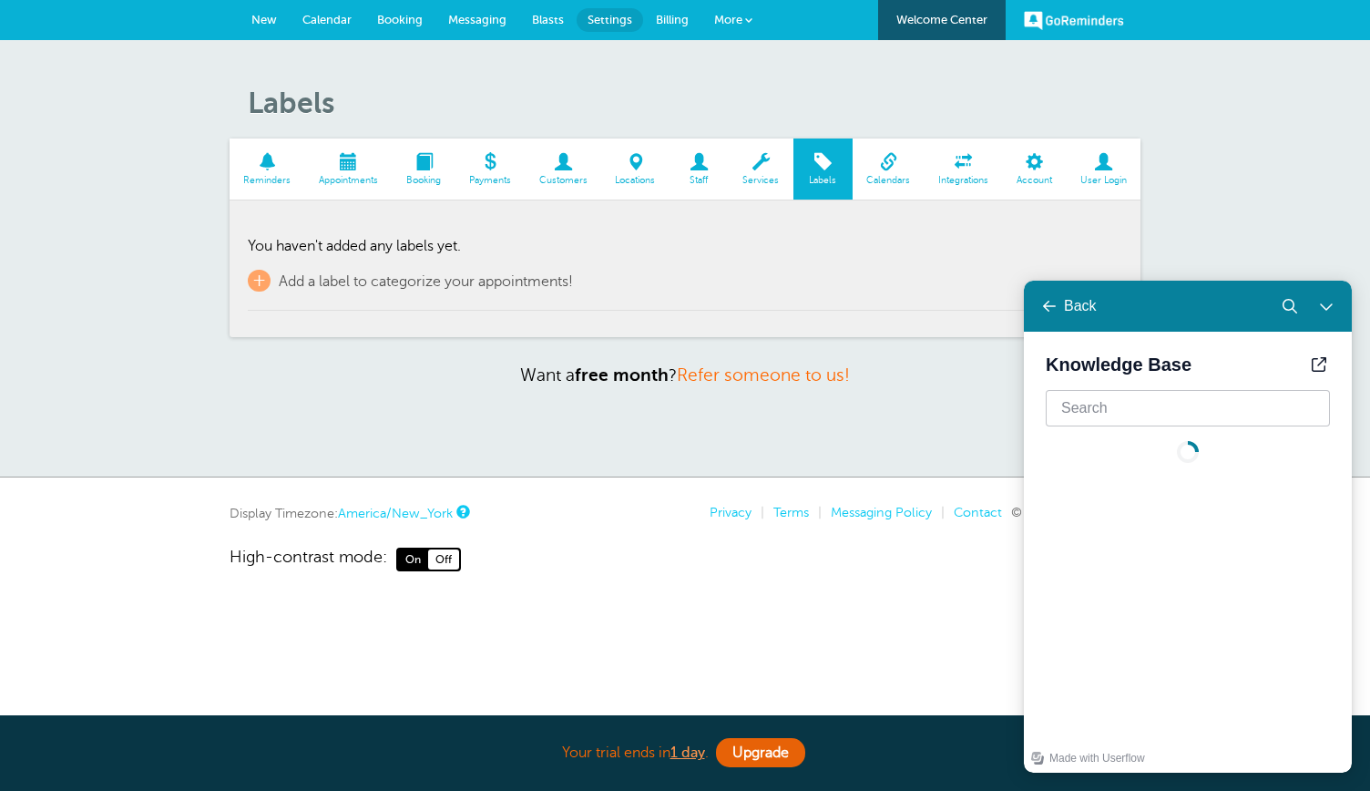
click at [763, 170] on span at bounding box center [761, 161] width 65 height 17
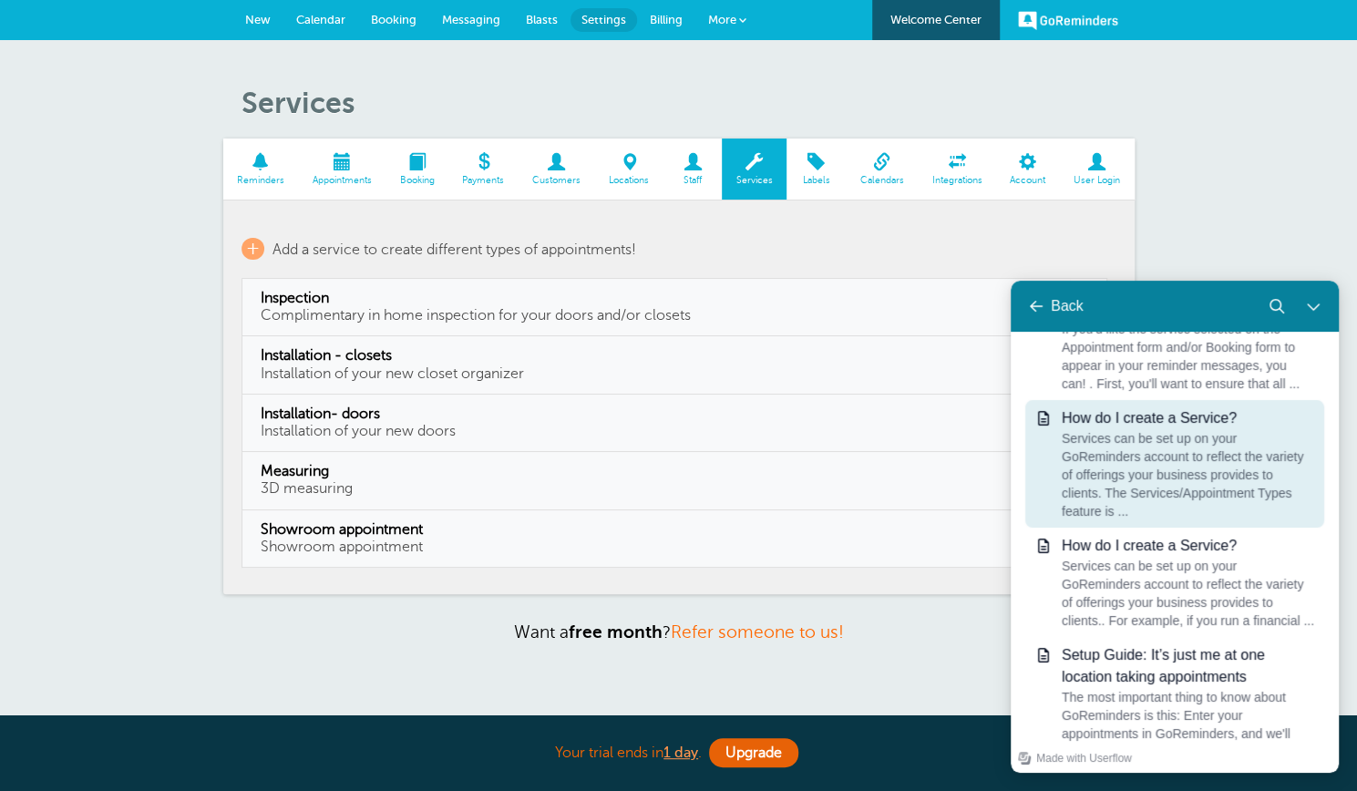
scroll to position [173, 0]
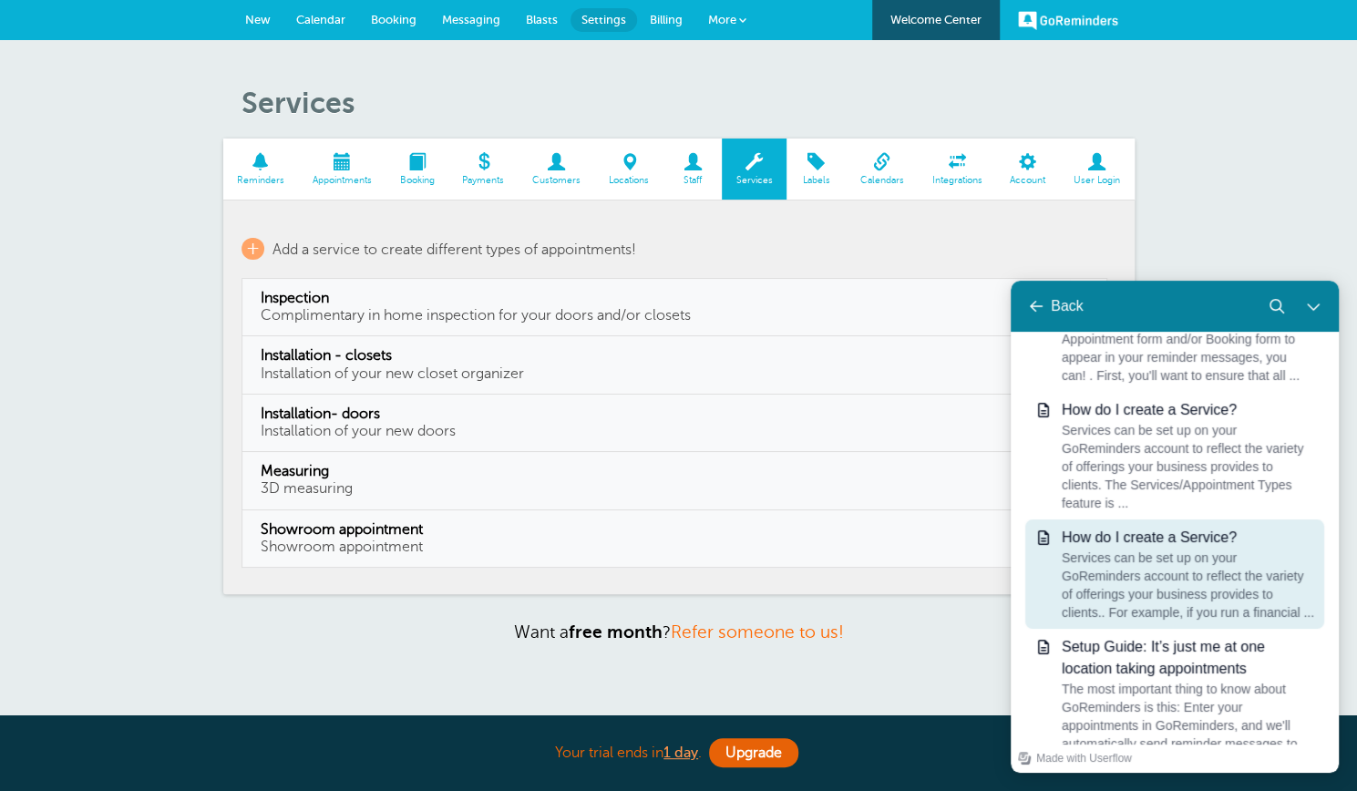
type input "services"
click at [1145, 580] on div "Services can be set up on your GoReminders account to reflect the variety of of…" at bounding box center [1188, 584] width 255 height 73
